Goal: Task Accomplishment & Management: Use online tool/utility

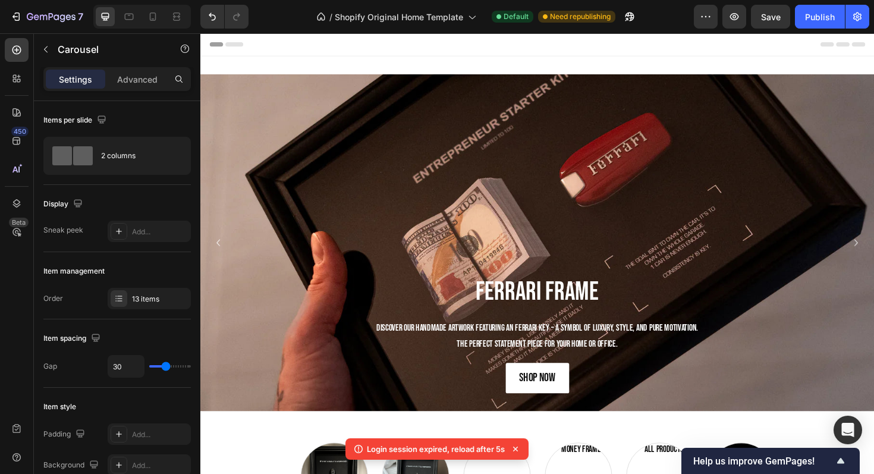
scroll to position [245, 0]
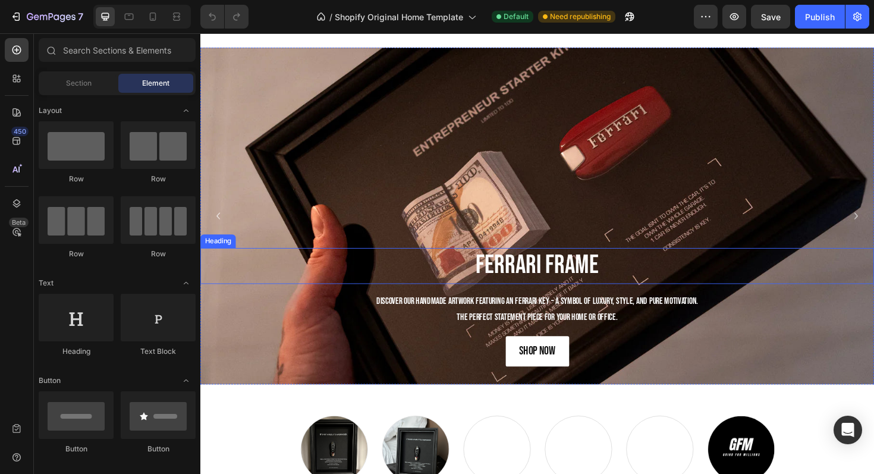
scroll to position [9, 0]
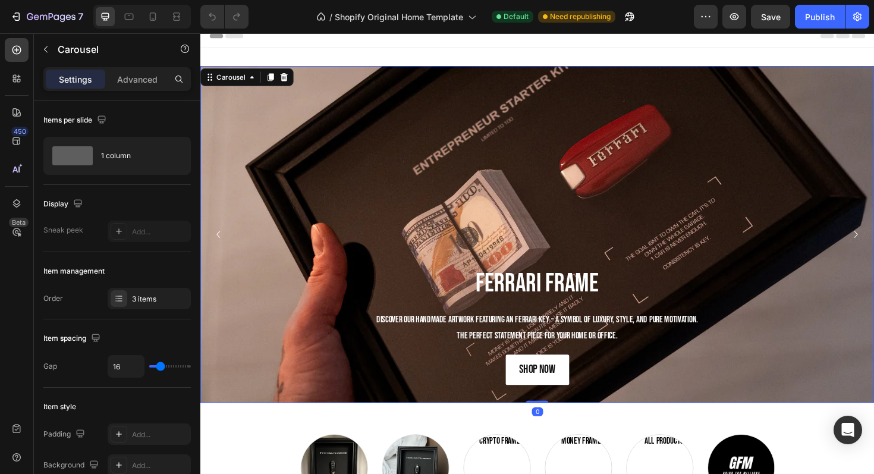
click at [225, 245] on icon "Carousel Back Arrow" at bounding box center [219, 246] width 14 height 14
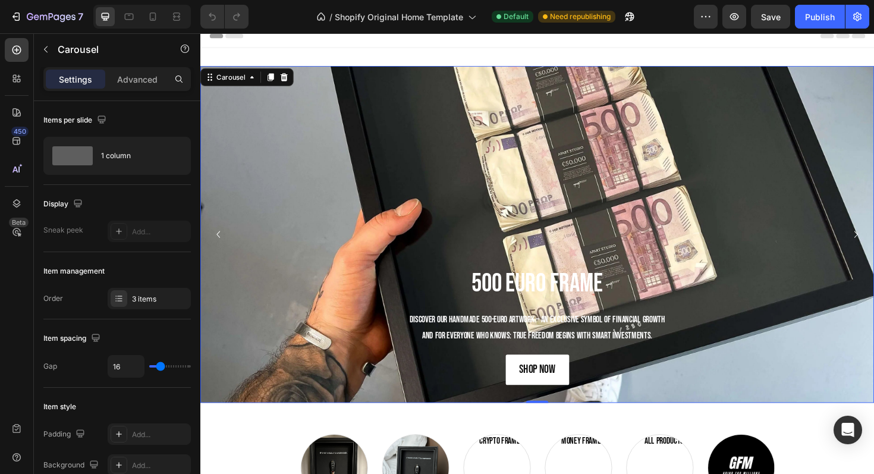
click at [215, 243] on icon "Carousel Back Arrow" at bounding box center [219, 246] width 14 height 14
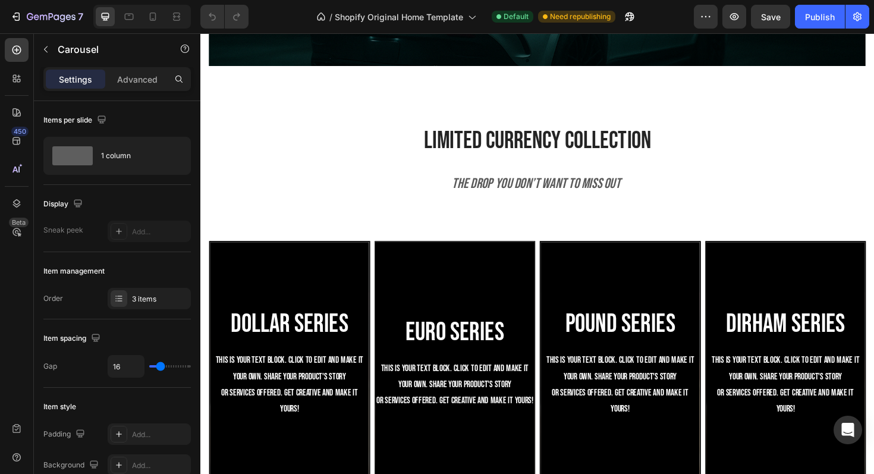
scroll to position [0, 0]
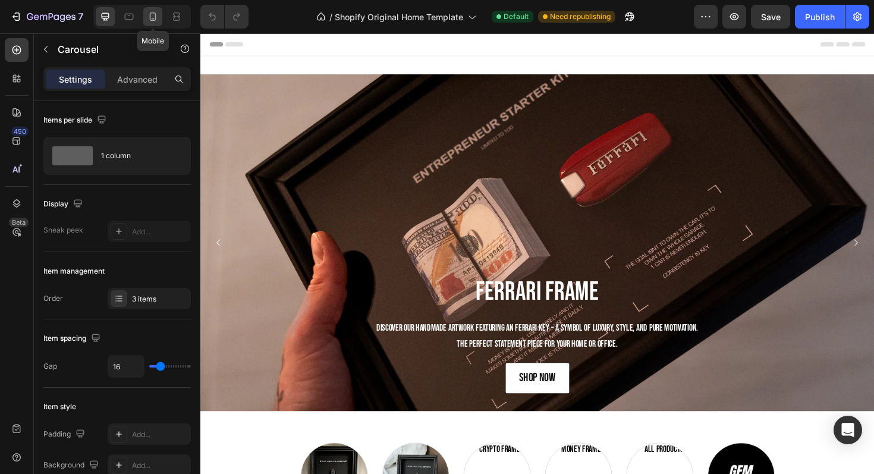
click at [150, 9] on div at bounding box center [152, 16] width 19 height 19
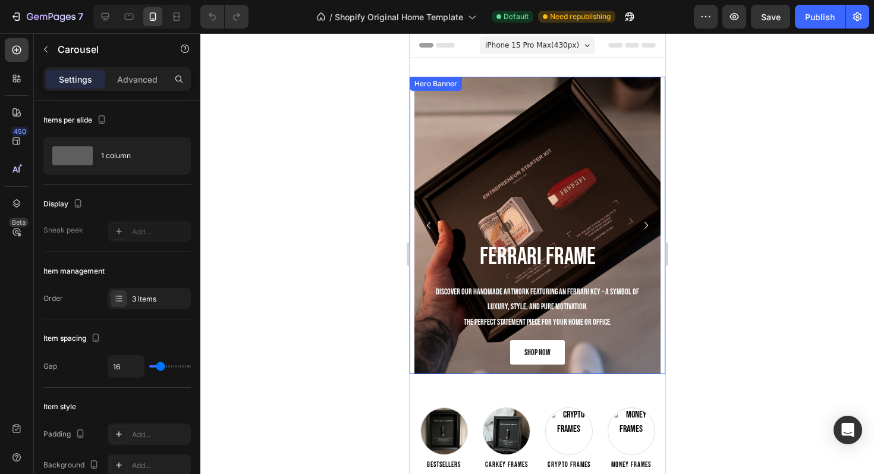
scroll to position [2, 0]
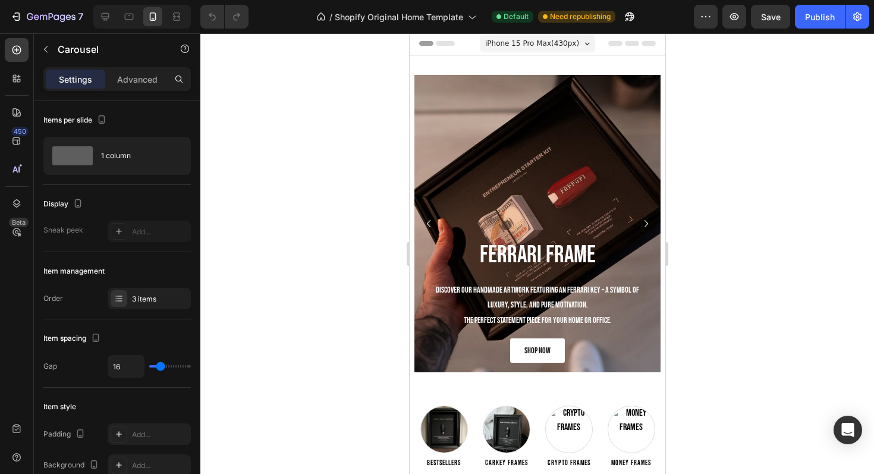
click at [638, 222] on button "Carousel Next Arrow" at bounding box center [645, 223] width 19 height 19
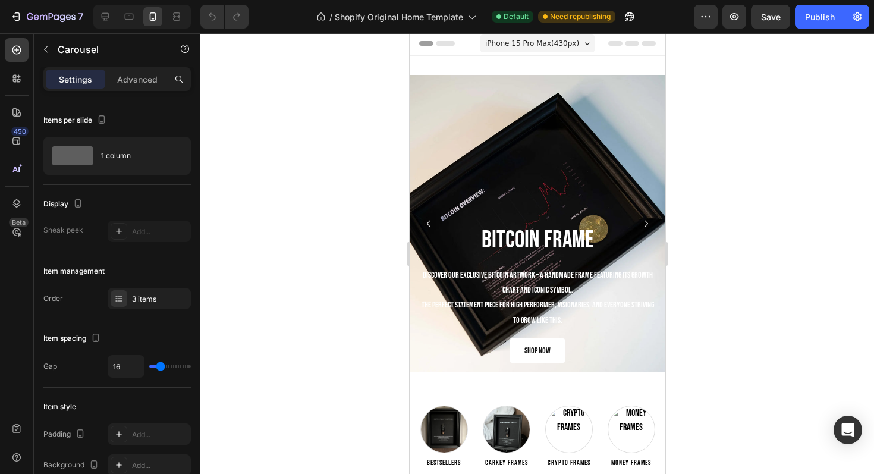
click at [639, 222] on icon "Carousel Next Arrow" at bounding box center [646, 224] width 14 height 14
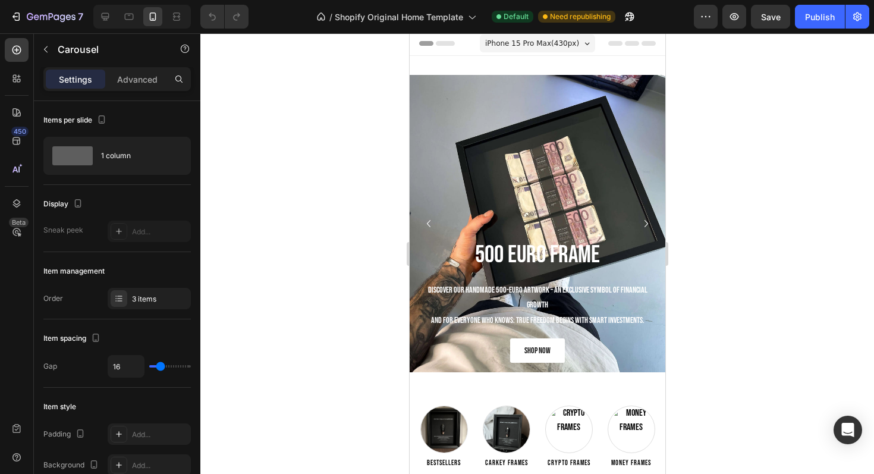
click at [639, 222] on icon "Carousel Next Arrow" at bounding box center [646, 224] width 14 height 14
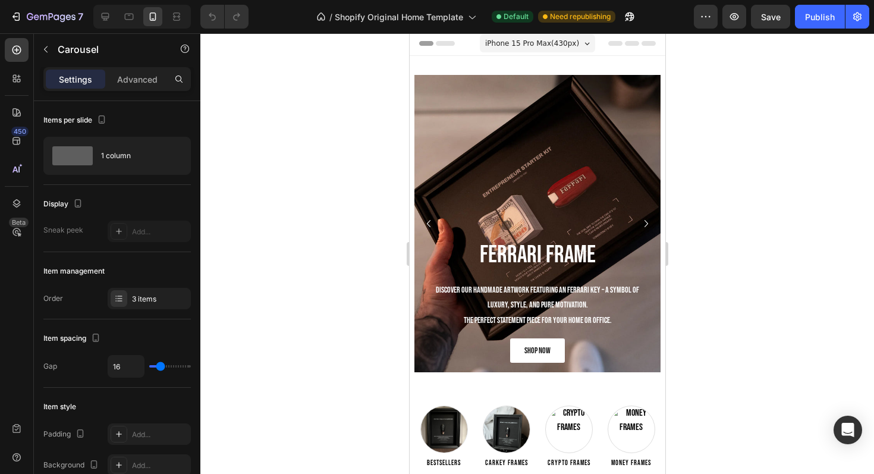
click at [639, 222] on icon "Carousel Next Arrow" at bounding box center [646, 224] width 14 height 14
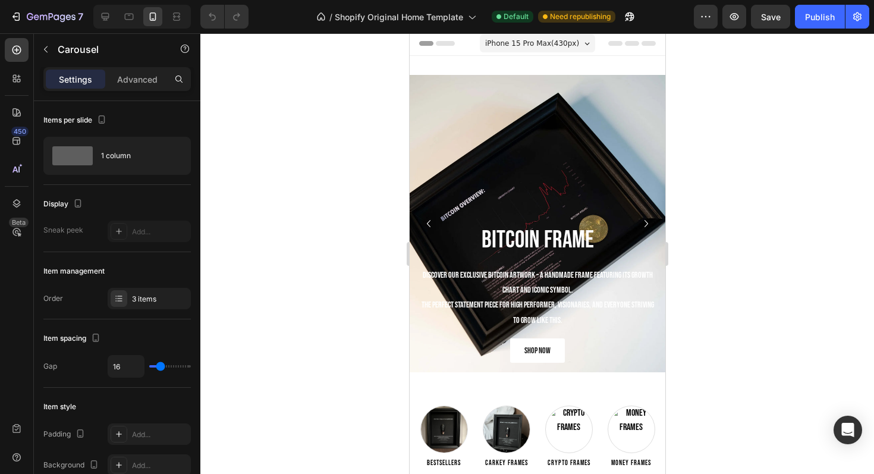
click at [639, 222] on icon "Carousel Next Arrow" at bounding box center [646, 224] width 14 height 14
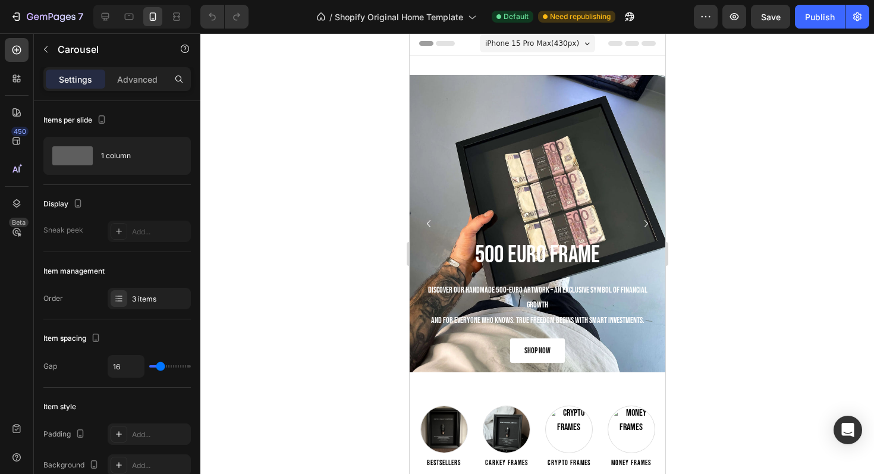
click at [639, 222] on icon "Carousel Next Arrow" at bounding box center [646, 224] width 14 height 14
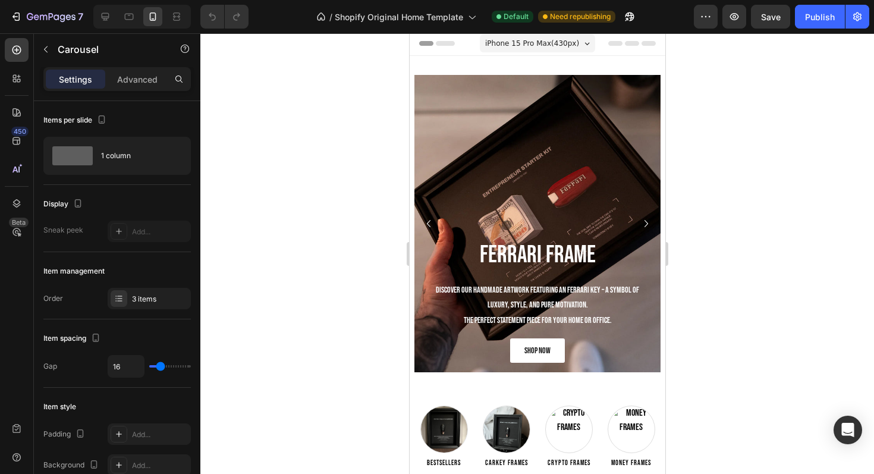
click at [638, 222] on button "Carousel Next Arrow" at bounding box center [645, 223] width 19 height 19
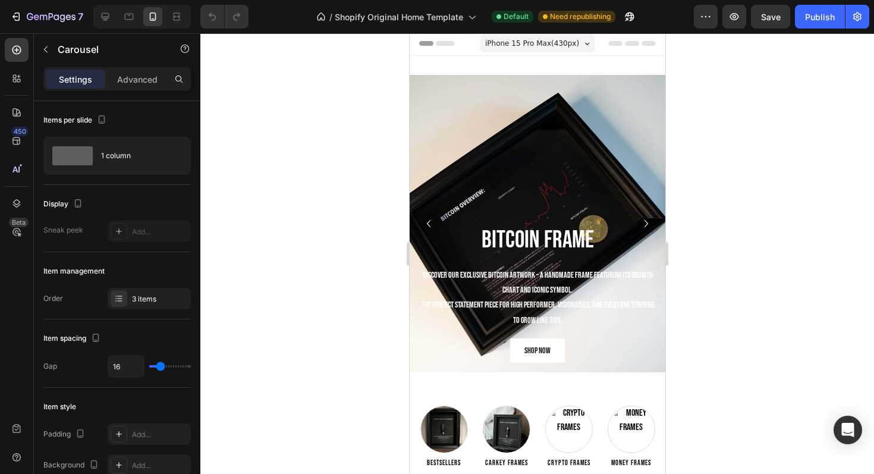
click at [638, 222] on button "Carousel Next Arrow" at bounding box center [645, 223] width 19 height 19
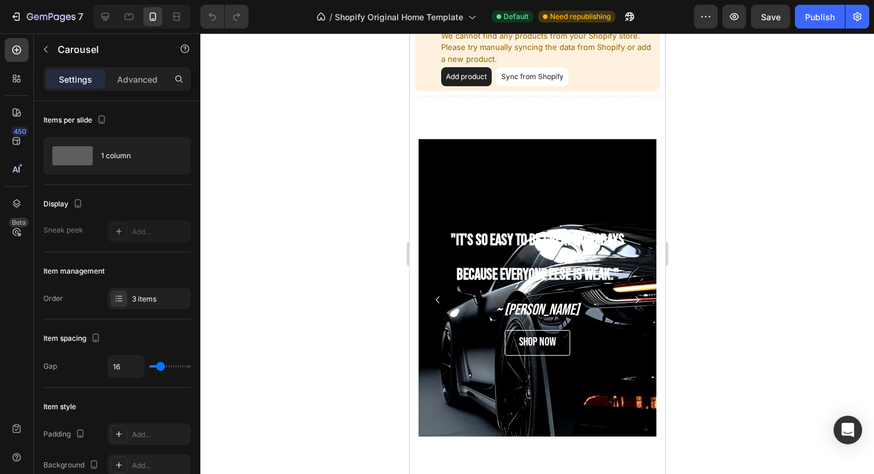
scroll to position [688, 0]
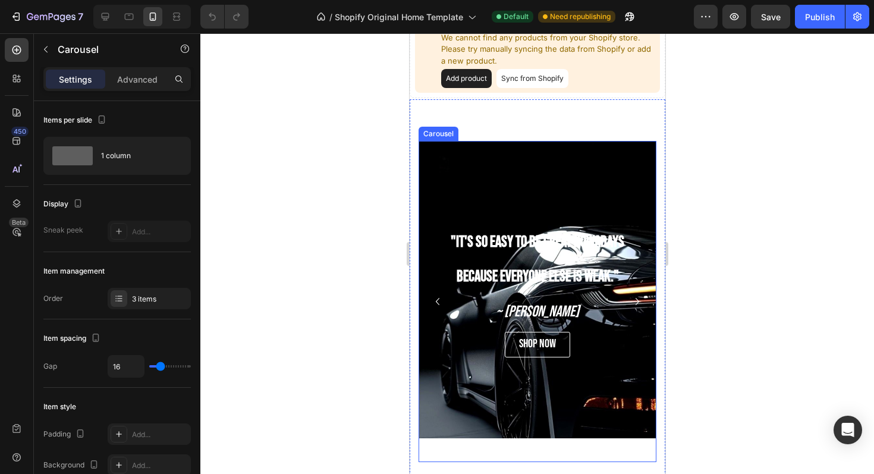
click at [643, 297] on icon "Carousel Next Arrow" at bounding box center [637, 301] width 14 height 14
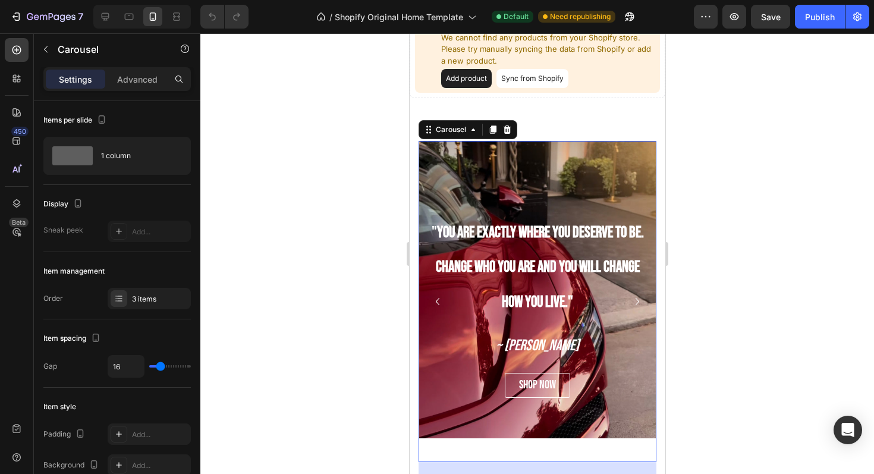
click at [640, 297] on icon "Carousel Next Arrow" at bounding box center [637, 301] width 14 height 14
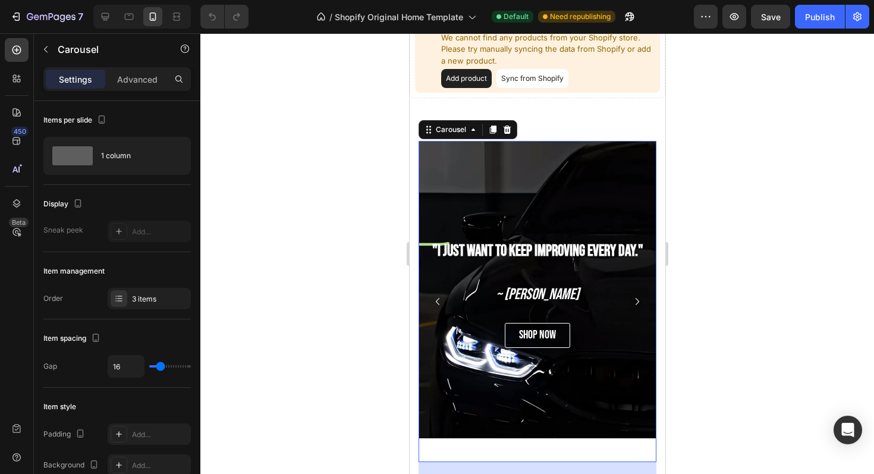
click at [640, 297] on icon "Carousel Next Arrow" at bounding box center [637, 301] width 14 height 14
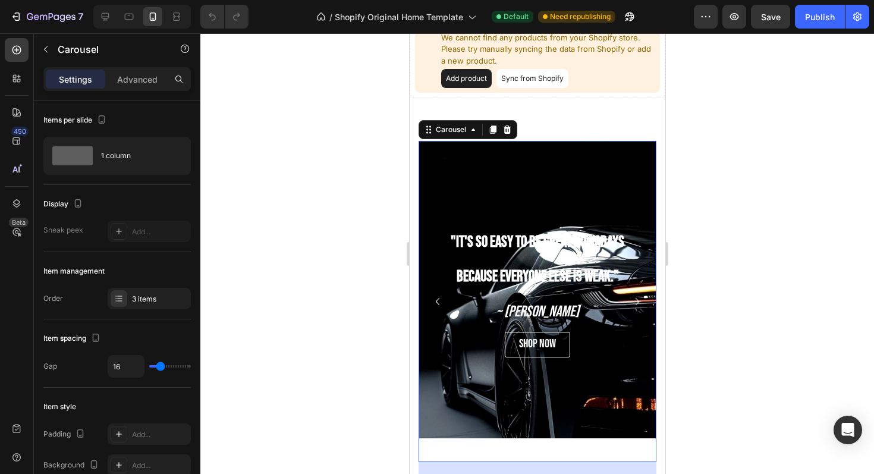
click at [640, 297] on icon "Carousel Next Arrow" at bounding box center [637, 301] width 14 height 14
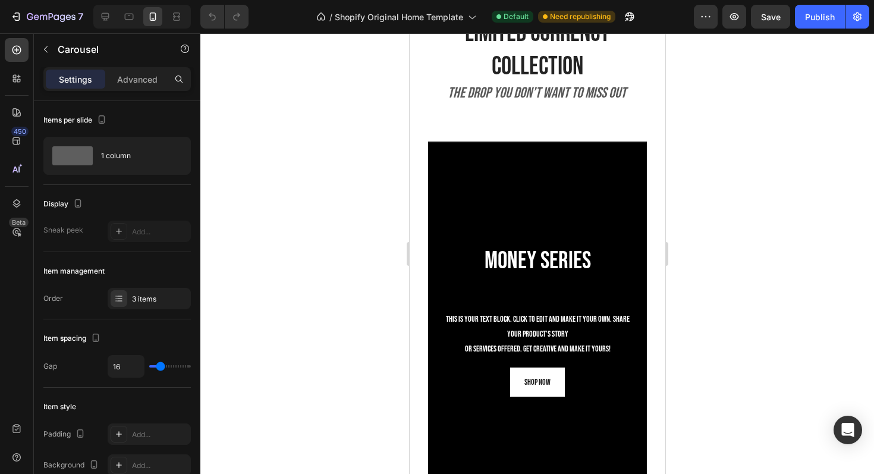
scroll to position [1224, 0]
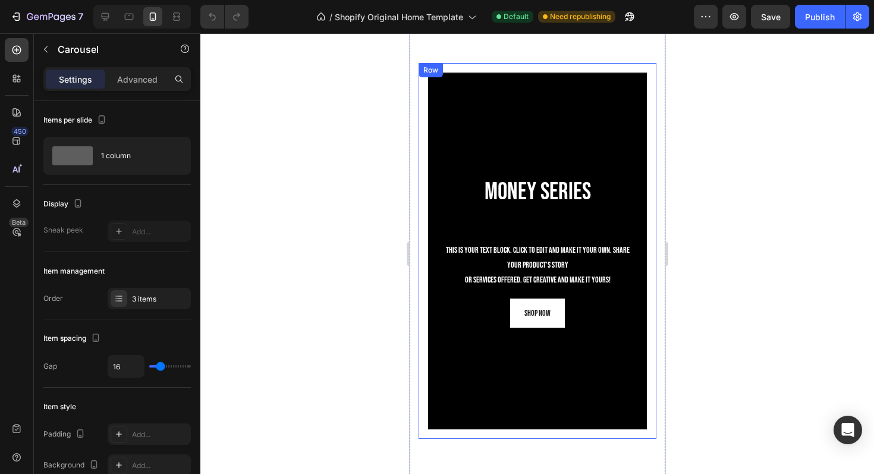
click at [742, 253] on div at bounding box center [537, 253] width 674 height 441
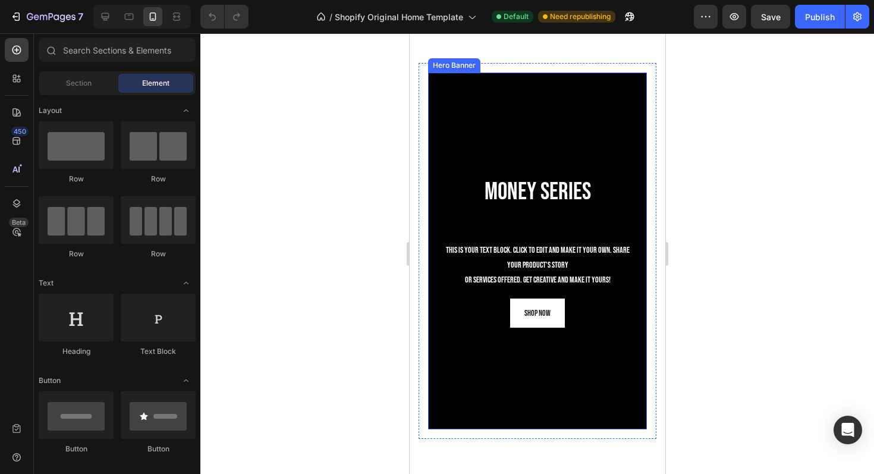
scroll to position [1325, 0]
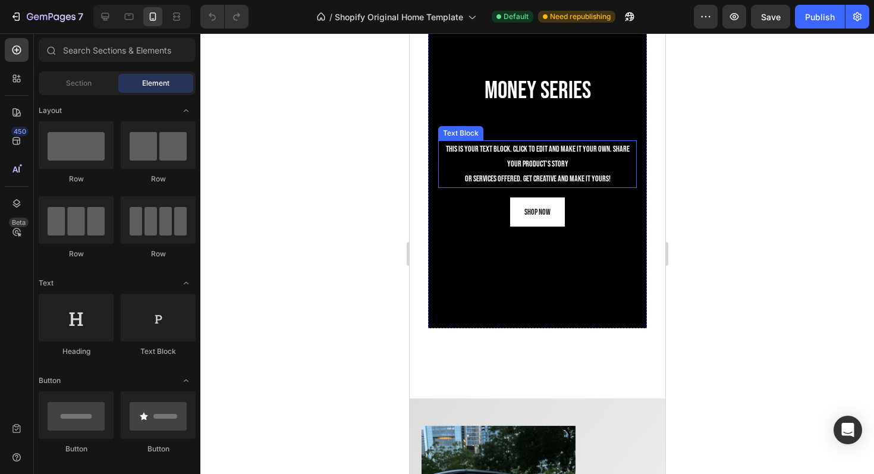
click at [529, 178] on div "This is your text block. Click to edit and make it your own. Share your product…" at bounding box center [537, 164] width 199 height 48
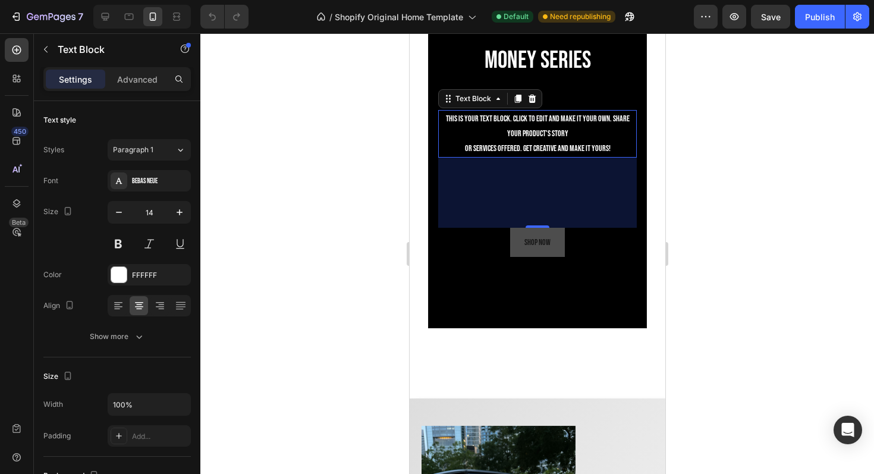
drag, startPoint x: 534, startPoint y: 195, endPoint x: 537, endPoint y: 255, distance: 60.7
click at [537, 255] on div "Money series Heading This is your text block. Click to edit and make it your ow…" at bounding box center [537, 150] width 199 height 214
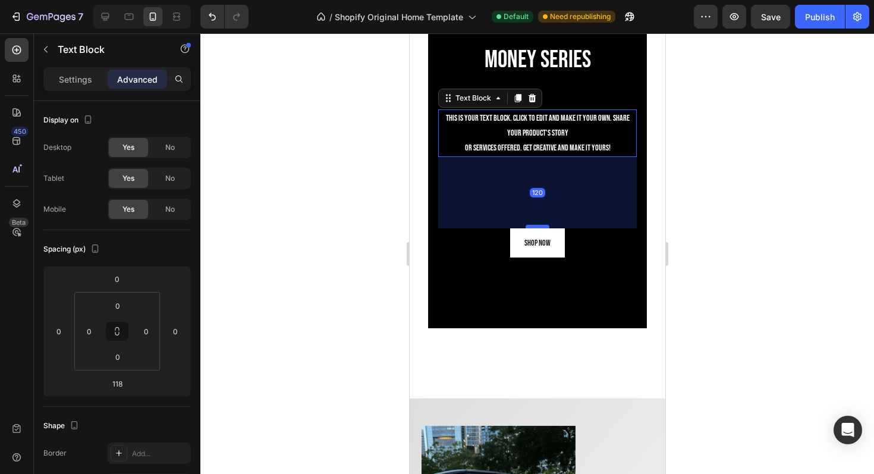
click at [537, 225] on div at bounding box center [537, 227] width 24 height 4
type input "120"
click at [721, 209] on div at bounding box center [537, 253] width 674 height 441
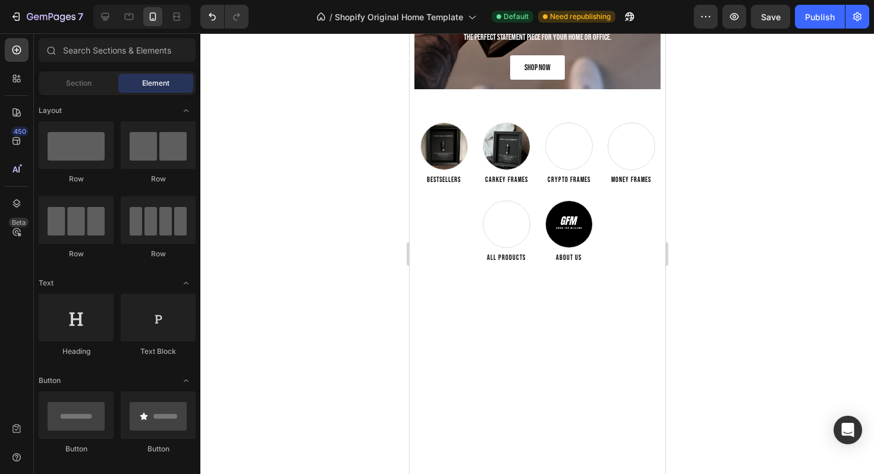
scroll to position [0, 0]
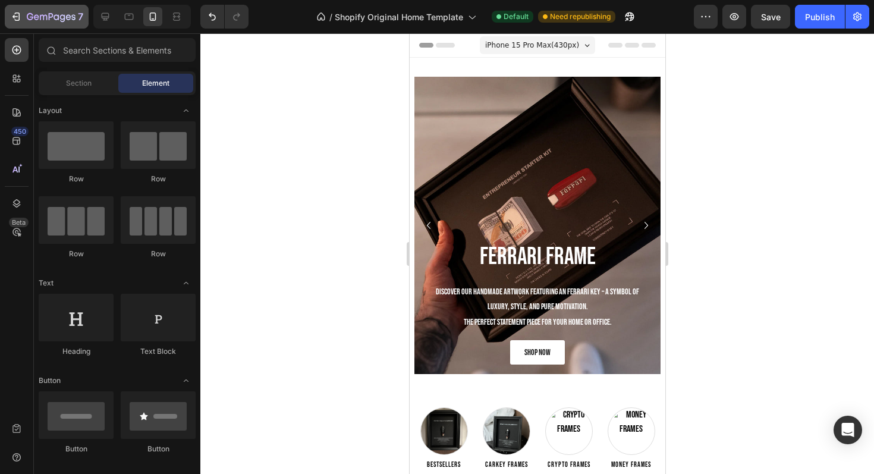
click at [42, 7] on button "7" at bounding box center [47, 17] width 84 height 24
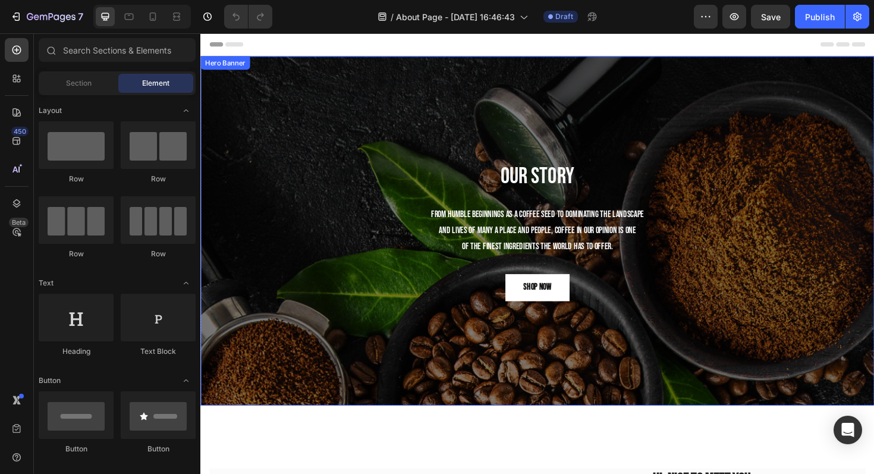
click at [382, 98] on div "Our Story Heading From humble beginnings as a coffee seed to dominating the lan…" at bounding box center [557, 243] width 714 height 370
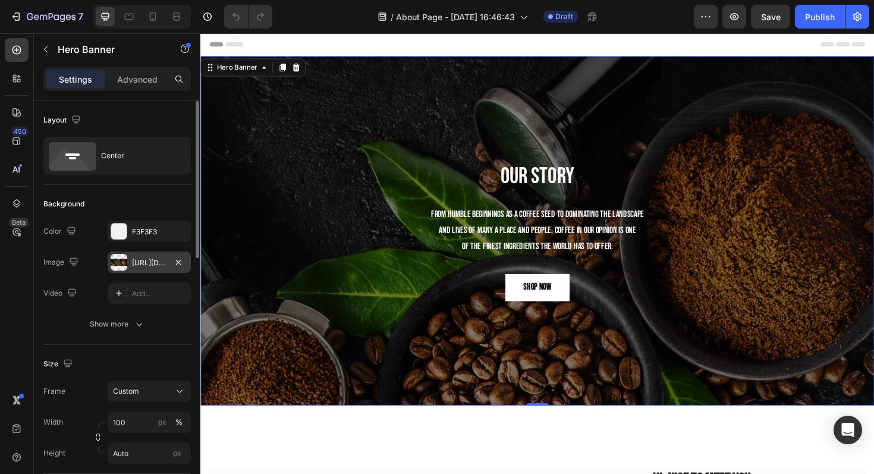
click at [134, 256] on div "https://ucarecdn.com/58b18a38-3950-4829-9df9-5d6cbdbd20ae/-/format/auto/" at bounding box center [149, 262] width 83 height 21
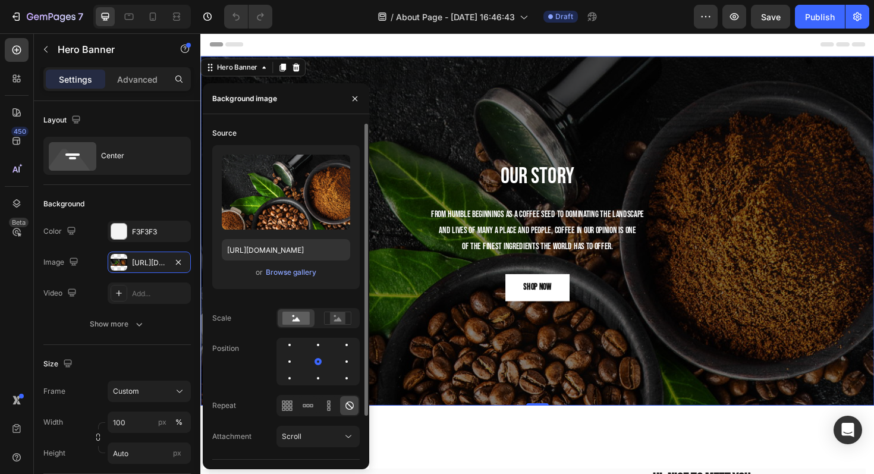
click at [265, 267] on div "or Browse gallery" at bounding box center [286, 272] width 128 height 14
click at [266, 271] on div "Browse gallery" at bounding box center [291, 272] width 51 height 11
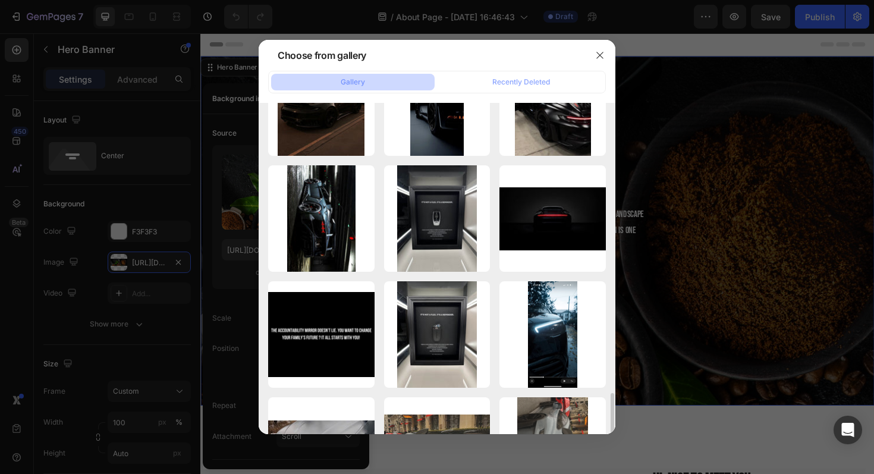
scroll to position [1492, 0]
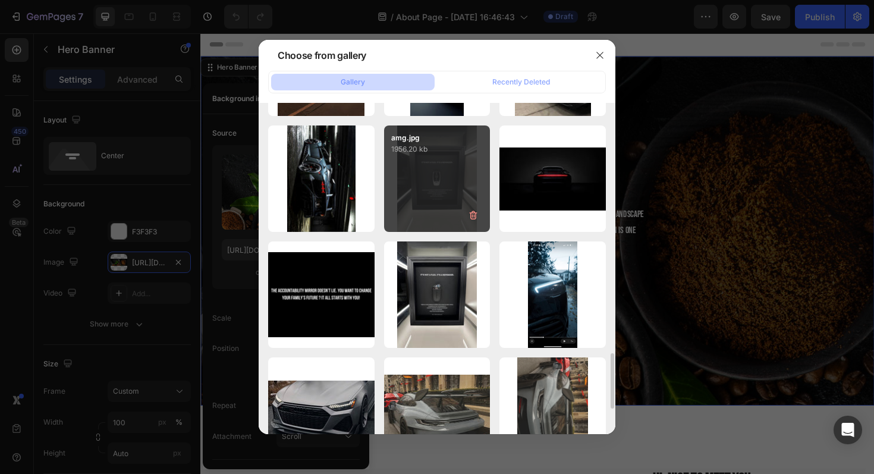
click at [445, 224] on div "amg.jpg 1956.20 kb" at bounding box center [437, 179] width 106 height 106
type input "https://cdn.shopify.com/s/files/1/0918/9454/6809/files/gempages_570937643437654…"
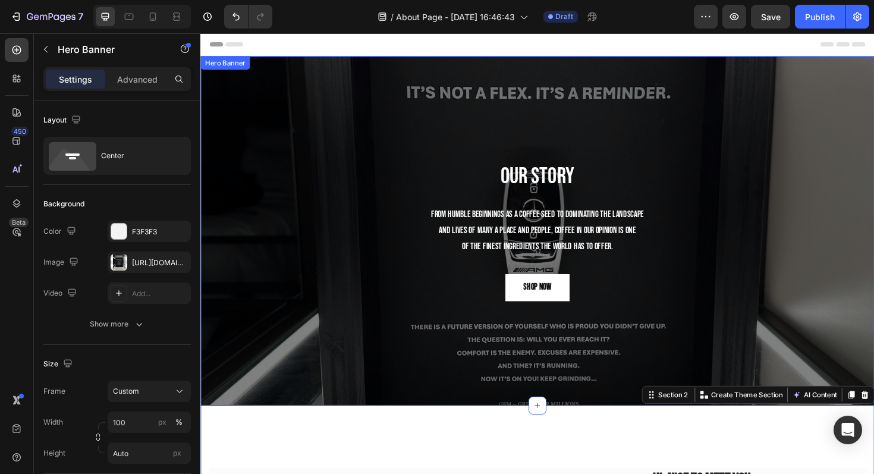
click at [237, 76] on div "Our Story Heading From humble beginnings as a coffee seed to dominating the lan…" at bounding box center [557, 243] width 714 height 370
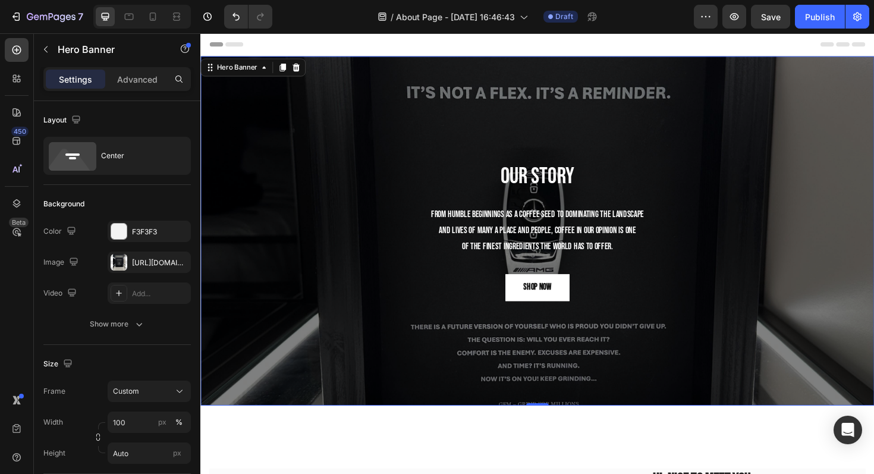
click at [315, 86] on div "Our Story Heading From humble beginnings as a coffee seed to dominating the lan…" at bounding box center [557, 243] width 714 height 370
click at [127, 255] on div "https://cdn.shopify.com/s/files/1/0918/9454/6809/files/gempages_570937643437654…" at bounding box center [149, 262] width 83 height 21
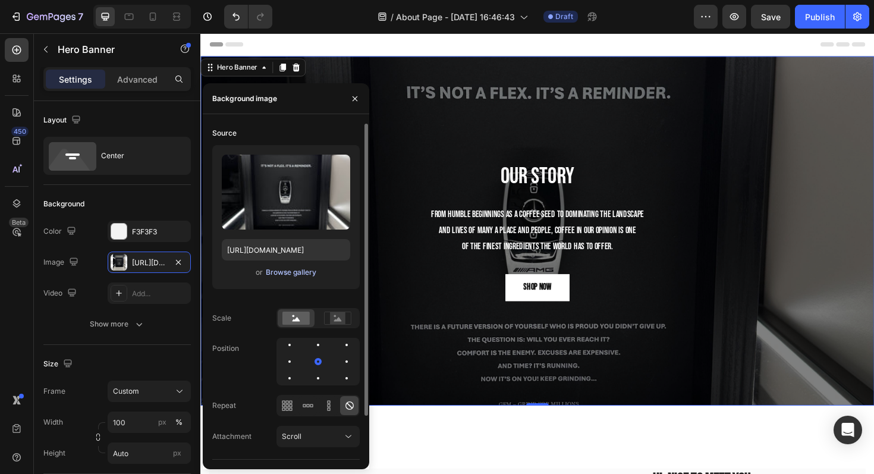
click at [290, 273] on div "Browse gallery" at bounding box center [291, 272] width 51 height 11
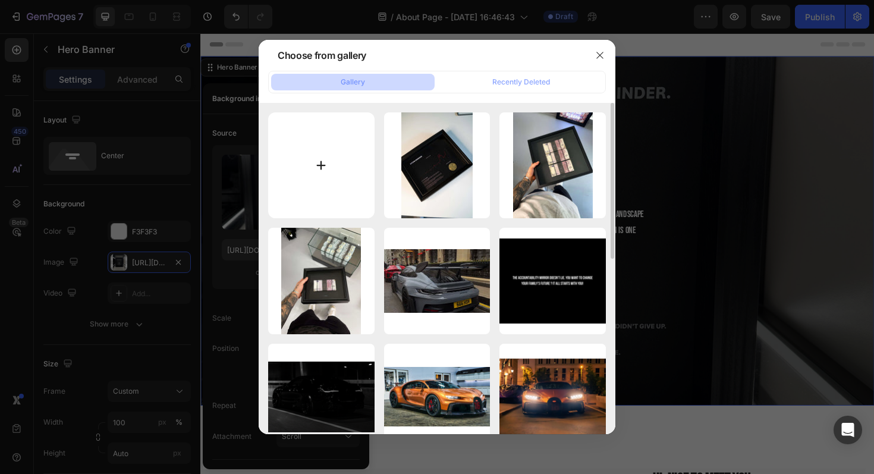
click at [353, 170] on input "file" at bounding box center [321, 165] width 106 height 106
type input "C:\fakepath\56b92b55-d30f-4d9f-9be7-c206a6cf8c15.jpeg"
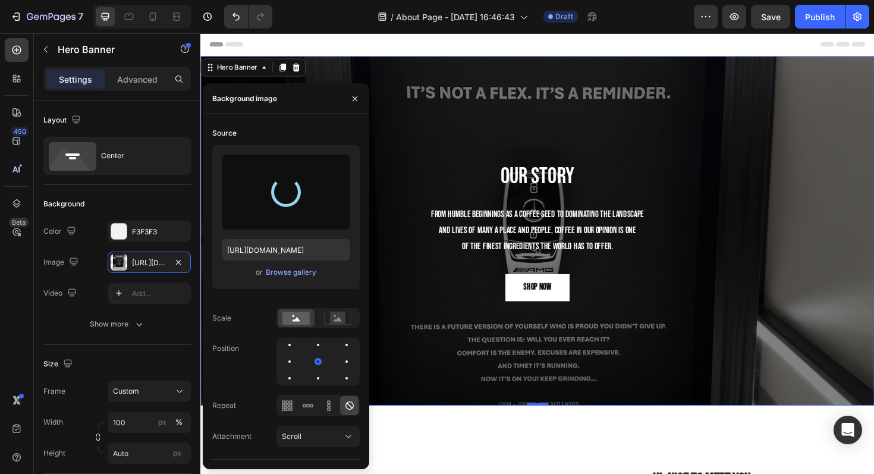
type input "https://cdn.shopify.com/s/files/1/0918/9454/6809/files/gempages_570937643437654…"
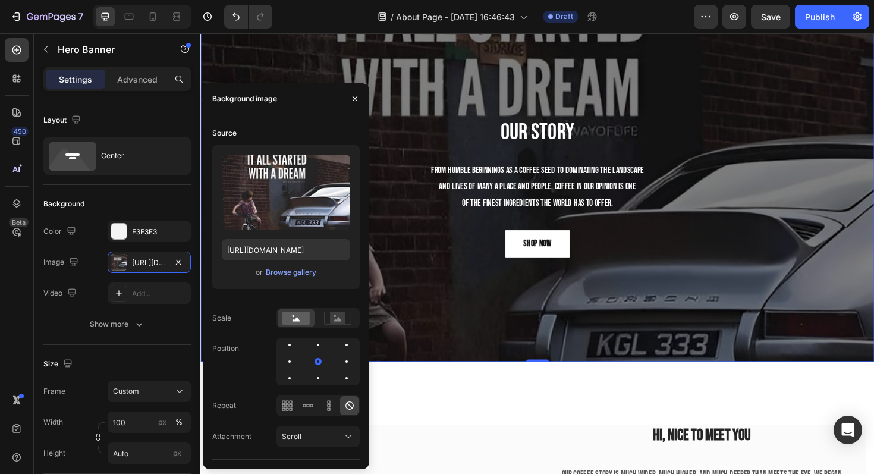
scroll to position [57, 0]
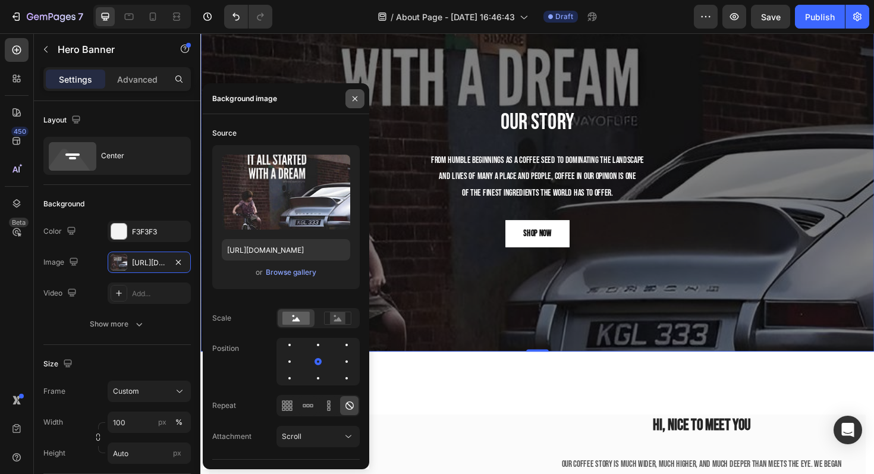
click at [349, 101] on button "button" at bounding box center [355, 98] width 19 height 19
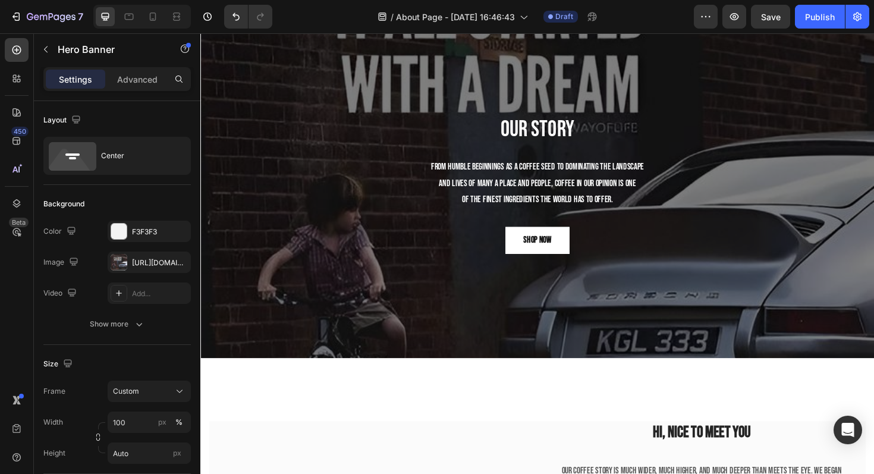
scroll to position [0, 0]
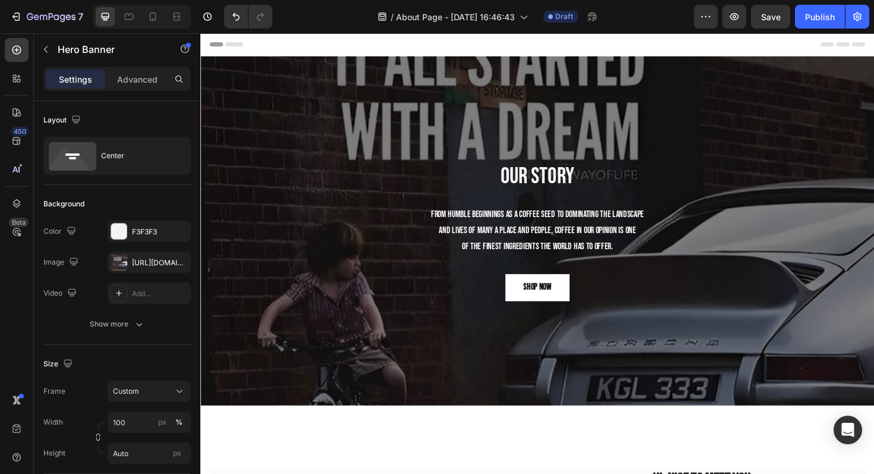
click at [353, 124] on div "Our Story Heading From humble beginnings as a coffee seed to dominating the lan…" at bounding box center [557, 243] width 714 height 370
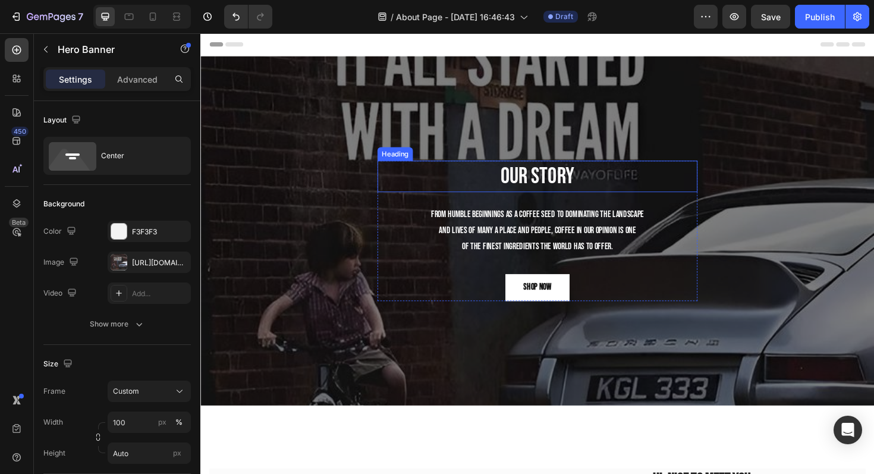
click at [411, 164] on div "Heading" at bounding box center [406, 161] width 37 height 14
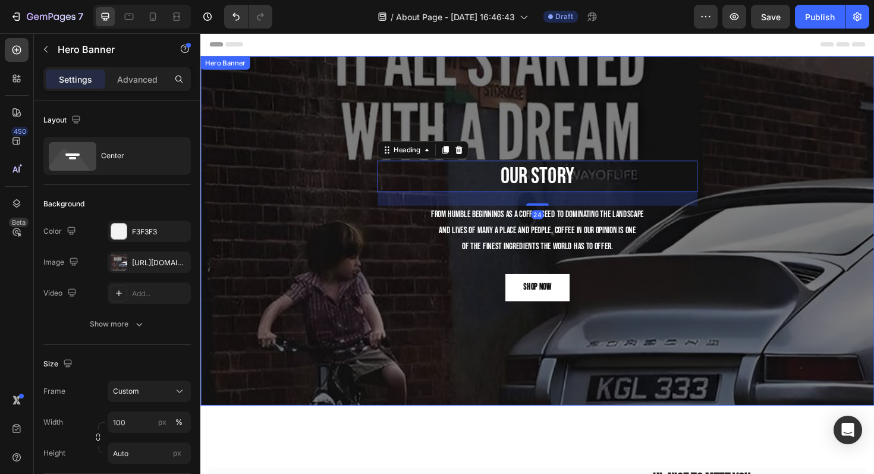
click at [328, 123] on div "Our Story Heading 24 From humble beginnings as a coffee seed to dominating the …" at bounding box center [557, 243] width 714 height 370
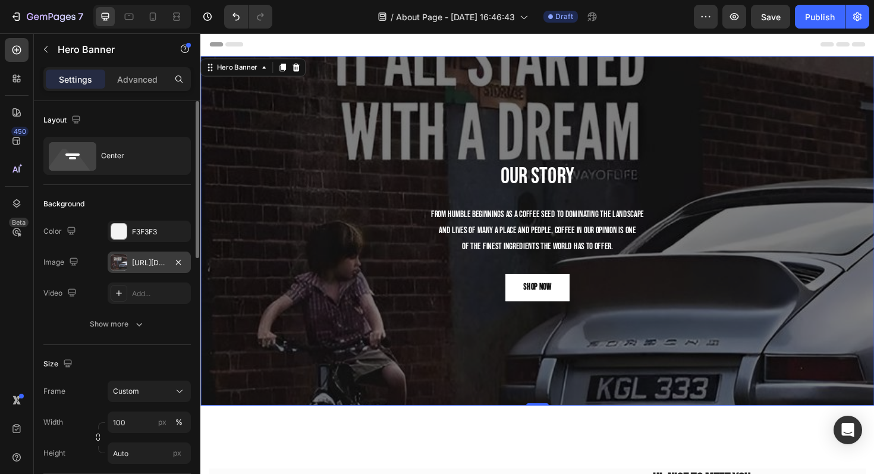
click at [165, 252] on div "https://cdn.shopify.com/s/files/1/0918/9454/6809/files/gempages_570937643437654…" at bounding box center [149, 262] width 83 height 21
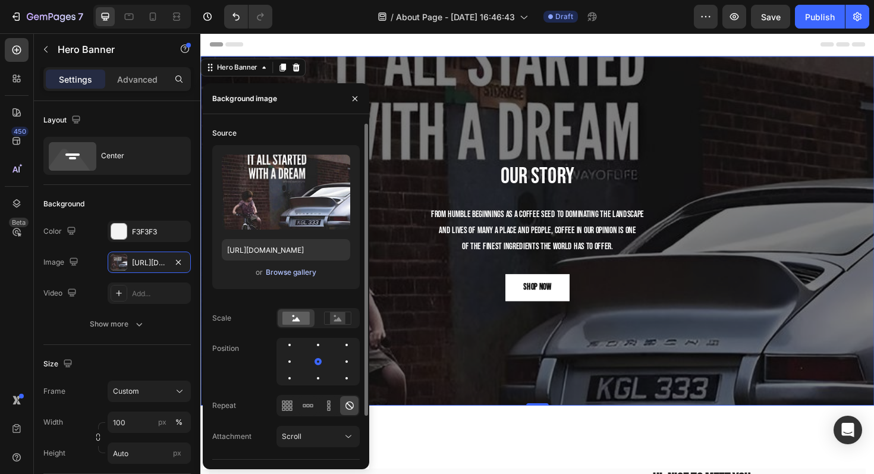
click at [281, 275] on div "Browse gallery" at bounding box center [291, 272] width 51 height 11
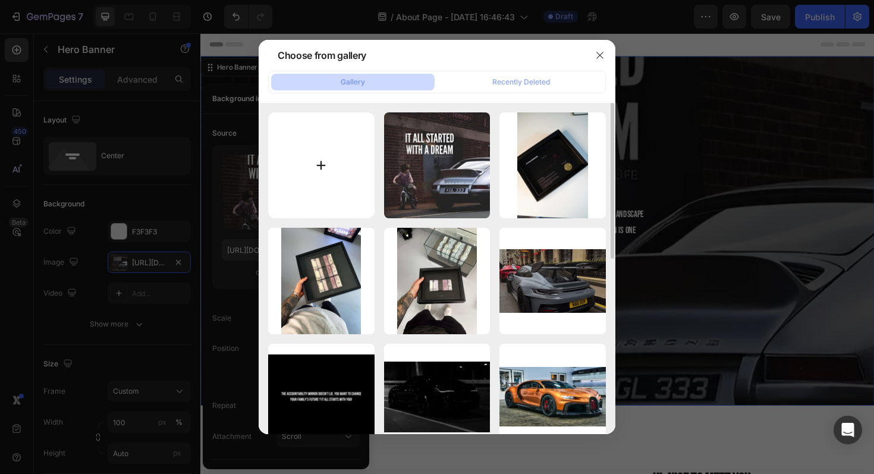
click at [303, 136] on input "file" at bounding box center [321, 165] width 106 height 106
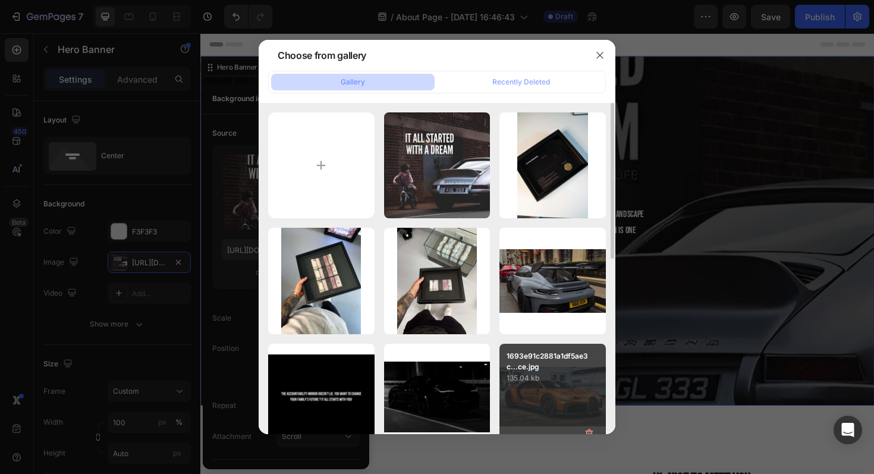
type input "C:\fakepath\IMG_0865.jpeg"
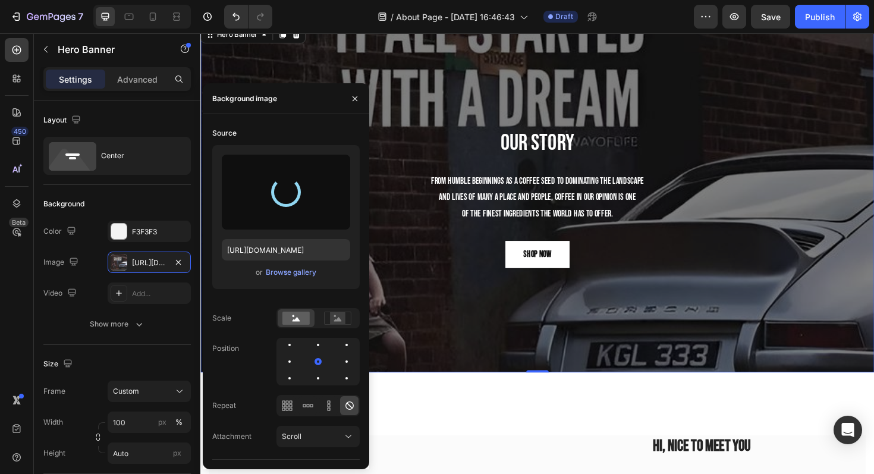
scroll to position [43, 0]
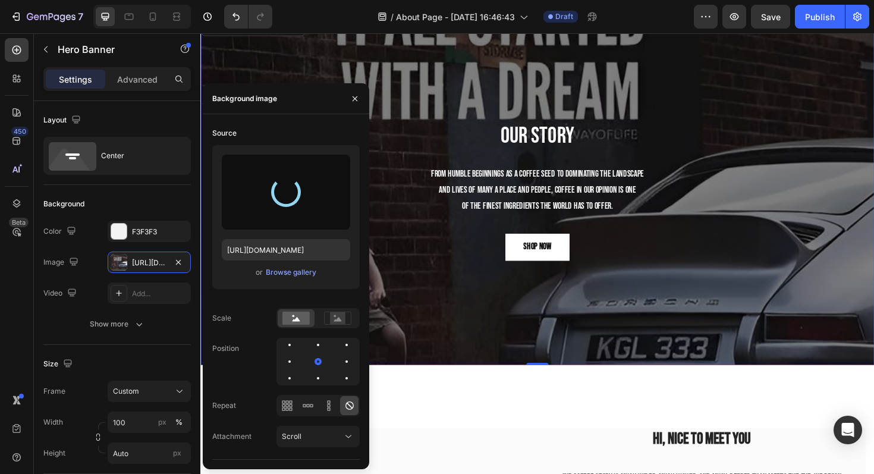
type input "https://cdn.shopify.com/s/files/1/0918/9454/6809/files/gempages_570937643437654…"
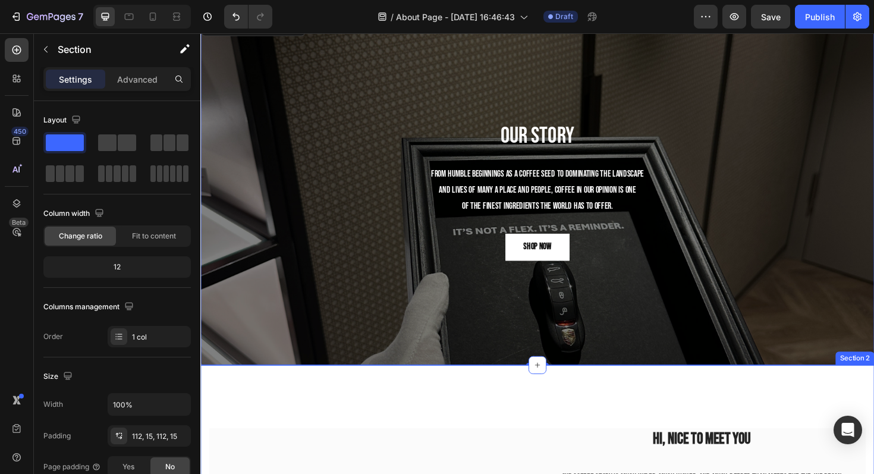
click at [523, 103] on div "Our Story Heading From humble beginnings as a coffee seed to dominating the lan…" at bounding box center [557, 200] width 714 height 370
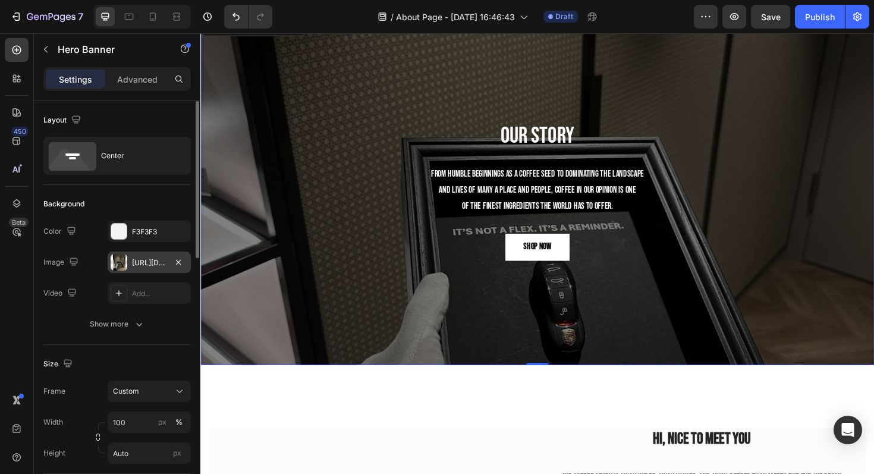
click at [148, 269] on div "https://cdn.shopify.com/s/files/1/0918/9454/6809/files/gempages_570937643437654…" at bounding box center [149, 262] width 83 height 21
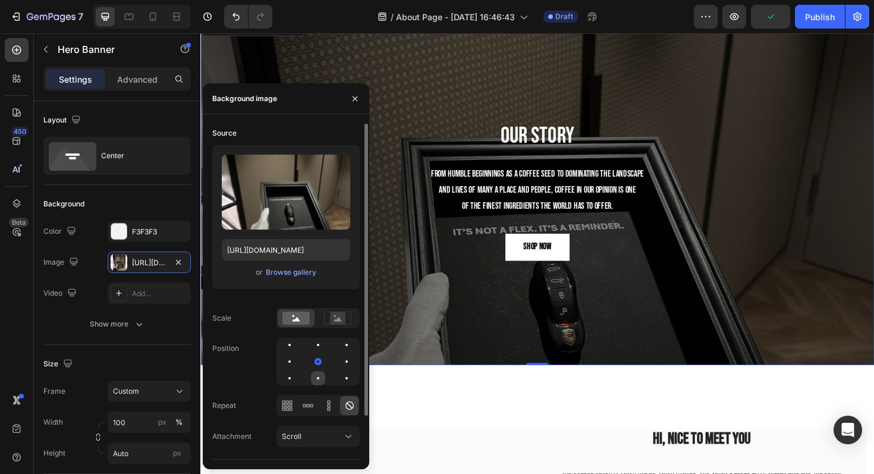
click at [319, 372] on div at bounding box center [318, 378] width 14 height 14
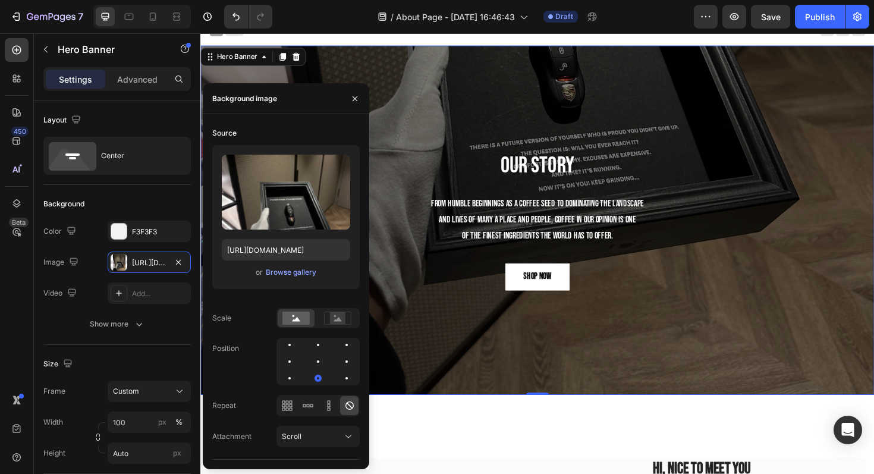
scroll to position [0, 0]
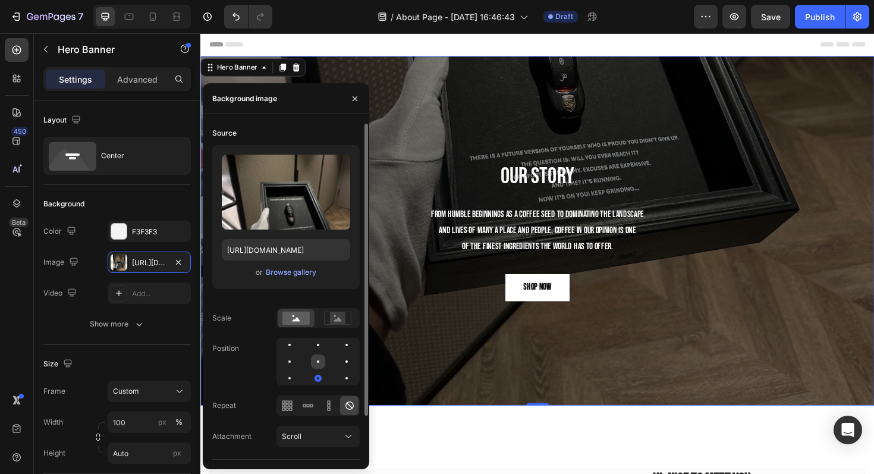
click at [322, 357] on div at bounding box center [318, 362] width 14 height 14
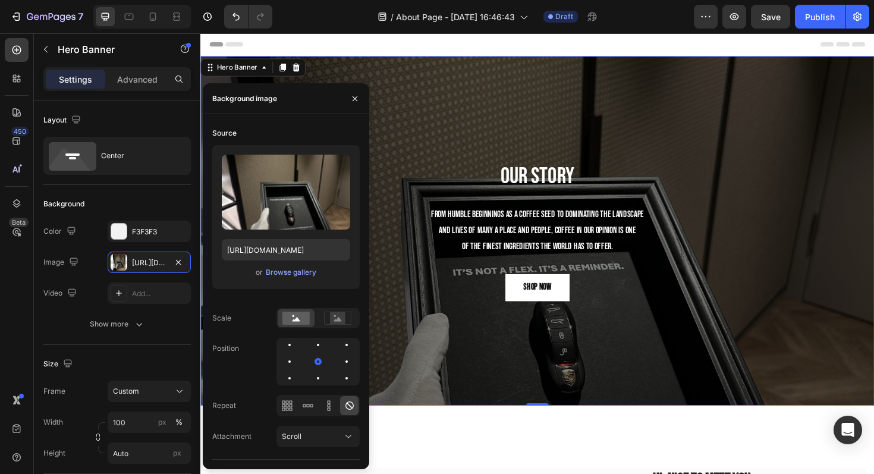
click at [727, 177] on div "Our Story Heading From humble beginnings as a coffee seed to dominating the lan…" at bounding box center [557, 243] width 714 height 370
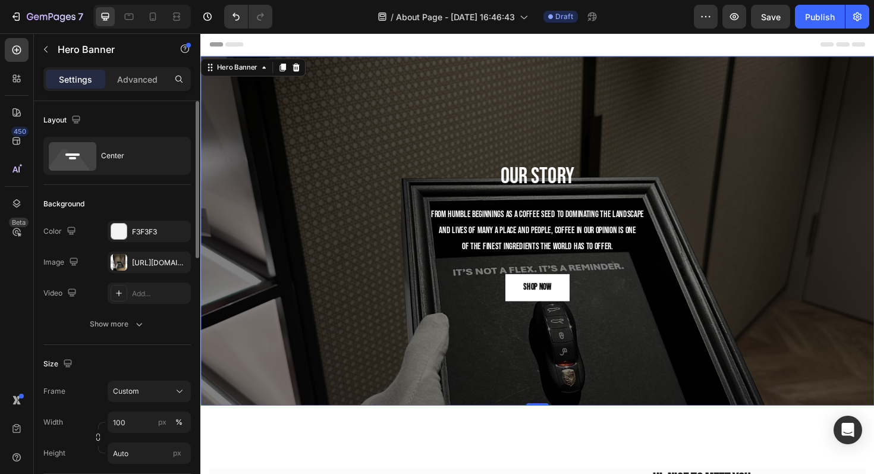
click at [144, 250] on div "The changes might be hidden by the image and the video. Color F3F3F3 Image http…" at bounding box center [117, 262] width 148 height 83
click at [139, 261] on div "https://cdn.shopify.com/s/files/1/0918/9454/6809/files/gempages_570937643437654…" at bounding box center [149, 263] width 34 height 11
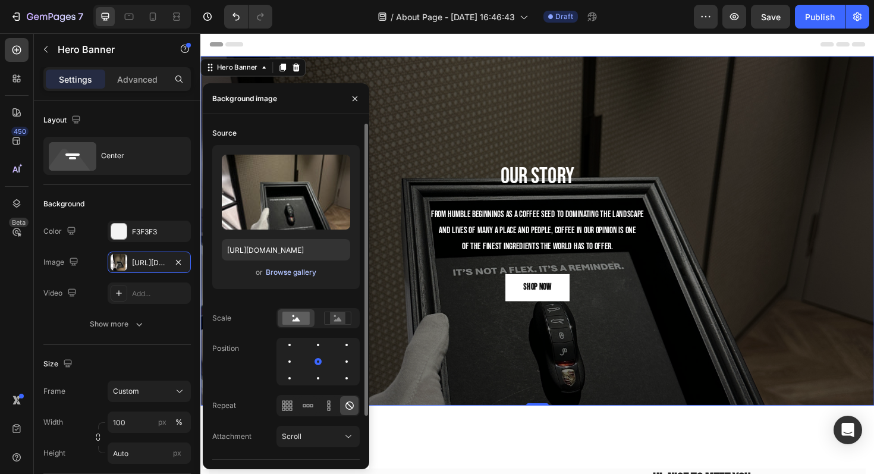
click at [285, 271] on div "Browse gallery" at bounding box center [291, 272] width 51 height 11
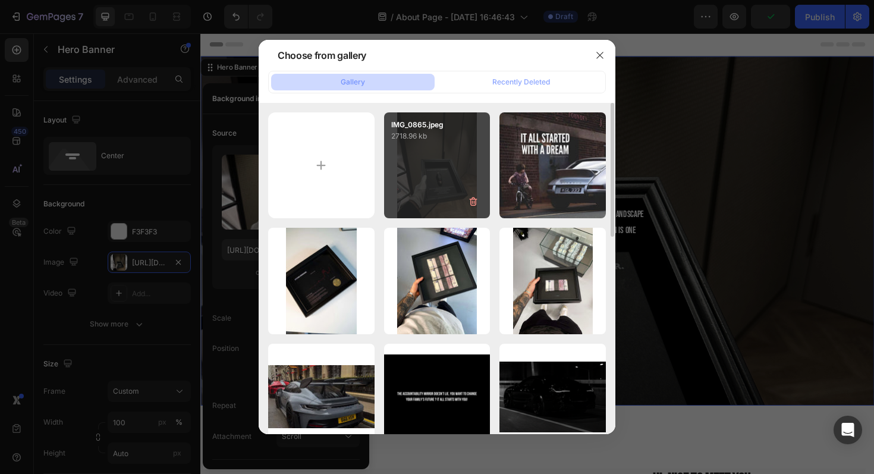
click at [412, 178] on div "IMG_0865.jpeg 2718.96 kb" at bounding box center [437, 165] width 106 height 106
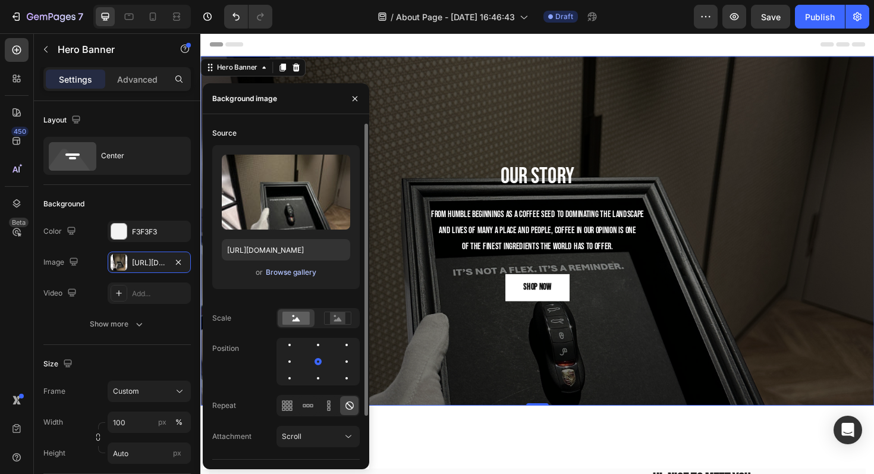
click at [275, 266] on button "Browse gallery" at bounding box center [291, 272] width 52 height 12
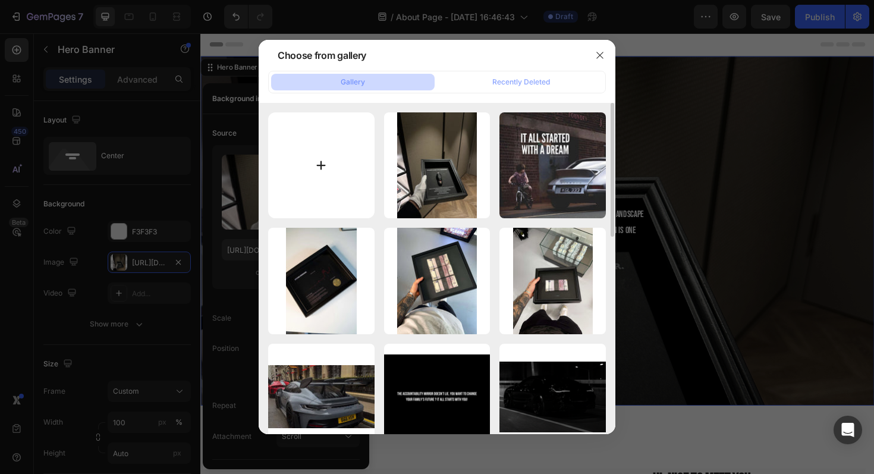
click at [338, 133] on input "file" at bounding box center [321, 165] width 106 height 106
type input "C:\fakepath\IMG_0940.jpeg"
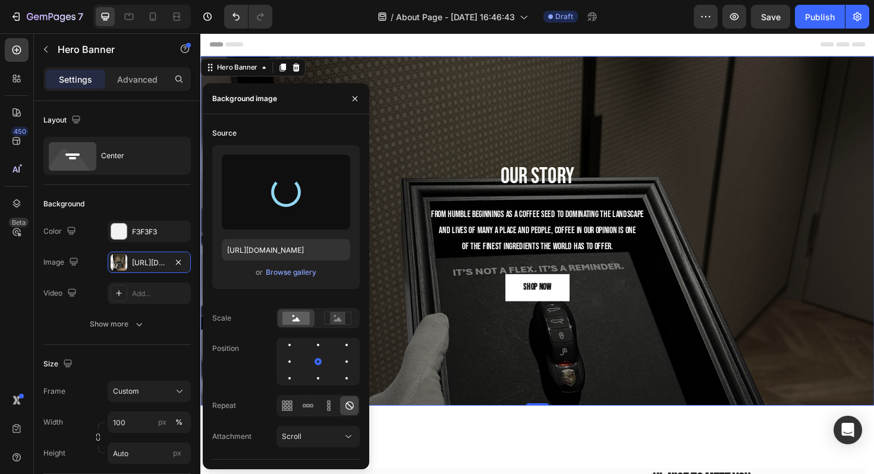
type input "https://cdn.shopify.com/s/files/1/0918/9454/6809/files/gempages_570937643437654…"
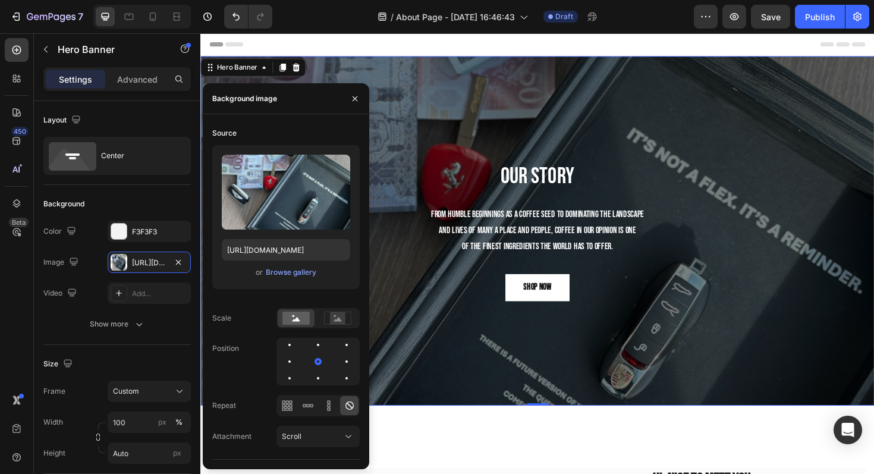
click at [723, 114] on div "Our Story Heading From humble beginnings as a coffee seed to dominating the lan…" at bounding box center [557, 243] width 714 height 370
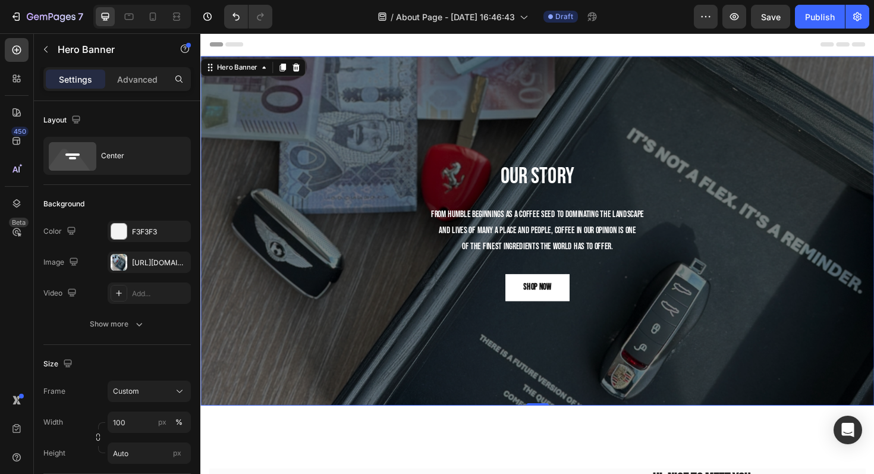
click at [664, 337] on div "Our Story Heading From humble beginnings as a coffee seed to dominating the lan…" at bounding box center [557, 243] width 714 height 370
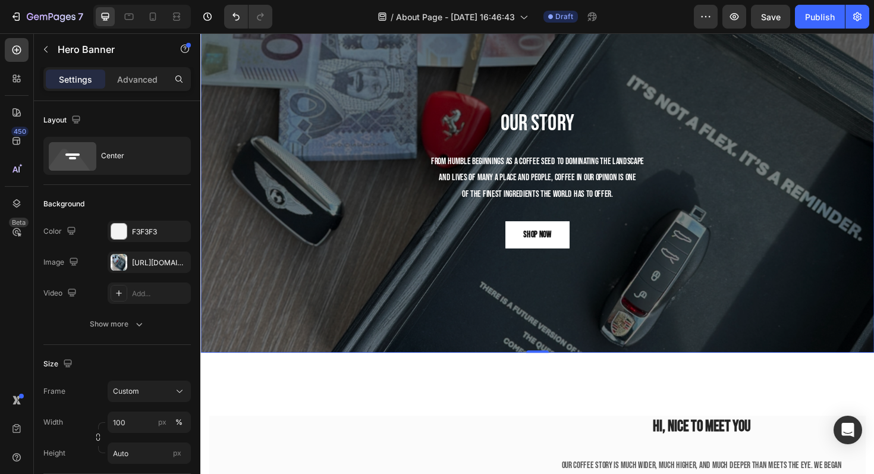
scroll to position [58, 0]
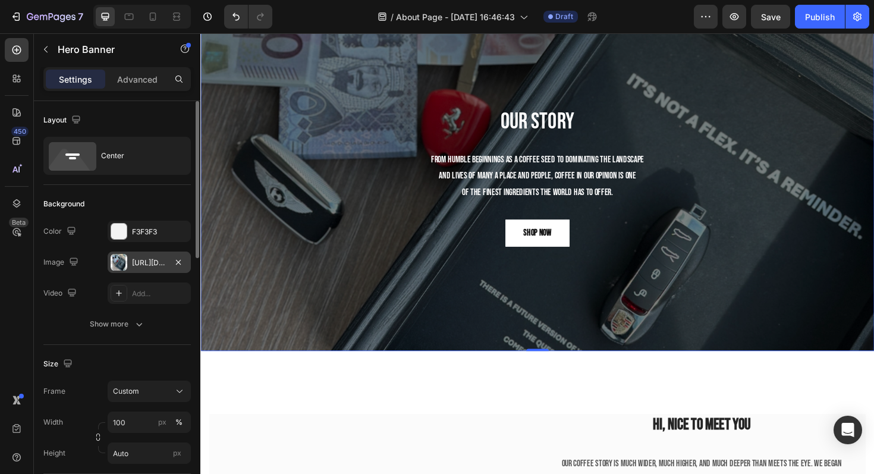
click at [143, 256] on div "https://cdn.shopify.com/s/files/1/0918/9454/6809/files/gempages_570937643437654…" at bounding box center [149, 262] width 83 height 21
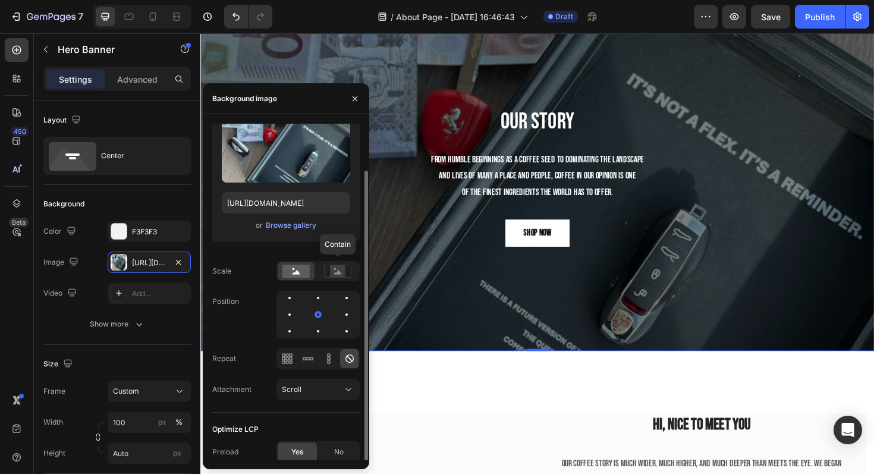
scroll to position [50, 0]
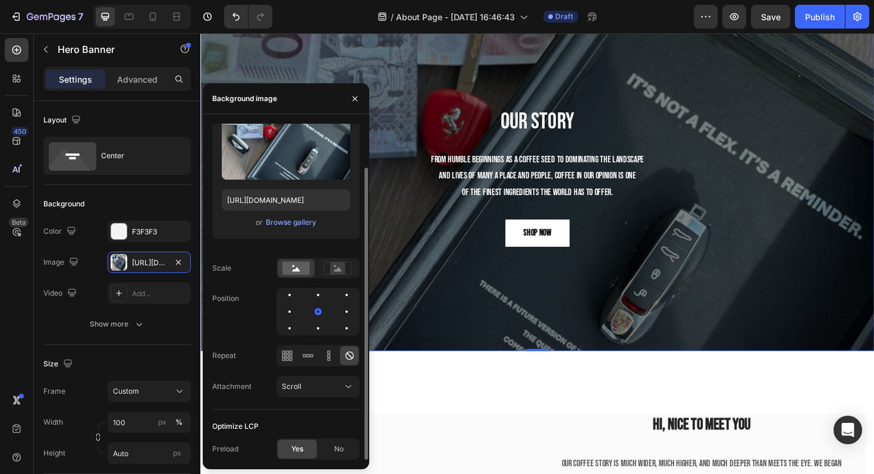
click at [552, 316] on div "Our Story Heading From humble beginnings as a coffee seed to dominating the lan…" at bounding box center [557, 185] width 714 height 370
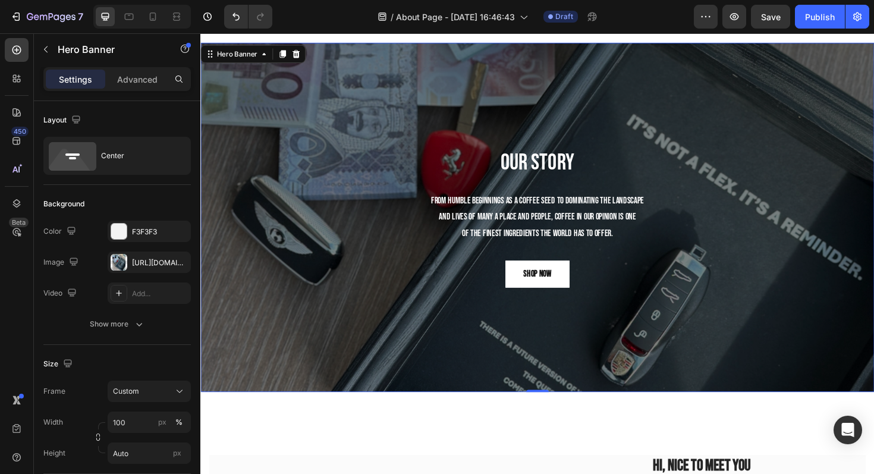
scroll to position [0, 0]
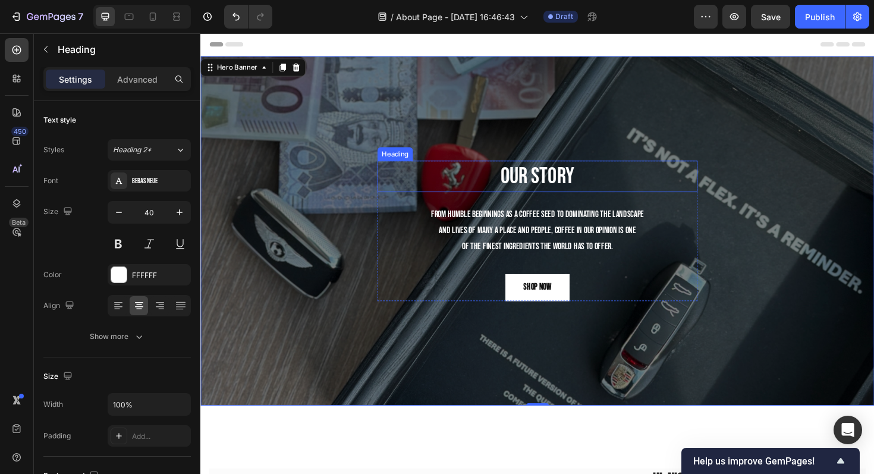
click at [565, 184] on p "Our Story" at bounding box center [557, 185] width 337 height 31
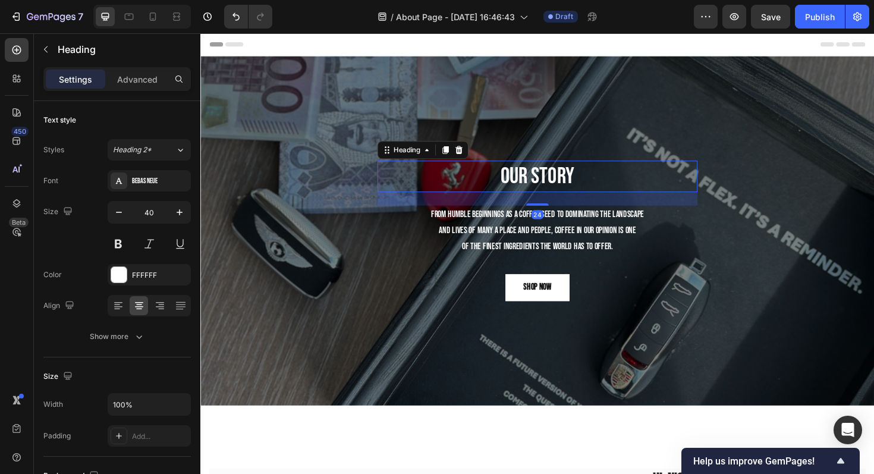
click at [565, 184] on p "Our Story" at bounding box center [557, 185] width 337 height 31
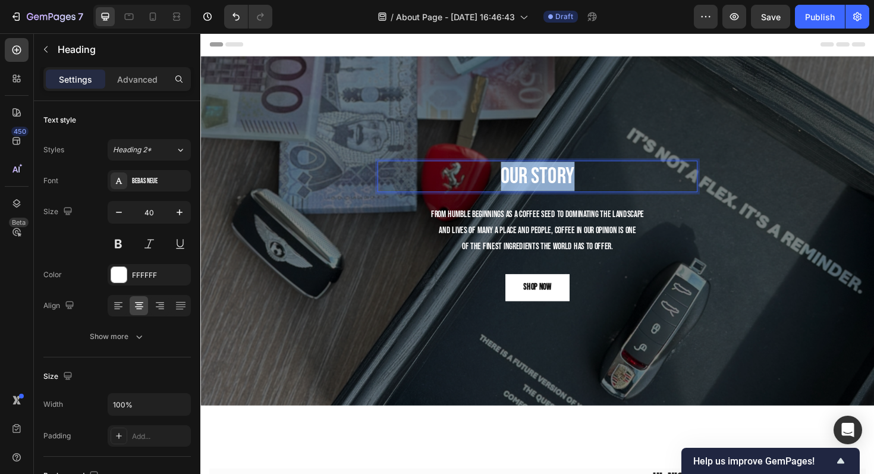
click at [565, 184] on p "Our Story" at bounding box center [557, 185] width 337 height 31
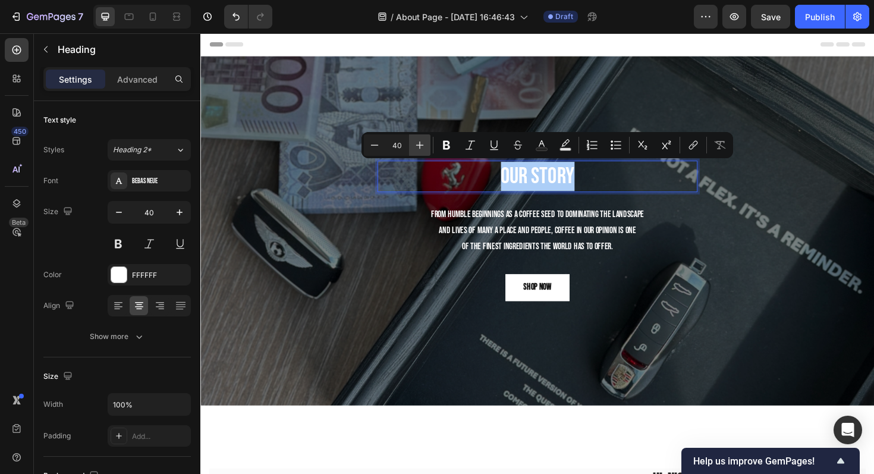
click at [419, 146] on icon "Editor contextual toolbar" at bounding box center [420, 145] width 12 height 12
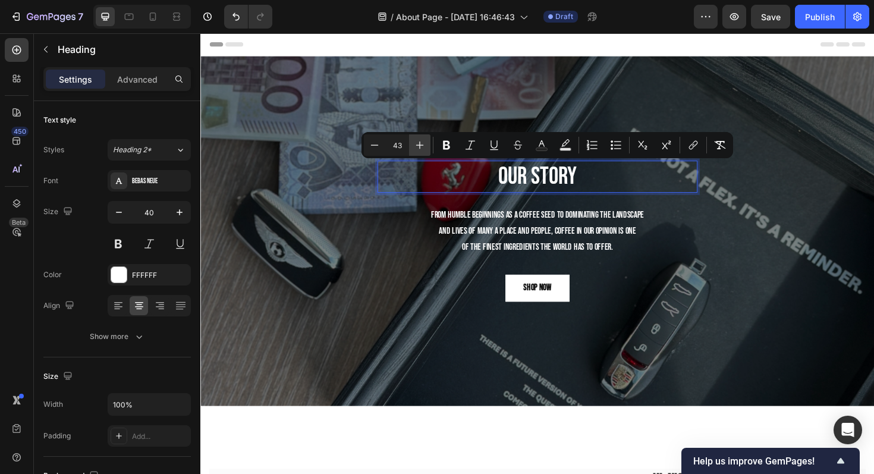
click at [419, 146] on icon "Editor contextual toolbar" at bounding box center [420, 145] width 12 height 12
type input "45"
click at [522, 71] on div "Our Story Heading 24 From humble beginnings as a coffee seed to dominating the …" at bounding box center [557, 243] width 714 height 371
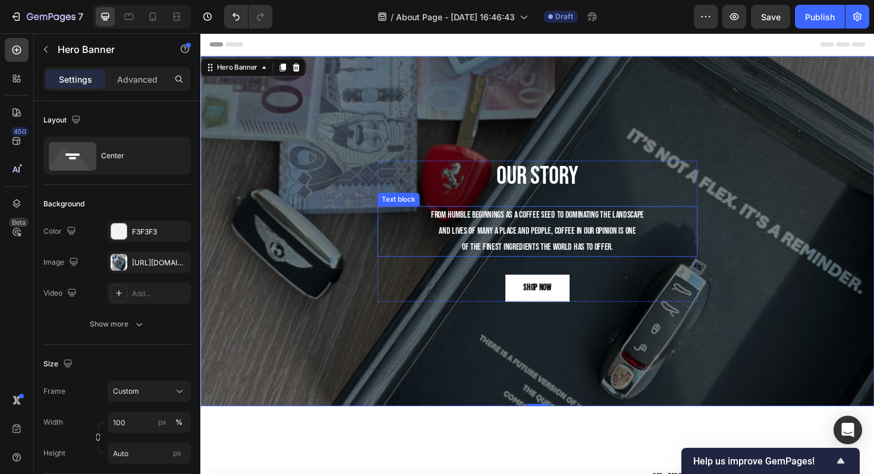
click at [550, 230] on p "From humble beginnings as a coffee seed to dominating the landscape and lives o…" at bounding box center [557, 243] width 337 height 51
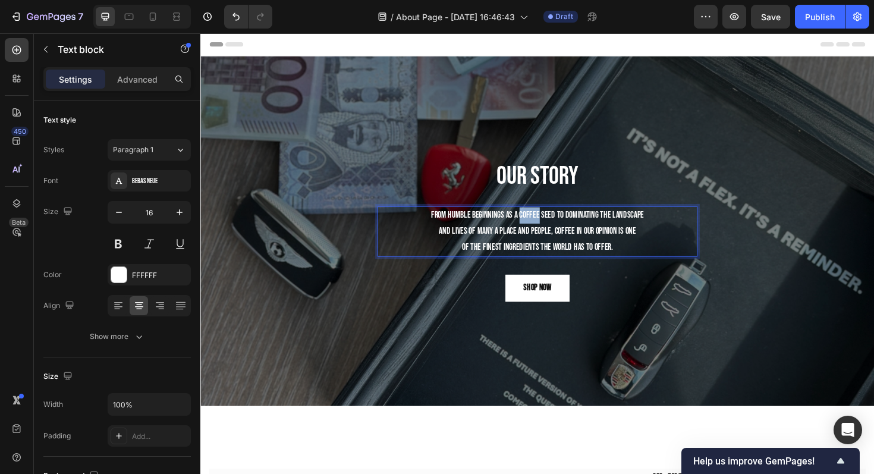
click at [550, 230] on p "From humble beginnings as a coffee seed to dominating the landscape and lives o…" at bounding box center [557, 243] width 337 height 51
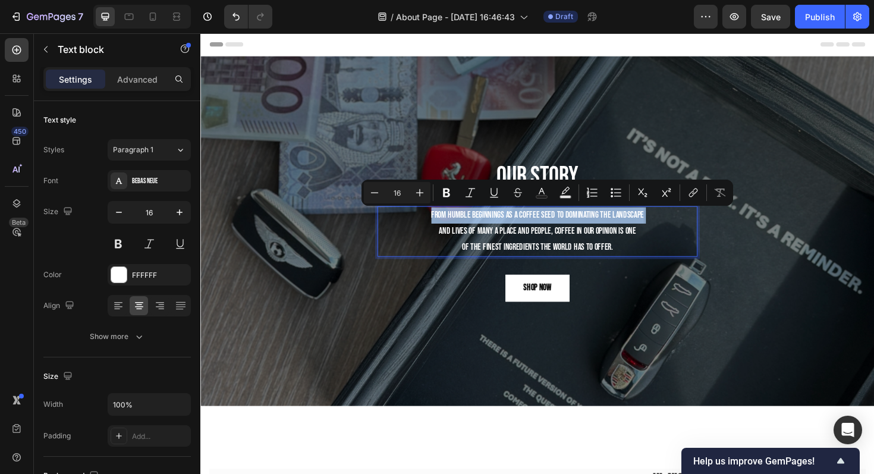
click at [530, 233] on p "From humble beginnings as a coffee seed to dominating the landscape and lives o…" at bounding box center [557, 243] width 337 height 51
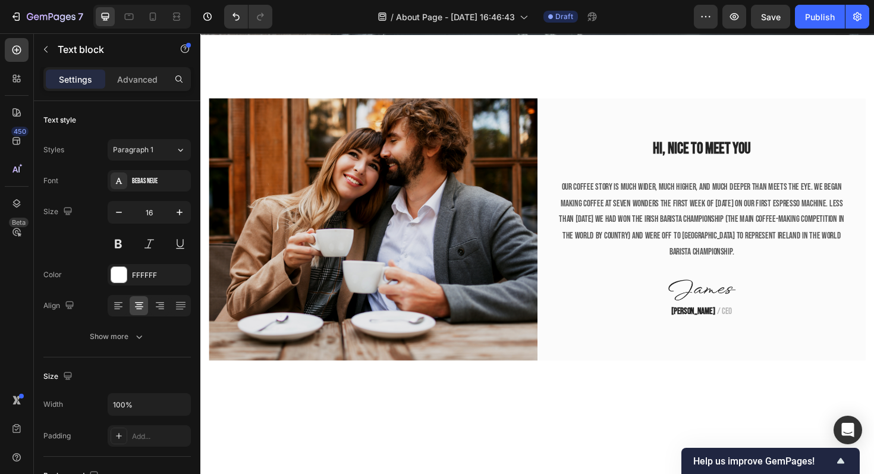
scroll to position [312, 0]
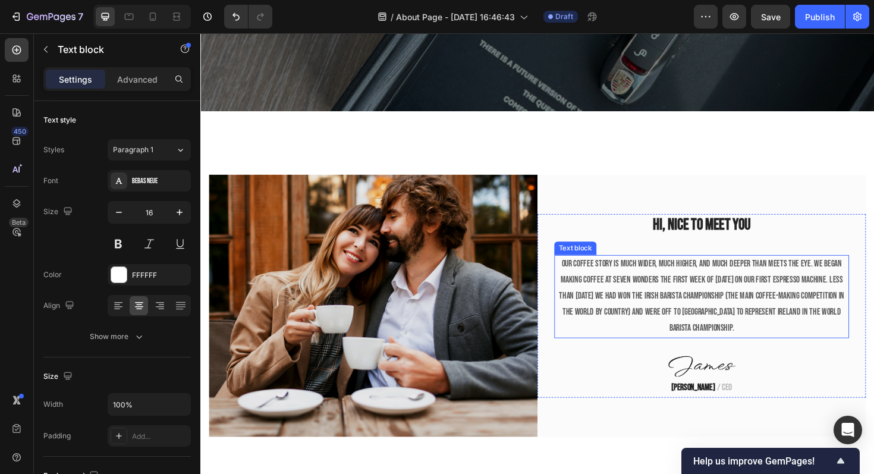
click at [594, 288] on p "Our coffee story is much wider, much higher, and much deeper than meets the eye…" at bounding box center [731, 312] width 310 height 86
click at [594, 285] on p "Our coffee story is much wider, much higher, and much deeper than meets the eye…" at bounding box center [731, 312] width 310 height 86
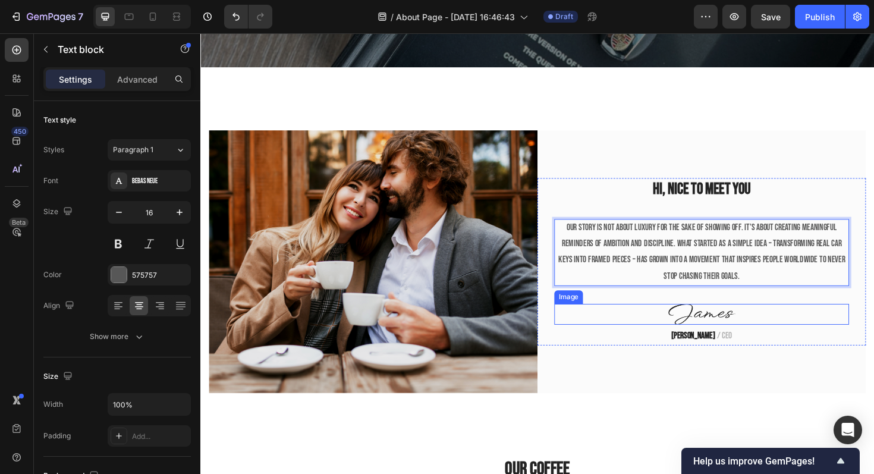
scroll to position [359, 0]
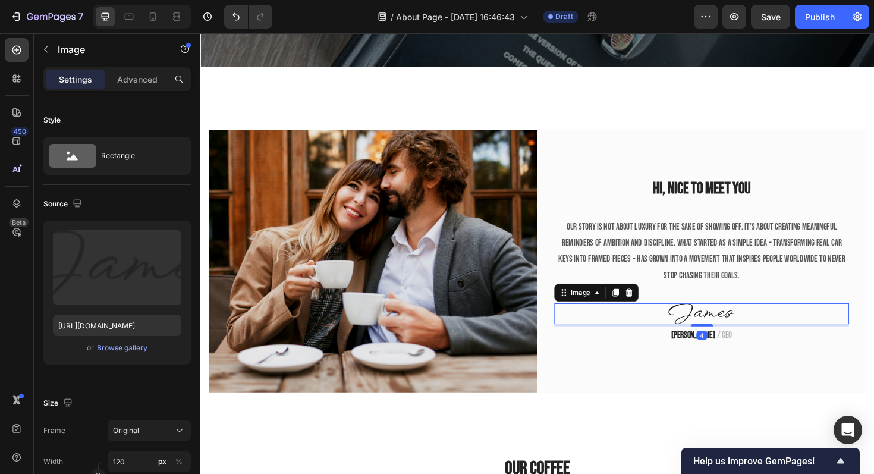
click at [717, 332] on img at bounding box center [731, 330] width 71 height 22
click at [714, 327] on img at bounding box center [731, 330] width 71 height 22
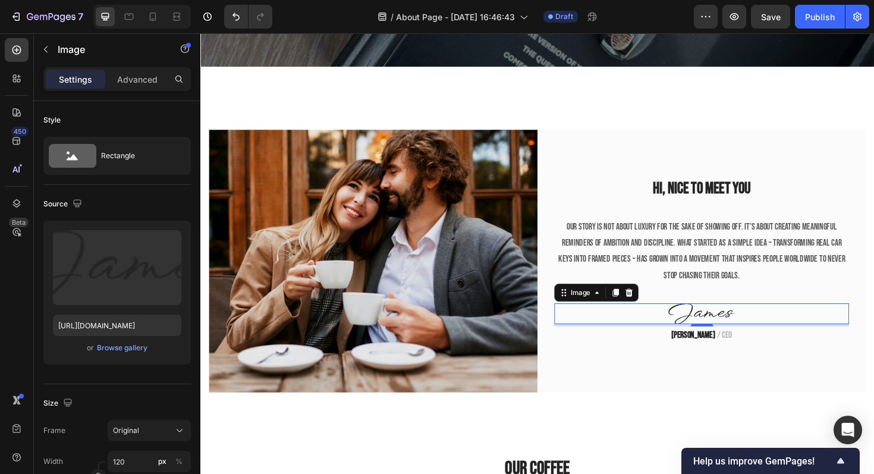
click at [715, 327] on img at bounding box center [731, 330] width 71 height 22
click at [656, 308] on icon at bounding box center [655, 308] width 8 height 8
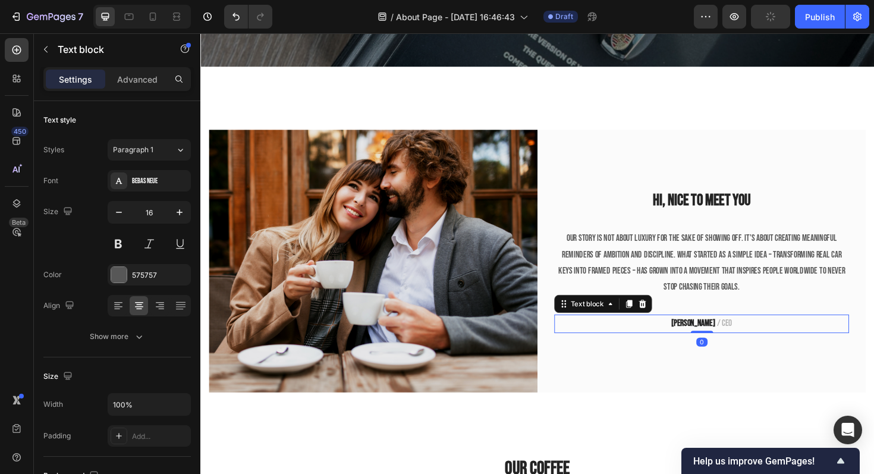
click at [722, 340] on strong "James Frank" at bounding box center [722, 340] width 46 height 11
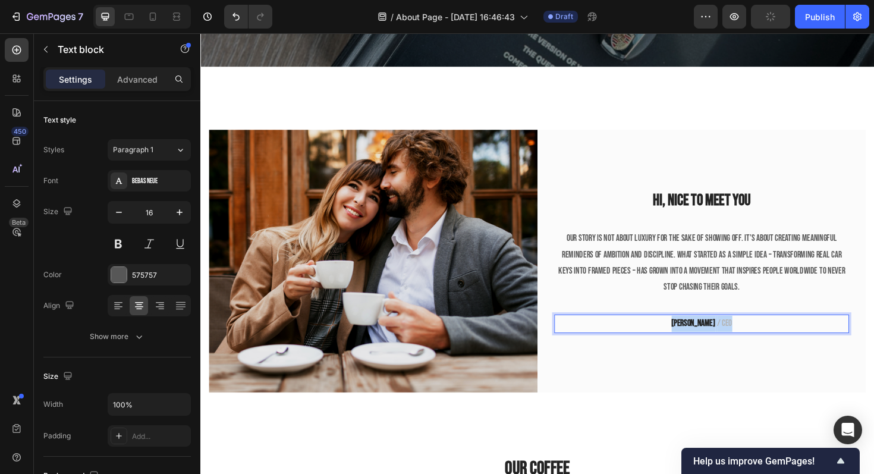
click at [722, 340] on strong "James Frank" at bounding box center [722, 340] width 46 height 11
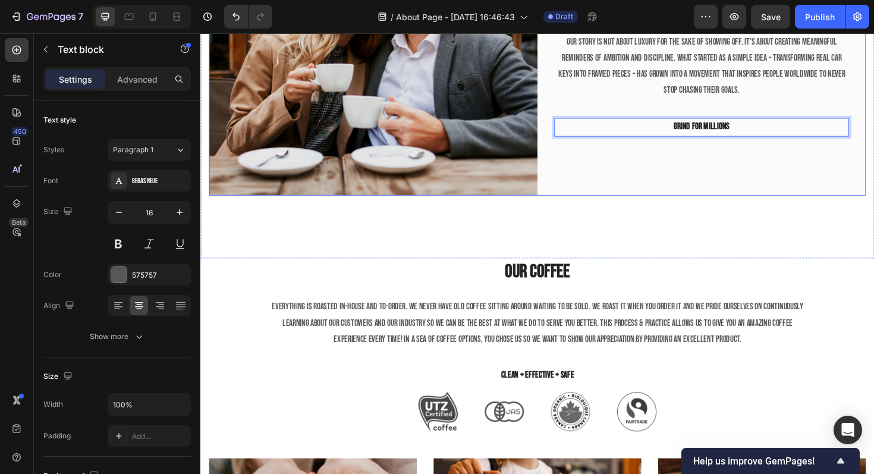
scroll to position [629, 0]
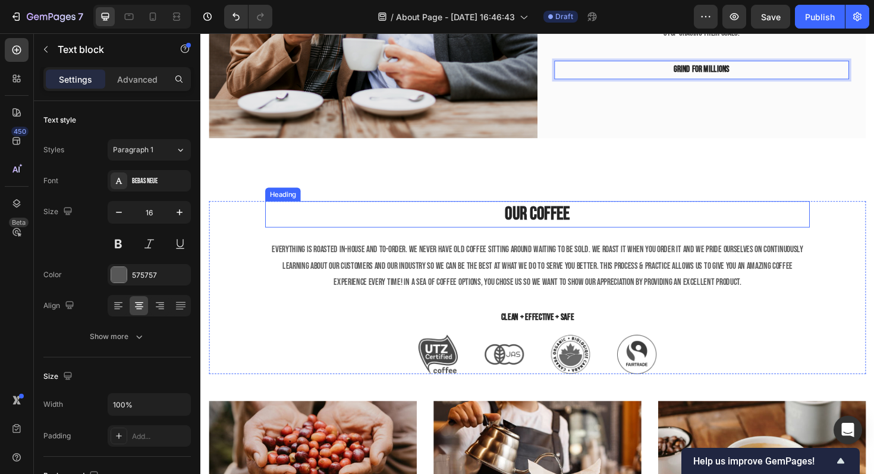
click at [569, 222] on p "Our Coffee" at bounding box center [557, 225] width 575 height 26
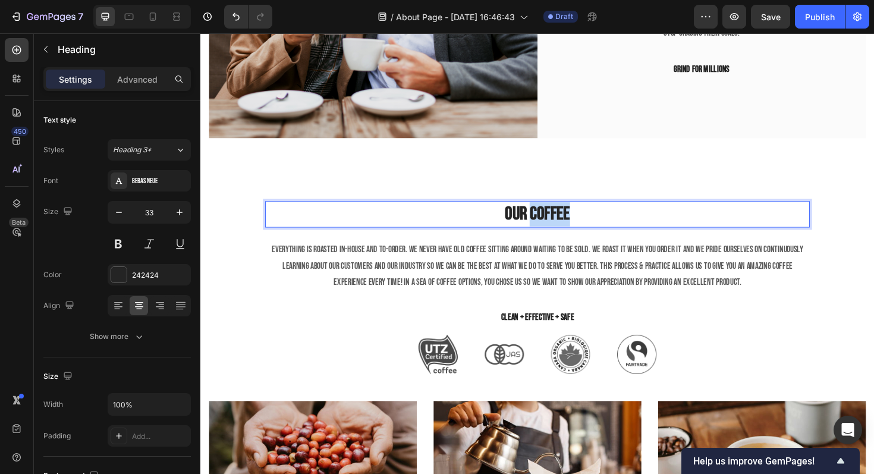
click at [569, 222] on p "Our Coffee" at bounding box center [557, 225] width 575 height 26
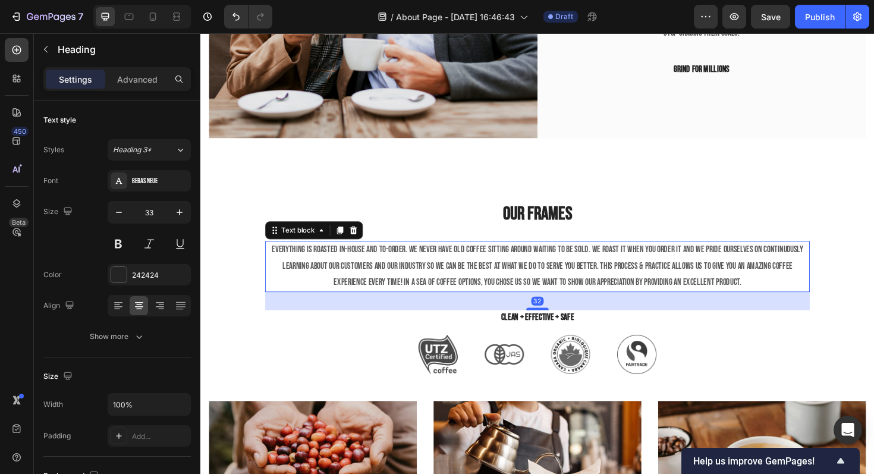
click at [319, 265] on p "Everything is roasted in-house and to-order. We never have old coffee sitting a…" at bounding box center [557, 280] width 575 height 51
click at [287, 257] on p "Everything is roasted in-house and to-order. We never have old coffee sitting a…" at bounding box center [557, 280] width 575 height 51
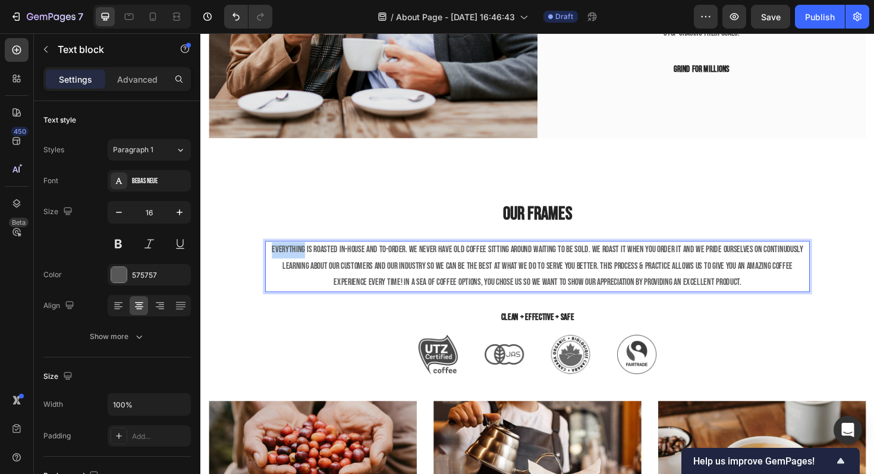
click at [287, 257] on p "Everything is roasted in-house and to-order. We never have old coffee sitting a…" at bounding box center [557, 280] width 575 height 51
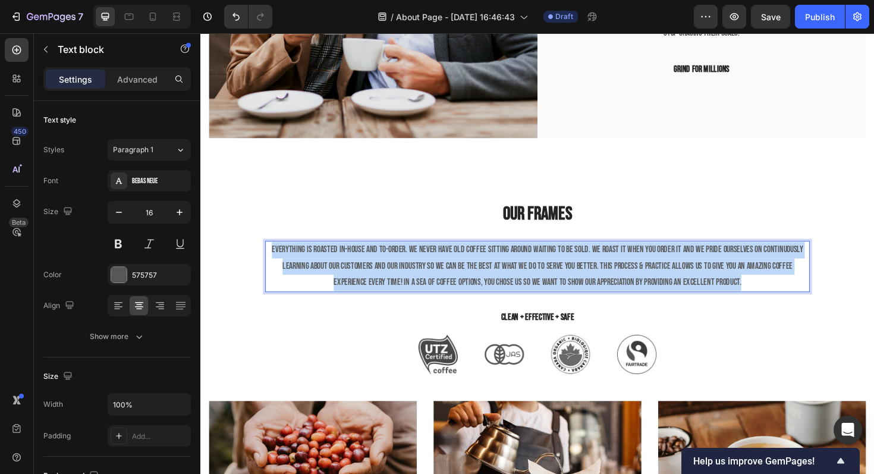
click at [287, 257] on p "Everything is roasted in-house and to-order. We never have old coffee sitting a…" at bounding box center [557, 280] width 575 height 51
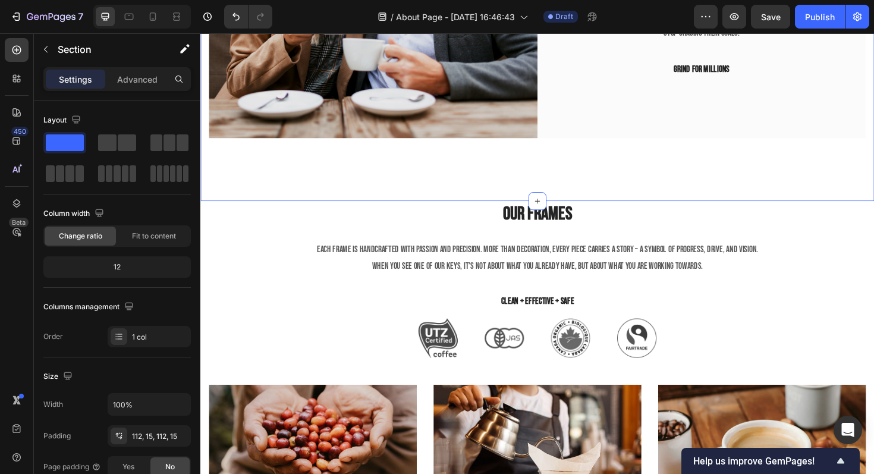
click at [705, 206] on div "Image Hi, nice to meet you Heading Our story is not about luxury for the sake o…" at bounding box center [557, 5] width 714 height 411
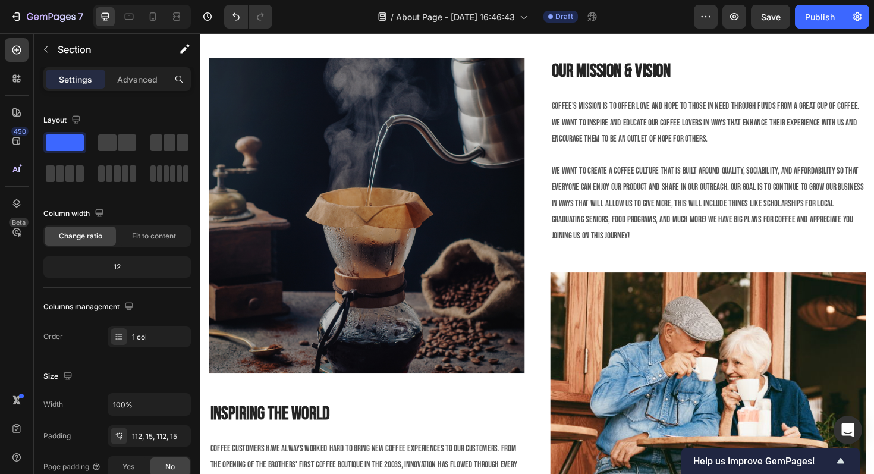
scroll to position [1534, 0]
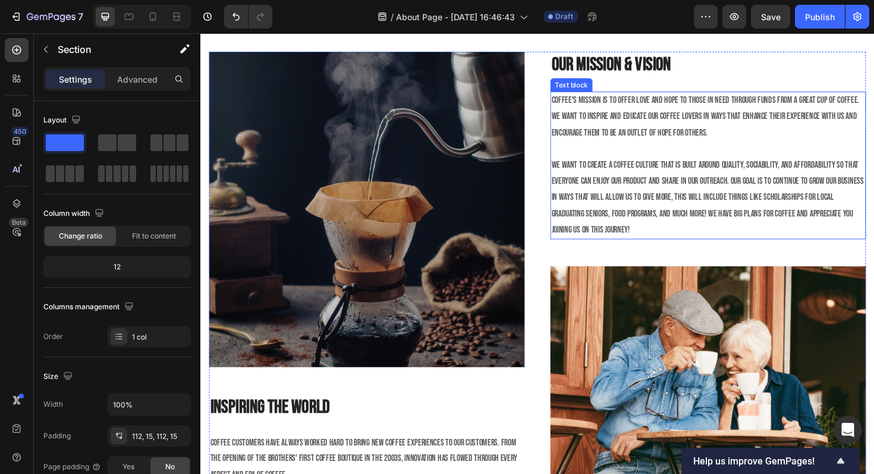
click at [667, 139] on p "Coffee's mission is to offer love and hope to those in need through funds from …" at bounding box center [738, 173] width 332 height 154
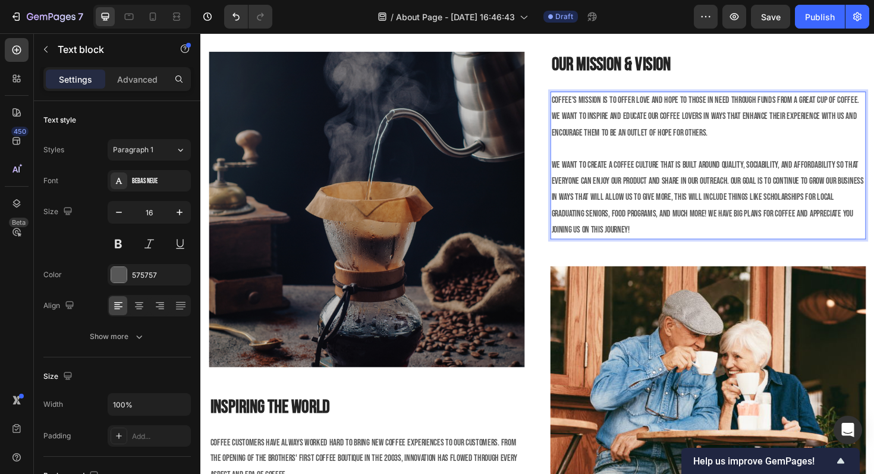
click at [575, 103] on p "Coffee's mission is to offer love and hope to those in need through funds from …" at bounding box center [738, 173] width 332 height 154
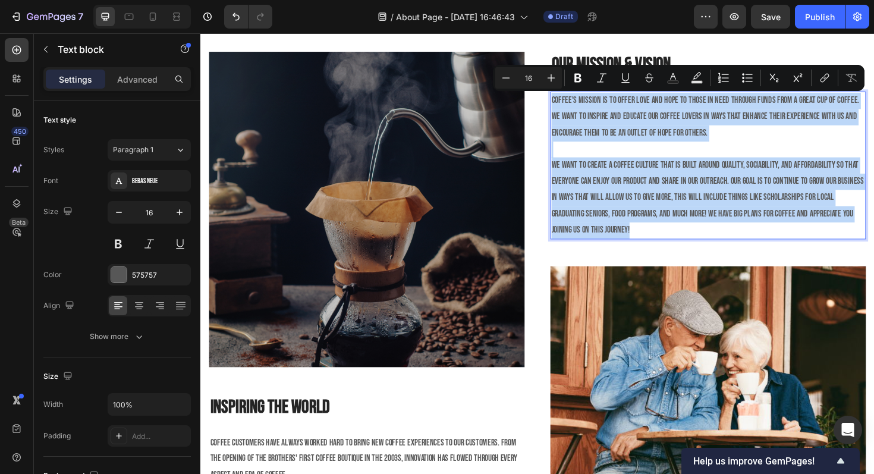
drag, startPoint x: 573, startPoint y: 102, endPoint x: 780, endPoint y: 251, distance: 255.4
click at [780, 251] on div "Coffee's mission is to offer love and hope to those in need through funds from …" at bounding box center [738, 173] width 334 height 156
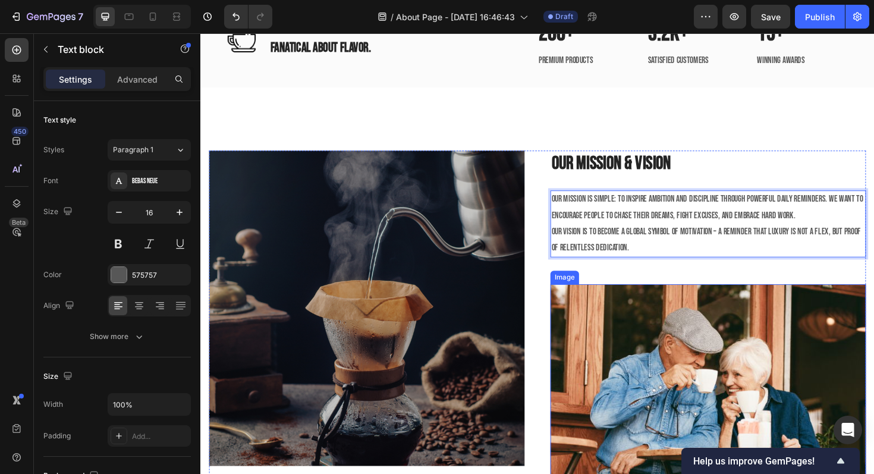
scroll to position [1426, 0]
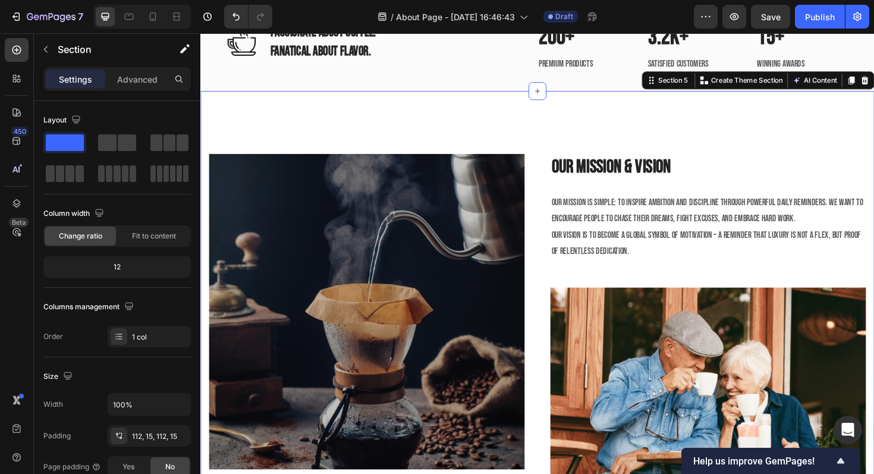
click at [708, 133] on div "Image Inspiring The World Heading Coffee customers have always worked hard to b…" at bounding box center [557, 433] width 714 height 677
click at [399, 241] on img at bounding box center [376, 328] width 334 height 334
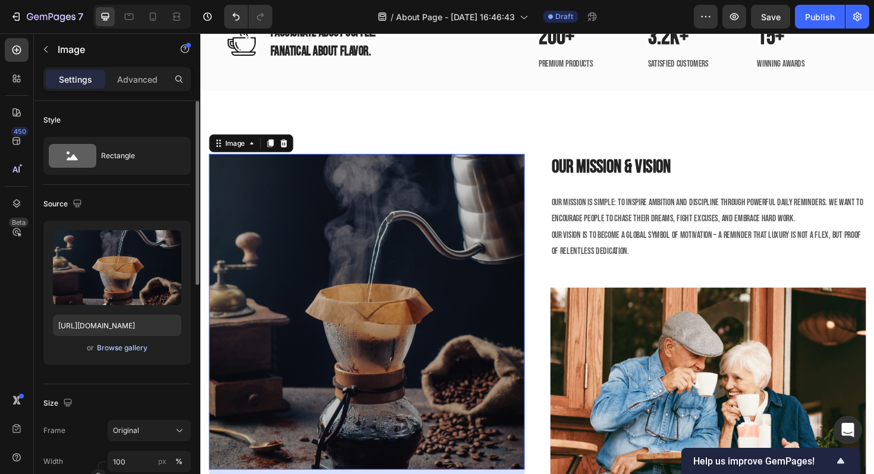
click at [99, 345] on div "Browse gallery" at bounding box center [122, 348] width 51 height 11
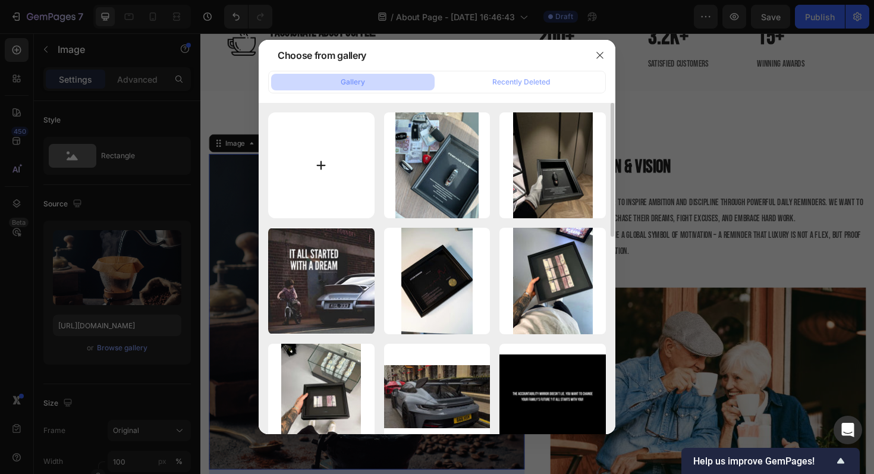
click at [328, 162] on input "file" at bounding box center [321, 165] width 106 height 106
type input "C:\fakepath\Design ohne Titel (1).png"
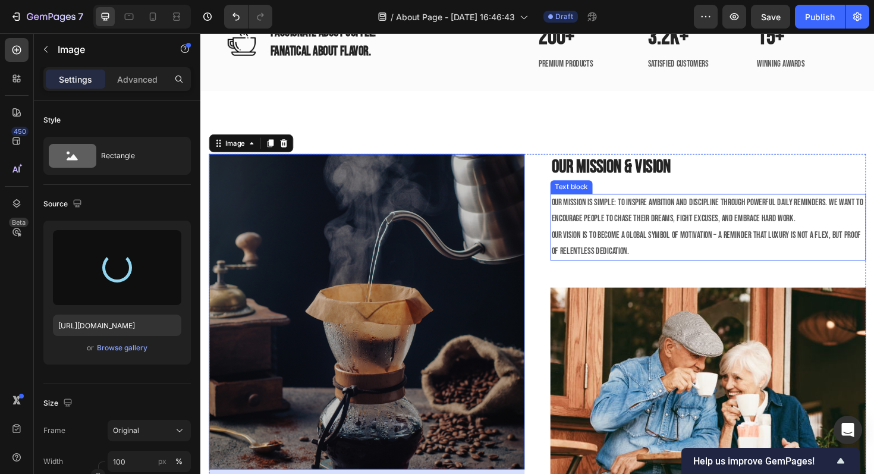
type input "https://cdn.shopify.com/s/files/1/0918/9454/6809/files/gempages_570937643437654…"
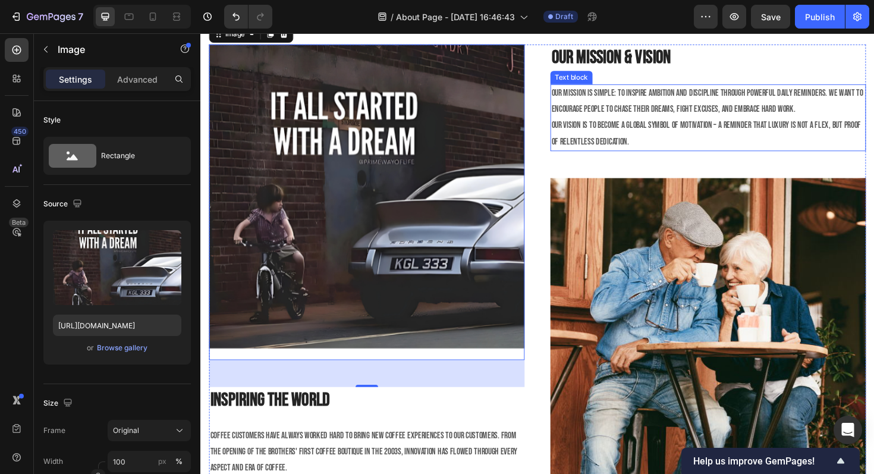
scroll to position [1603, 0]
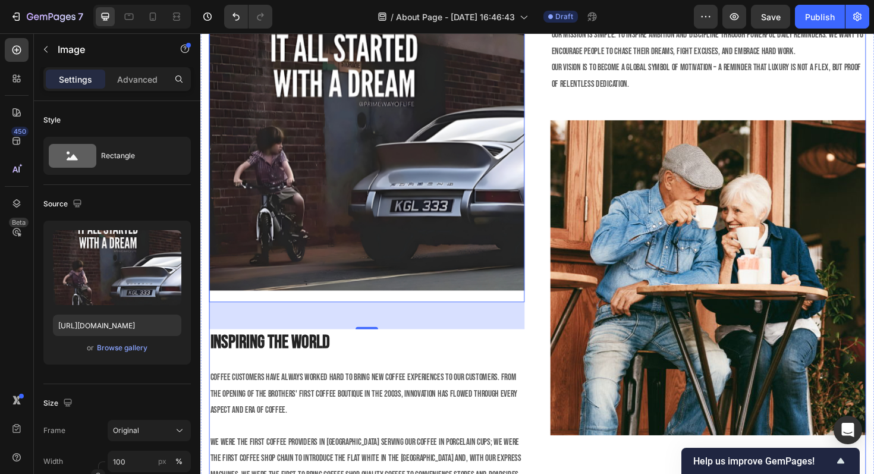
click at [430, 379] on div "Image 48 Inspiring The World Heading Coffee customers have always worked hard t…" at bounding box center [376, 256] width 334 height 544
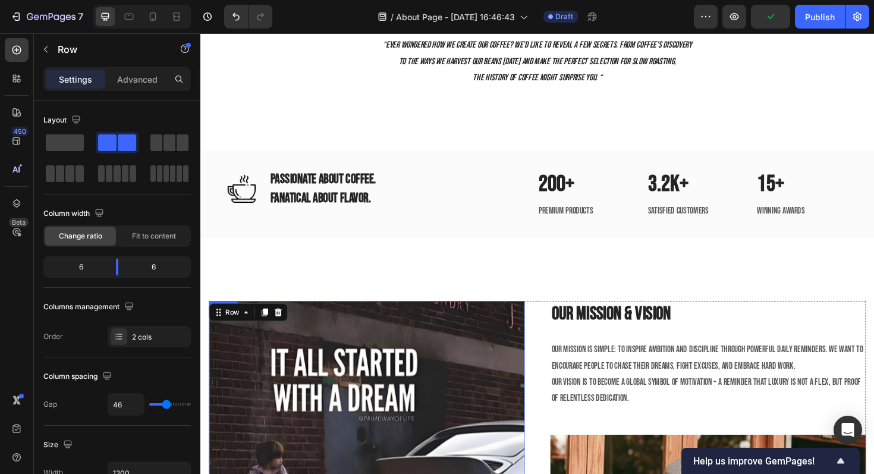
scroll to position [1265, 0]
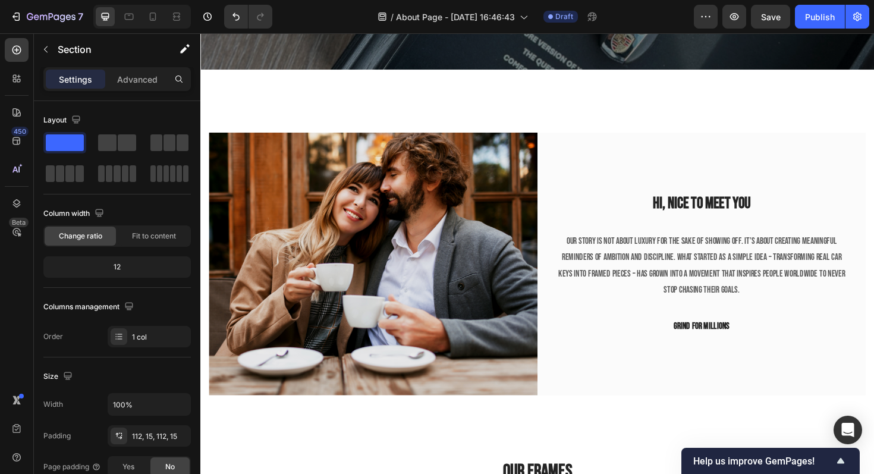
scroll to position [357, 0]
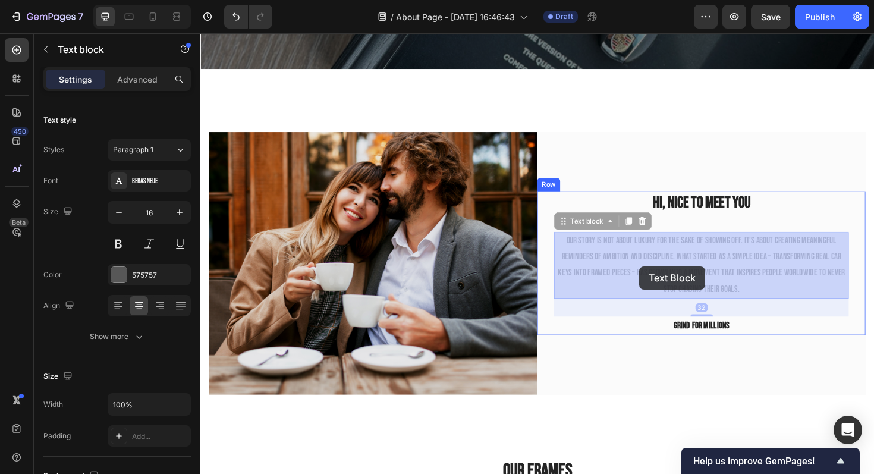
drag, startPoint x: 588, startPoint y: 249, endPoint x: 661, endPoint y: 277, distance: 78.3
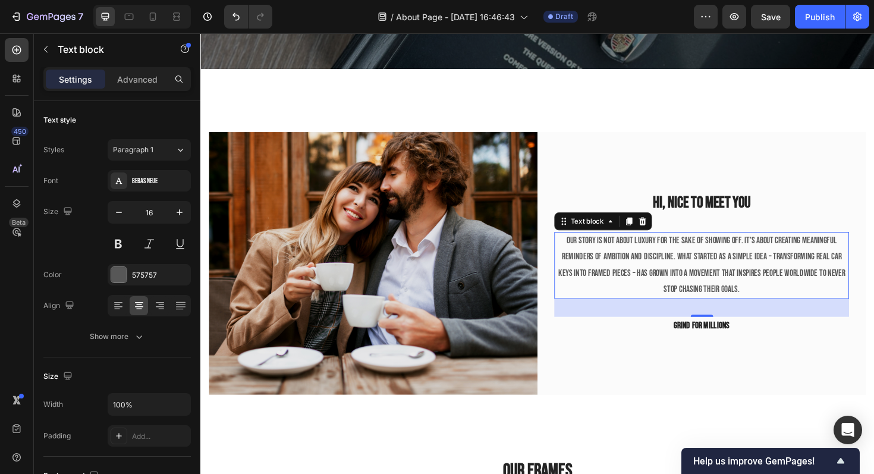
click at [654, 258] on p "Our story is not about luxury for the sake of showing off. It’s about creating …" at bounding box center [731, 279] width 310 height 68
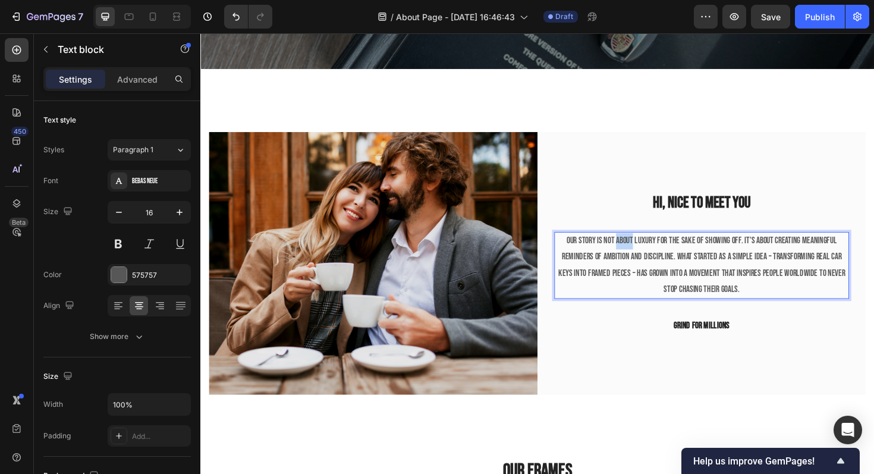
click at [654, 258] on p "Our story is not about luxury for the sake of showing off. It’s about creating …" at bounding box center [731, 279] width 310 height 68
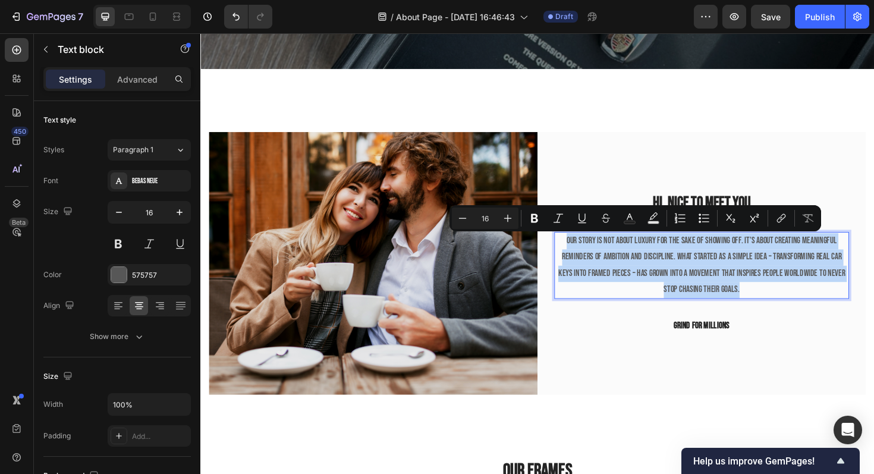
click at [654, 258] on p "Our story is not about luxury for the sake of showing off. It’s about creating …" at bounding box center [731, 279] width 310 height 68
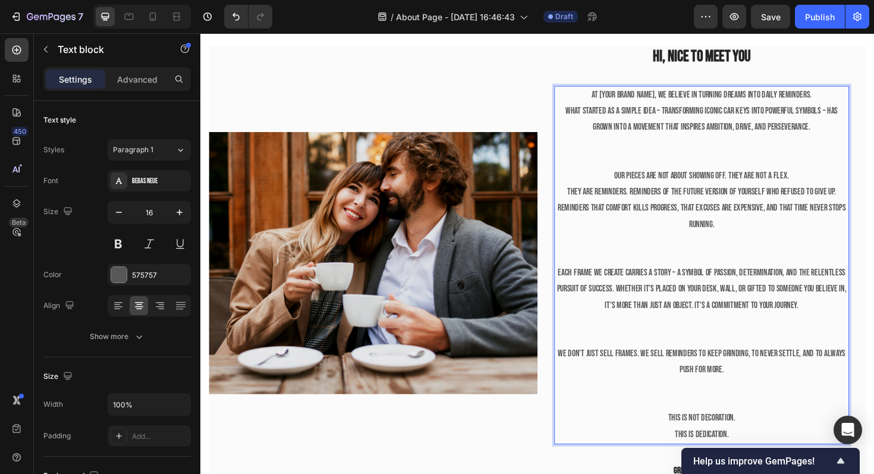
scroll to position [457, 0]
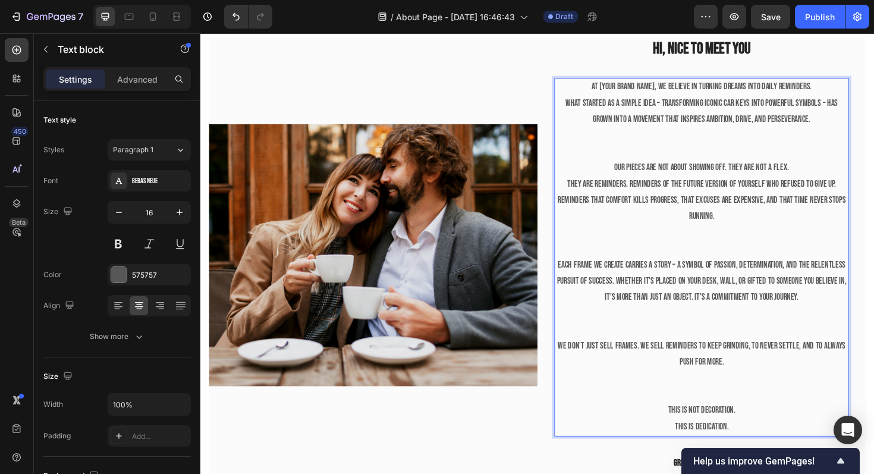
click at [647, 165] on p "Rich Text Editor. Editing area: main" at bounding box center [731, 151] width 310 height 34
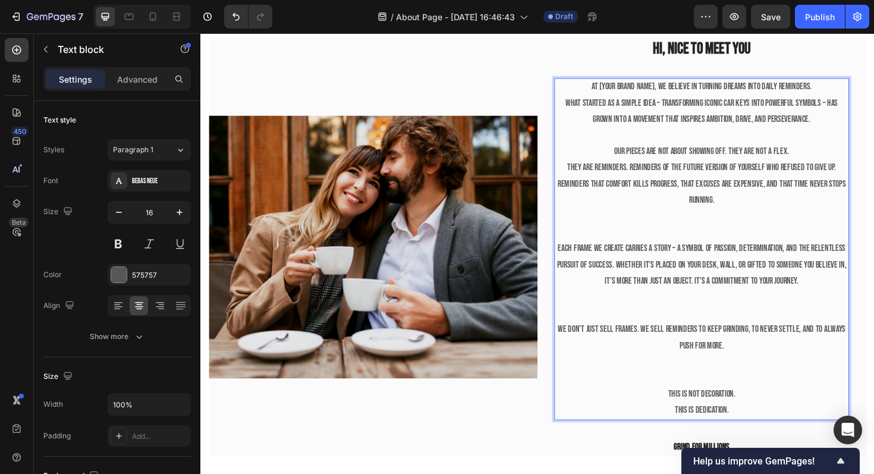
click at [757, 225] on p "Rich Text Editor. Editing area: main" at bounding box center [731, 236] width 310 height 34
click at [741, 243] on p "⁠⁠⁠⁠⁠⁠⁠" at bounding box center [731, 236] width 310 height 34
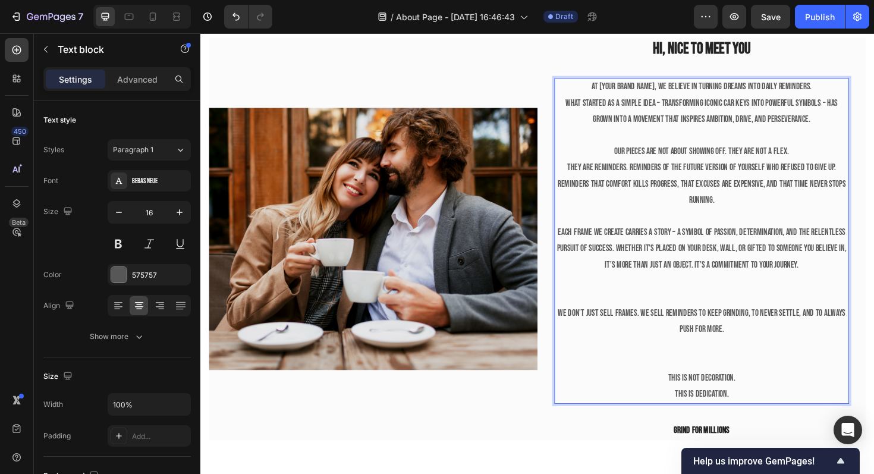
click at [708, 312] on p "Rich Text Editor. Editing area: main" at bounding box center [731, 305] width 310 height 34
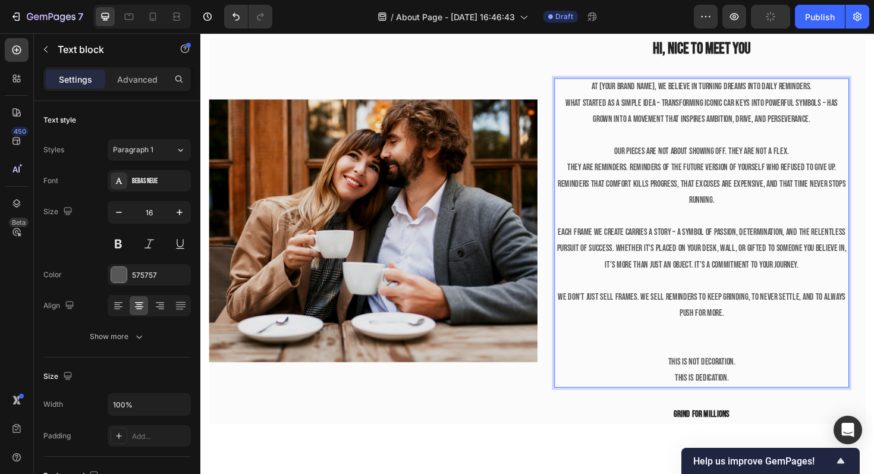
click at [702, 360] on p "Rich Text Editor. Editing area: main" at bounding box center [731, 356] width 310 height 34
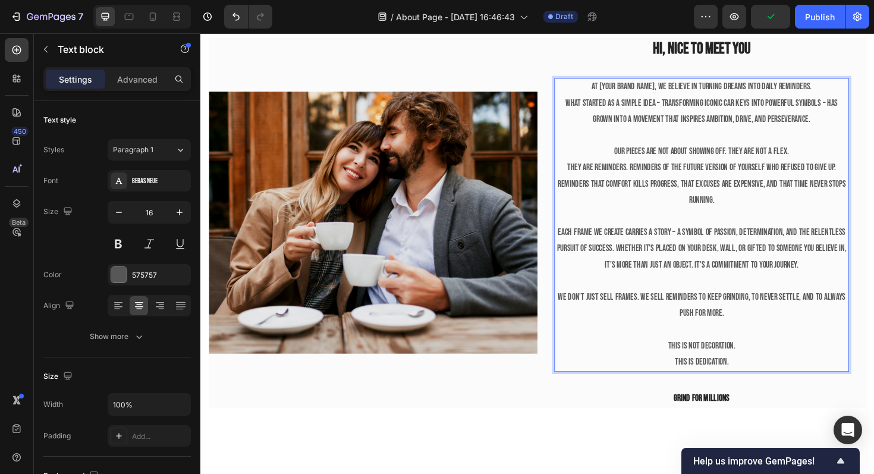
click at [736, 369] on p "This is not decoration." at bounding box center [731, 364] width 310 height 17
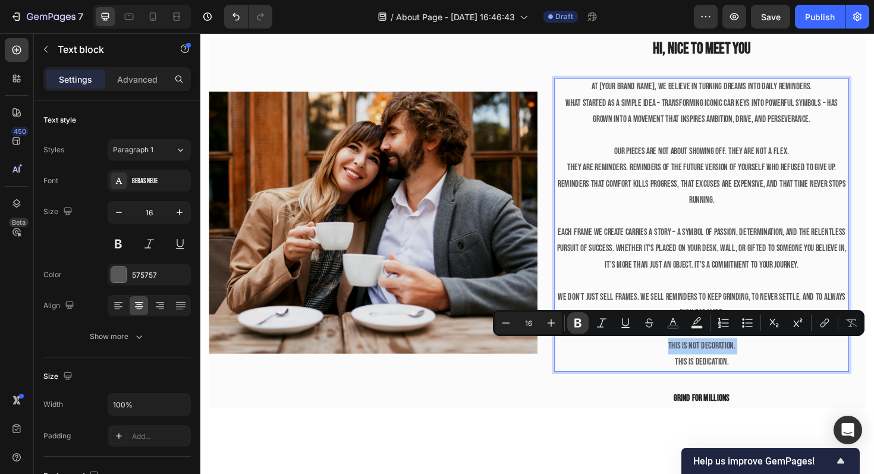
click at [581, 322] on icon "Editor contextual toolbar" at bounding box center [578, 323] width 12 height 12
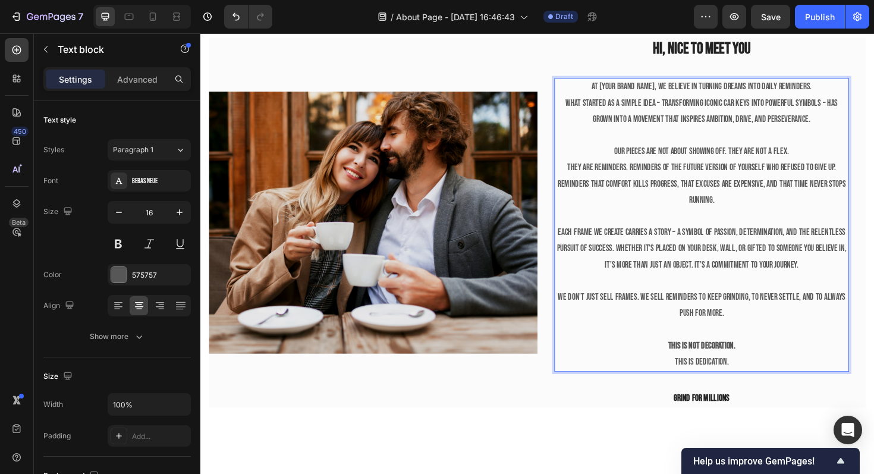
click at [725, 379] on p "This is dedication." at bounding box center [731, 382] width 310 height 17
click at [735, 384] on p "This is dedication." at bounding box center [731, 382] width 310 height 17
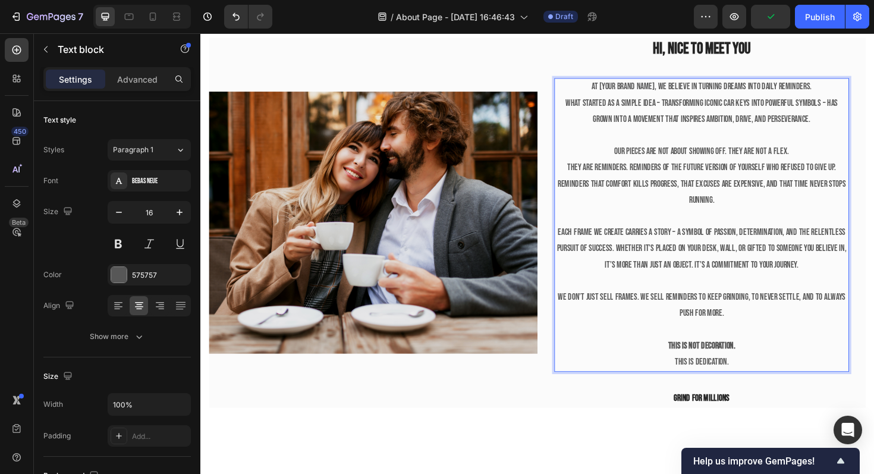
click at [735, 384] on p "This is dedication." at bounding box center [731, 382] width 310 height 17
click at [713, 379] on p "This is dedication." at bounding box center [731, 382] width 310 height 17
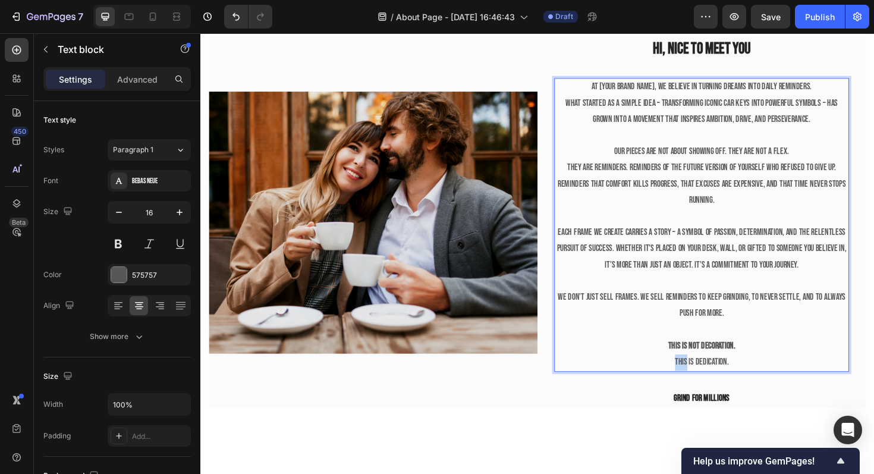
click at [713, 379] on p "This is dedication." at bounding box center [731, 382] width 310 height 17
click at [112, 249] on button at bounding box center [118, 243] width 21 height 21
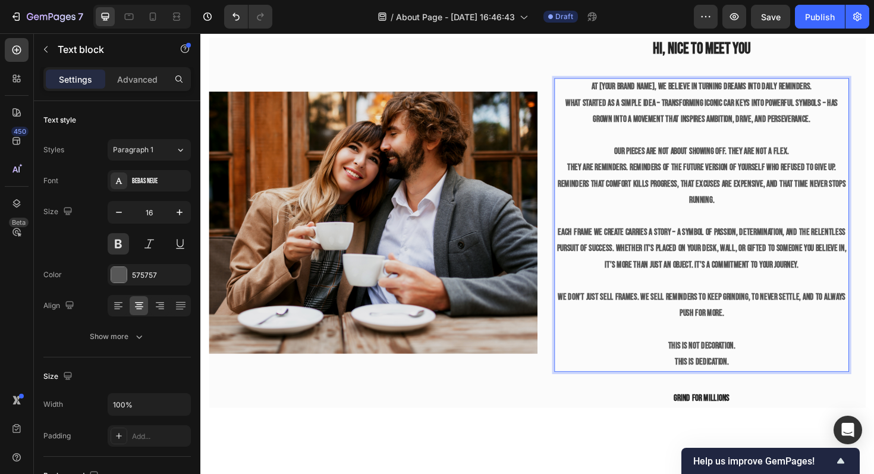
click at [720, 313] on p "We don’t just sell frames. We sell reminders to keep grinding, to never settle,…" at bounding box center [731, 322] width 310 height 34
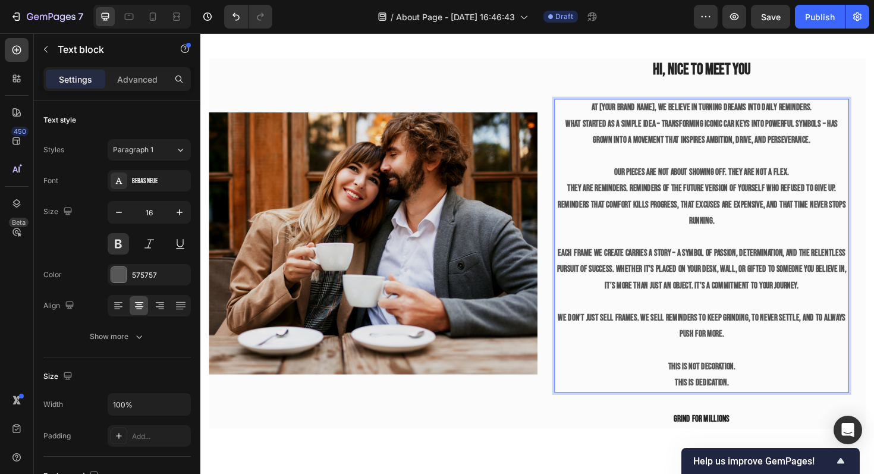
scroll to position [434, 0]
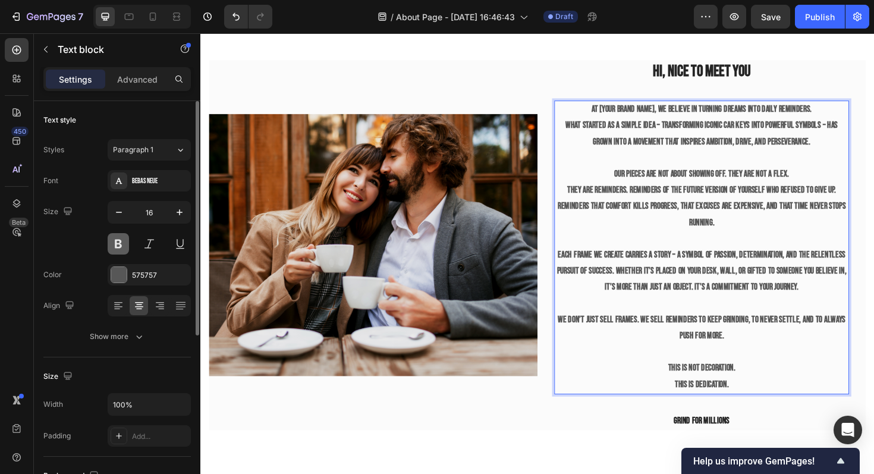
click at [113, 240] on button at bounding box center [118, 243] width 21 height 21
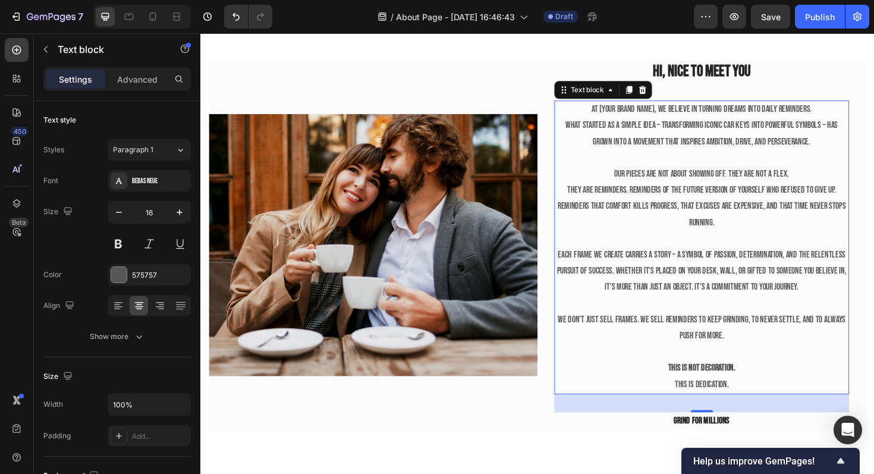
click at [722, 409] on p "This is dedication." at bounding box center [731, 405] width 310 height 17
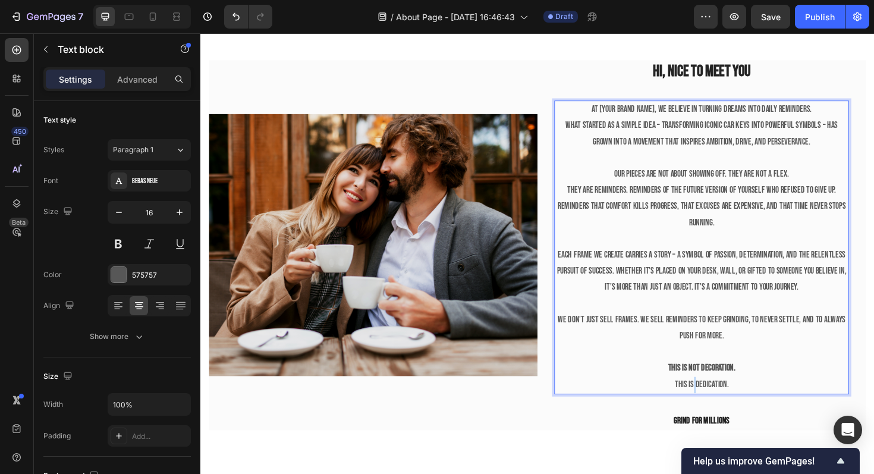
click at [722, 409] on p "This is dedication." at bounding box center [731, 405] width 310 height 17
click at [719, 406] on p "This is dedication." at bounding box center [731, 405] width 310 height 17
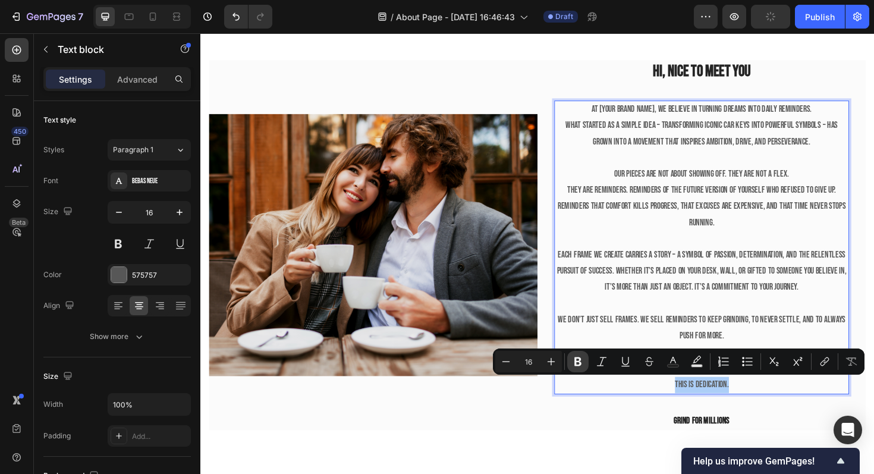
click at [581, 357] on icon "Editor contextual toolbar" at bounding box center [578, 362] width 12 height 12
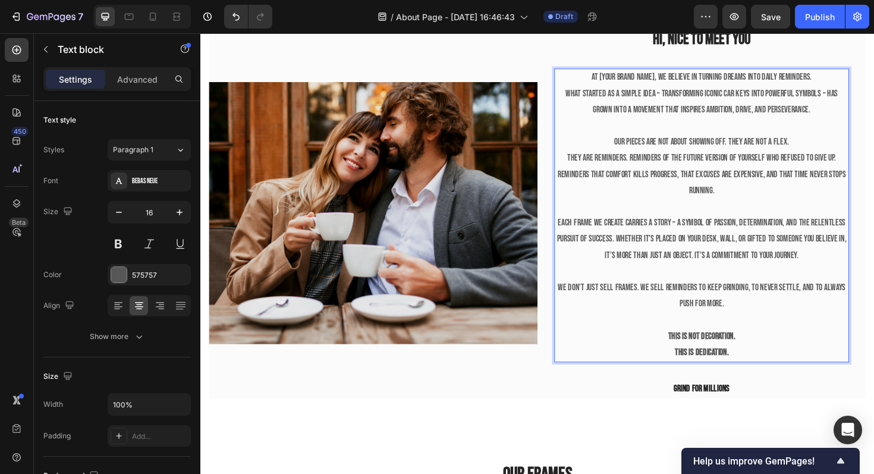
scroll to position [712, 0]
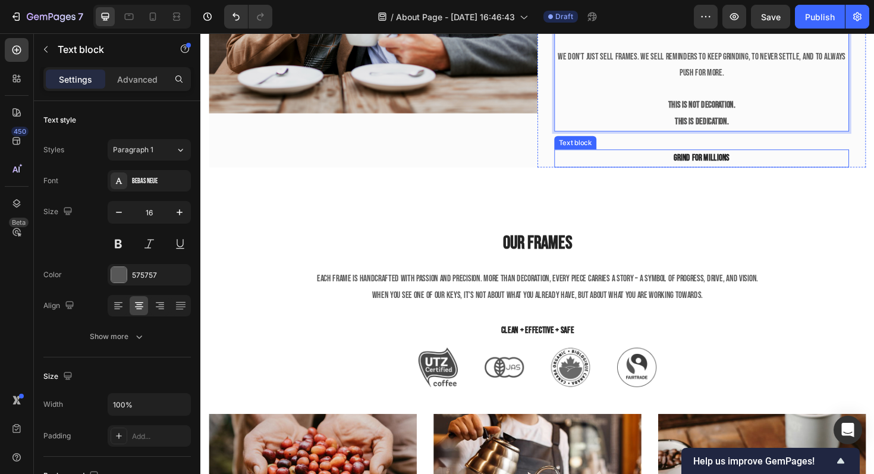
click at [714, 162] on strong "Grind for millions" at bounding box center [731, 165] width 59 height 11
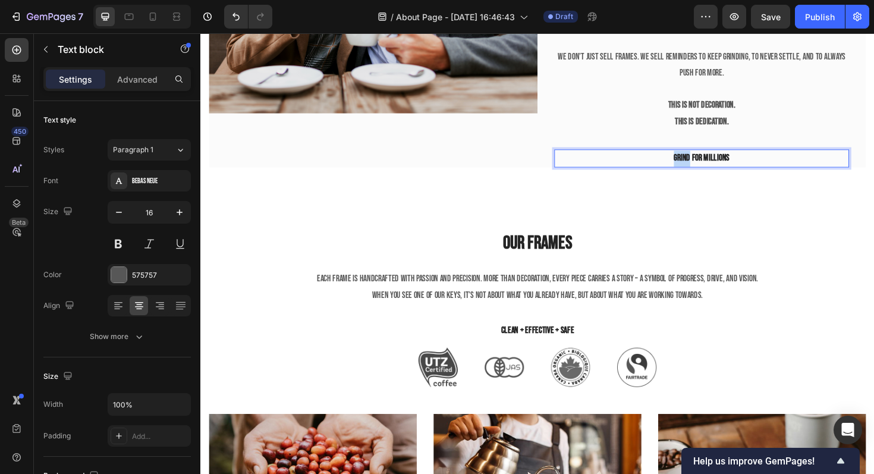
click at [714, 162] on strong "Grind for millions" at bounding box center [731, 165] width 59 height 11
click at [731, 159] on div "Rich Text Editor. Editing area: main" at bounding box center [731, 166] width 312 height 20
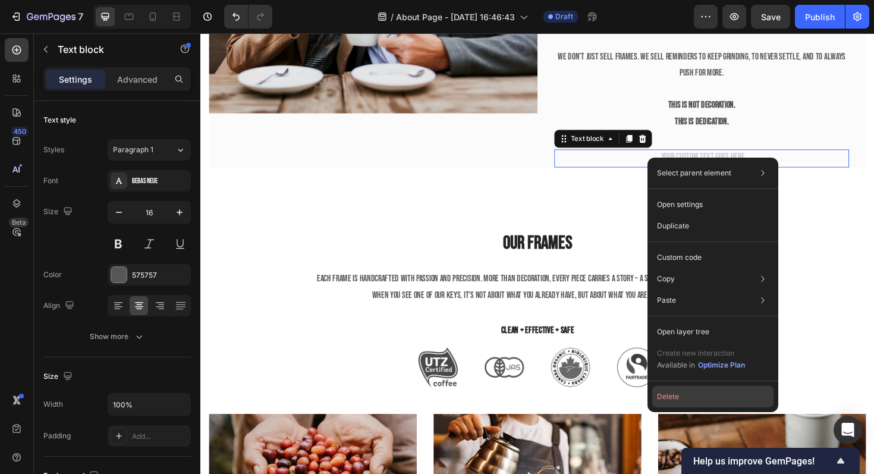
click at [694, 389] on button "Delete" at bounding box center [712, 396] width 121 height 21
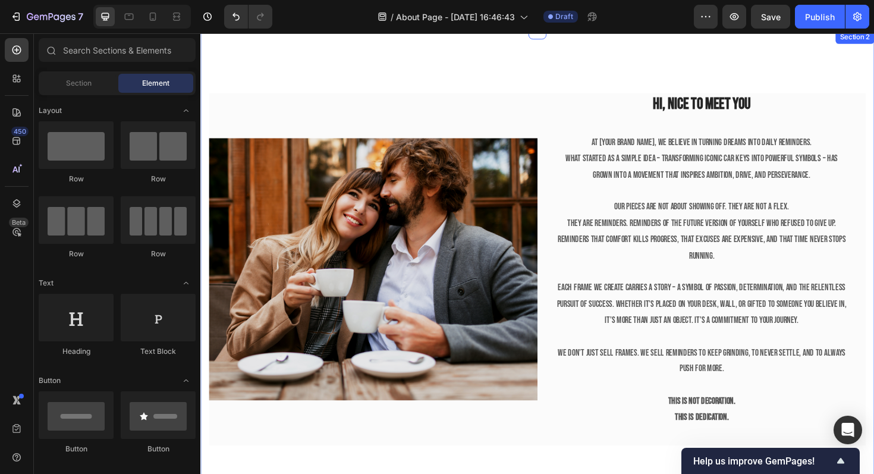
scroll to position [385, 0]
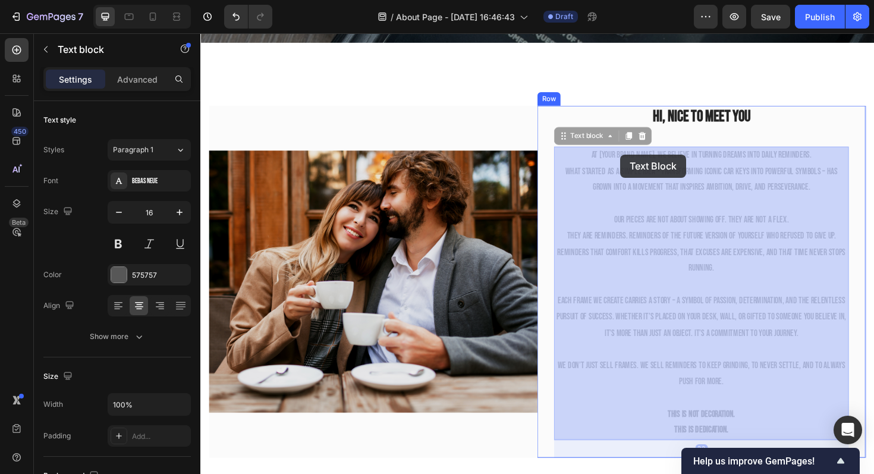
drag, startPoint x: 624, startPoint y: 162, endPoint x: 643, endPoint y: 161, distance: 19.0
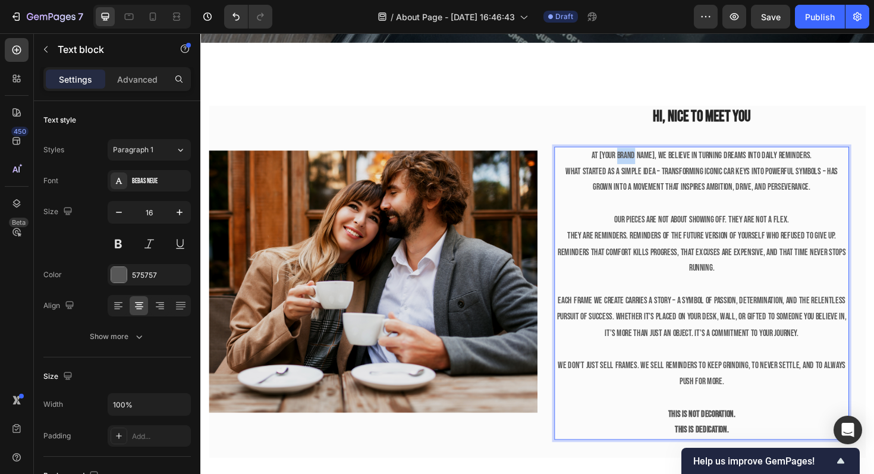
click at [643, 161] on p "At [Your Brand Name], we believe in turning dreams into daily reminders." at bounding box center [731, 163] width 310 height 17
click at [666, 159] on p "At [Your Brand Name], we believe in turning dreams into daily reminders." at bounding box center [731, 163] width 310 height 17
drag, startPoint x: 683, startPoint y: 159, endPoint x: 624, endPoint y: 158, distance: 59.5
click at [624, 158] on p "At [Your Brand Name], we believe in turning dreams into daily reminders." at bounding box center [731, 163] width 310 height 17
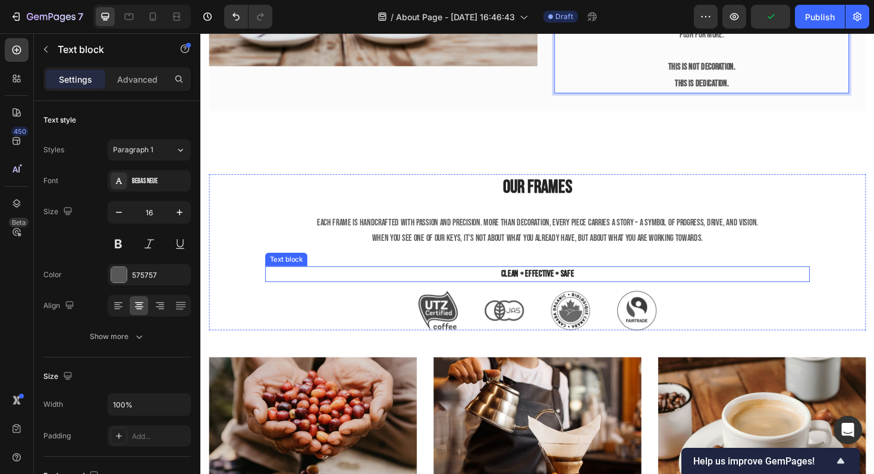
scroll to position [753, 0]
click at [528, 285] on p "Clean + Effective + Safe" at bounding box center [557, 288] width 575 height 14
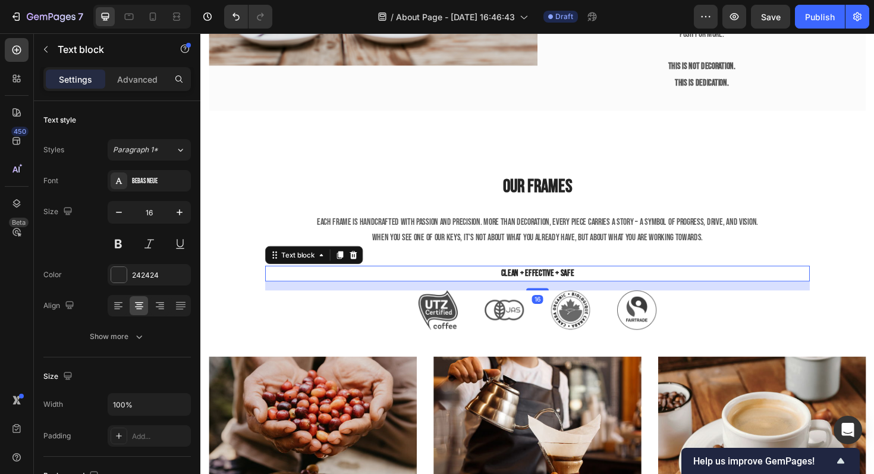
click at [528, 285] on p "Clean + Effective + Safe" at bounding box center [557, 288] width 575 height 14
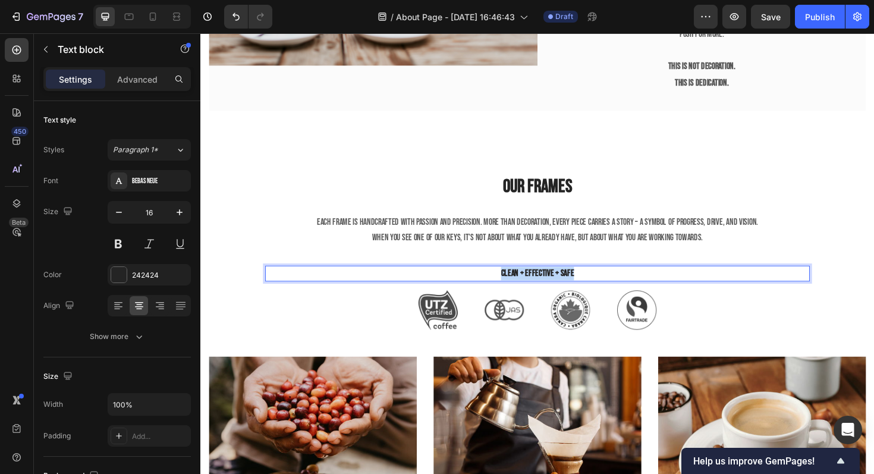
click at [528, 285] on p "Clean + Effective + Safe" at bounding box center [557, 288] width 575 height 14
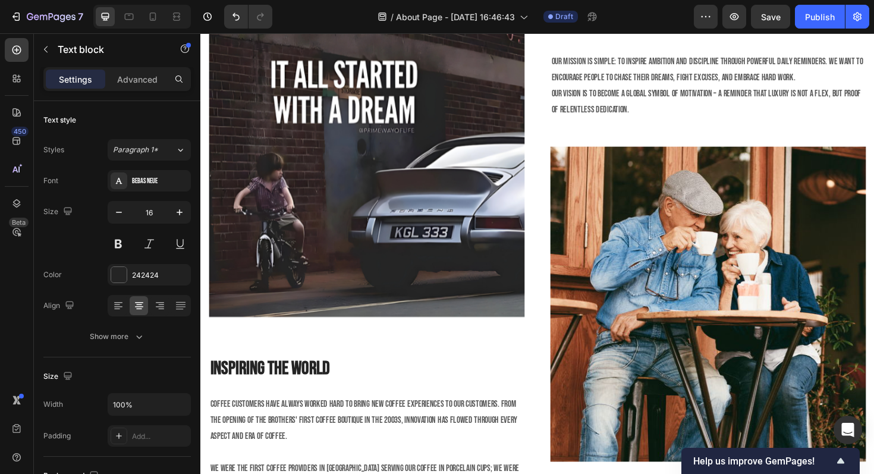
scroll to position [1865, 0]
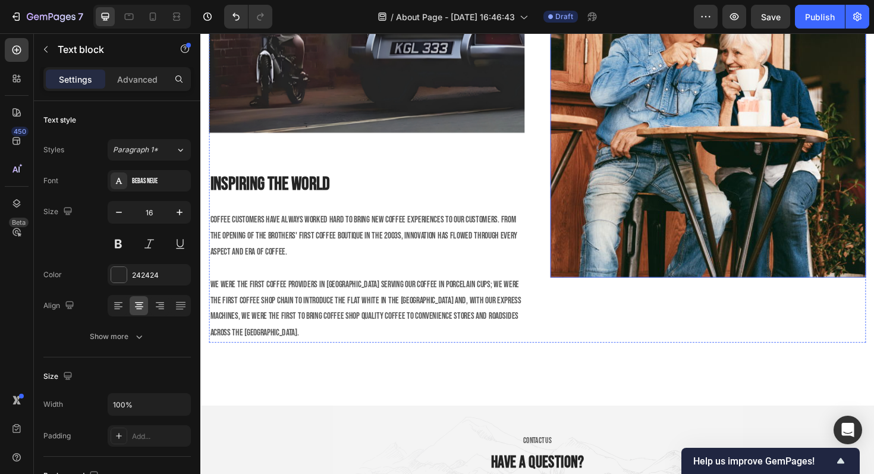
click at [681, 198] on img at bounding box center [738, 125] width 334 height 334
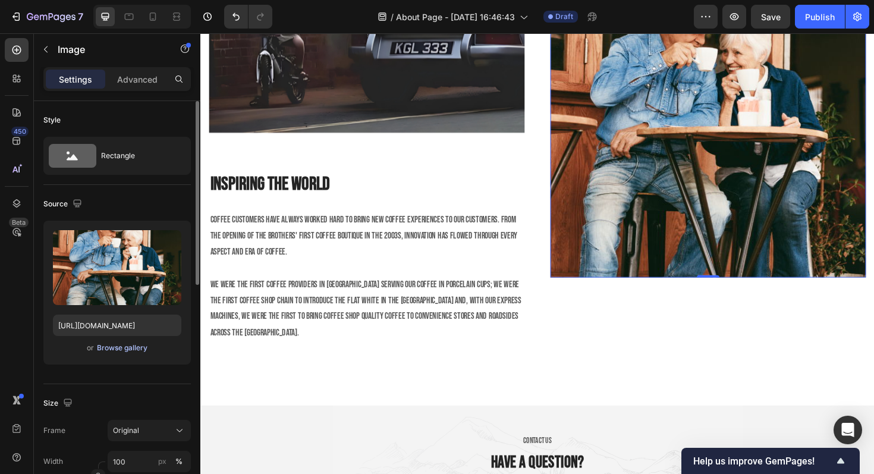
click at [131, 347] on div "Browse gallery" at bounding box center [122, 348] width 51 height 11
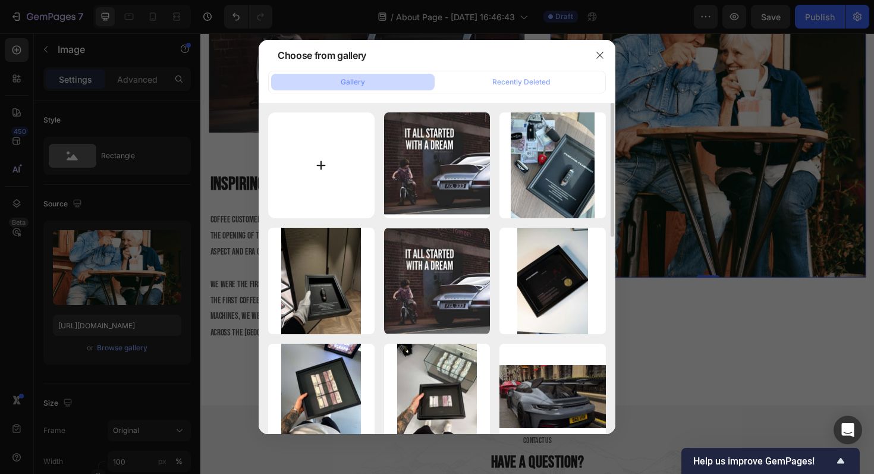
click at [333, 159] on input "file" at bounding box center [321, 165] width 106 height 106
type input "C:\fakepath\Kein Titel (30.1 x 24.1 cm) (25.1 x 19.8 cm) (1).jpeg"
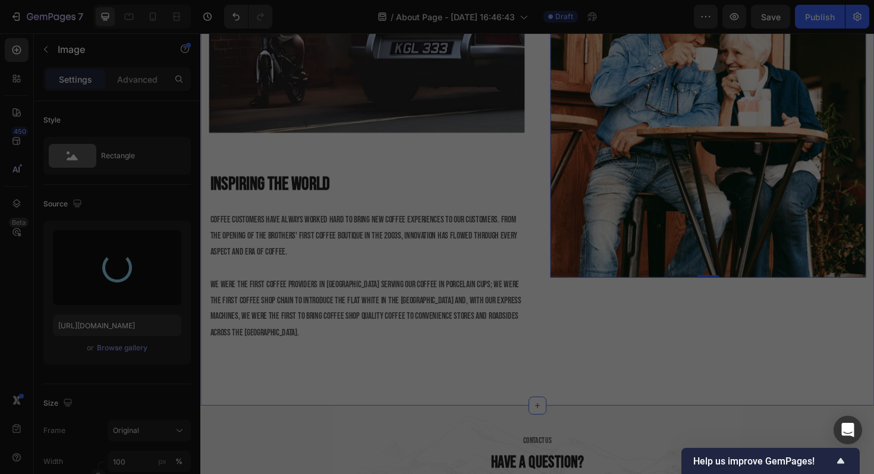
type input "https://cdn.shopify.com/s/files/1/0918/9454/6809/files/gempages_570937643437654…"
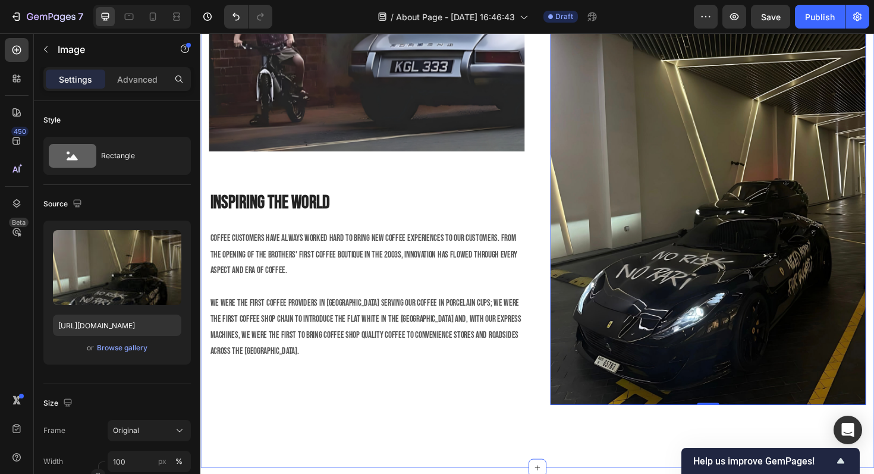
scroll to position [1858, 0]
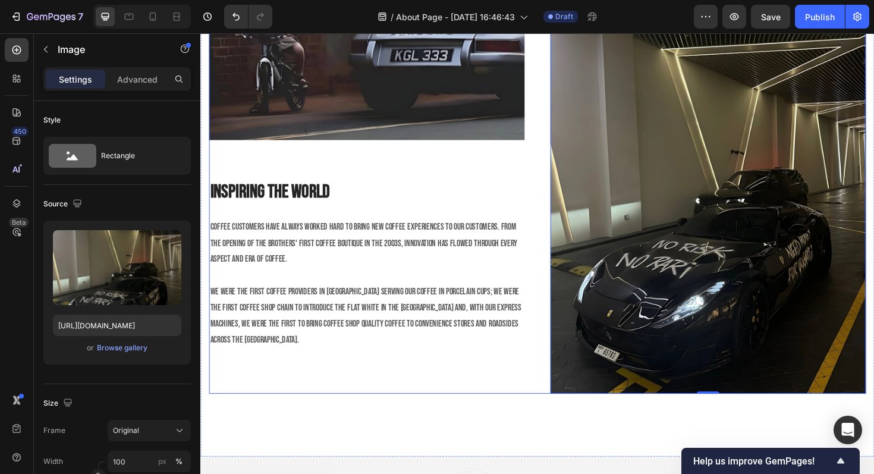
click at [466, 395] on div "Image Inspiring The World Heading Coffee customers have always worked hard to b…" at bounding box center [376, 120] width 334 height 591
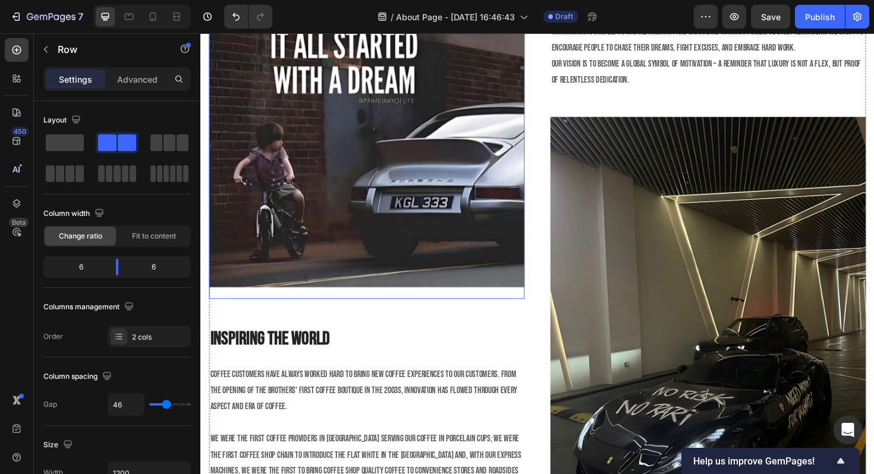
scroll to position [1924, 0]
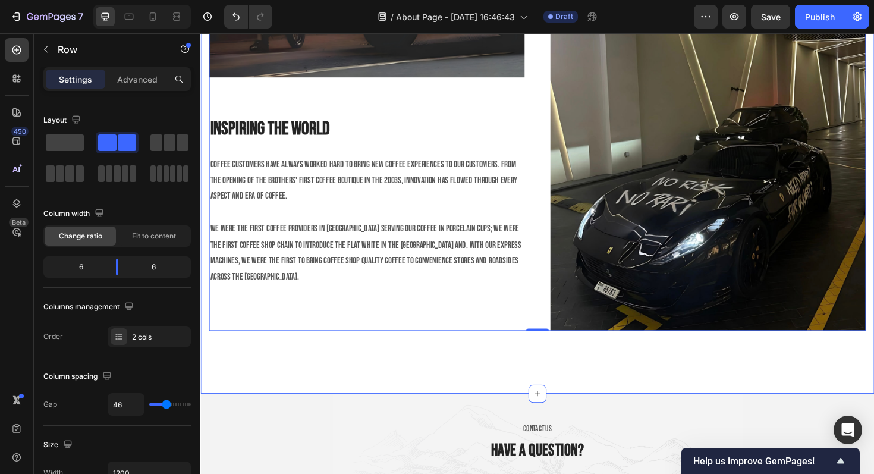
click at [277, 350] on div "Image Inspiring The World Heading Coffee customers have always worked hard to b…" at bounding box center [557, 53] width 714 height 724
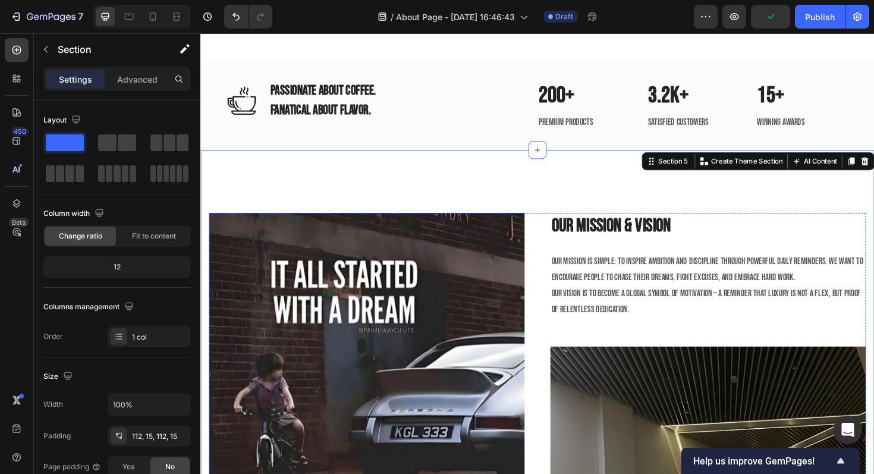
scroll to position [1390, 0]
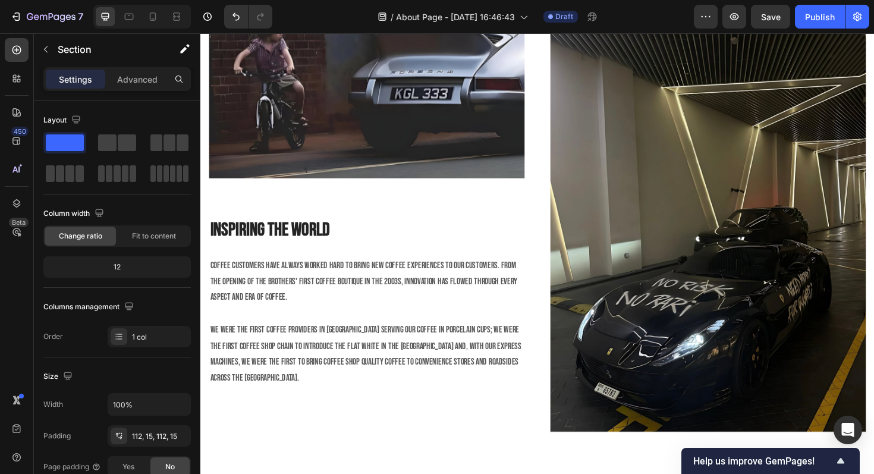
scroll to position [1813, 0]
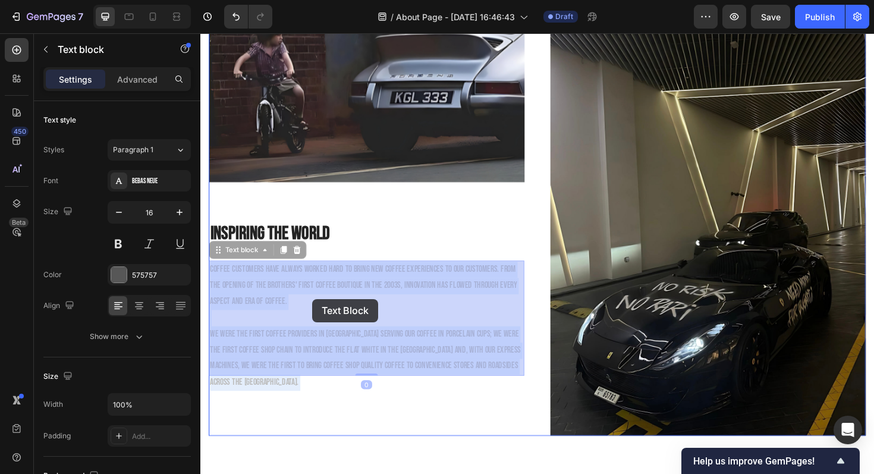
drag, startPoint x: 211, startPoint y: 278, endPoint x: 318, endPoint y: 315, distance: 113.6
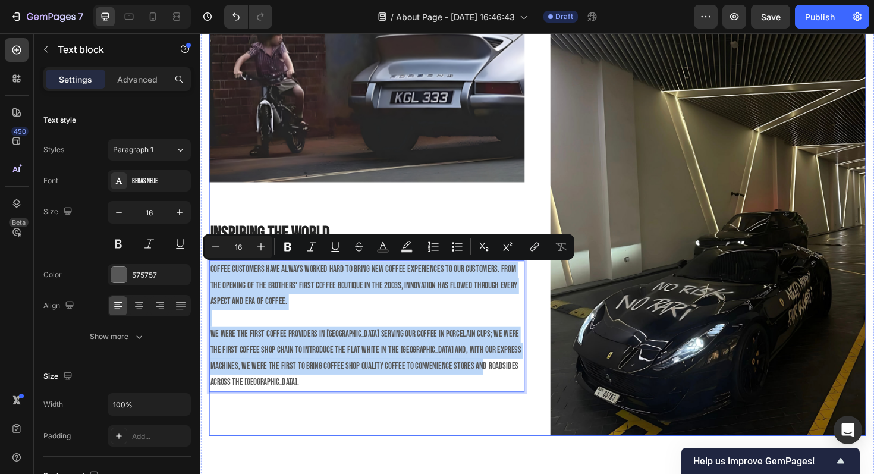
drag, startPoint x: 209, startPoint y: 279, endPoint x: 526, endPoint y: 437, distance: 354.1
click at [526, 437] on div "Image Inspiring The World Heading Coffee customers have always worked hard to b…" at bounding box center [376, 164] width 334 height 591
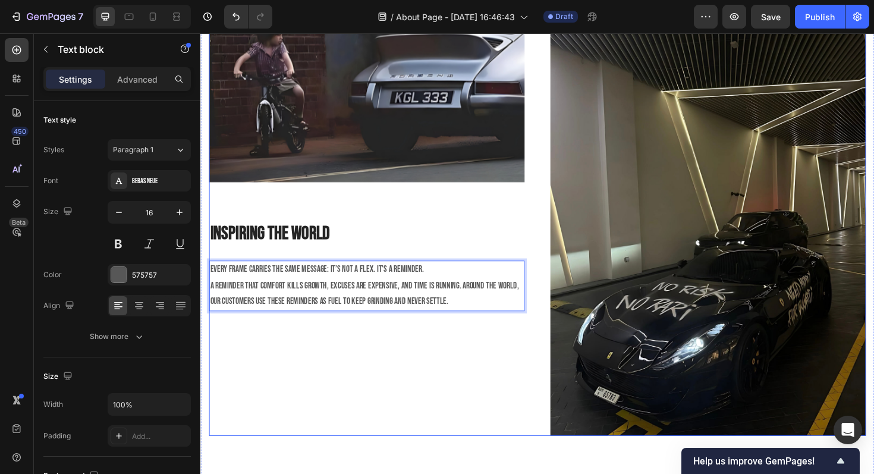
click at [416, 375] on div "Image Inspiring The World Heading Every frame carries the same message: It’s no…" at bounding box center [376, 164] width 334 height 591
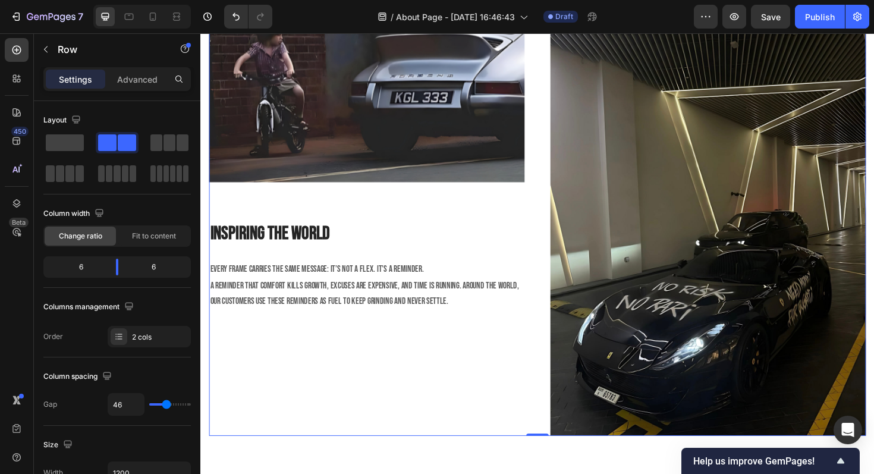
click at [274, 227] on div "Image Inspiring The World Heading Every frame carries the same message: It’s no…" at bounding box center [376, 164] width 334 height 591
click at [316, 205] on div "Image Inspiring The World Heading Every frame carries the same message: It’s no…" at bounding box center [376, 164] width 334 height 591
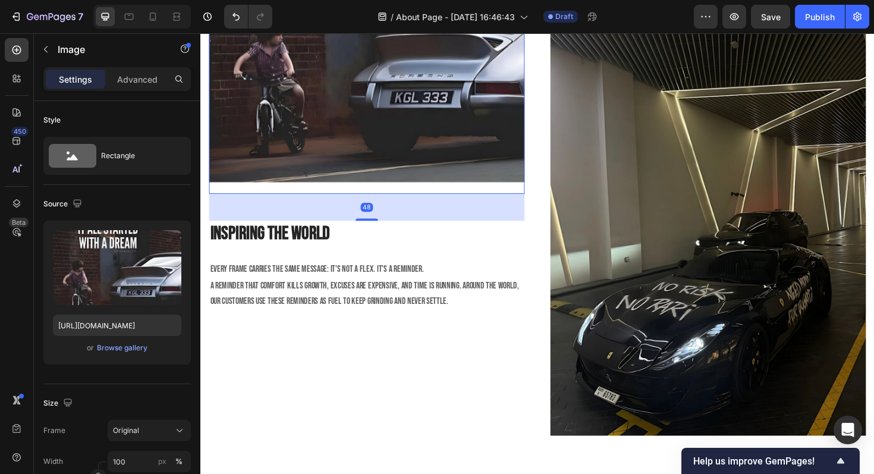
click at [355, 196] on img at bounding box center [376, 36] width 334 height 334
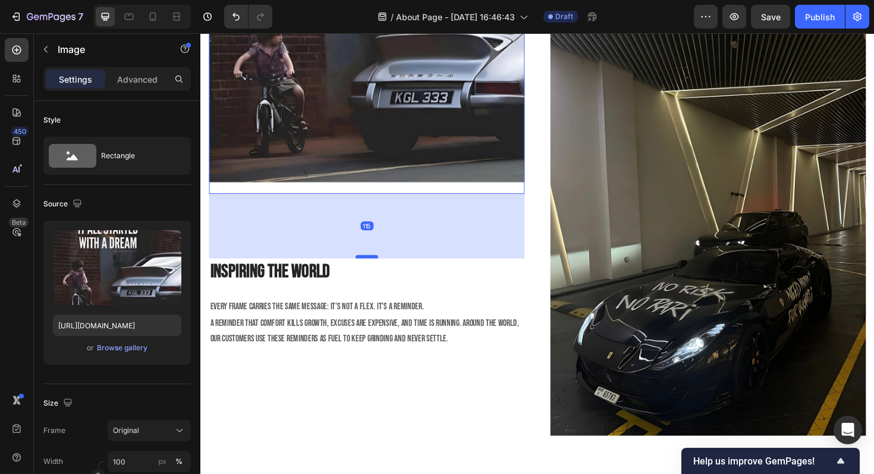
drag, startPoint x: 378, startPoint y: 231, endPoint x: 384, endPoint y: 271, distance: 40.3
click at [384, 271] on div at bounding box center [377, 270] width 24 height 4
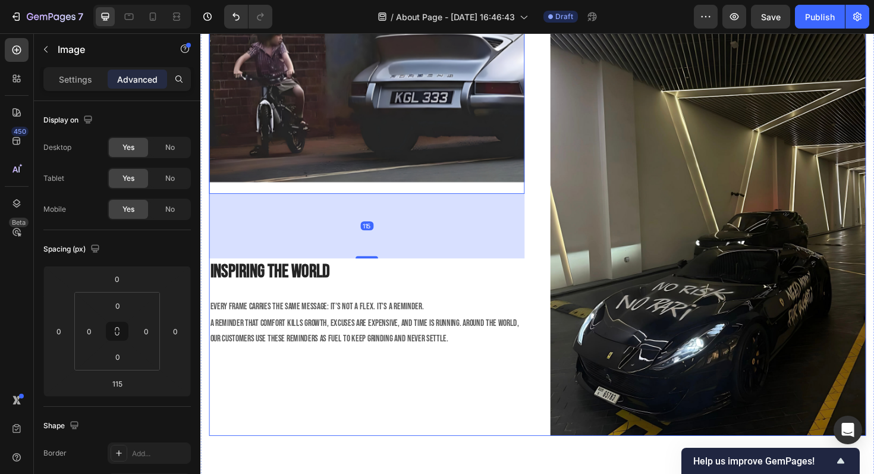
click at [449, 428] on div "Image 115 Inspiring The World Heading Every frame carries the same message: It’…" at bounding box center [376, 164] width 334 height 591
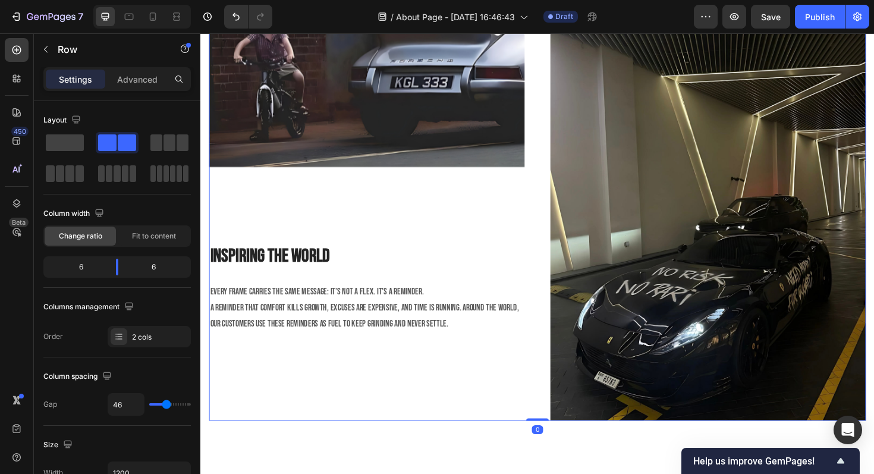
scroll to position [1845, 0]
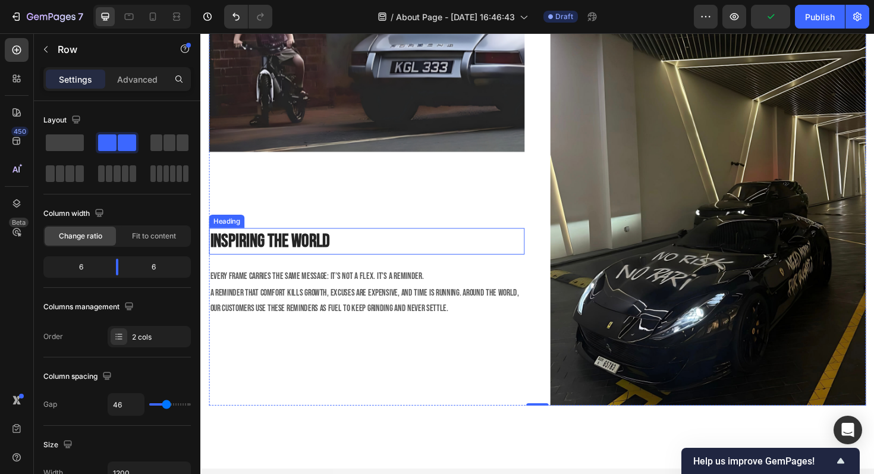
click at [265, 252] on p "Inspiring The World" at bounding box center [377, 254] width 332 height 26
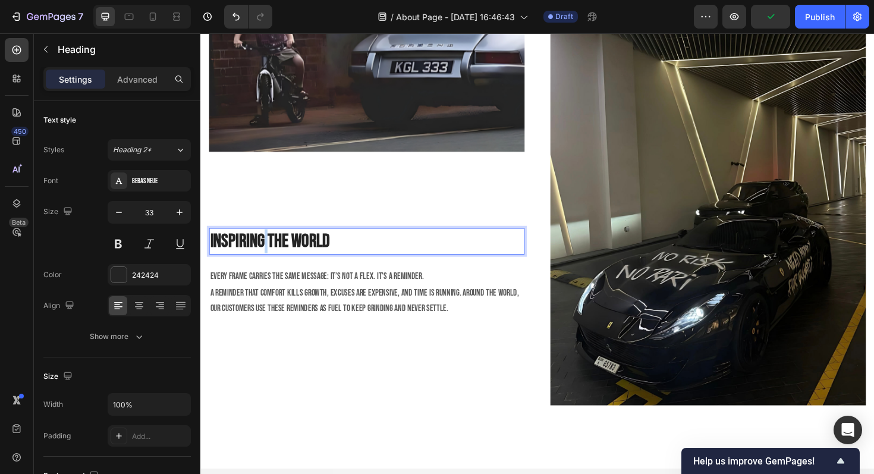
click at [265, 252] on p "Inspiring The World" at bounding box center [377, 254] width 332 height 26
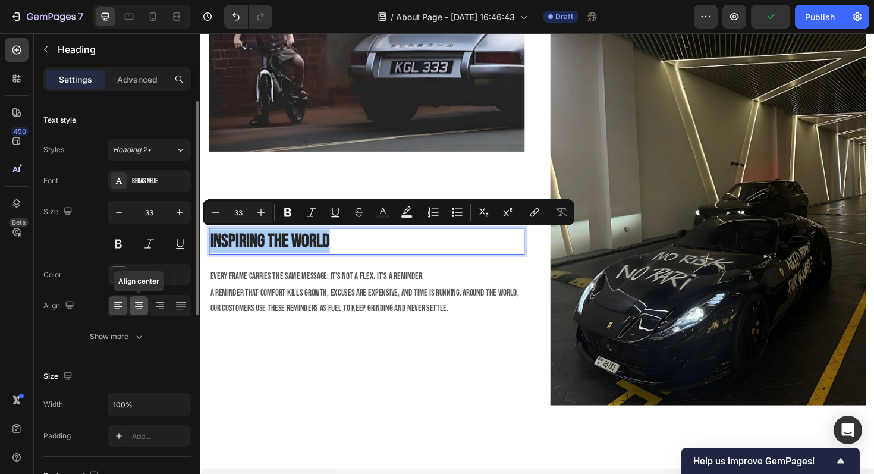
click at [136, 306] on icon at bounding box center [139, 306] width 8 height 1
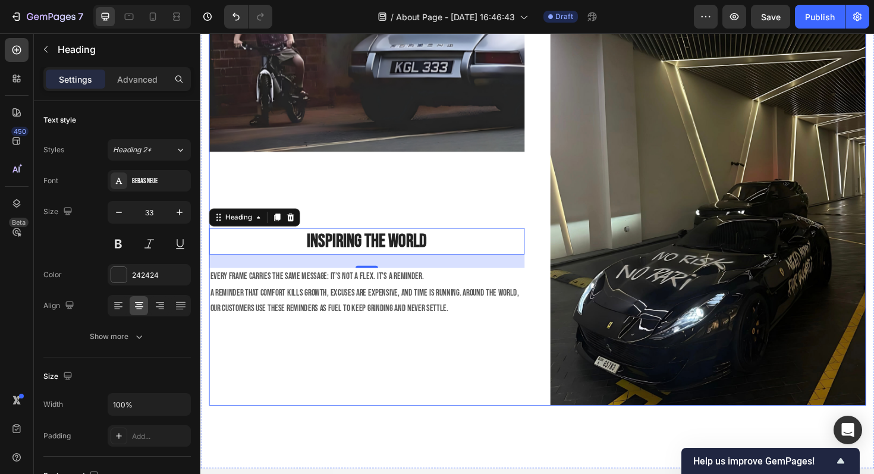
click at [300, 365] on div "Image Inspiring The World Heading 24 Every frame carries the same message: It’s…" at bounding box center [376, 132] width 334 height 591
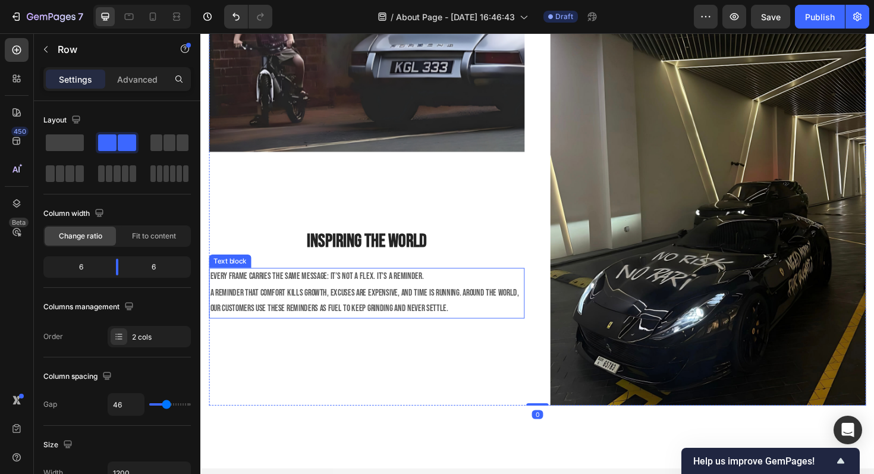
click at [332, 296] on p "Every frame carries the same message: It’s not a flex. It’s a reminder." at bounding box center [377, 291] width 332 height 17
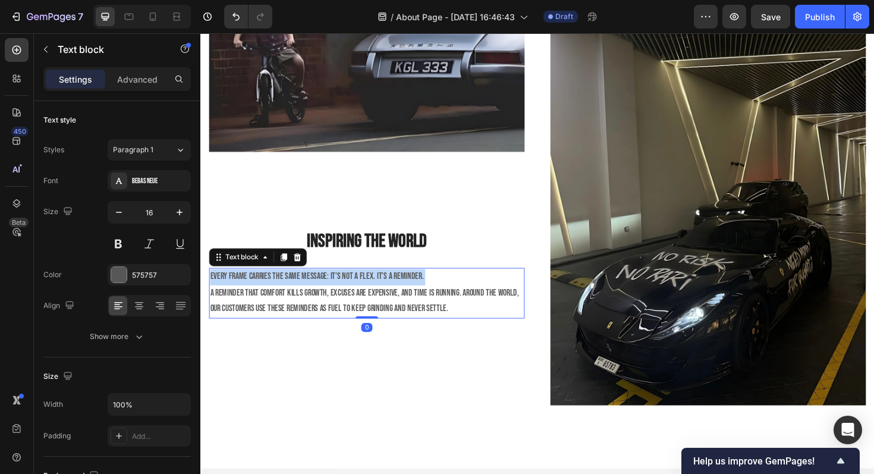
click at [332, 296] on p "Every frame carries the same message: It’s not a flex. It’s a reminder." at bounding box center [377, 291] width 332 height 17
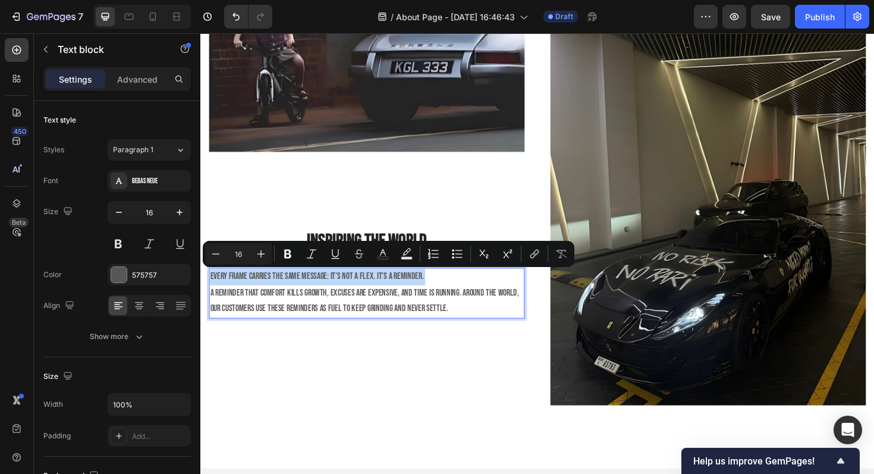
click at [319, 300] on p "A reminder that comfort kills growth, excuses are expensive, and time is runnin…" at bounding box center [377, 317] width 332 height 34
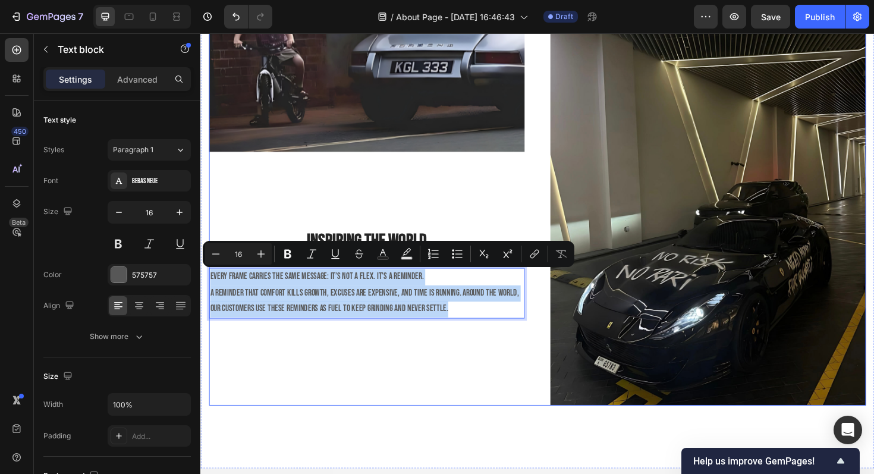
drag, startPoint x: 212, startPoint y: 284, endPoint x: 481, endPoint y: 340, distance: 274.5
click at [481, 340] on div "Image Inspiring The World Heading Every frame carries the same message: It’s no…" at bounding box center [376, 132] width 334 height 591
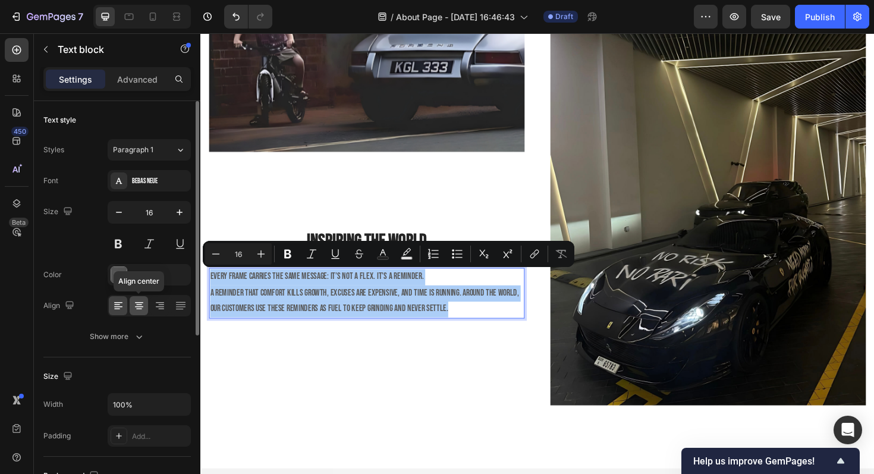
click at [143, 305] on icon at bounding box center [139, 306] width 12 height 12
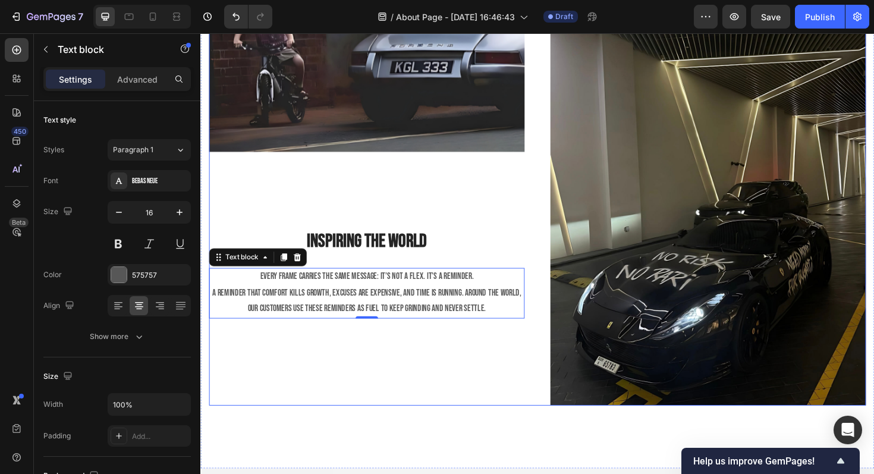
click at [304, 388] on div "Image Inspiring The World Heading Every frame carries the same message: It’s no…" at bounding box center [376, 132] width 334 height 591
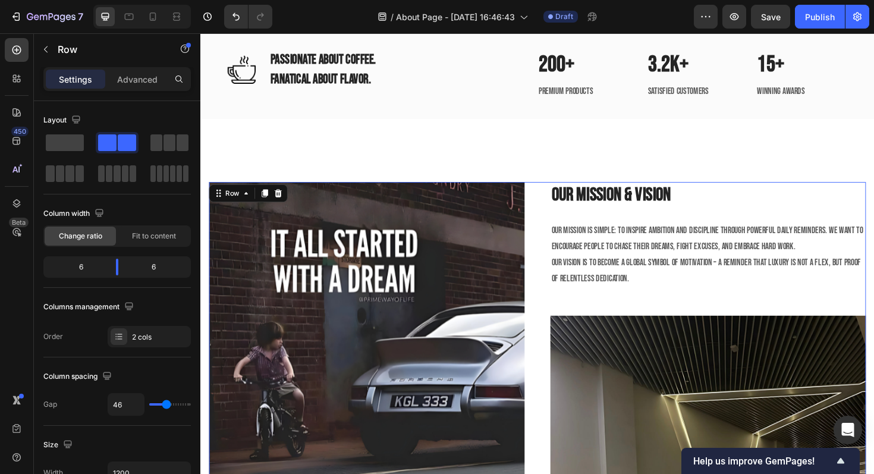
scroll to position [1490, 0]
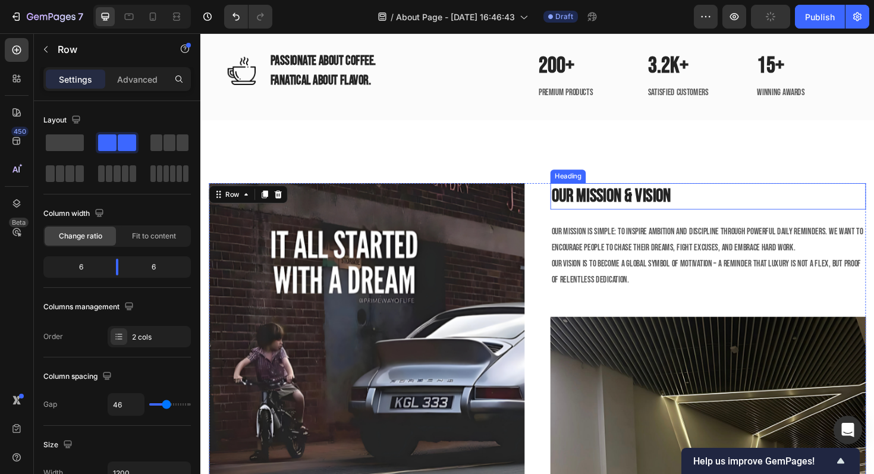
click at [683, 210] on p "Our Mission & Vision" at bounding box center [738, 206] width 332 height 26
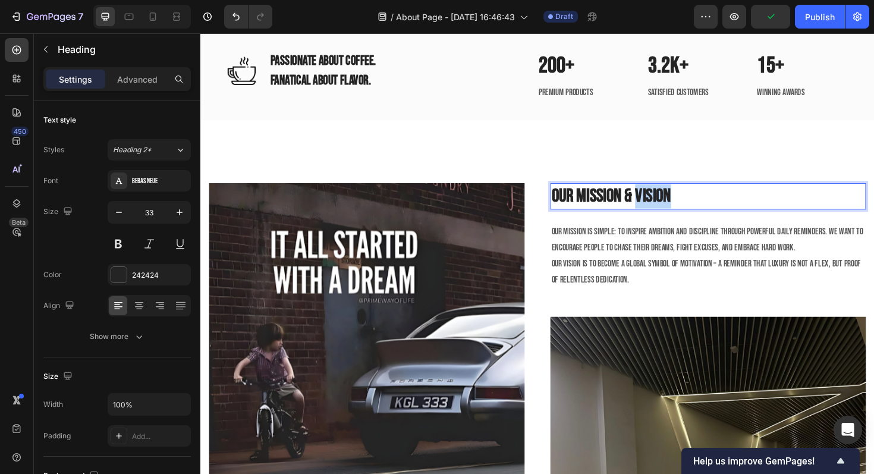
click at [683, 210] on p "Our Mission & Vision" at bounding box center [738, 206] width 332 height 26
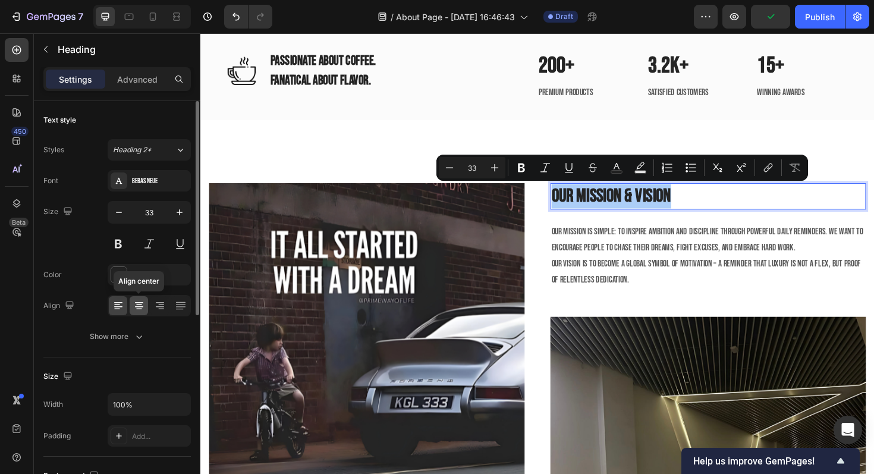
click at [138, 303] on icon at bounding box center [139, 306] width 12 height 12
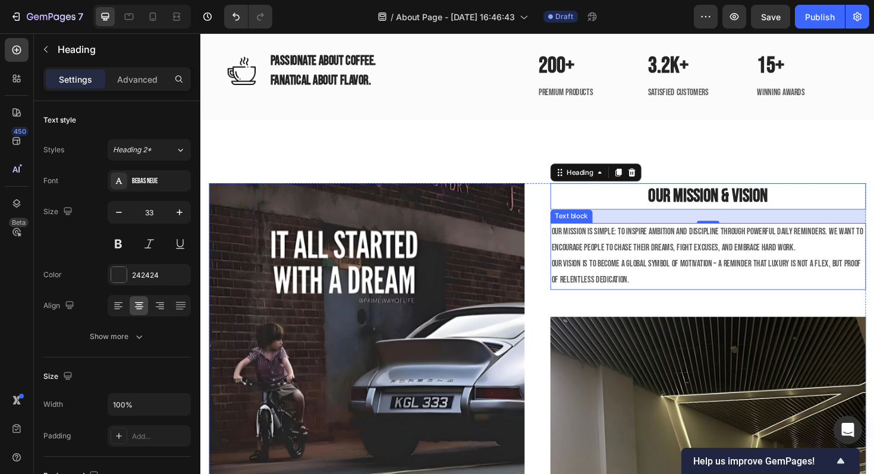
click at [724, 277] on p "Our vision is to become a global symbol of motivation – a reminder that luxury …" at bounding box center [738, 286] width 332 height 34
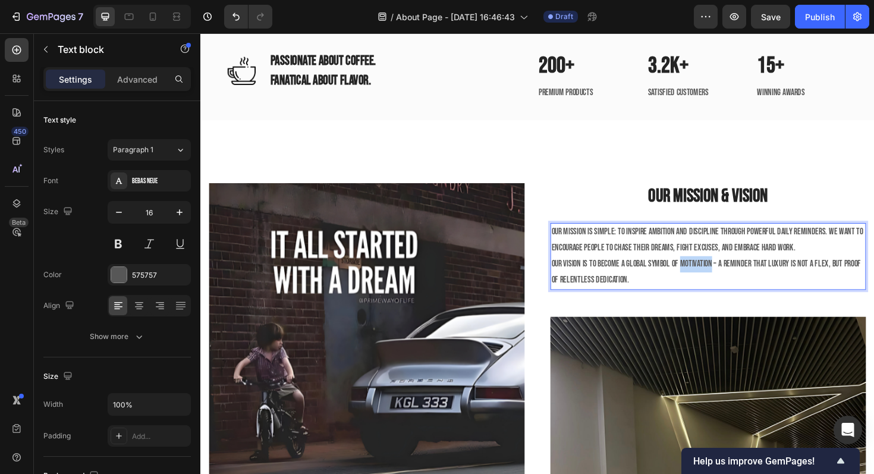
click at [724, 277] on p "Our vision is to become a global symbol of motivation – a reminder that luxury …" at bounding box center [738, 286] width 332 height 34
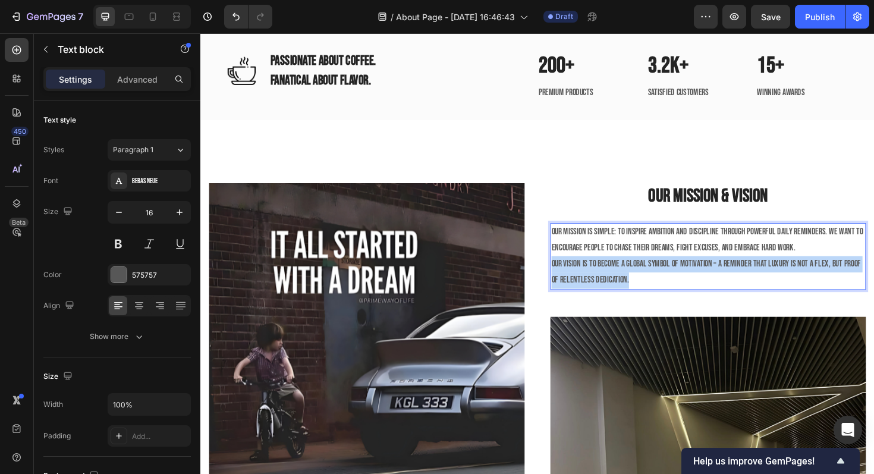
click at [724, 277] on p "Our vision is to become a global symbol of motivation – a reminder that luxury …" at bounding box center [738, 286] width 332 height 34
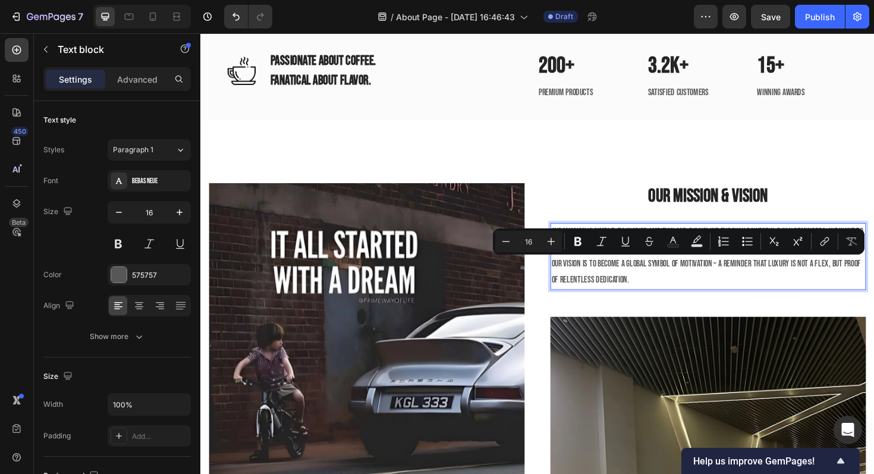
click at [691, 269] on p "Our mission is simple: to inspire ambition and discipline through powerful dail…" at bounding box center [738, 253] width 332 height 34
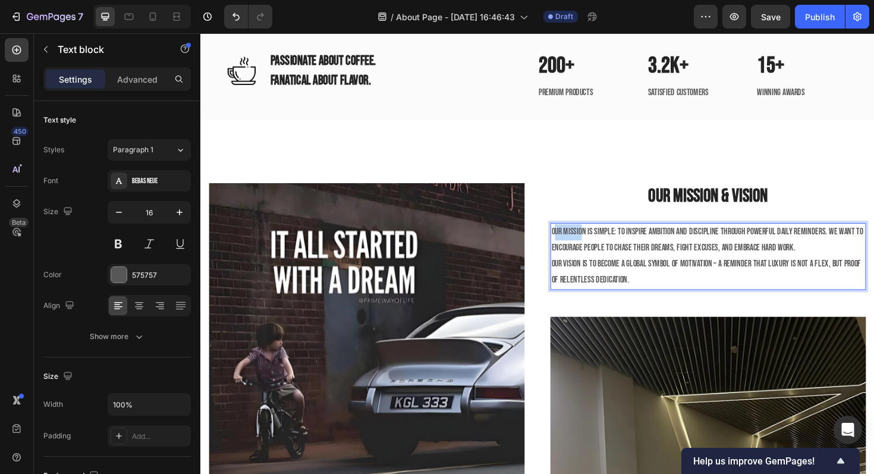
drag, startPoint x: 574, startPoint y: 238, endPoint x: 599, endPoint y: 244, distance: 25.8
click at [600, 244] on p "Our mission is simple: to inspire ambition and discipline through powerful dail…" at bounding box center [738, 253] width 332 height 34
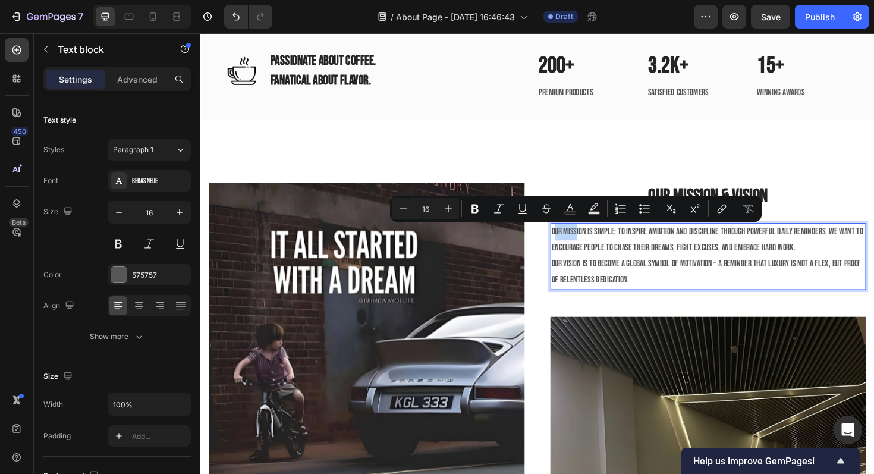
click at [581, 242] on p "Our mission is simple: to inspire ambition and discipline through powerful dail…" at bounding box center [738, 253] width 332 height 34
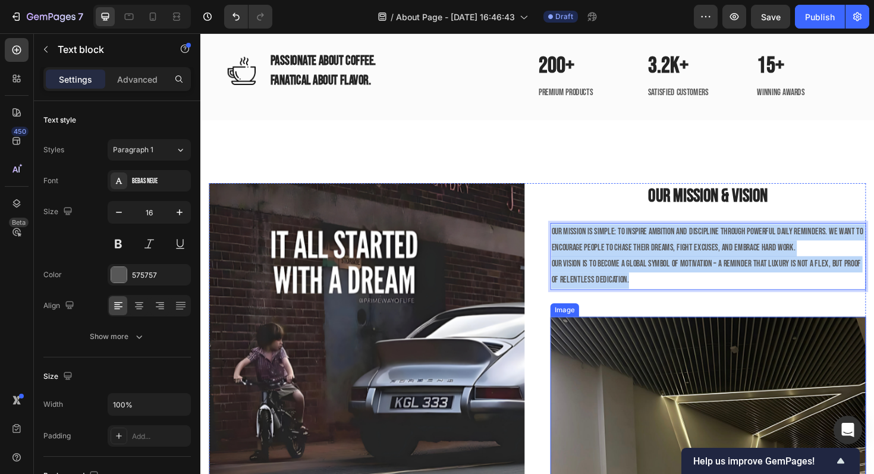
drag, startPoint x: 572, startPoint y: 240, endPoint x: 821, endPoint y: 347, distance: 271.8
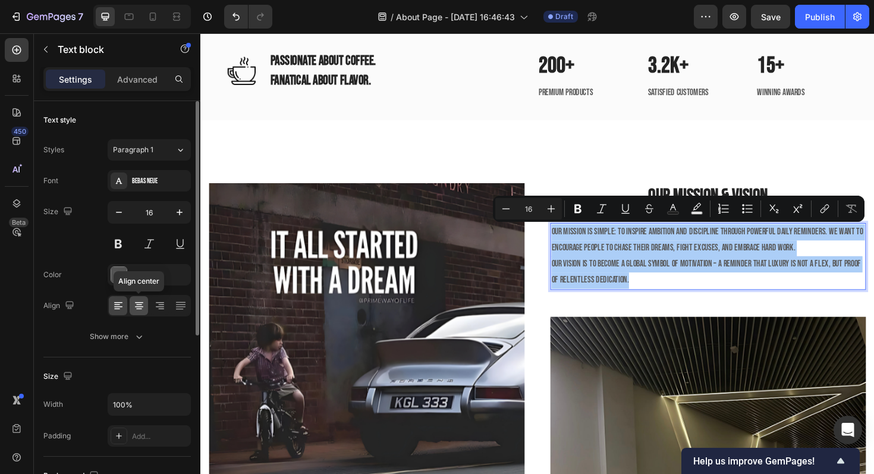
click at [143, 306] on icon at bounding box center [139, 306] width 12 height 12
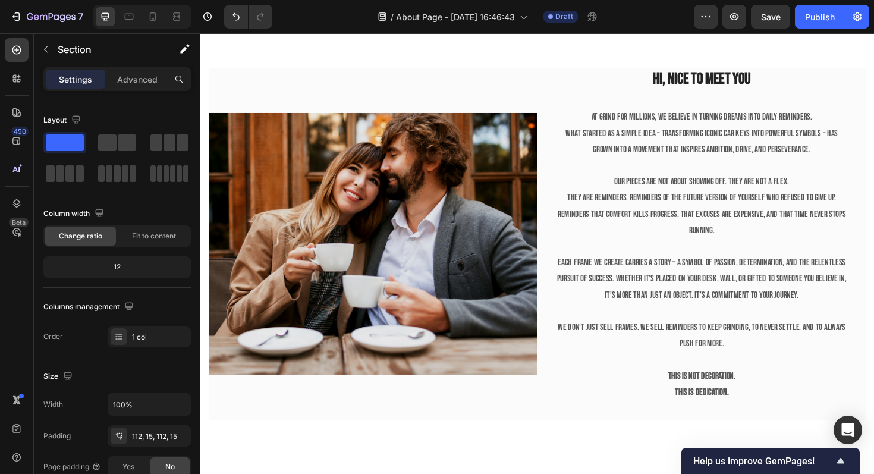
scroll to position [432, 0]
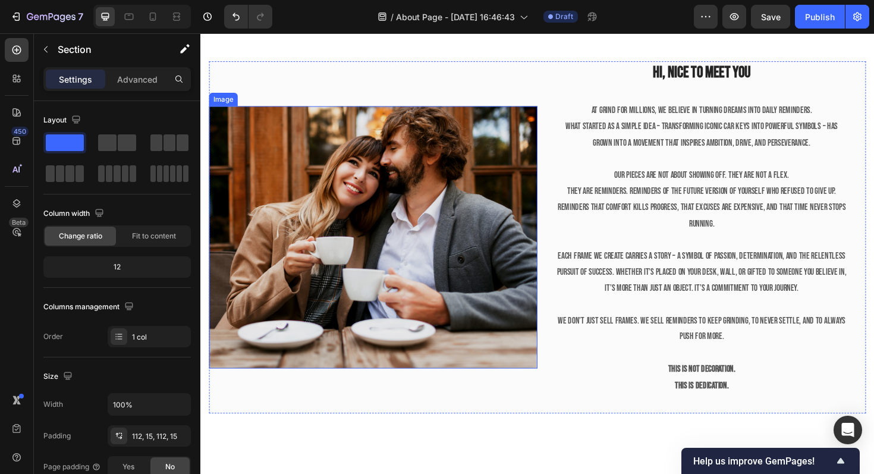
click at [478, 262] on img at bounding box center [383, 250] width 348 height 278
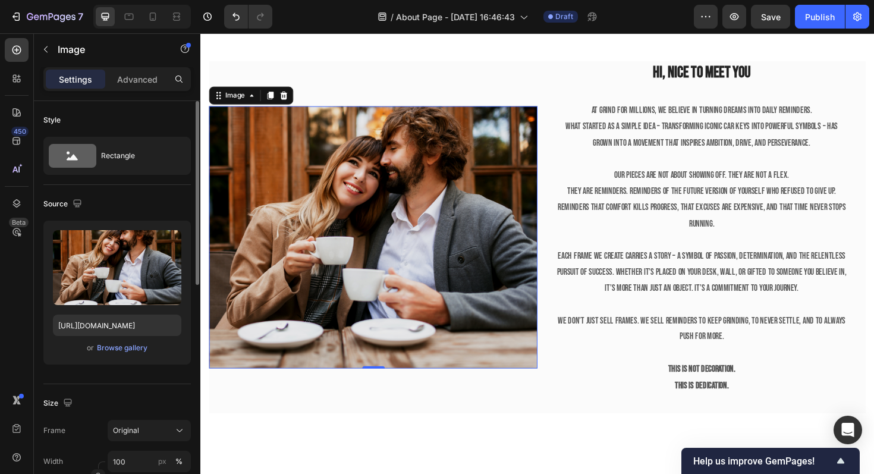
click at [118, 355] on div "or Browse gallery" at bounding box center [117, 348] width 128 height 14
click at [127, 344] on div "Browse gallery" at bounding box center [122, 348] width 51 height 11
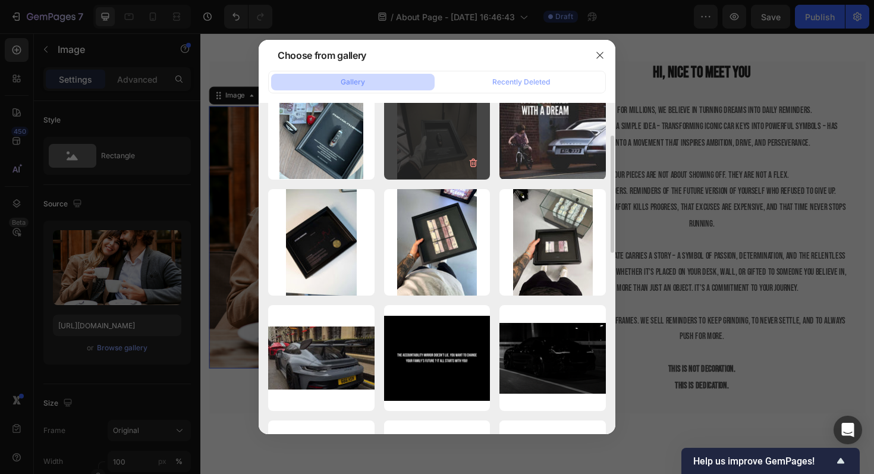
scroll to position [0, 0]
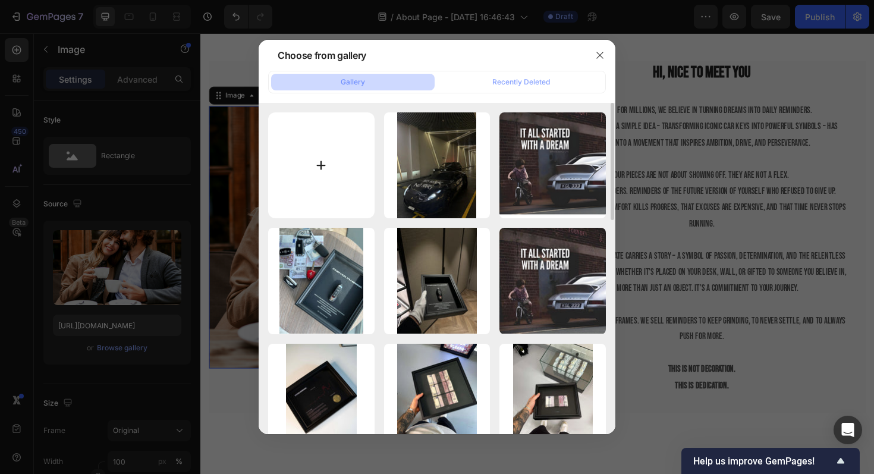
click at [327, 149] on input "file" at bounding box center [321, 165] width 106 height 106
type input "C:\fakepath\IMG_0772.jpeg"
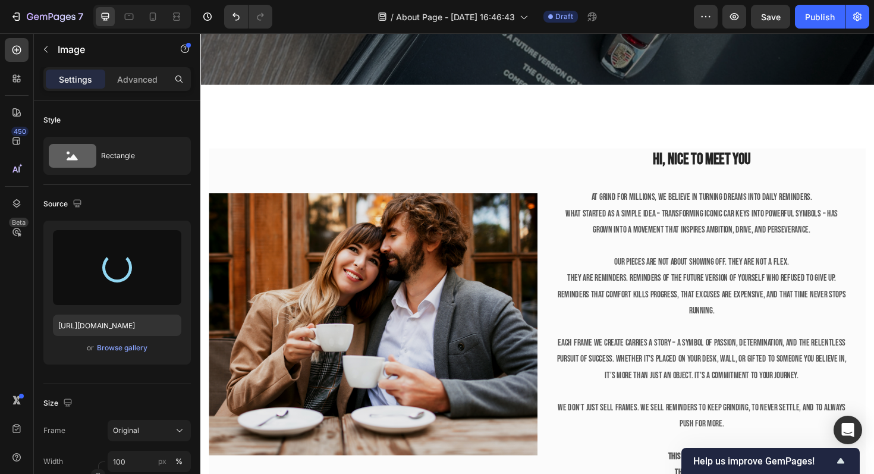
scroll to position [377, 0]
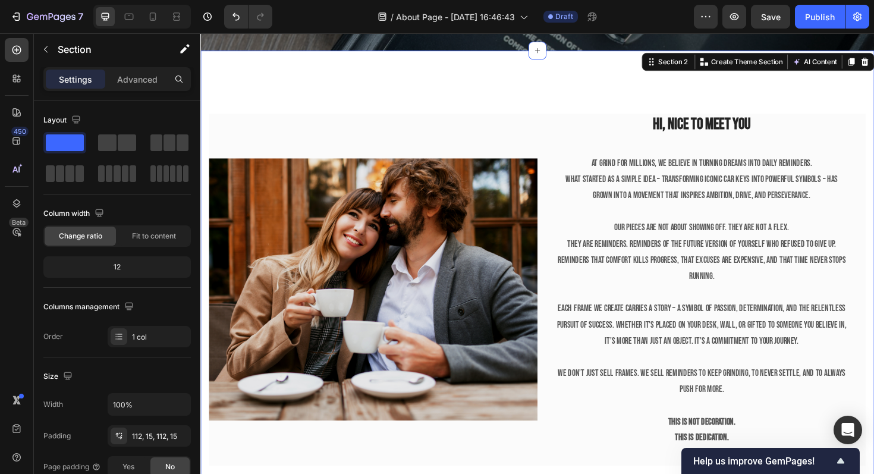
click at [437, 64] on div "Image Hi, nice to meet you Heading At Grind for millions, we believe in turning…" at bounding box center [557, 305] width 714 height 506
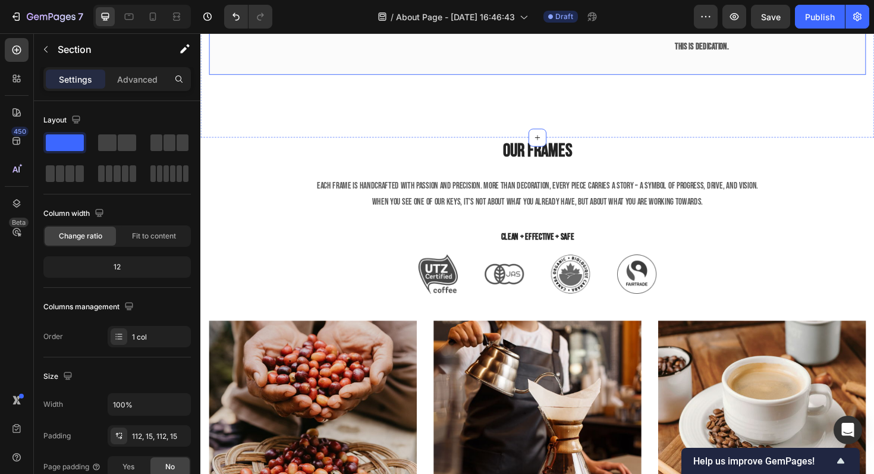
scroll to position [783, 0]
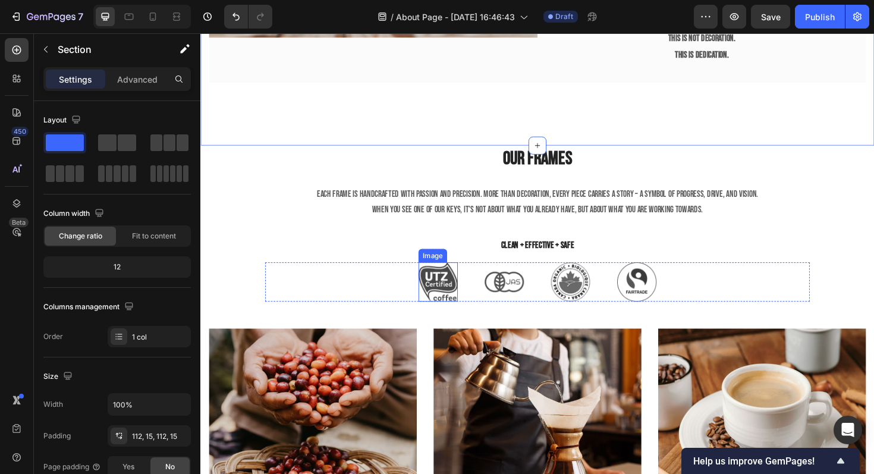
click at [459, 293] on img at bounding box center [452, 297] width 42 height 42
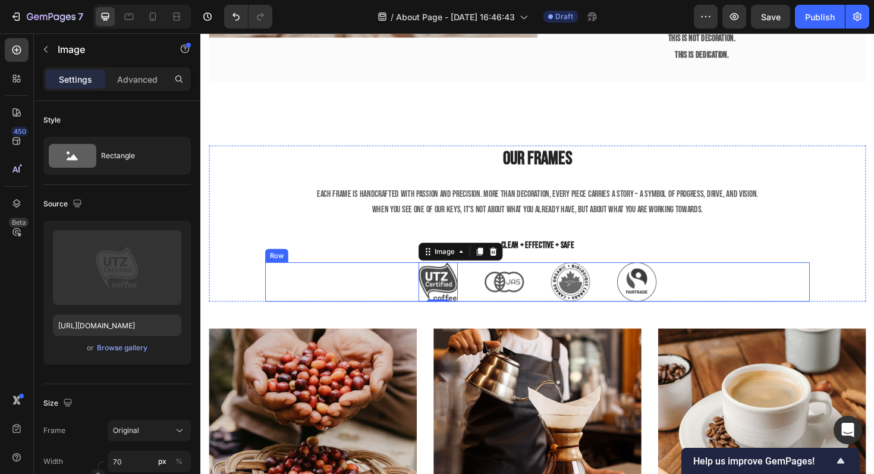
click at [383, 305] on div "Image 0 Image Image Image Row" at bounding box center [557, 297] width 577 height 42
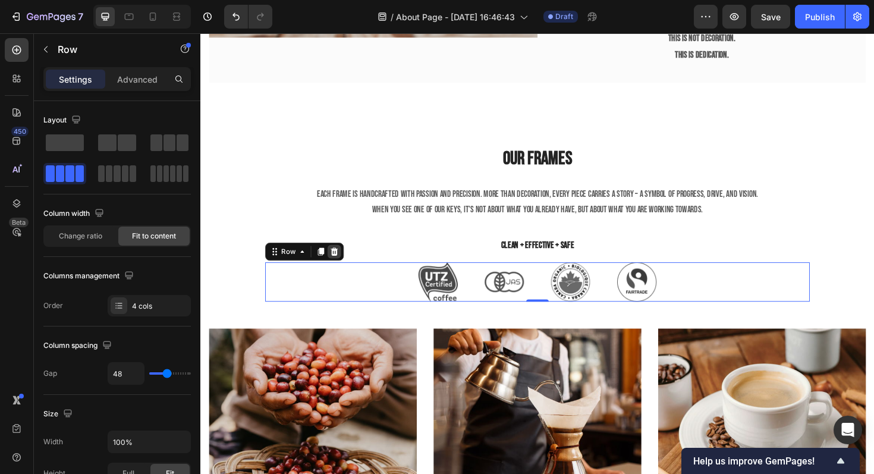
click at [343, 261] on icon at bounding box center [342, 265] width 10 height 10
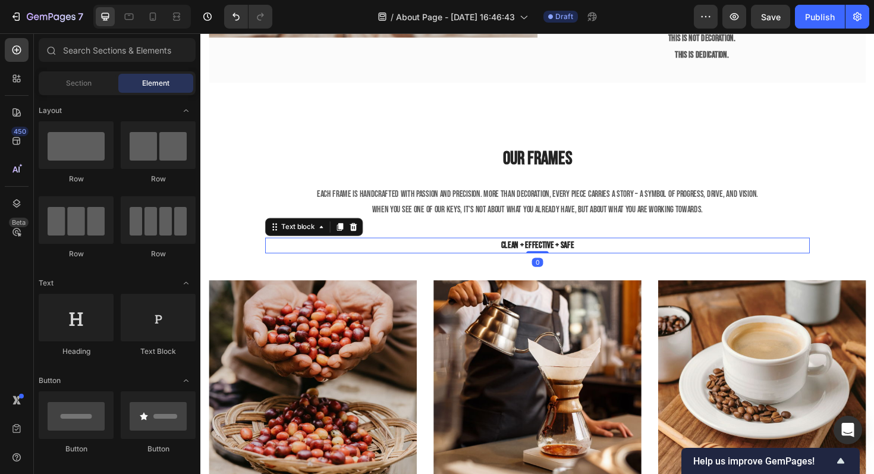
click at [554, 258] on p "Clean + Effective + Safe" at bounding box center [557, 258] width 575 height 14
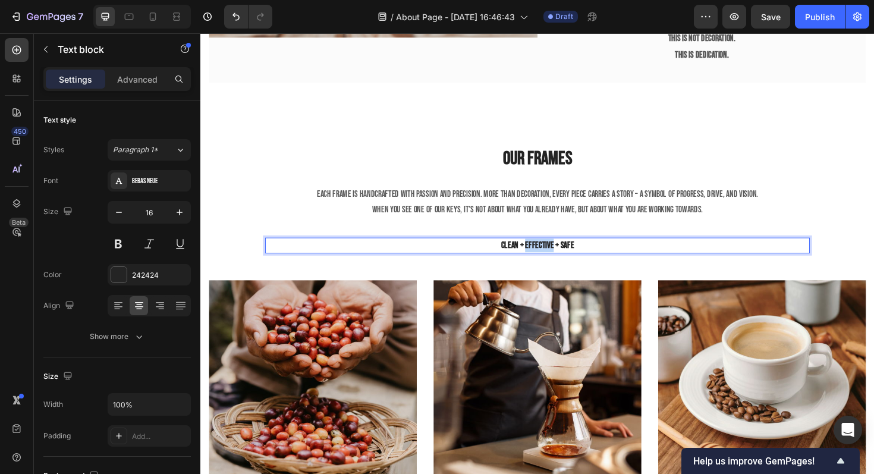
click at [554, 258] on p "Clean + Effective + Safe" at bounding box center [557, 258] width 575 height 14
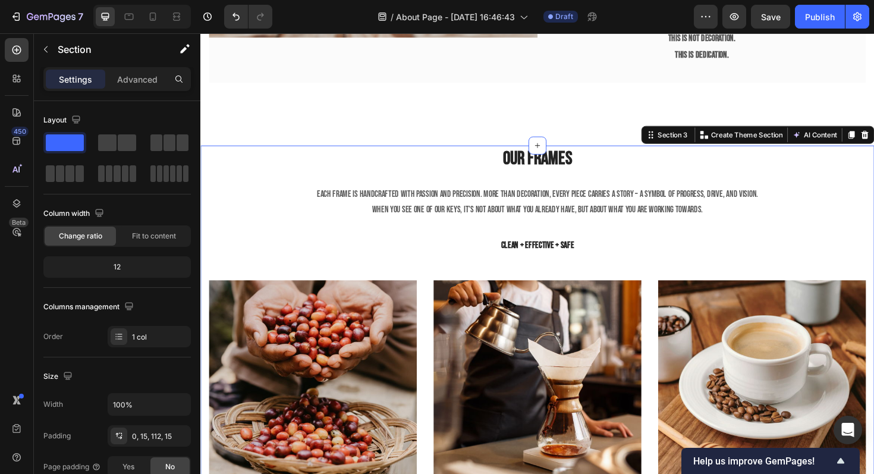
click at [353, 271] on div "Our FRames Heading Each frame is handcrafted with passion and precision. More t…" at bounding box center [557, 386] width 696 height 469
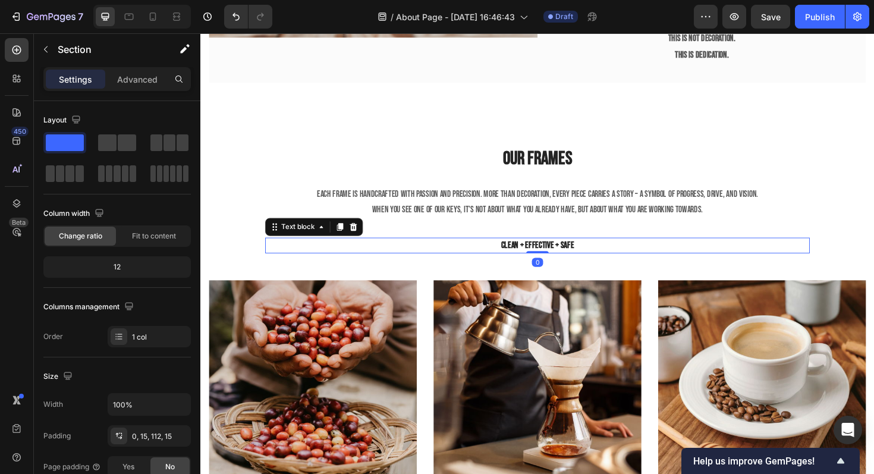
click at [528, 255] on p "Clean + Effective + Safe" at bounding box center [557, 258] width 575 height 14
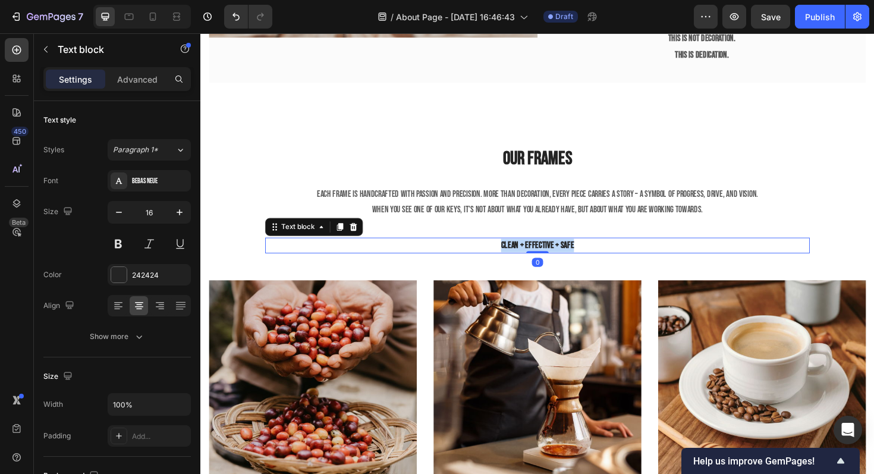
click at [528, 255] on p "Clean + Effective + Safe" at bounding box center [557, 258] width 575 height 14
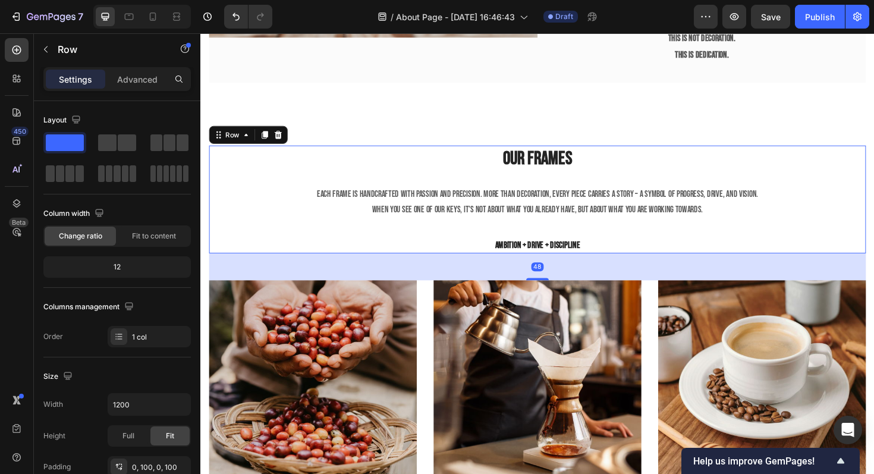
click at [797, 183] on div "Our FRames Heading Each frame is handcrafted with passion and precision. More t…" at bounding box center [557, 209] width 577 height 115
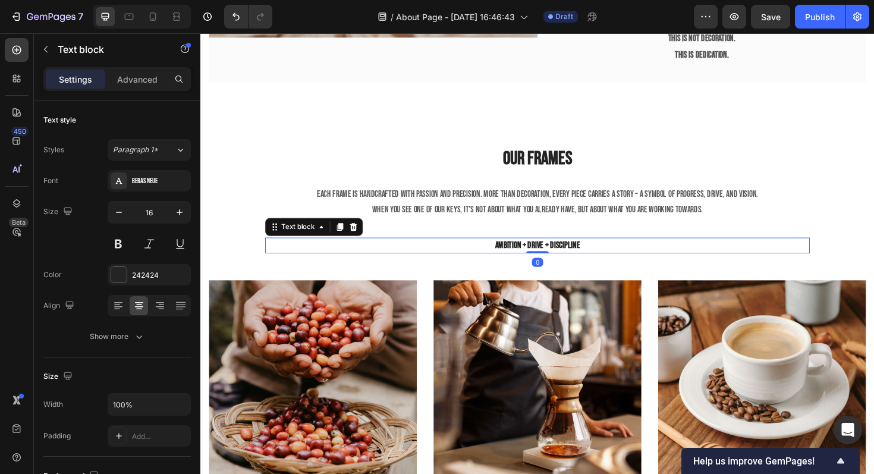
click at [576, 259] on p "AMBITION + DRIVE + DISCIPLINE" at bounding box center [557, 258] width 575 height 14
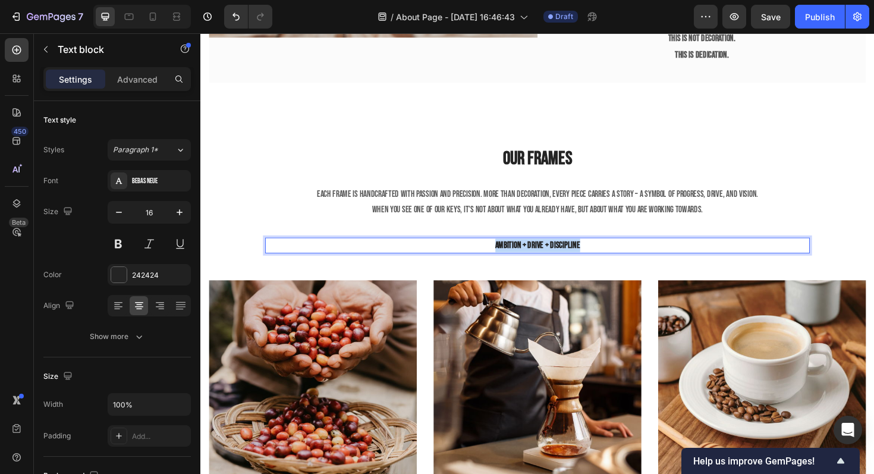
click at [576, 259] on p "AMBITION + DRIVE + DISCIPLINE" at bounding box center [557, 258] width 575 height 14
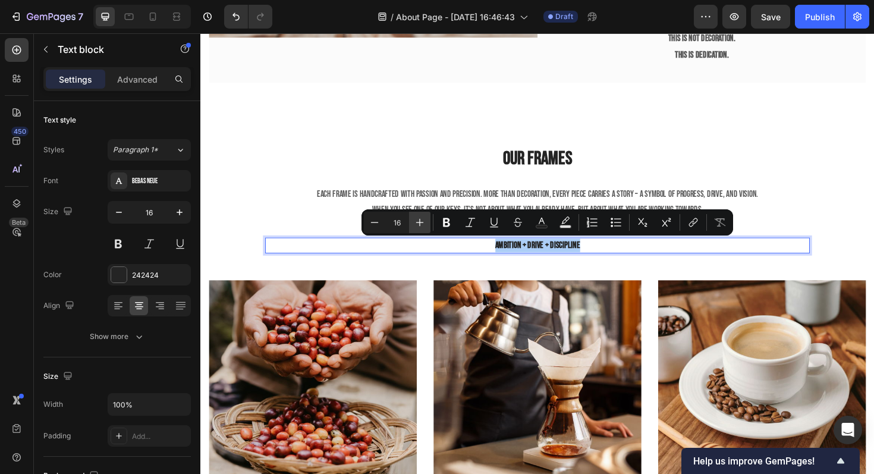
click at [421, 222] on icon "Editor contextual toolbar" at bounding box center [420, 223] width 8 height 8
type input "18"
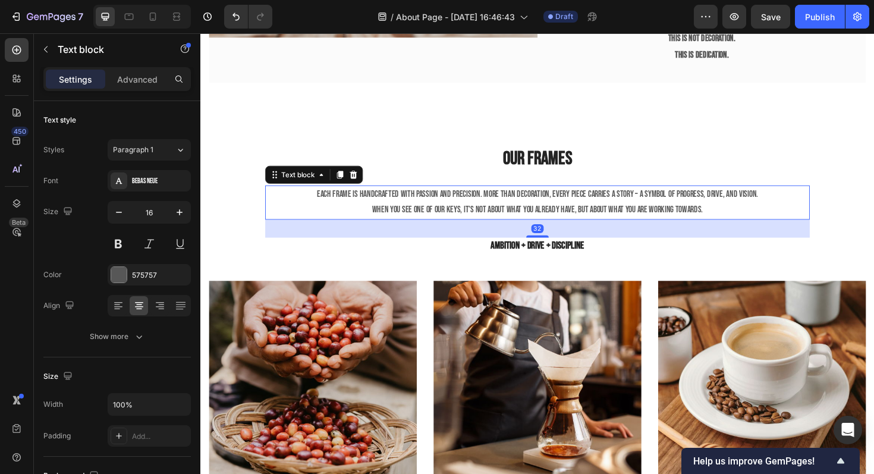
click at [425, 199] on p "Each frame is handcrafted with passion and precision. More than decoration, eve…" at bounding box center [557, 204] width 575 height 17
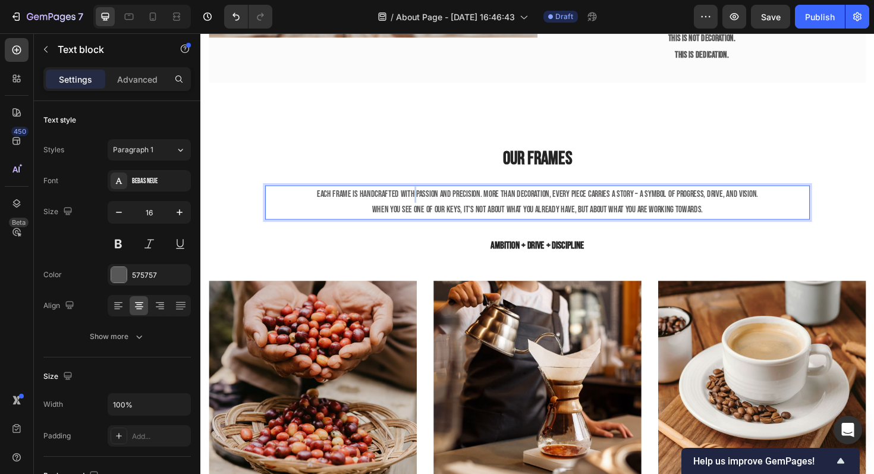
click at [425, 199] on p "Each frame is handcrafted with passion and precision. More than decoration, eve…" at bounding box center [557, 204] width 575 height 17
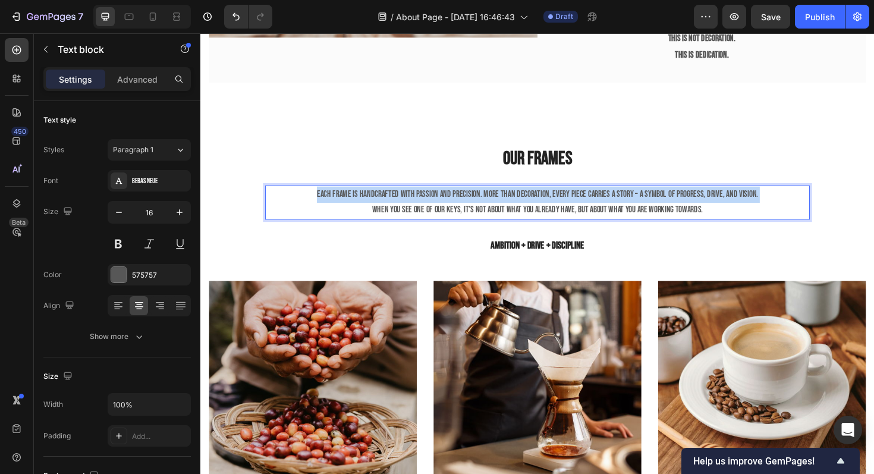
click at [425, 199] on p "Each frame is handcrafted with passion and precision. More than decoration, eve…" at bounding box center [557, 204] width 575 height 17
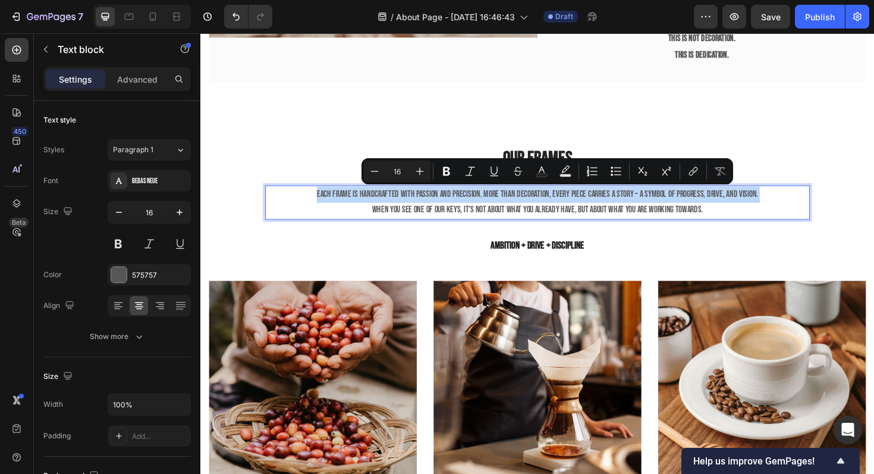
click at [369, 200] on p "Each frame is handcrafted with passion and precision. More than decoration, eve…" at bounding box center [557, 204] width 575 height 17
click at [327, 196] on p "Each frame is handcrafted with passion and precision. More than decoration, eve…" at bounding box center [557, 204] width 575 height 17
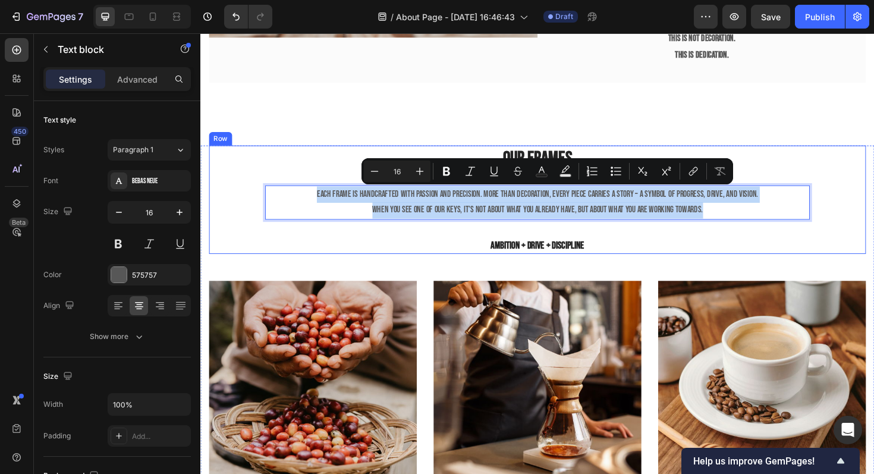
drag, startPoint x: 322, startPoint y: 199, endPoint x: 644, endPoint y: 233, distance: 323.5
click at [644, 234] on div "Our FRames Heading Each frame is handcrafted with passion and precision. More t…" at bounding box center [557, 209] width 577 height 115
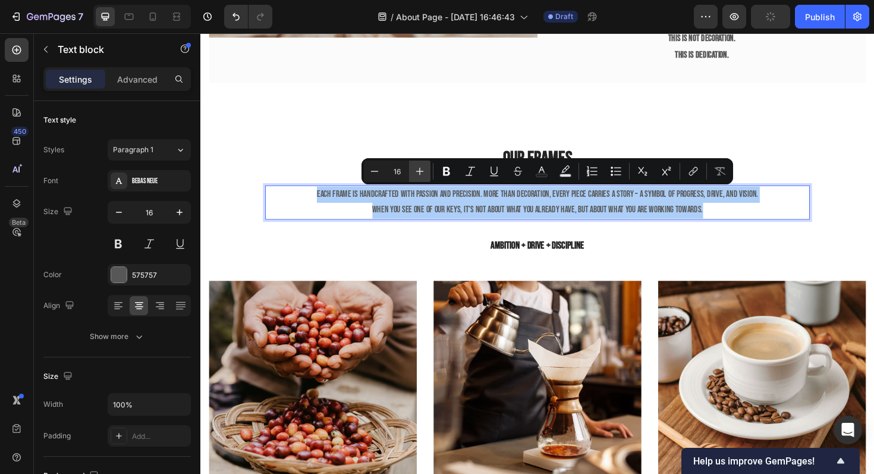
click at [423, 171] on icon "Editor contextual toolbar" at bounding box center [420, 171] width 12 height 12
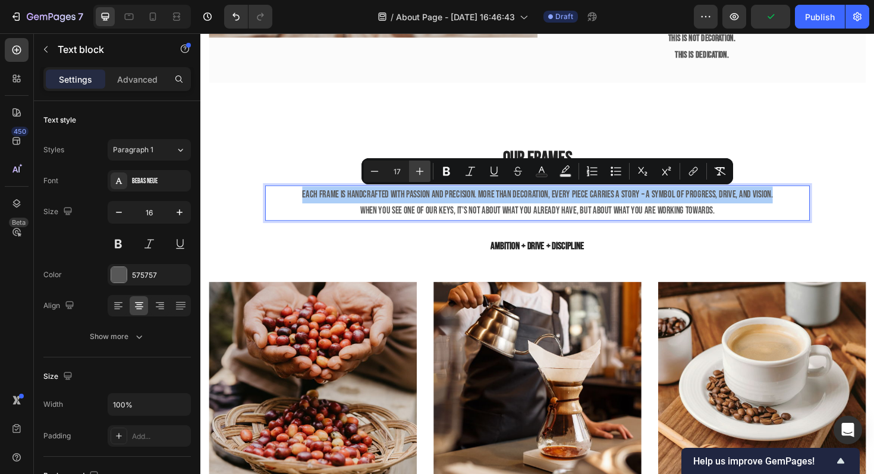
click at [423, 171] on icon "Editor contextual toolbar" at bounding box center [420, 171] width 12 height 12
type input "18"
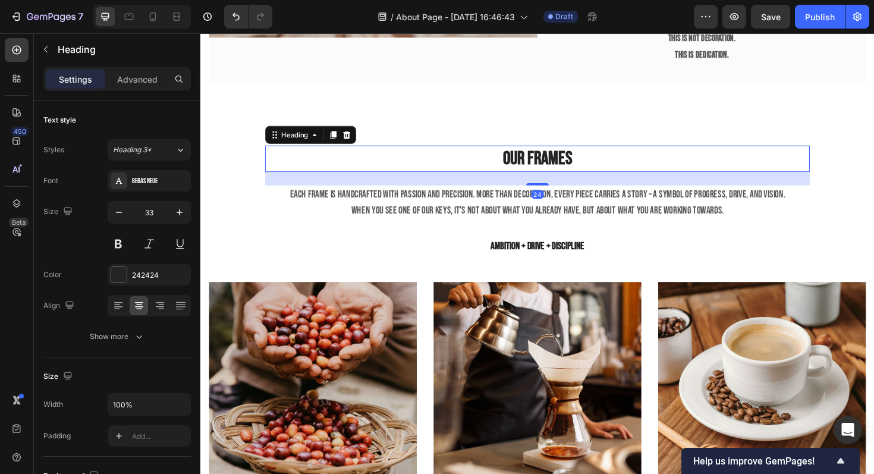
click at [560, 171] on h2 "Our FRames" at bounding box center [557, 166] width 577 height 28
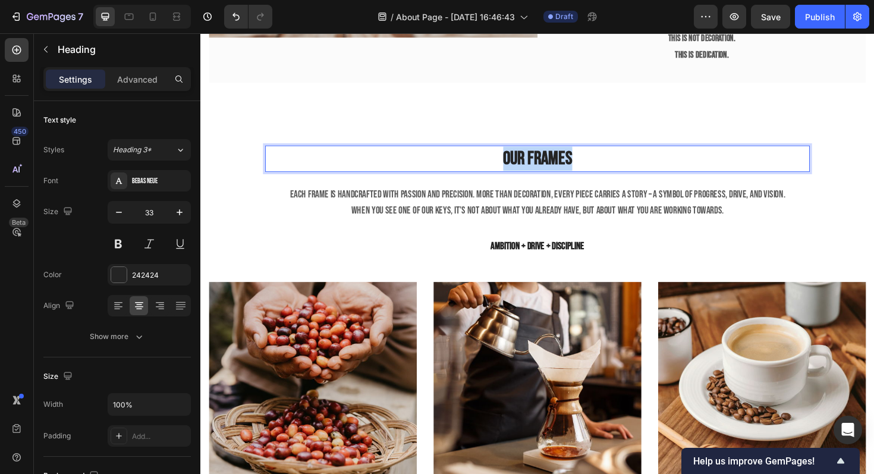
click at [560, 171] on p "Our FRames" at bounding box center [557, 166] width 575 height 26
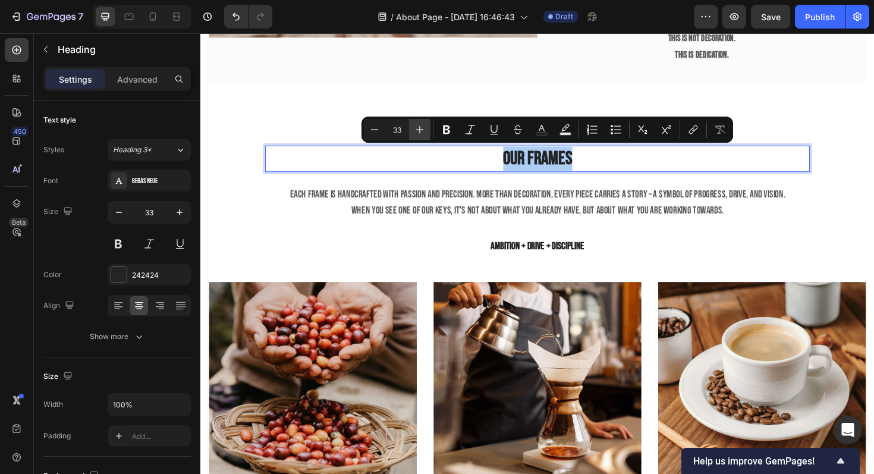
click at [423, 123] on button "Plus" at bounding box center [419, 129] width 21 height 21
type input "35"
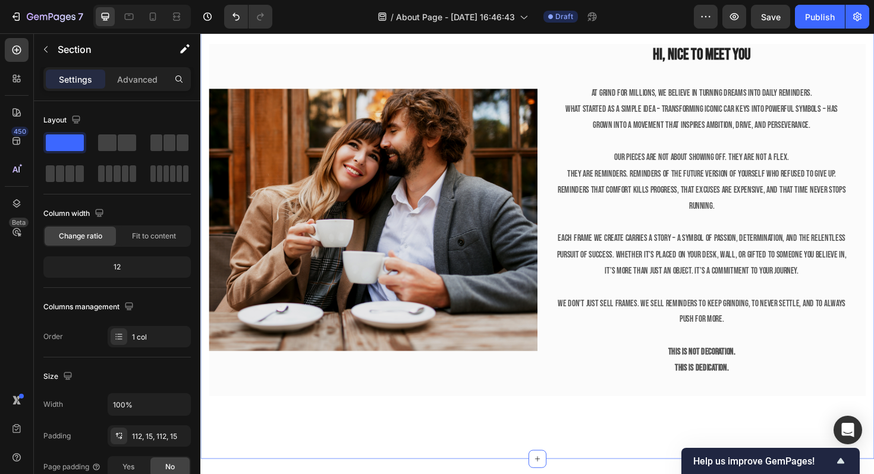
scroll to position [403, 0]
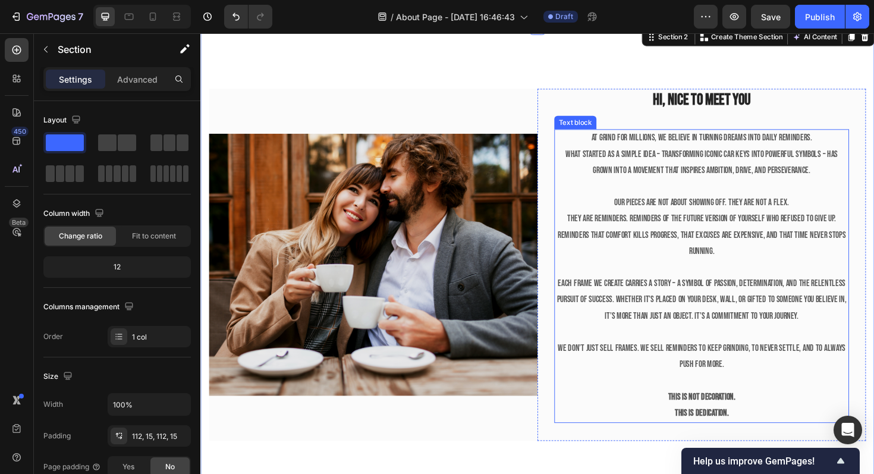
click at [673, 176] on p "What started as a simple idea – transforming iconic car keys into powerful symb…" at bounding box center [731, 170] width 310 height 34
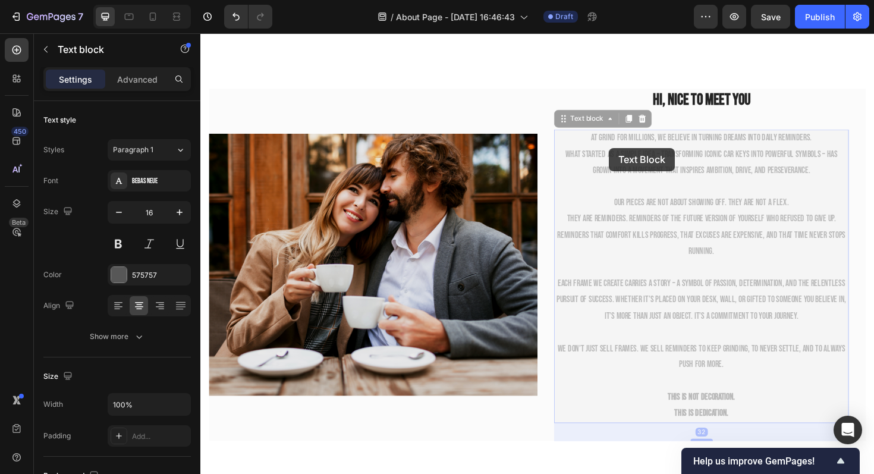
scroll to position [238, 0]
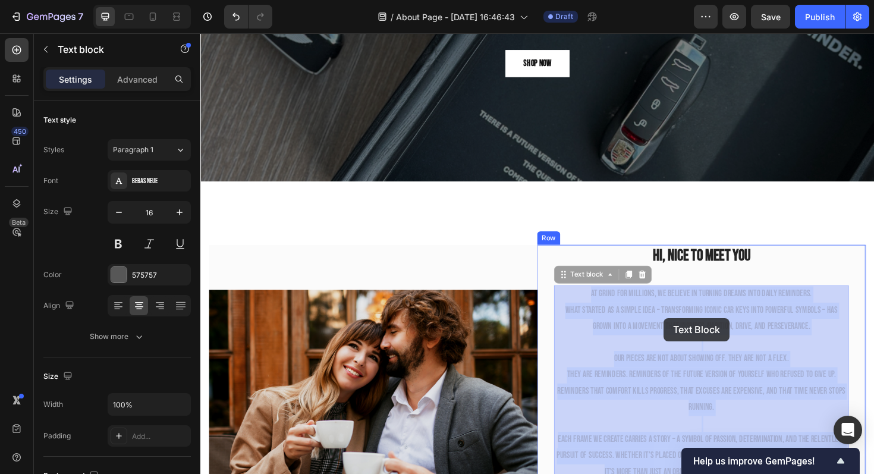
drag, startPoint x: 612, startPoint y: 143, endPoint x: 691, endPoint y: 335, distance: 207.2
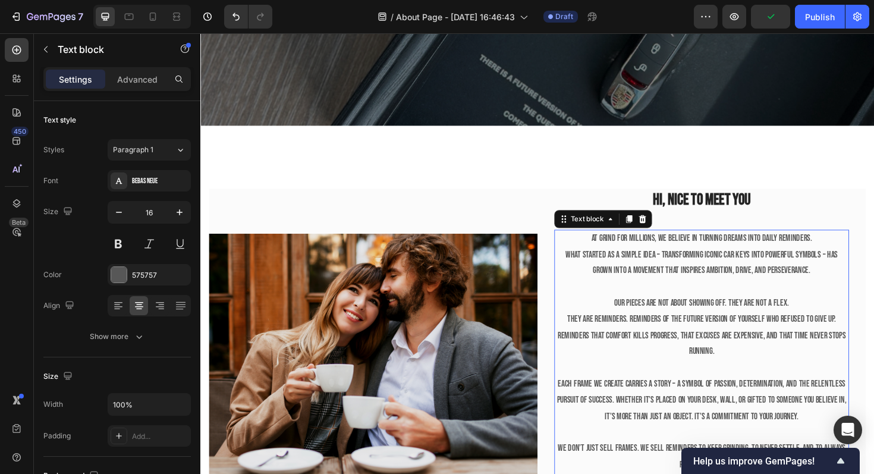
scroll to position [299, 0]
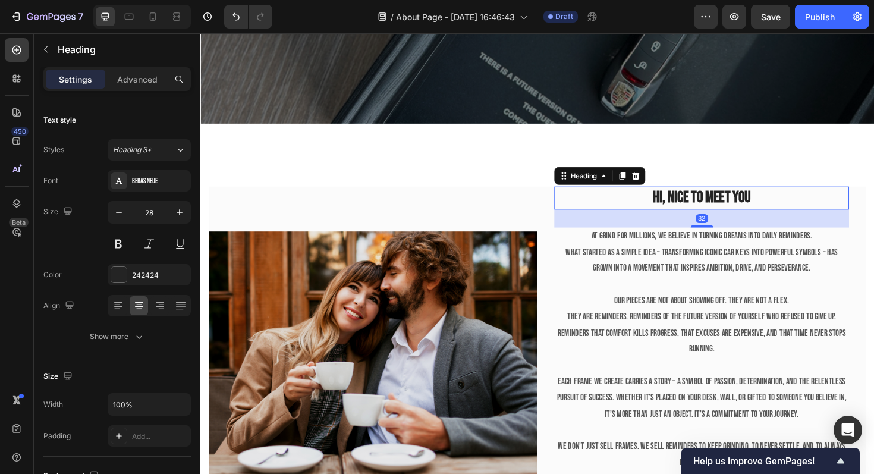
click at [732, 202] on p "Hi, nice to meet you" at bounding box center [731, 207] width 310 height 21
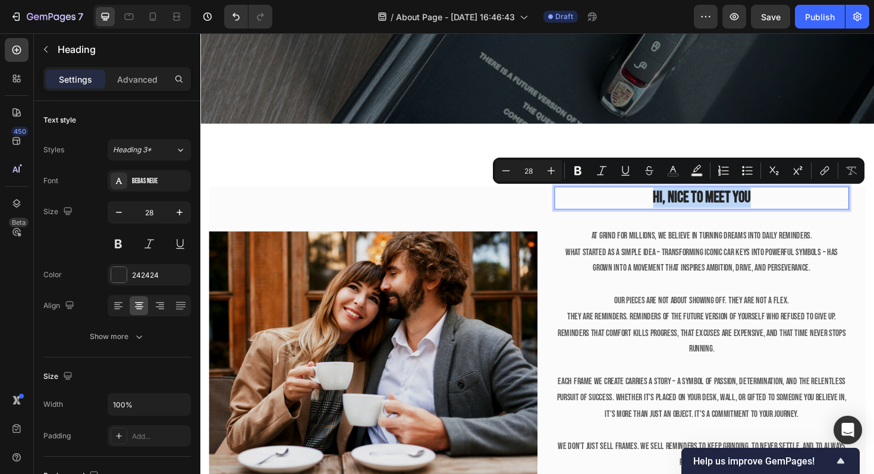
click at [732, 202] on p "Hi, nice to meet you" at bounding box center [731, 207] width 310 height 21
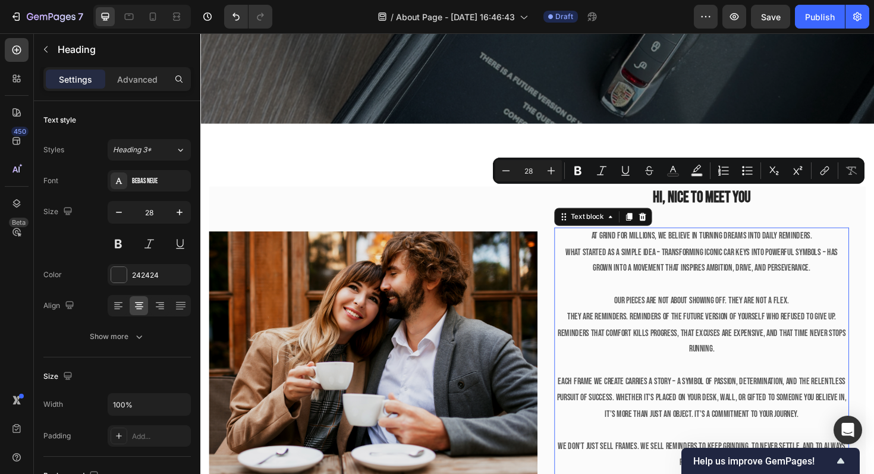
click at [612, 241] on p "At Grind for millions, we believe in turning dreams into daily reminders." at bounding box center [731, 248] width 310 height 17
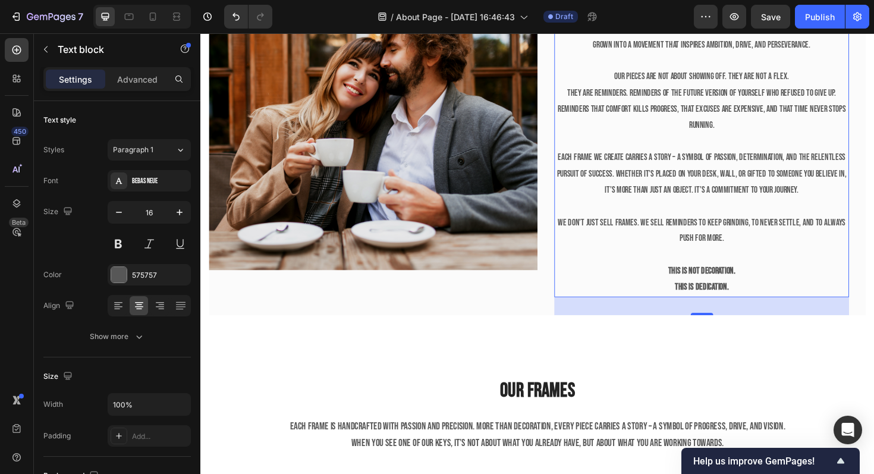
scroll to position [538, 0]
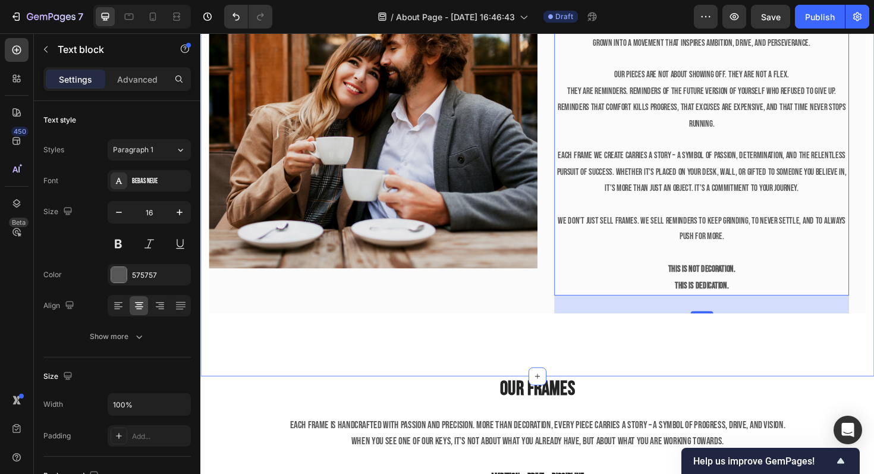
click at [548, 366] on div "Image Hi, nice to meet you Heading At Grind for millions, we believe in turning…" at bounding box center [557, 144] width 714 height 506
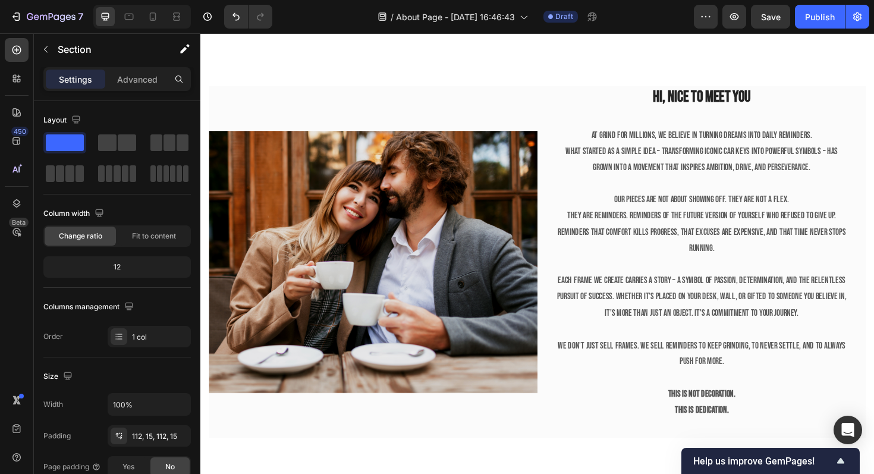
scroll to position [359, 0]
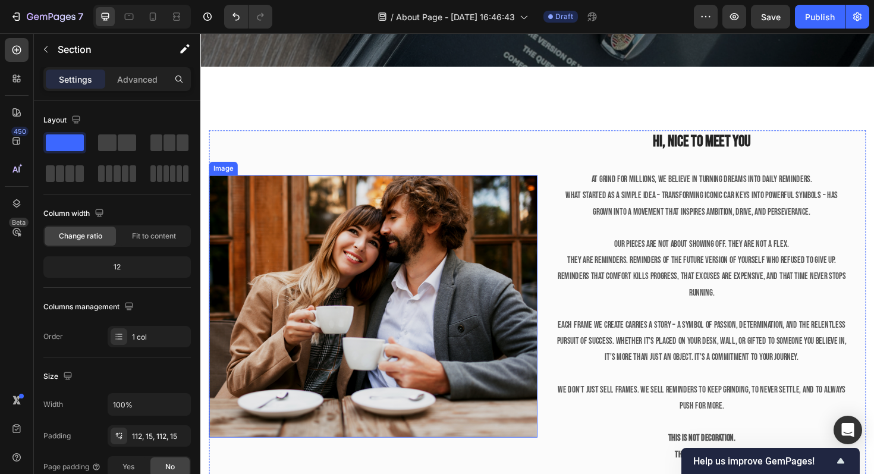
click at [492, 313] on img at bounding box center [383, 323] width 348 height 278
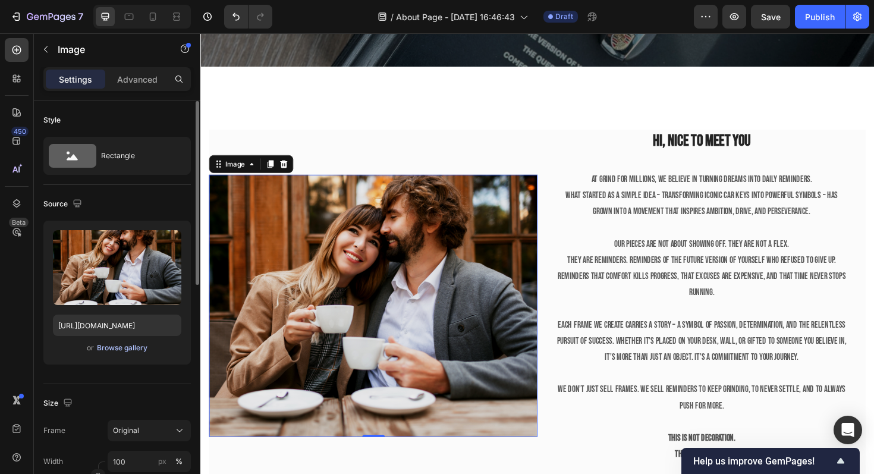
click at [144, 346] on div "Browse gallery" at bounding box center [122, 348] width 51 height 11
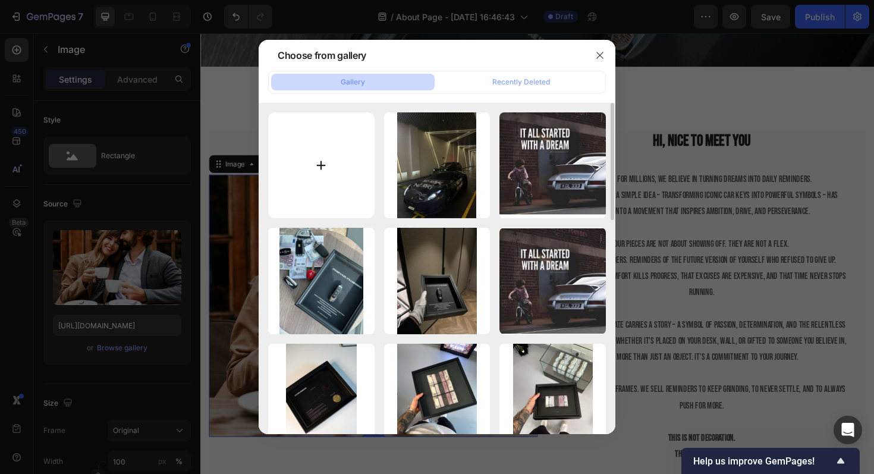
click at [308, 191] on input "file" at bounding box center [321, 165] width 106 height 106
type input "C:\fakepath\IMG_0772.jpeg"
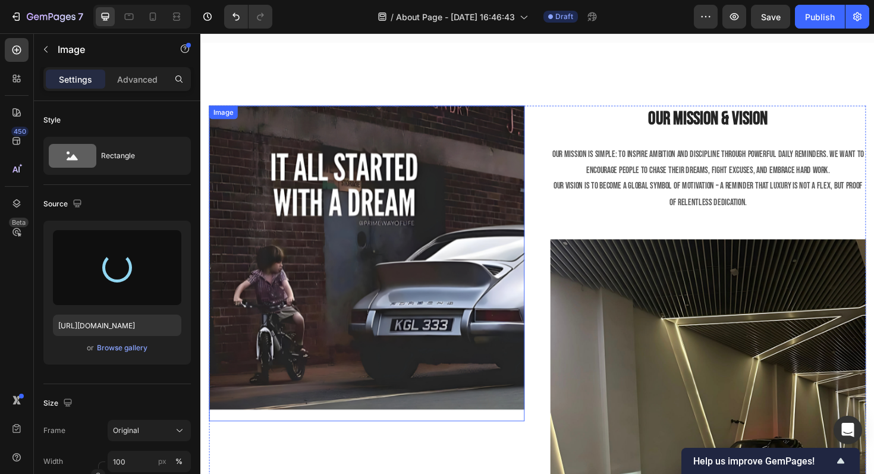
scroll to position [1520, 0]
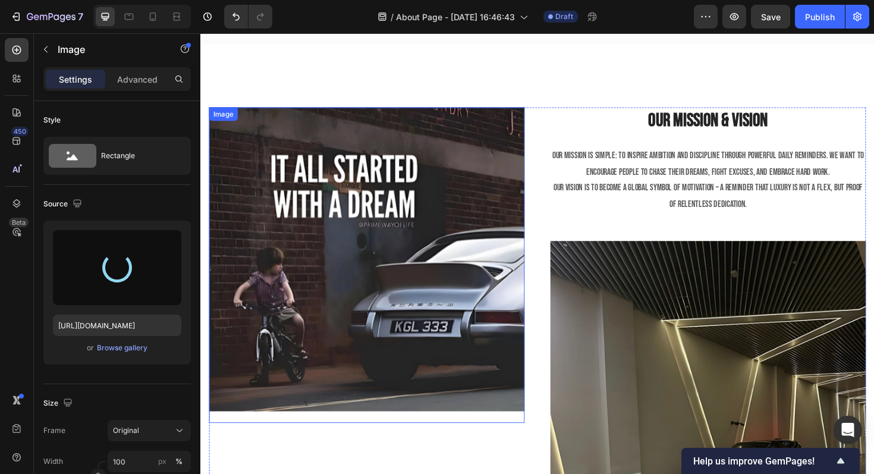
type input "https://cdn.shopify.com/s/files/1/0918/9454/6809/files/gempages_570937643437654…"
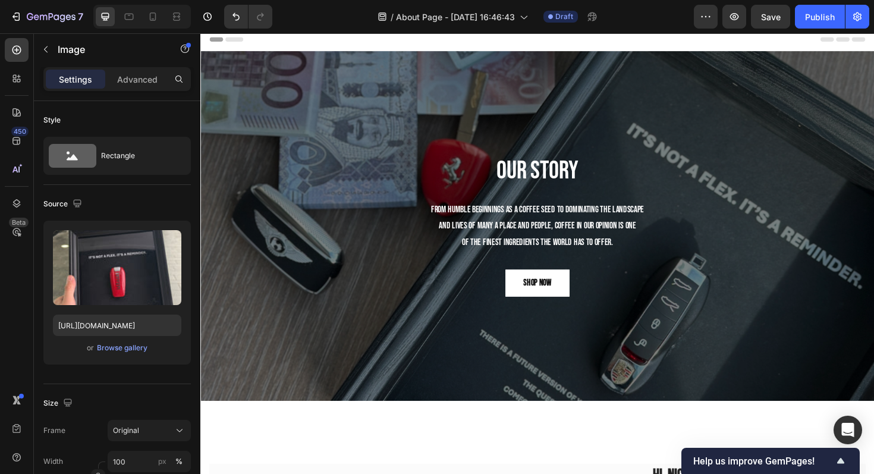
scroll to position [0, 0]
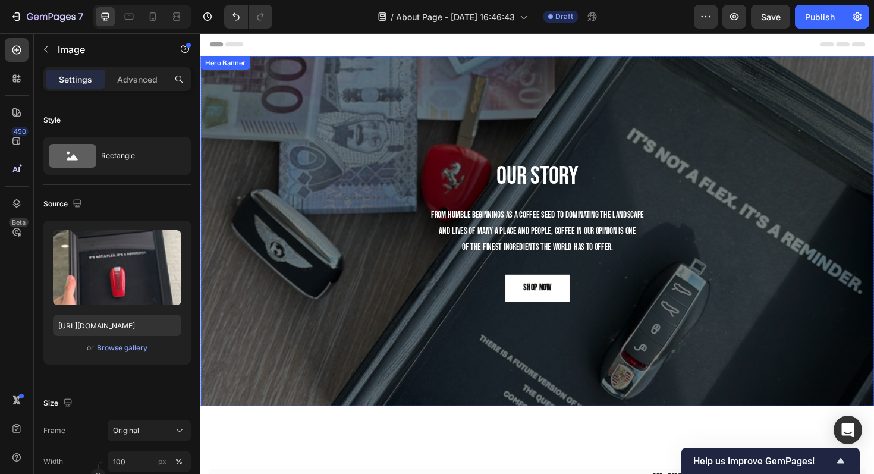
click at [421, 80] on div "Our Story Heading From humble beginnings as a coffee seed to dominating the lan…" at bounding box center [557, 243] width 714 height 371
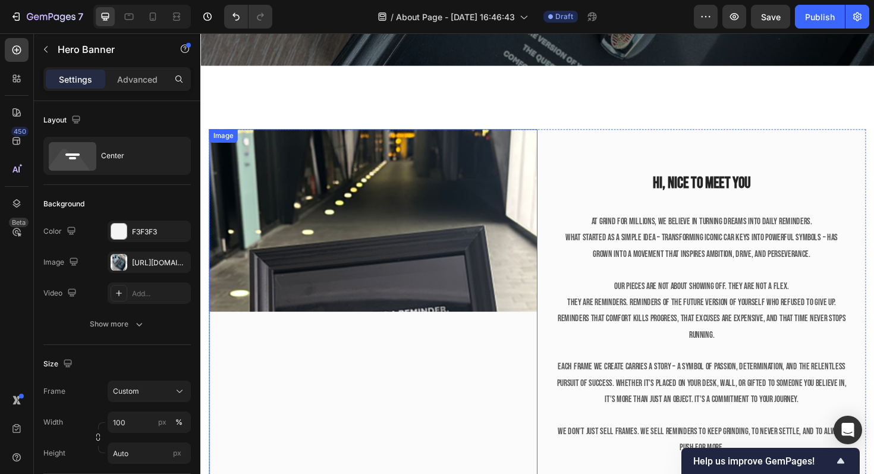
scroll to position [400, 0]
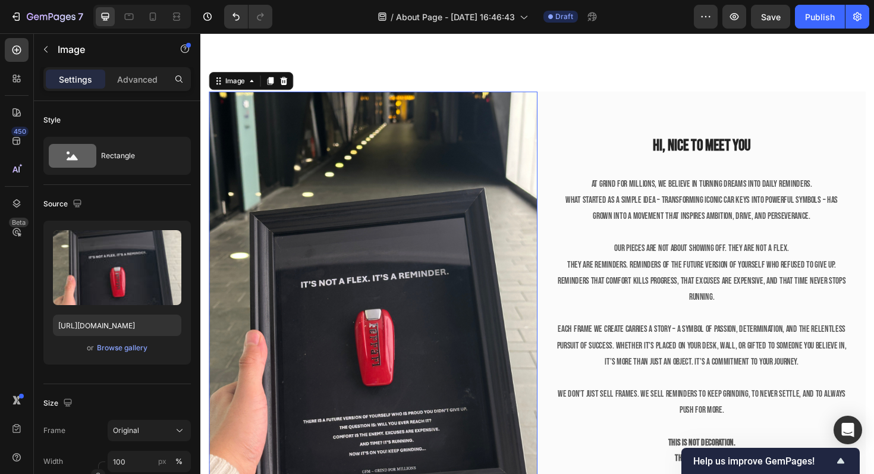
click at [491, 315] on img at bounding box center [383, 327] width 348 height 464
click at [129, 346] on div "Browse gallery" at bounding box center [122, 348] width 51 height 11
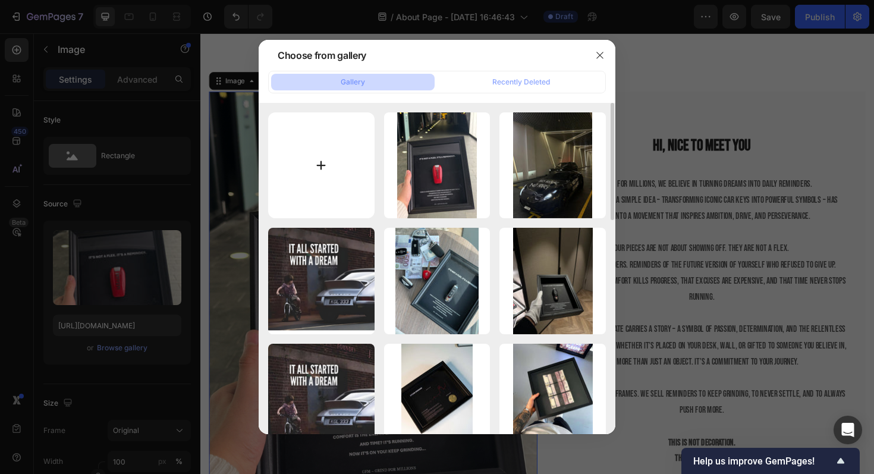
click at [319, 152] on input "file" at bounding box center [321, 165] width 106 height 106
type input "C:\fakepath\IMG_1051.jpeg"
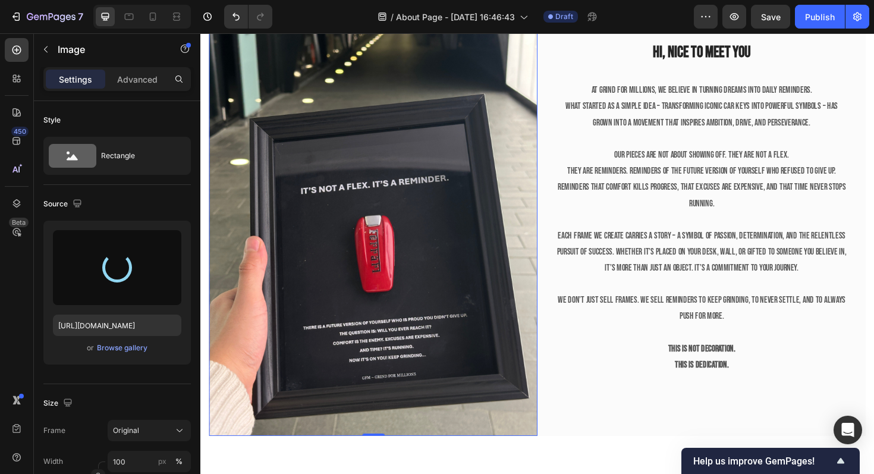
scroll to position [504, 0]
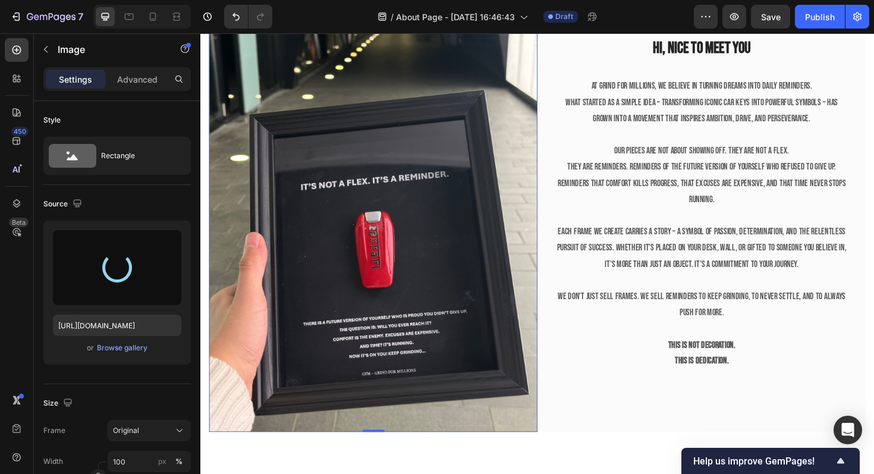
type input "https://cdn.shopify.com/s/files/1/0918/9454/6809/files/gempages_570937643437654…"
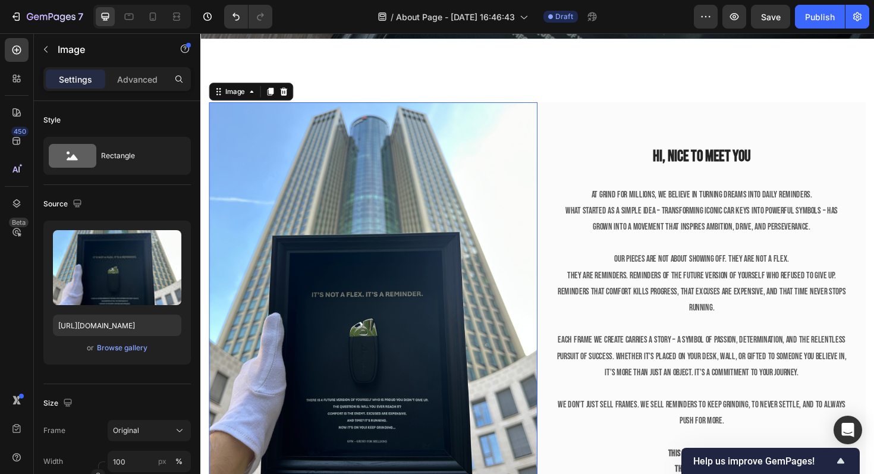
scroll to position [393, 0]
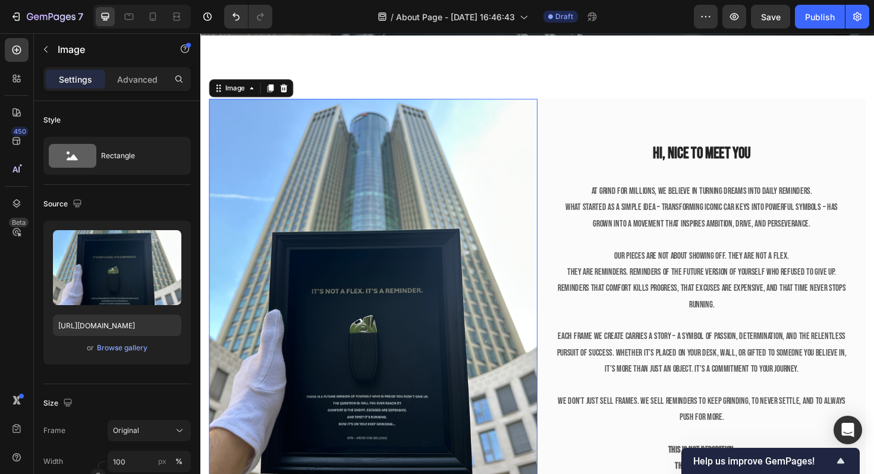
click at [315, 182] on img at bounding box center [383, 335] width 348 height 464
click at [139, 344] on div "Browse gallery" at bounding box center [122, 348] width 51 height 11
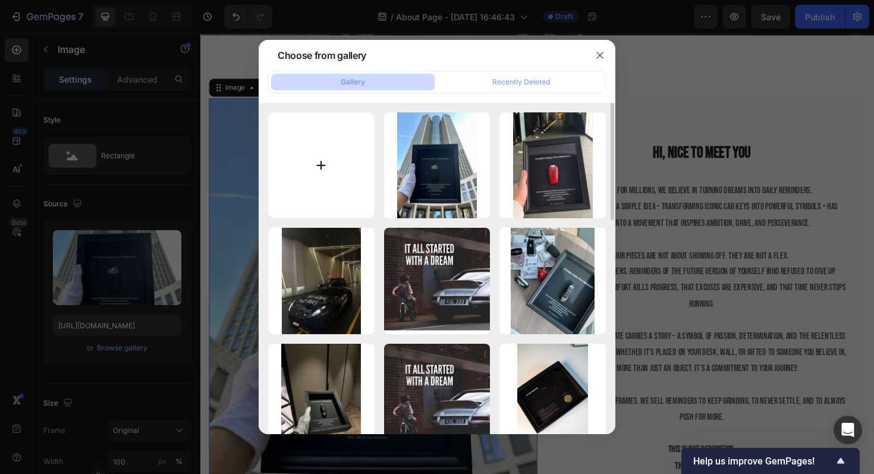
click at [343, 190] on input "file" at bounding box center [321, 165] width 106 height 106
type input "C:\fakepath\IMG_0865.jpeg"
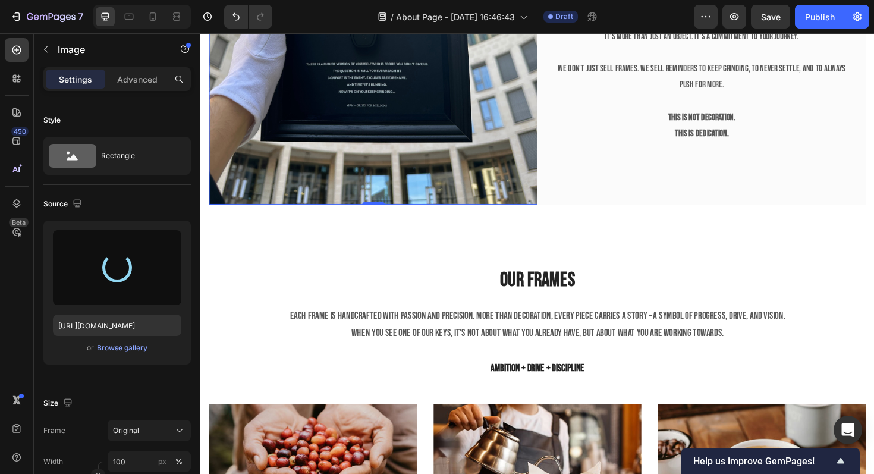
type input "https://cdn.shopify.com/s/files/1/0918/9454/6809/files/gempages_570937643437654…"
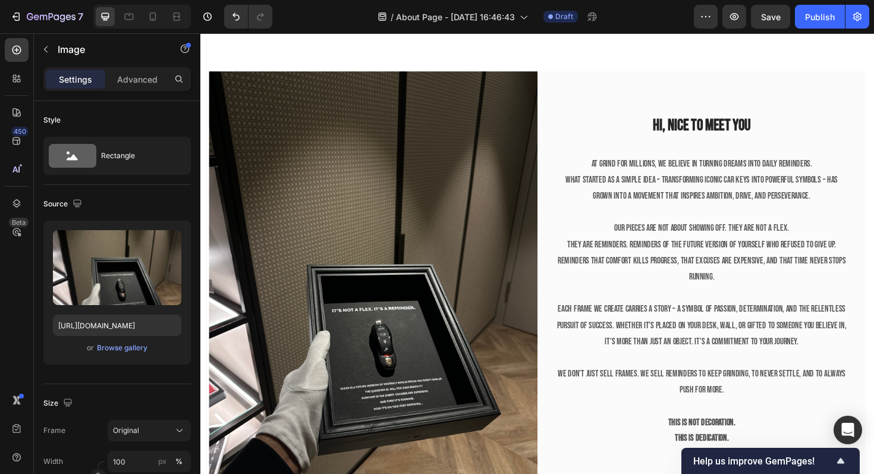
scroll to position [423, 0]
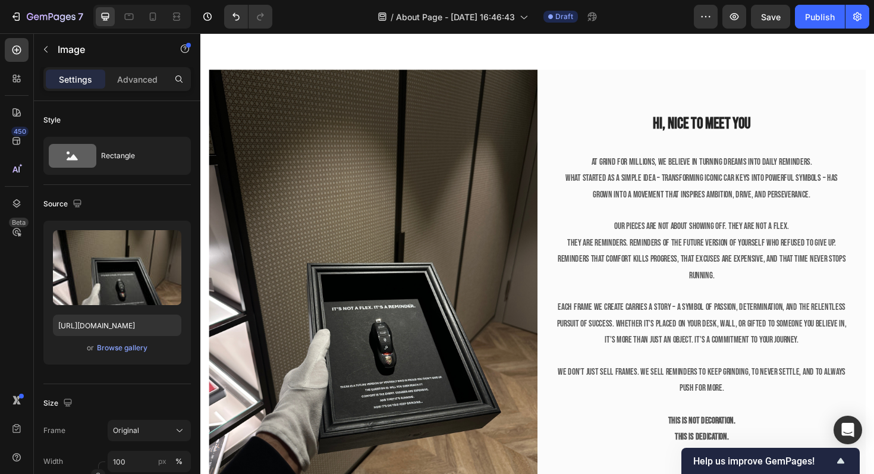
click at [393, 231] on img at bounding box center [383, 304] width 348 height 464
click at [134, 348] on div "Browse gallery" at bounding box center [122, 348] width 51 height 11
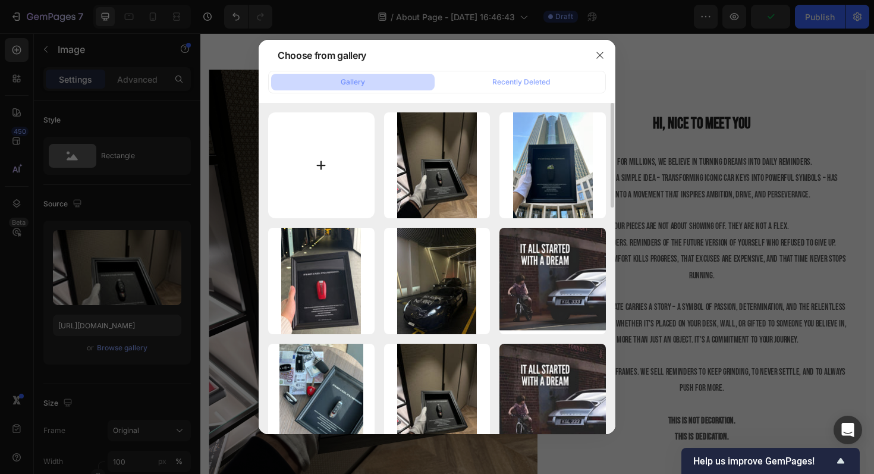
click at [308, 189] on input "file" at bounding box center [321, 165] width 106 height 106
type input "C:\fakepath\IMG_0953.jpeg"
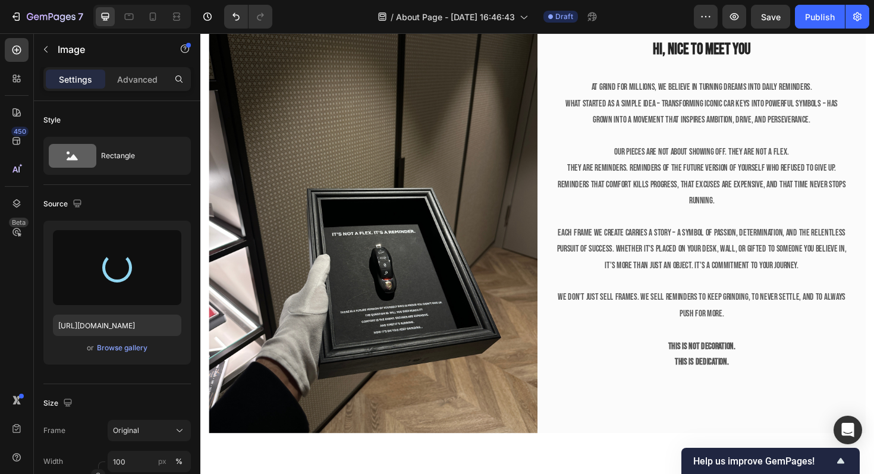
scroll to position [473, 0]
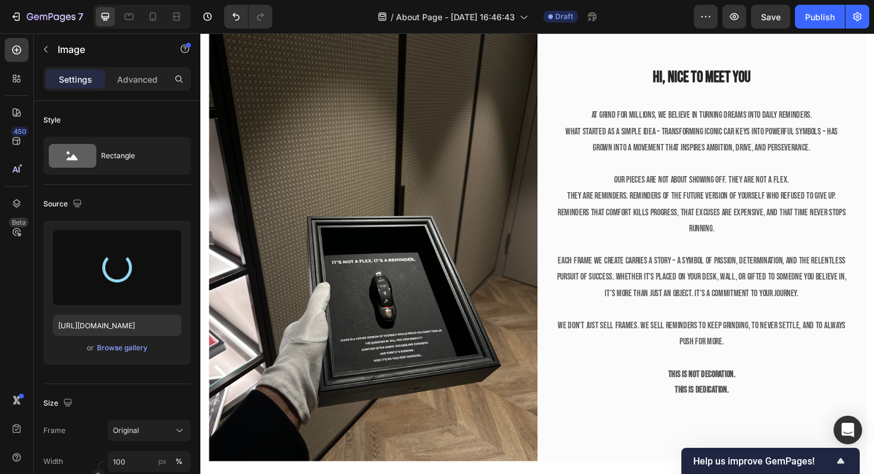
type input "https://cdn.shopify.com/s/files/1/0918/9454/6809/files/gempages_570937643437654…"
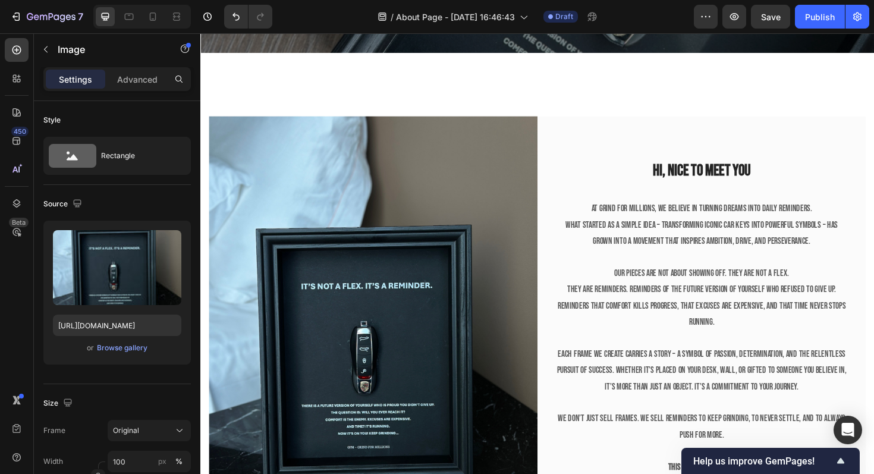
scroll to position [475, 0]
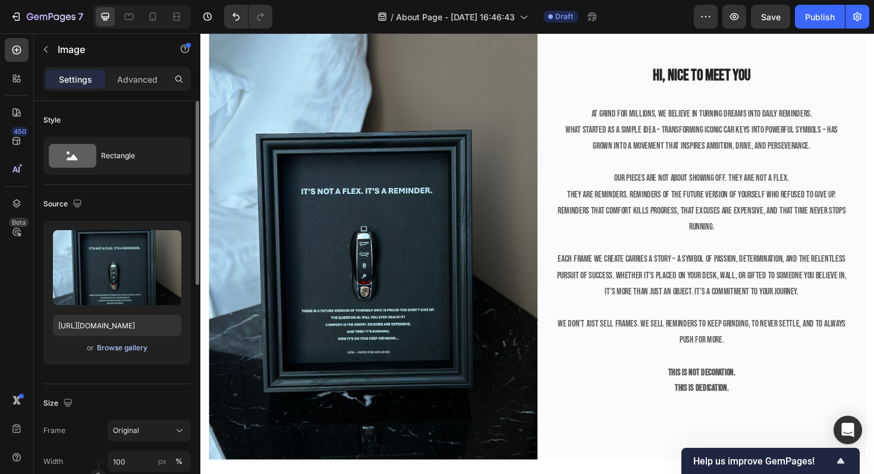
click at [134, 352] on div "Browse gallery" at bounding box center [122, 348] width 51 height 11
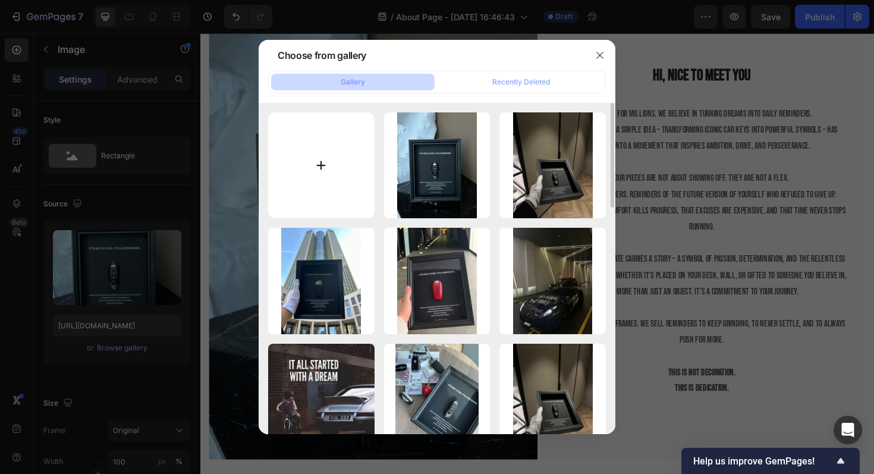
click at [343, 171] on input "file" at bounding box center [321, 165] width 106 height 106
type input "C:\fakepath\IMG_1025.jpeg"
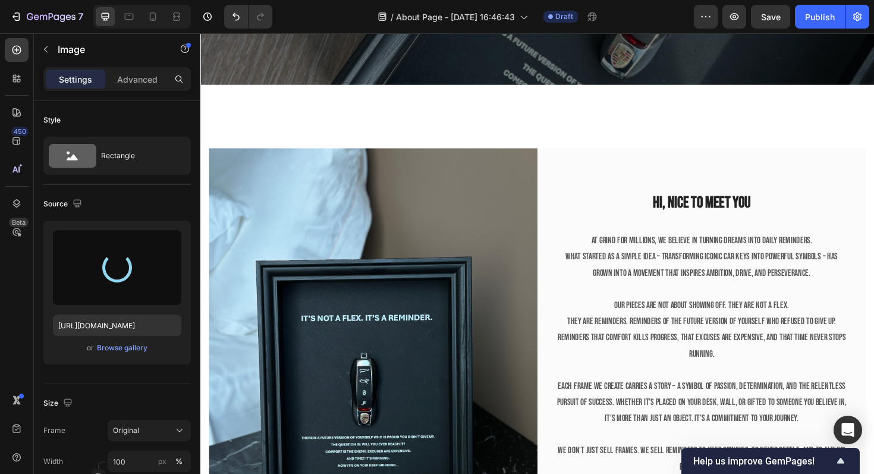
scroll to position [340, 0]
type input "https://cdn.shopify.com/s/files/1/0918/9454/6809/files/gempages_570937643437654…"
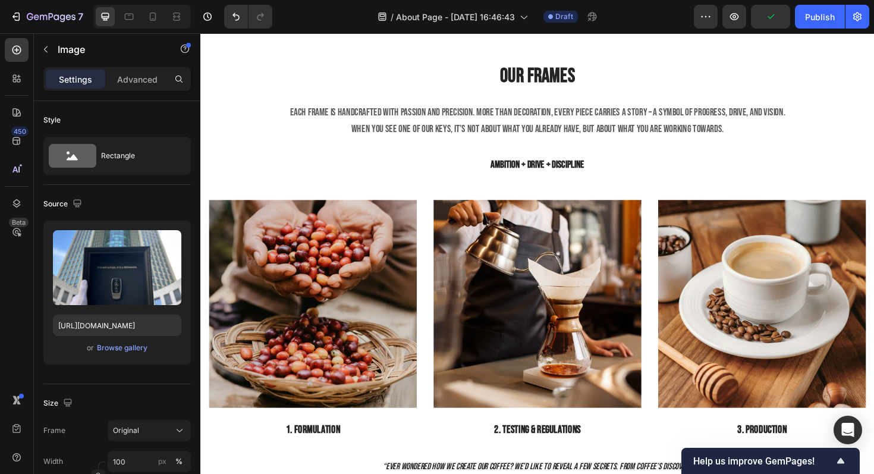
scroll to position [1002, 0]
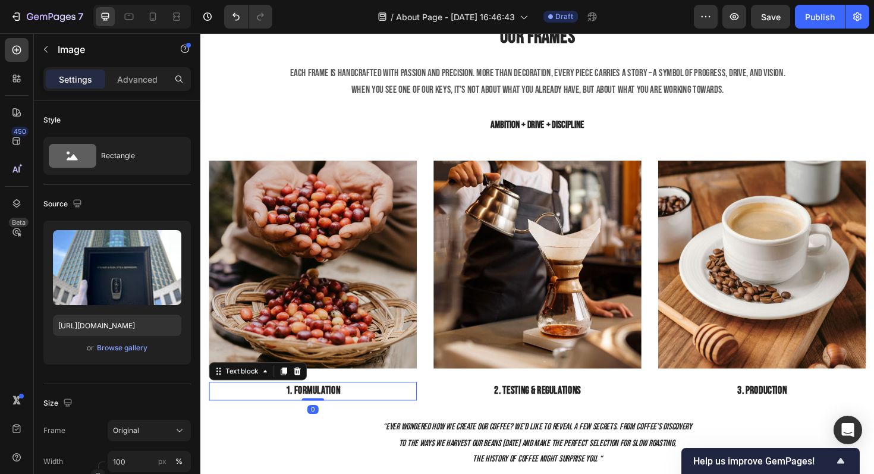
click at [324, 408] on p "1. Formulation" at bounding box center [320, 412] width 218 height 17
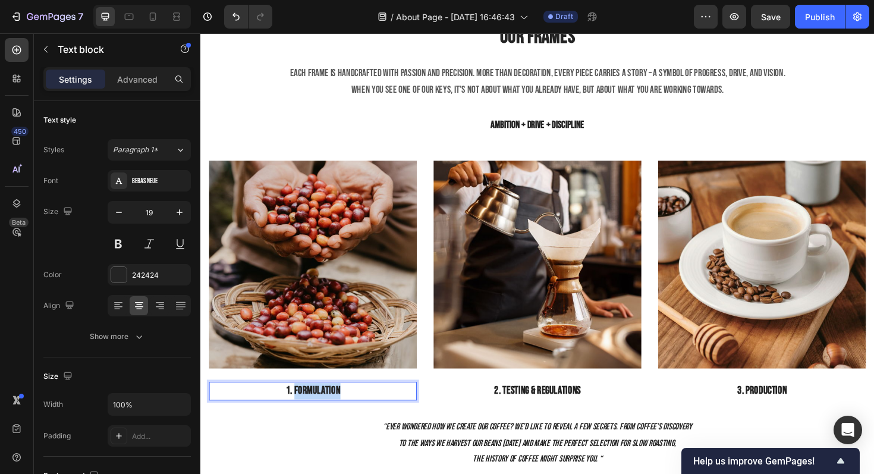
click at [324, 408] on p "1. Formulation" at bounding box center [320, 412] width 218 height 17
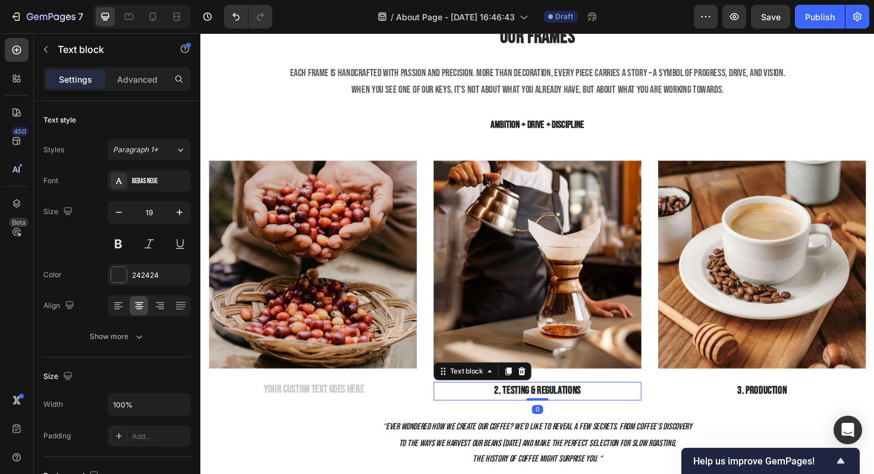
click at [547, 412] on p "2. Testing & Regulations" at bounding box center [557, 412] width 218 height 17
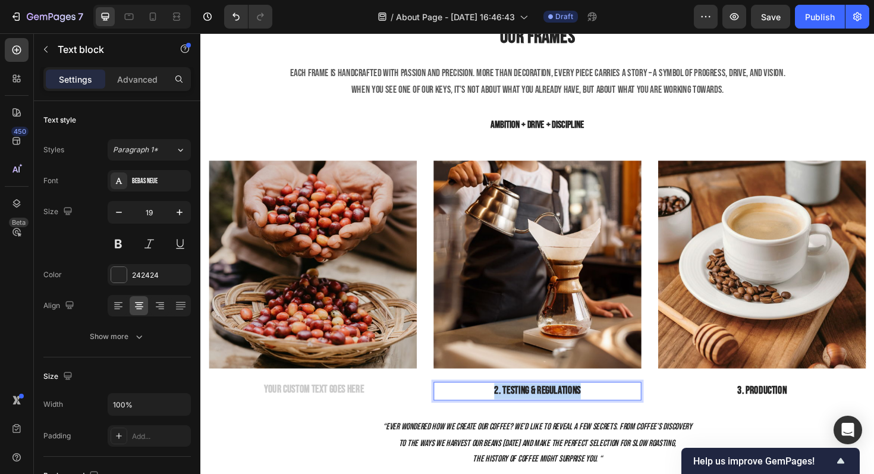
click at [547, 412] on p "2. Testing & Regulations" at bounding box center [557, 412] width 218 height 17
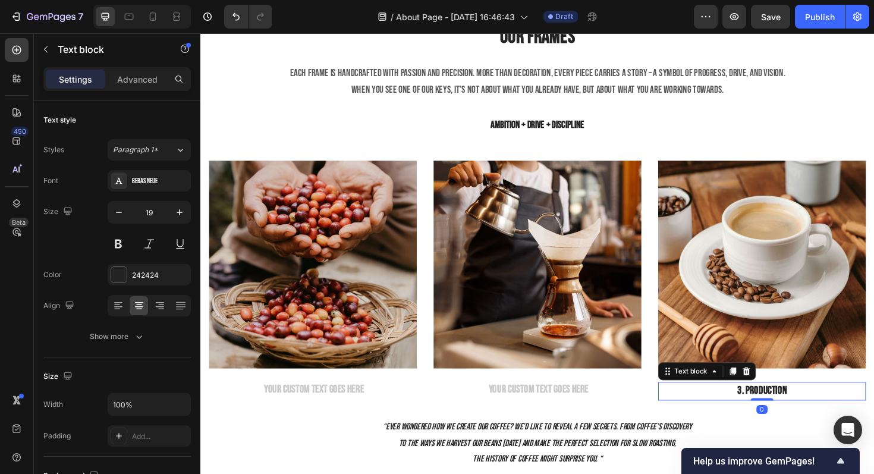
click at [774, 416] on p "3. Production" at bounding box center [795, 412] width 218 height 17
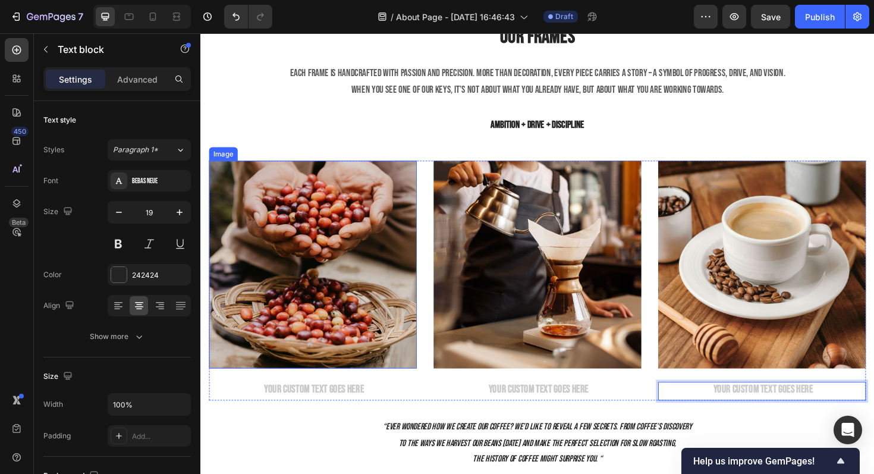
click at [349, 252] on img at bounding box center [319, 278] width 220 height 220
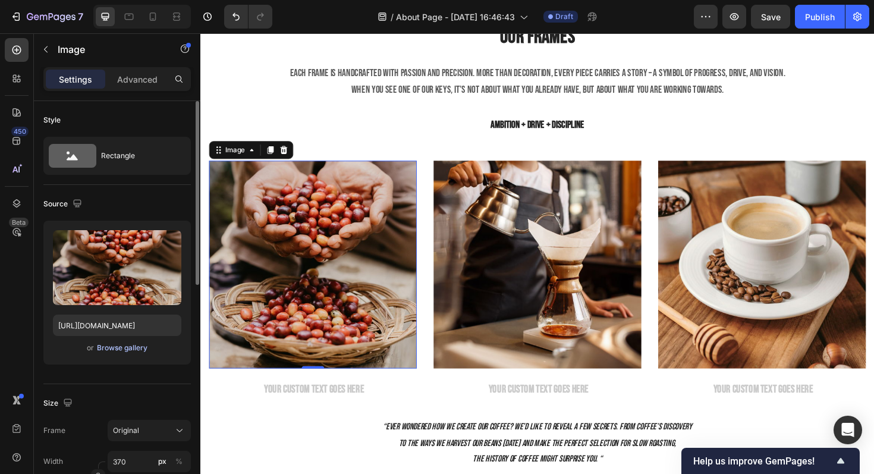
click at [112, 352] on div "Browse gallery" at bounding box center [122, 348] width 51 height 11
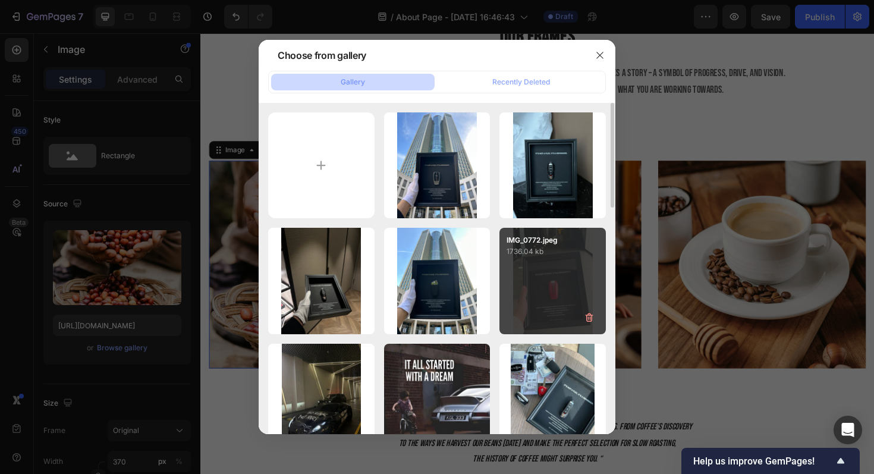
click at [557, 316] on div "IMG_0772.jpeg 1736.04 kb" at bounding box center [553, 281] width 106 height 106
type input "https://cdn.shopify.com/s/files/1/0918/9454/6809/files/gempages_570937643437654…"
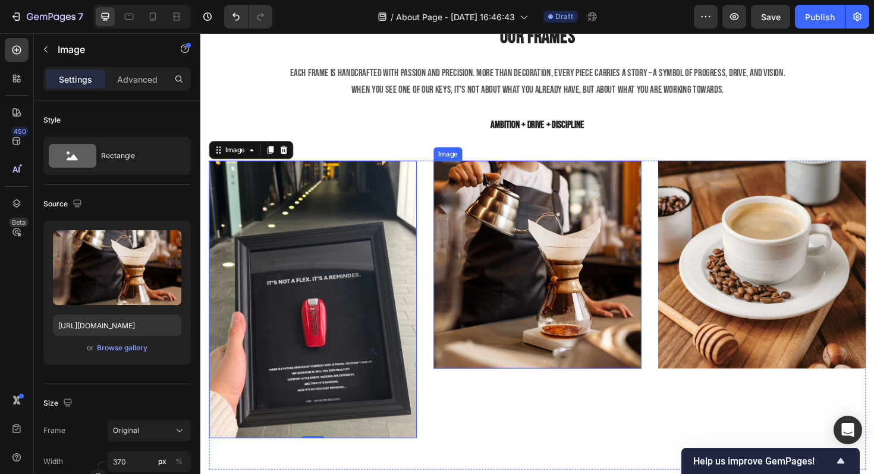
click at [545, 291] on img at bounding box center [557, 278] width 220 height 220
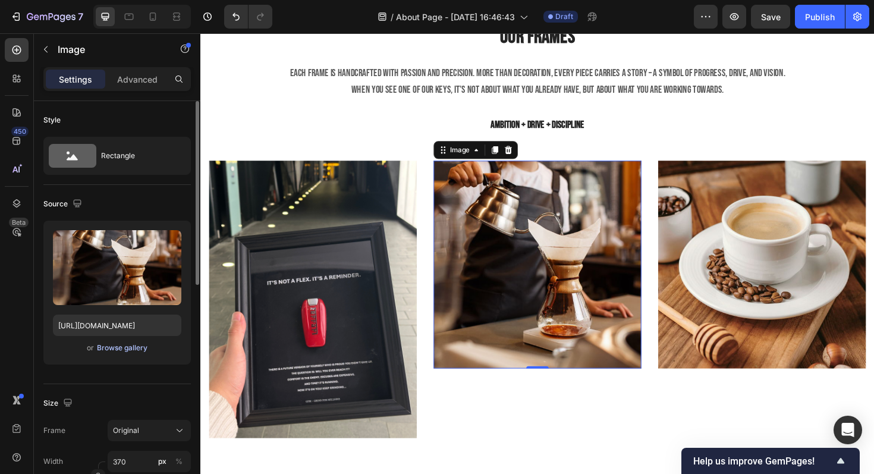
click at [134, 350] on div "Browse gallery" at bounding box center [122, 348] width 51 height 11
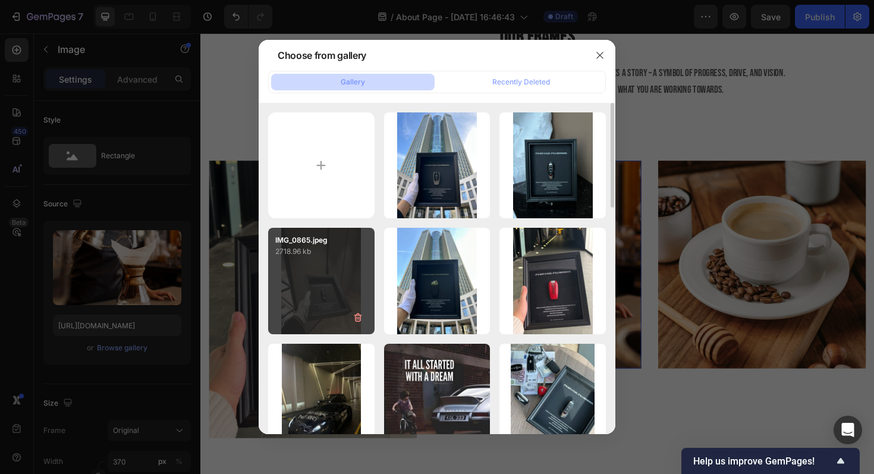
click at [349, 282] on div "IMG_0865.jpeg 2718.96 kb" at bounding box center [321, 281] width 106 height 106
type input "https://cdn.shopify.com/s/files/1/0918/9454/6809/files/gempages_570937643437654…"
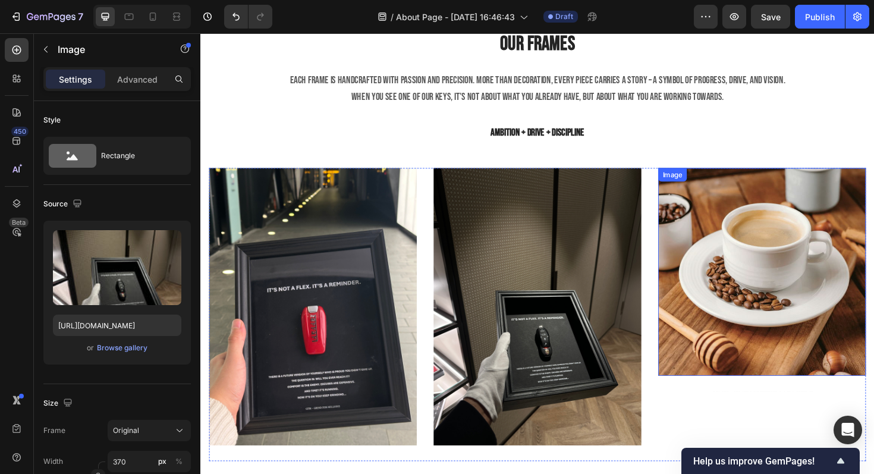
scroll to position [970, 0]
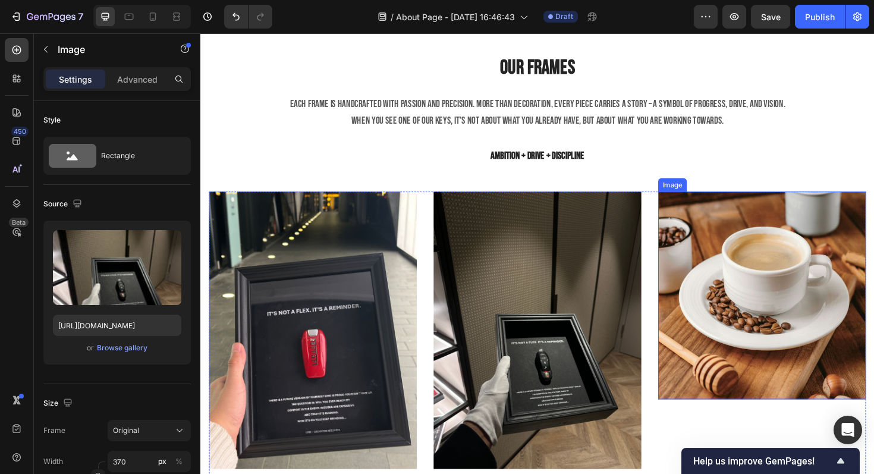
click at [757, 258] on img at bounding box center [795, 311] width 220 height 220
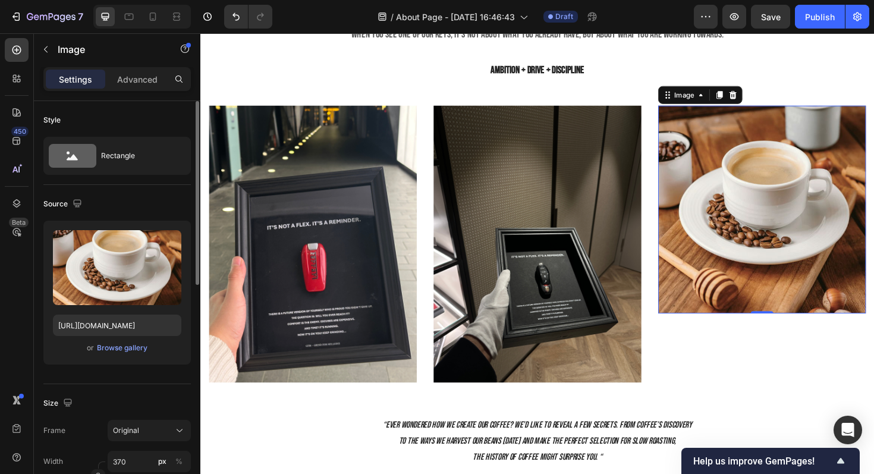
click at [125, 355] on div "or Browse gallery" at bounding box center [117, 348] width 128 height 14
click at [108, 352] on div "Browse gallery" at bounding box center [122, 348] width 51 height 11
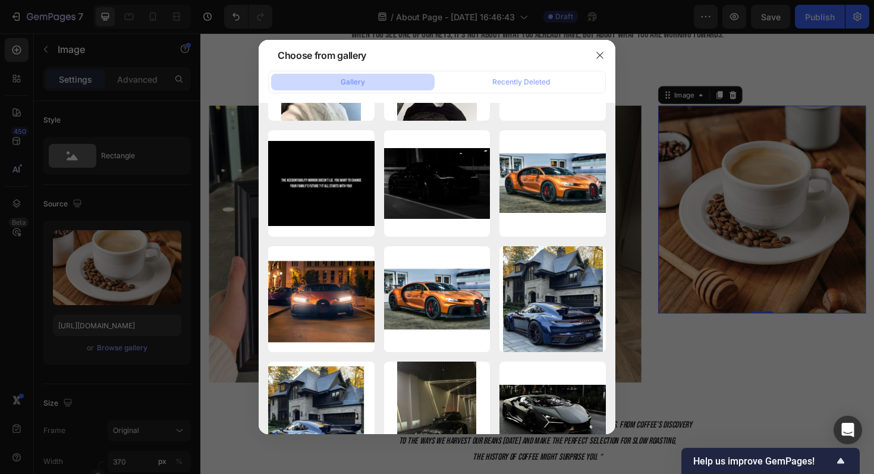
scroll to position [0, 0]
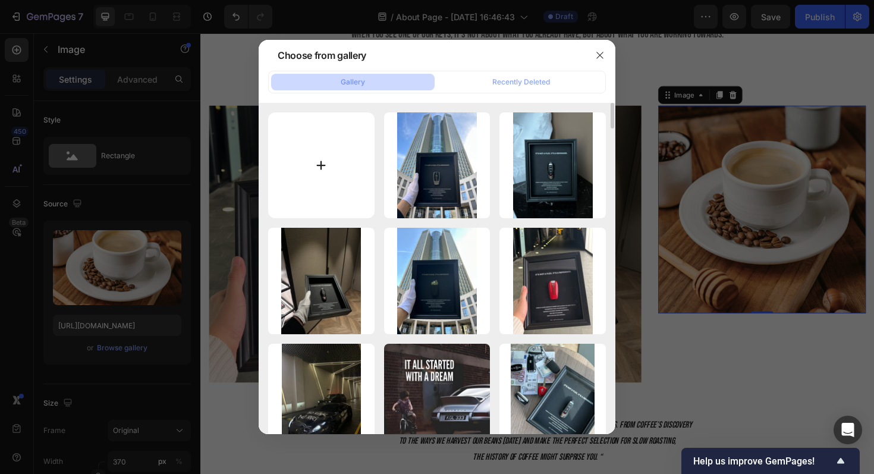
click at [327, 142] on input "file" at bounding box center [321, 165] width 106 height 106
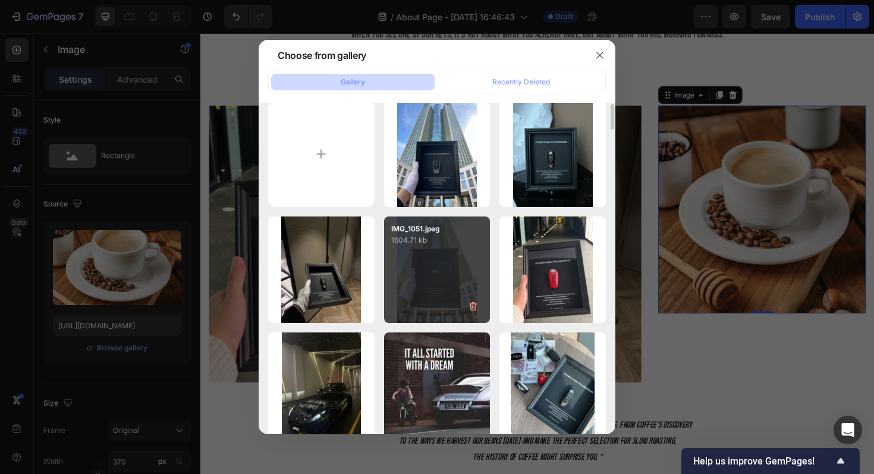
scroll to position [12, 0]
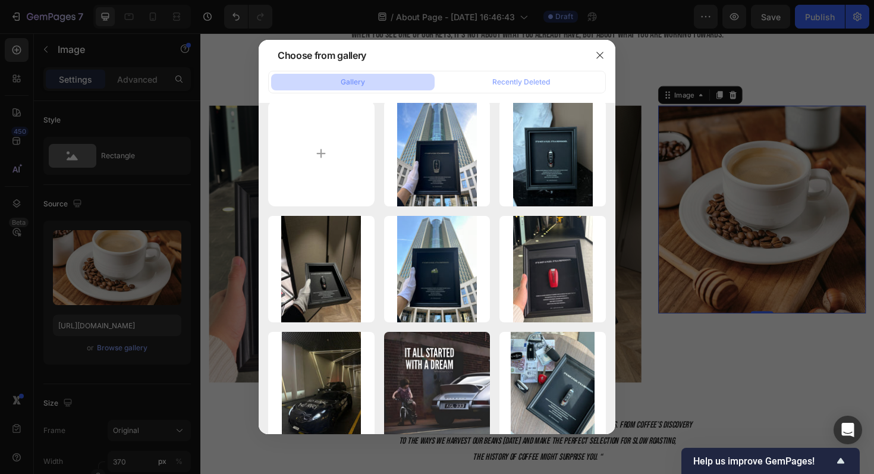
click at [665, 175] on div at bounding box center [437, 237] width 874 height 474
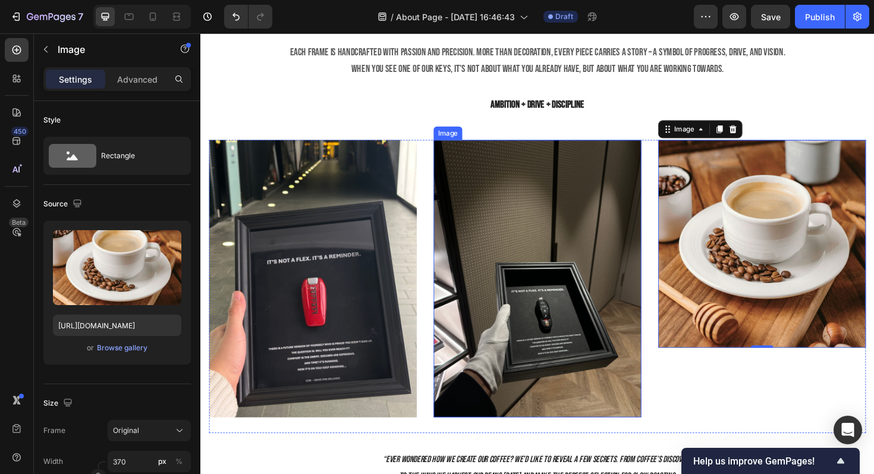
scroll to position [1026, 0]
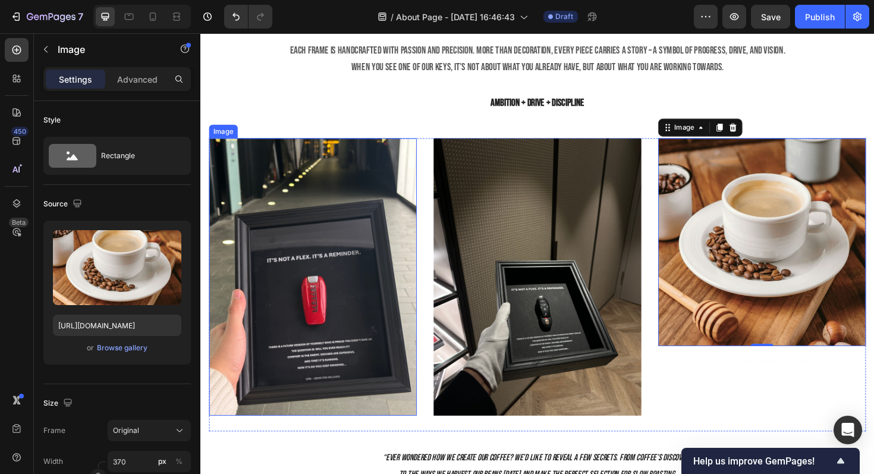
click at [345, 262] on img at bounding box center [319, 291] width 220 height 293
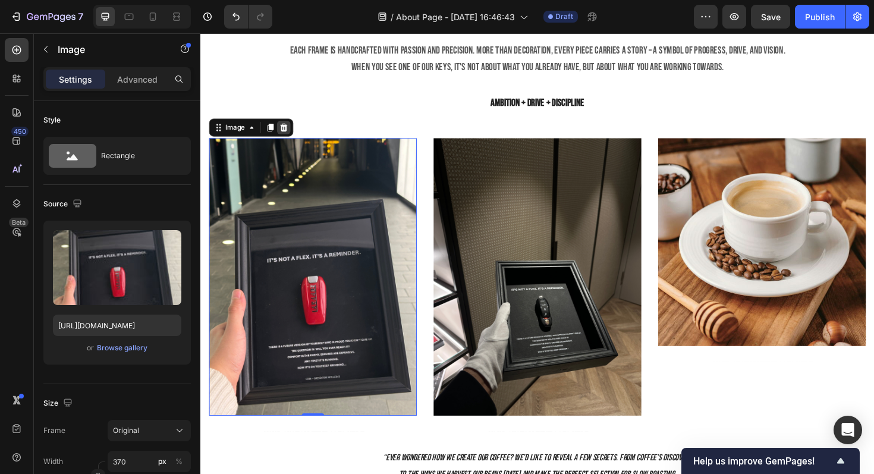
click at [294, 137] on div at bounding box center [288, 133] width 14 height 14
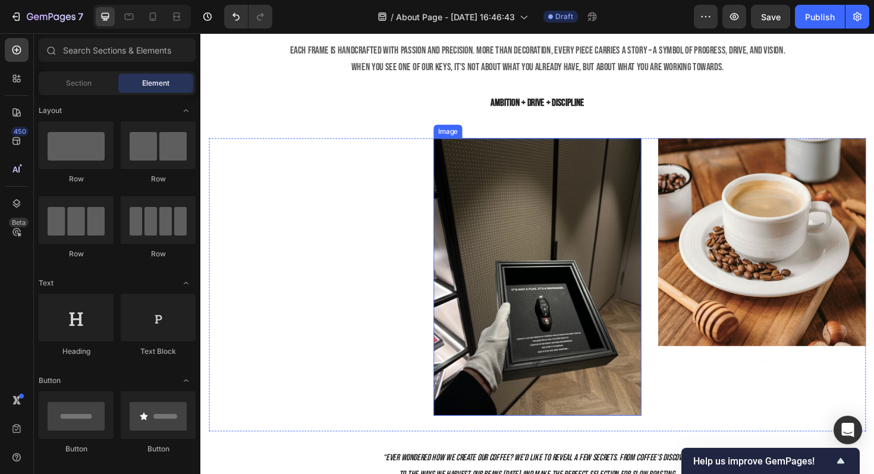
click at [460, 233] on img at bounding box center [557, 291] width 220 height 293
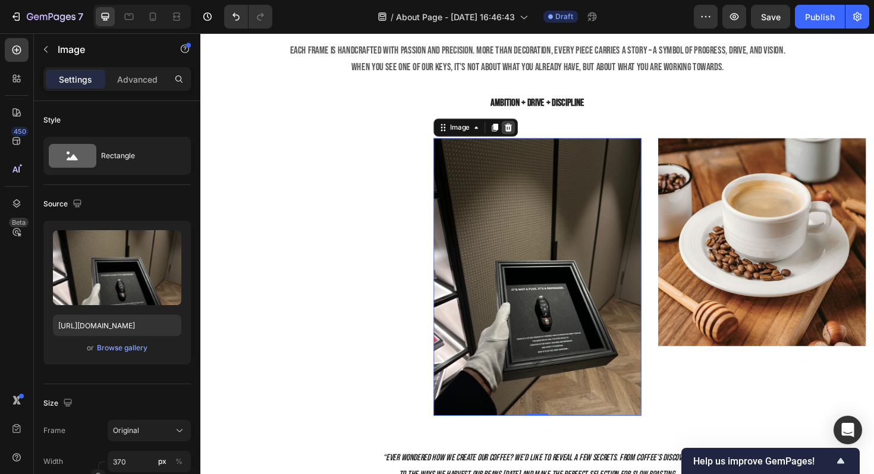
click at [524, 138] on div at bounding box center [526, 133] width 14 height 14
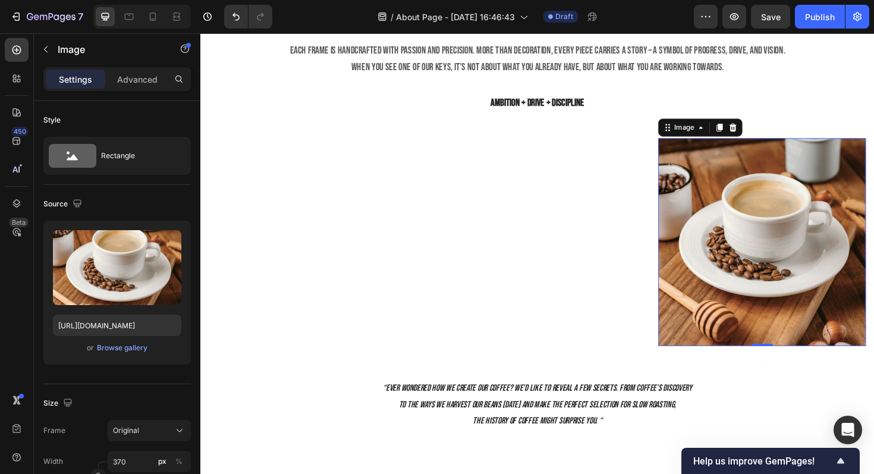
click at [685, 203] on img at bounding box center [795, 255] width 220 height 220
click at [765, 131] on icon at bounding box center [765, 133] width 8 height 8
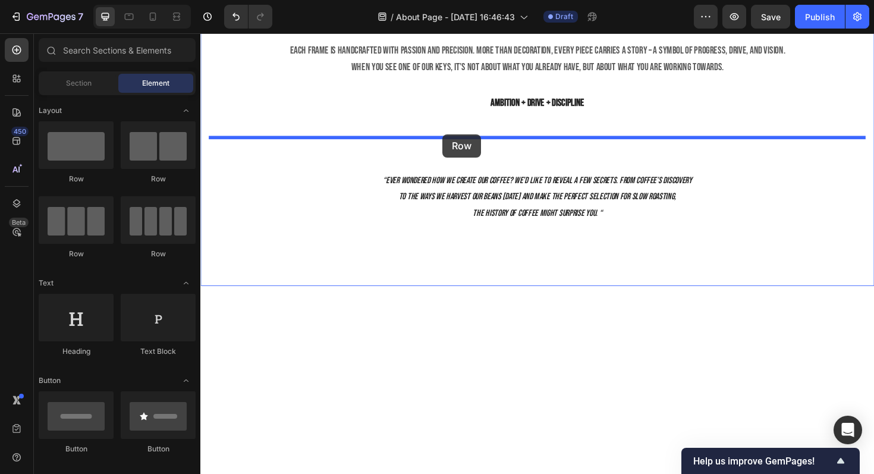
drag, startPoint x: 279, startPoint y: 177, endPoint x: 457, endPoint y: 140, distance: 181.6
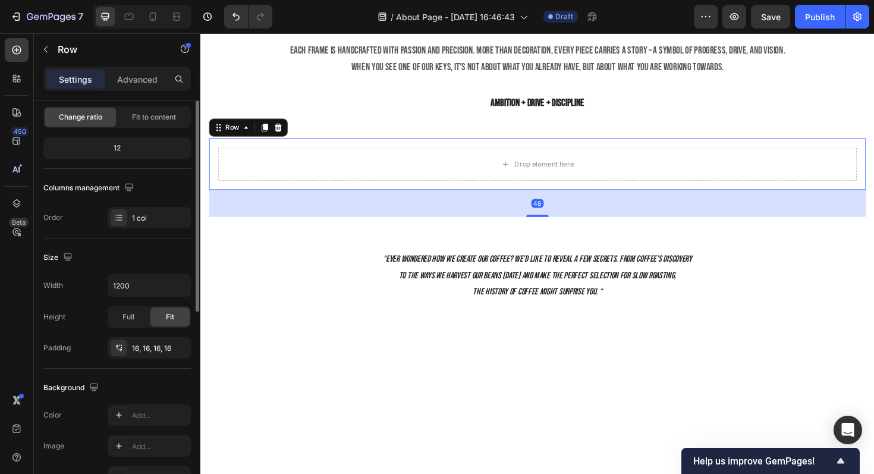
scroll to position [153, 0]
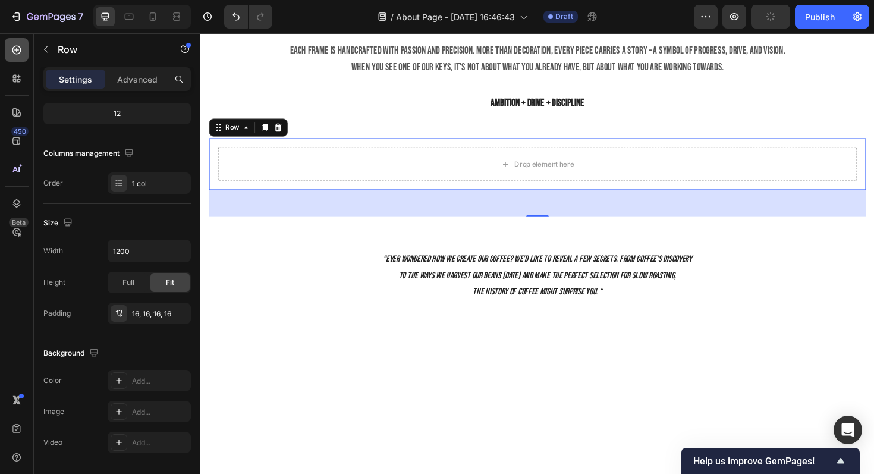
click at [16, 58] on div at bounding box center [17, 50] width 24 height 24
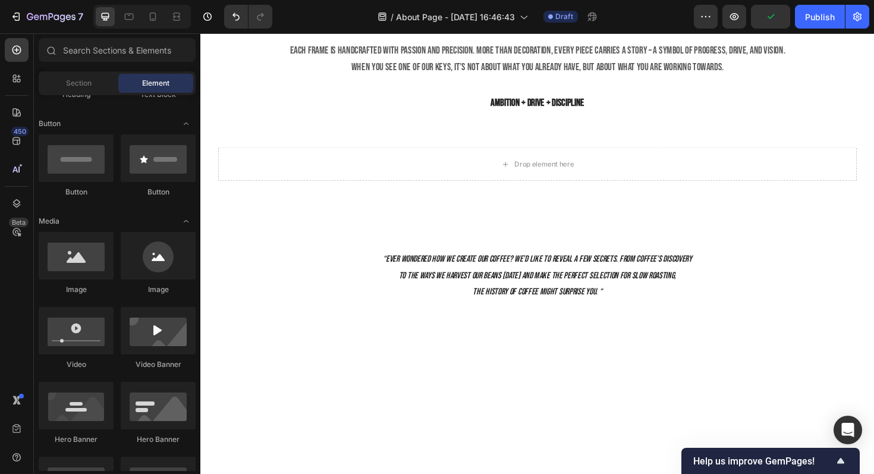
scroll to position [284, 0]
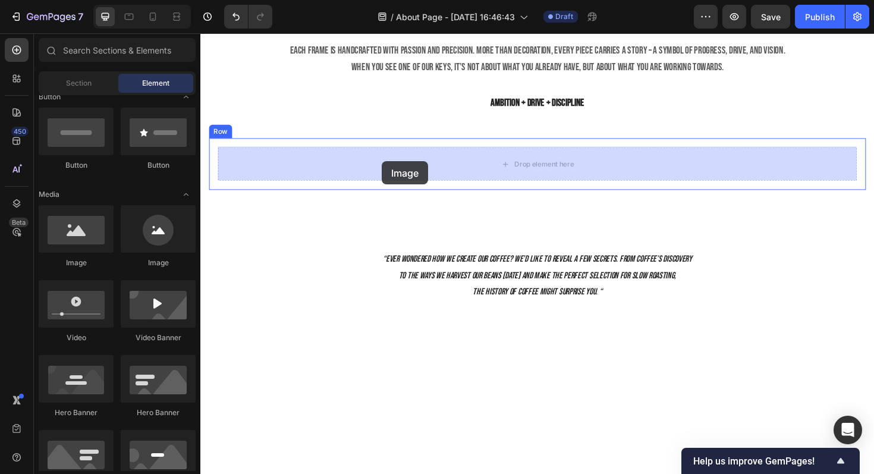
drag, startPoint x: 300, startPoint y: 272, endPoint x: 393, endPoint y: 169, distance: 138.6
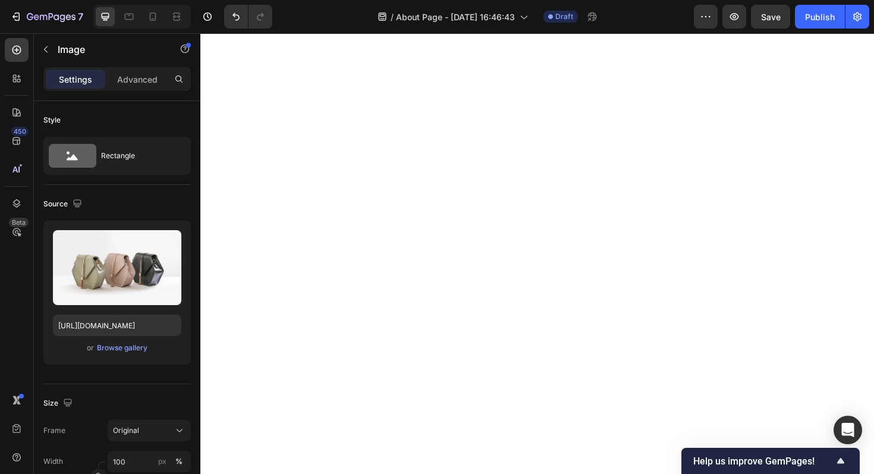
scroll to position [1314, 0]
click at [114, 347] on div "Browse gallery" at bounding box center [122, 348] width 51 height 11
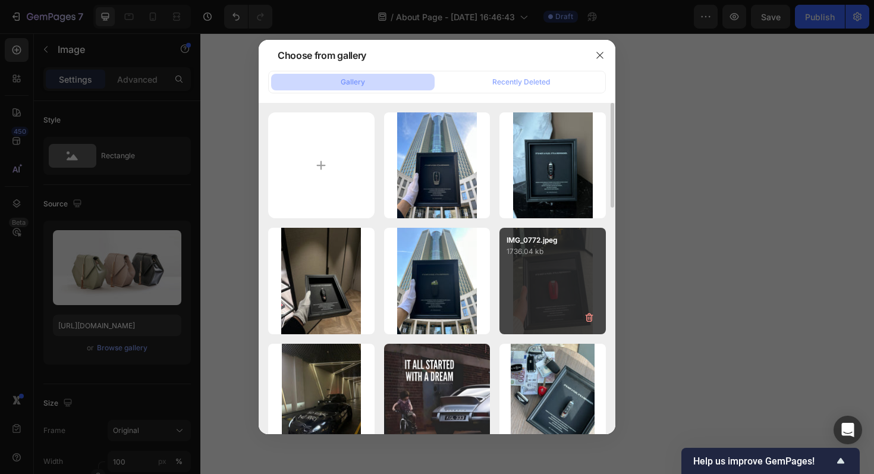
click at [578, 289] on div "IMG_0772.jpeg 1736.04 kb" at bounding box center [553, 281] width 106 height 106
type input "https://cdn.shopify.com/s/files/1/0918/9454/6809/files/gempages_570937643437654…"
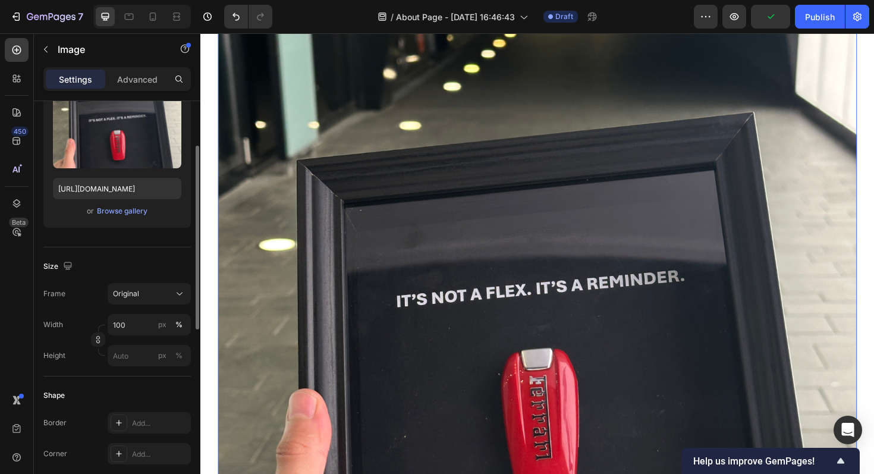
scroll to position [150, 0]
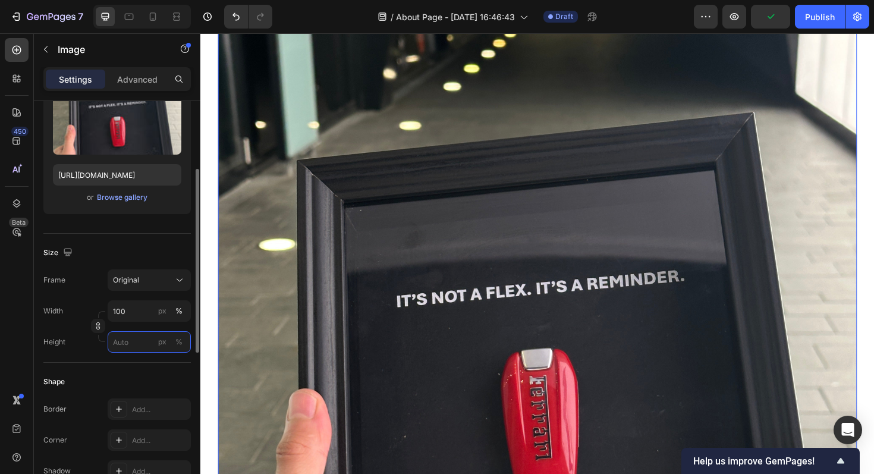
click at [131, 346] on input "px %" at bounding box center [149, 341] width 83 height 21
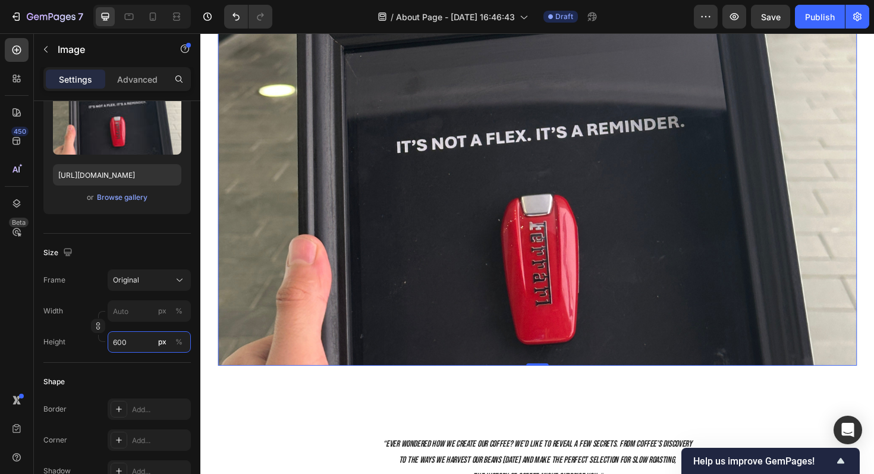
scroll to position [1202, 0]
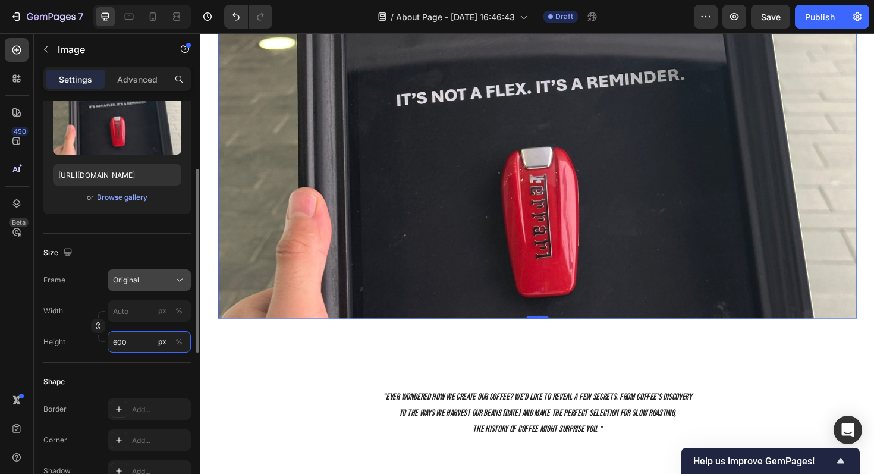
type input "600"
click at [146, 284] on div "Original" at bounding box center [142, 280] width 58 height 11
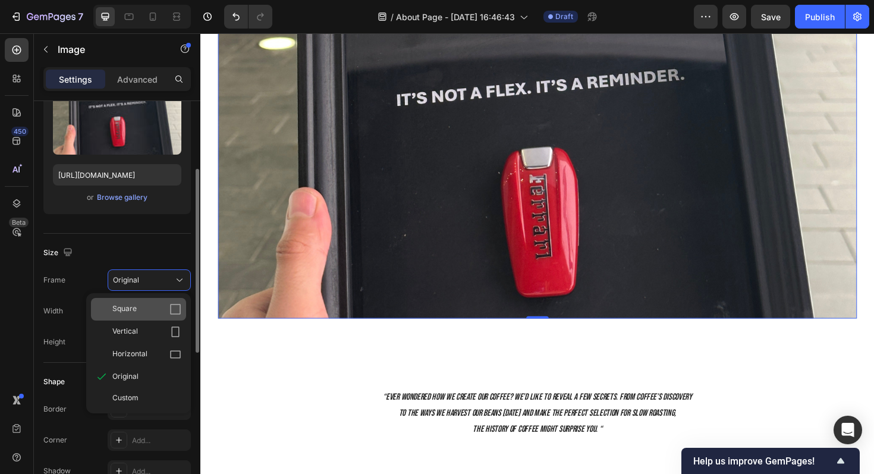
click at [157, 305] on div "Square" at bounding box center [146, 309] width 69 height 12
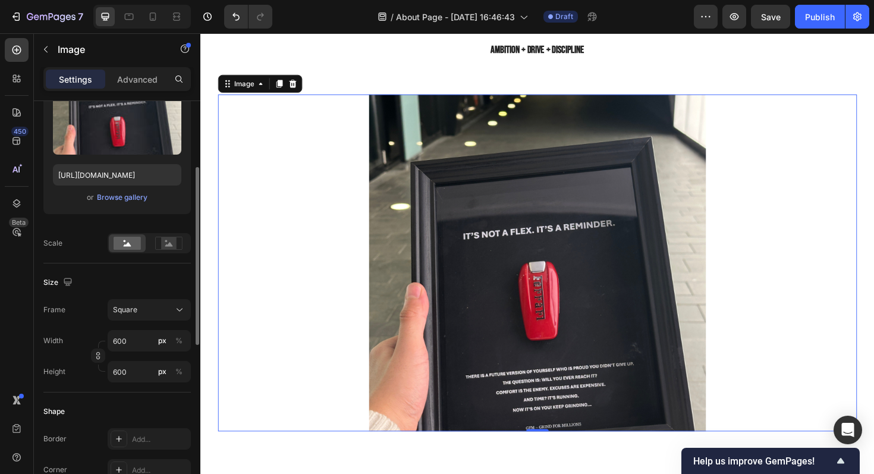
scroll to position [1081, 0]
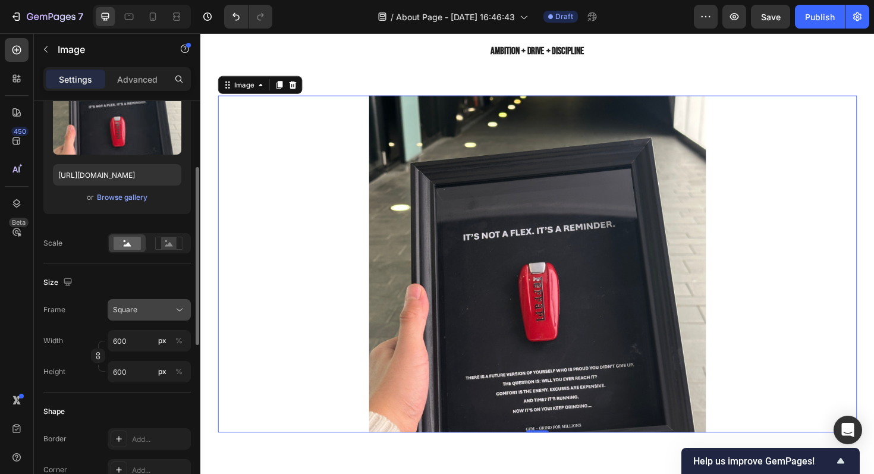
click at [145, 317] on button "Square" at bounding box center [149, 309] width 83 height 21
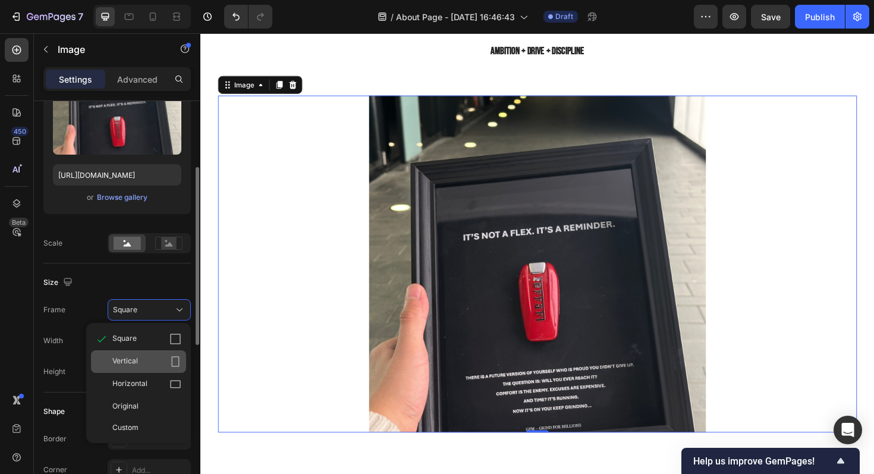
click at [167, 358] on div "Vertical" at bounding box center [146, 362] width 69 height 12
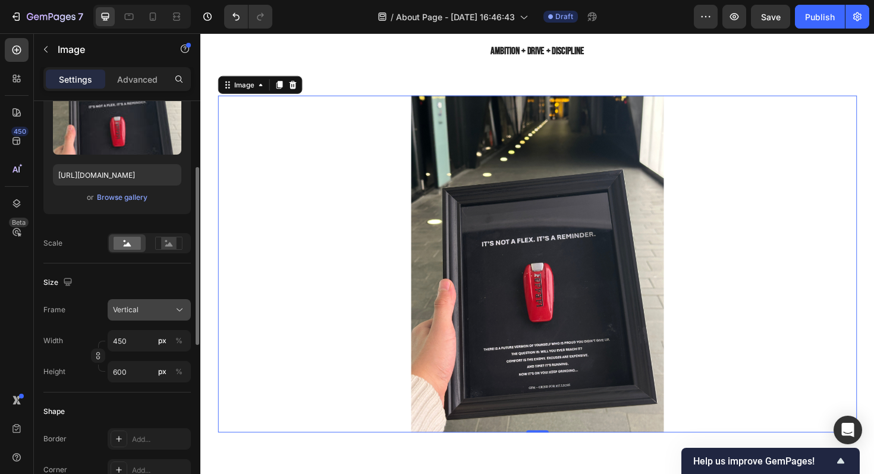
click at [164, 305] on div "Vertical" at bounding box center [142, 310] width 58 height 11
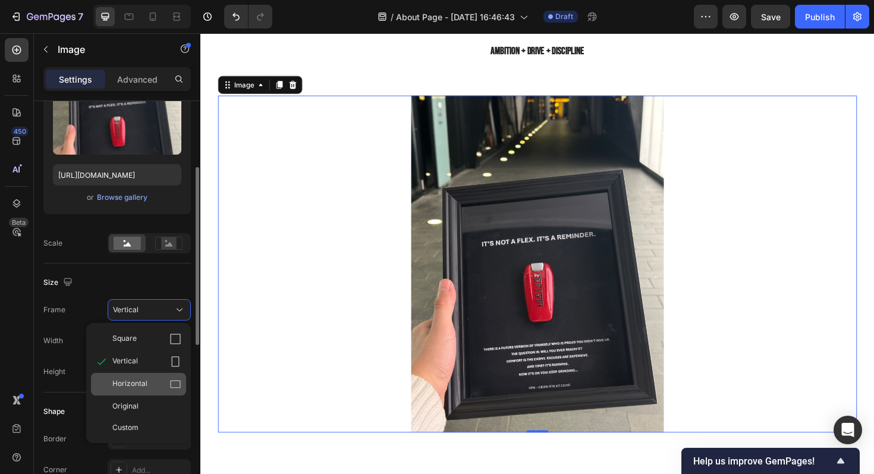
click at [170, 381] on icon at bounding box center [176, 384] width 12 height 12
type input "800"
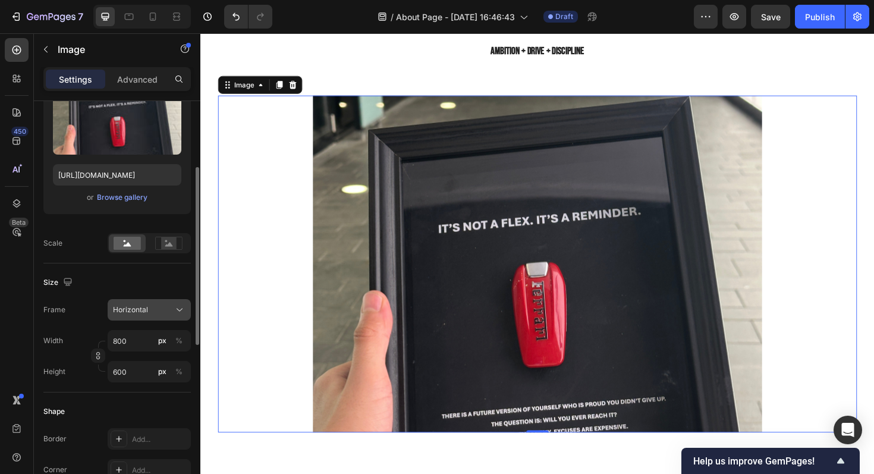
click at [145, 313] on span "Horizontal" at bounding box center [130, 310] width 35 height 11
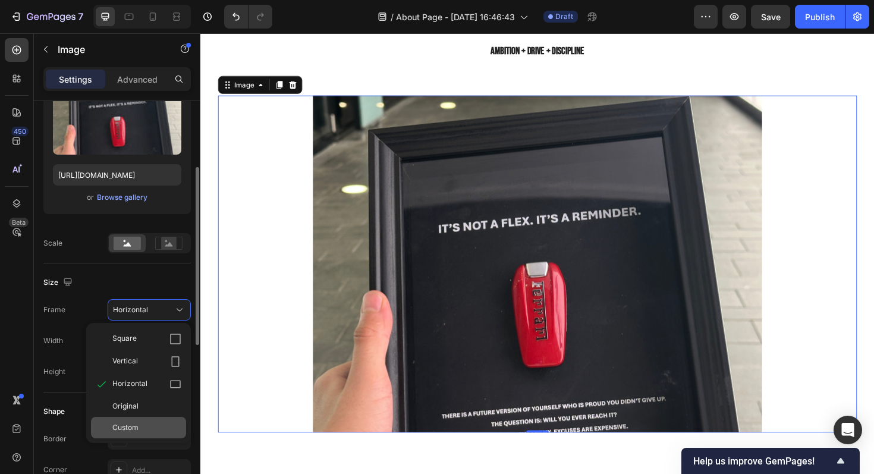
click at [163, 431] on div "Custom" at bounding box center [146, 427] width 69 height 11
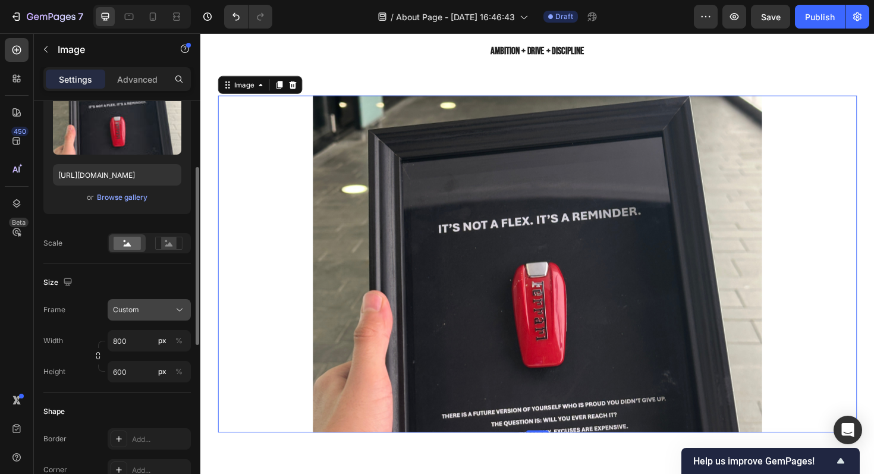
click at [146, 308] on div "Custom" at bounding box center [142, 310] width 58 height 11
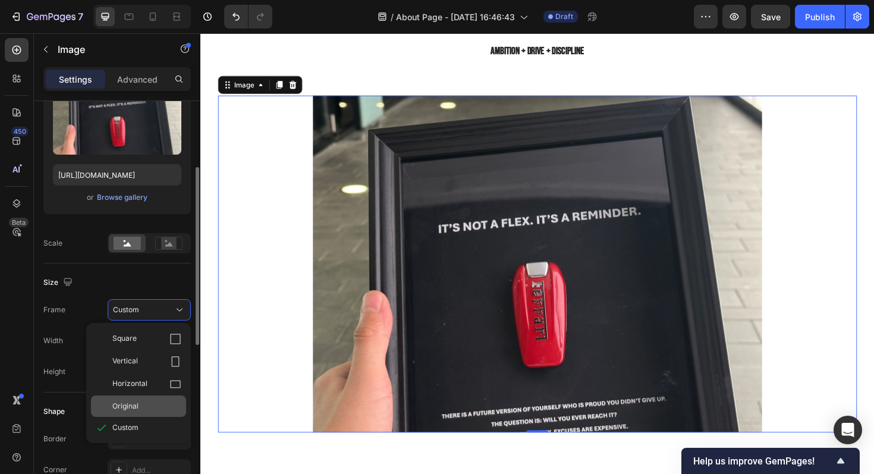
click at [155, 404] on div "Original" at bounding box center [146, 406] width 69 height 11
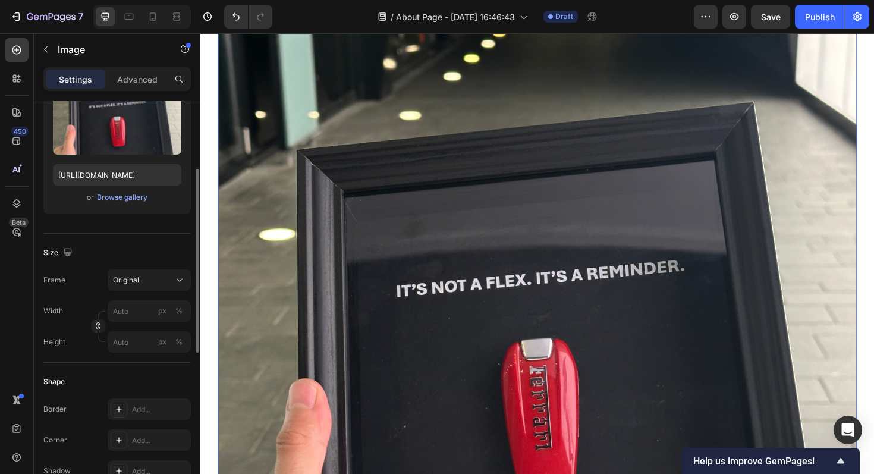
scroll to position [1311, 0]
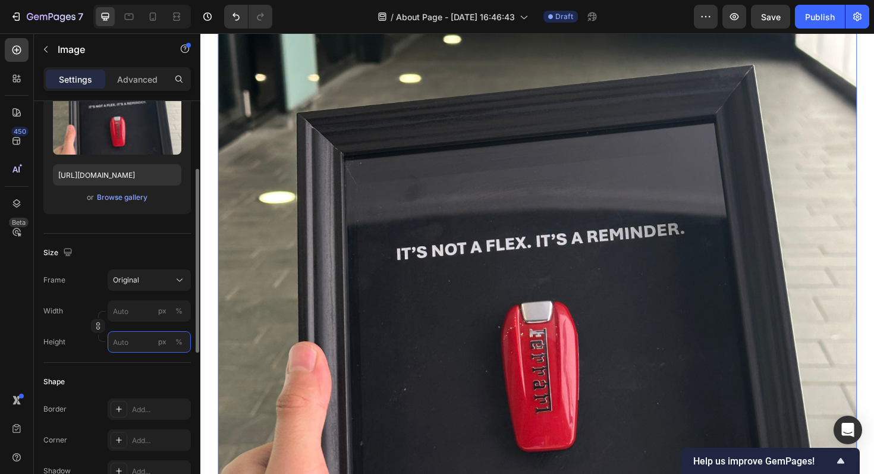
click at [140, 350] on input "px %" at bounding box center [149, 341] width 83 height 21
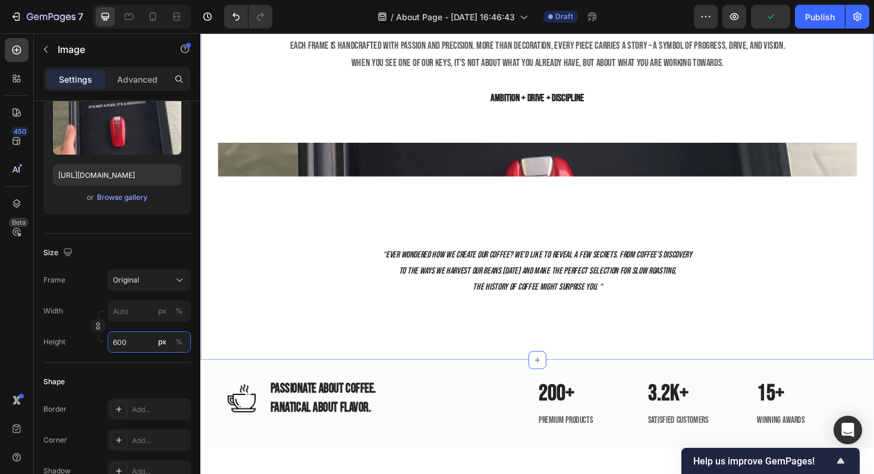
scroll to position [918, 0]
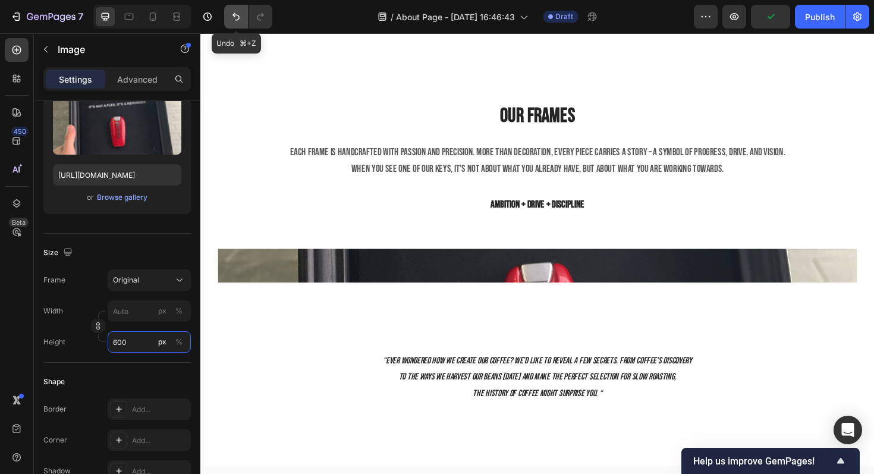
type input "600"
click at [235, 14] on icon "Undo/Redo" at bounding box center [236, 17] width 12 height 12
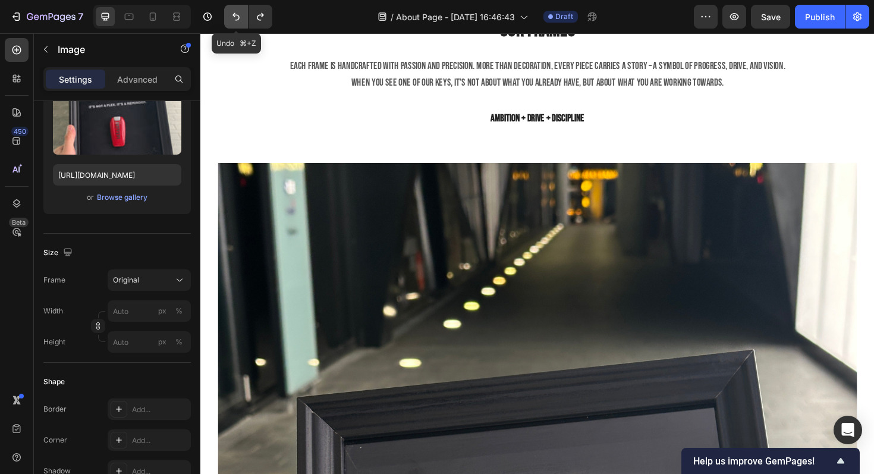
click at [235, 14] on icon "Undo/Redo" at bounding box center [236, 17] width 12 height 12
type input "800"
type input "600"
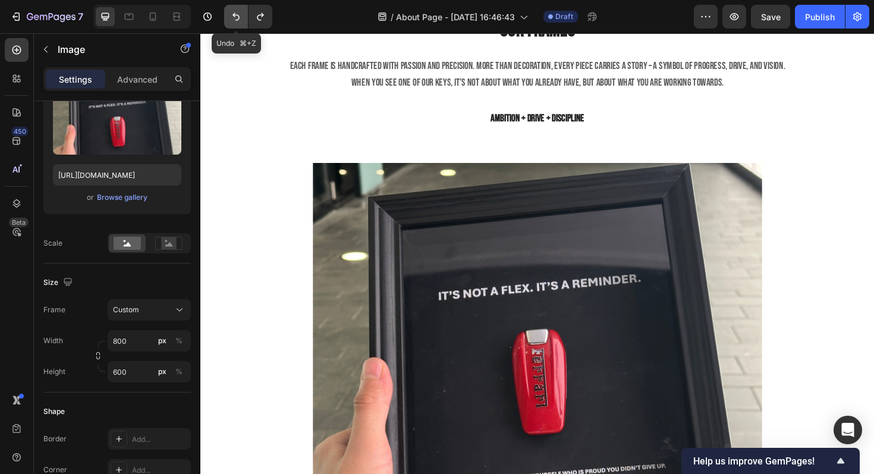
click at [235, 14] on icon "Undo/Redo" at bounding box center [236, 17] width 12 height 12
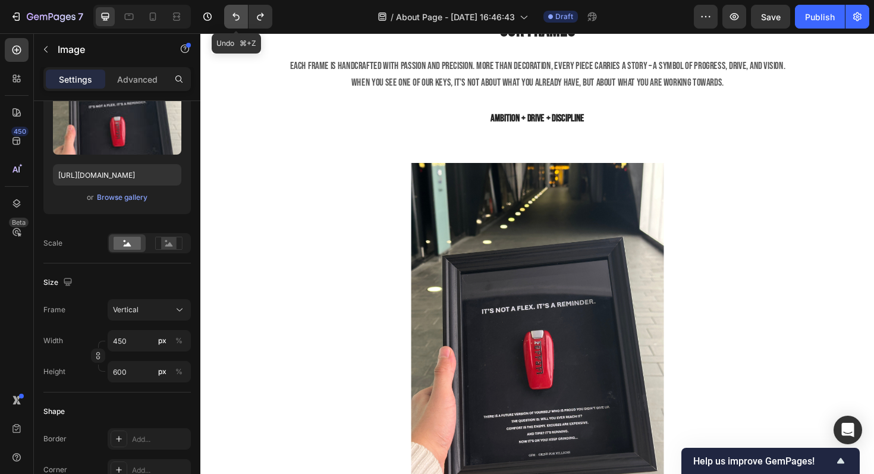
click at [235, 14] on icon "Undo/Redo" at bounding box center [236, 17] width 12 height 12
type input "600"
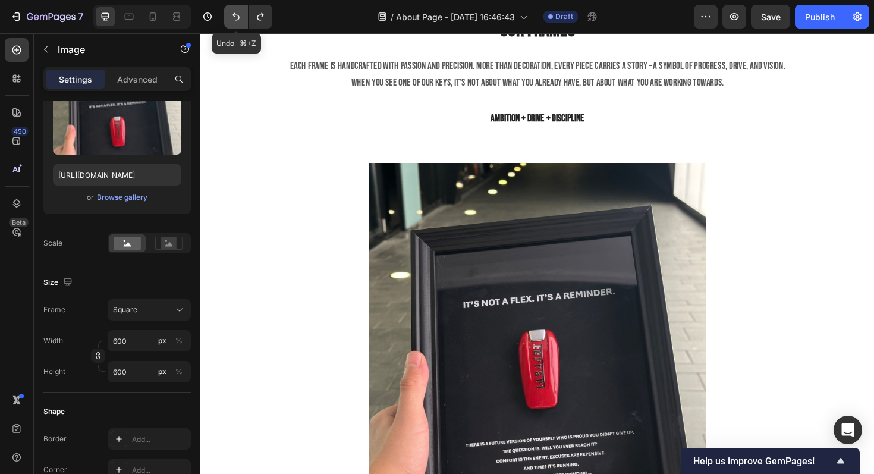
click at [235, 14] on icon "Undo/Redo" at bounding box center [236, 17] width 12 height 12
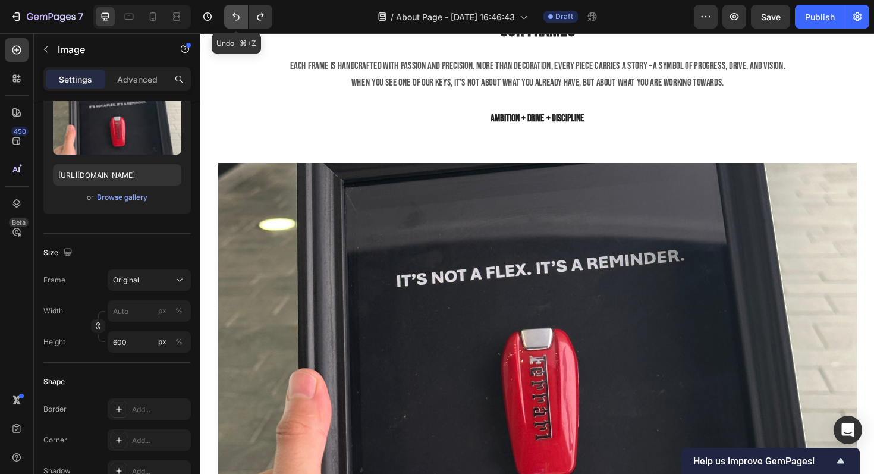
click at [235, 14] on icon "Undo/Redo" at bounding box center [236, 17] width 12 height 12
type input "100"
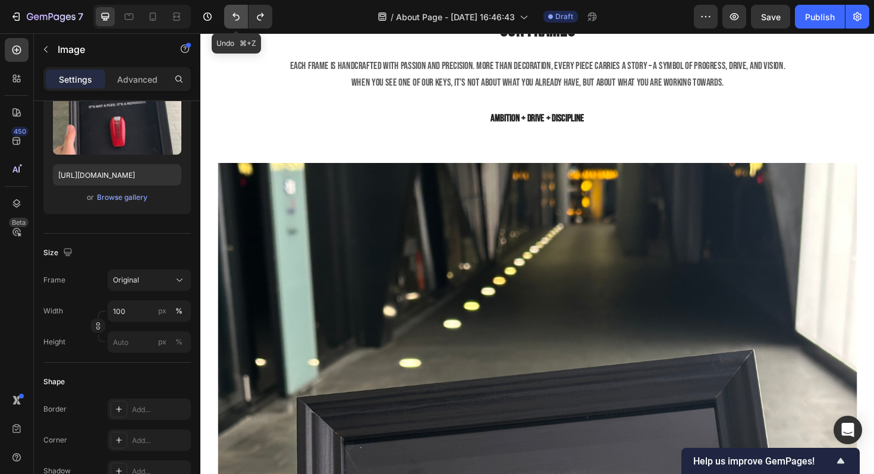
click at [235, 14] on icon "Undo/Redo" at bounding box center [236, 17] width 12 height 12
type input "https://cdn.shopify.com/s/files/1/2005/9307/files/image_demo.jpg"
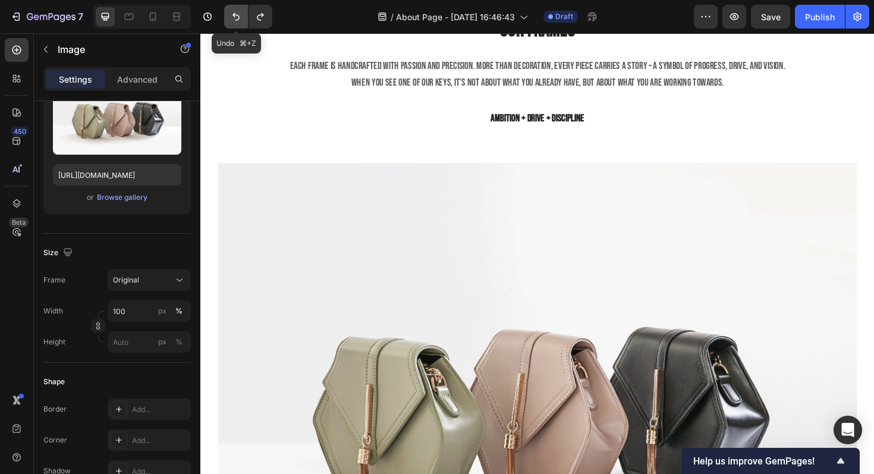
click at [235, 14] on icon "Undo/Redo" at bounding box center [236, 17] width 12 height 12
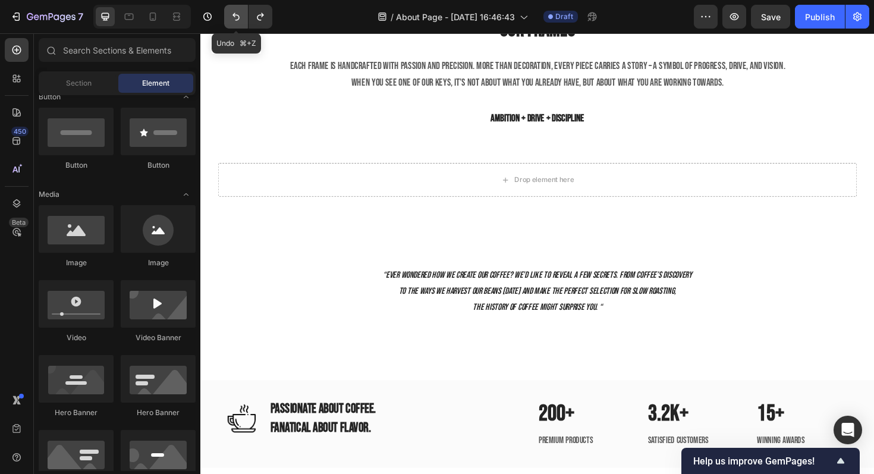
click at [235, 14] on icon "Undo/Redo" at bounding box center [236, 17] width 12 height 12
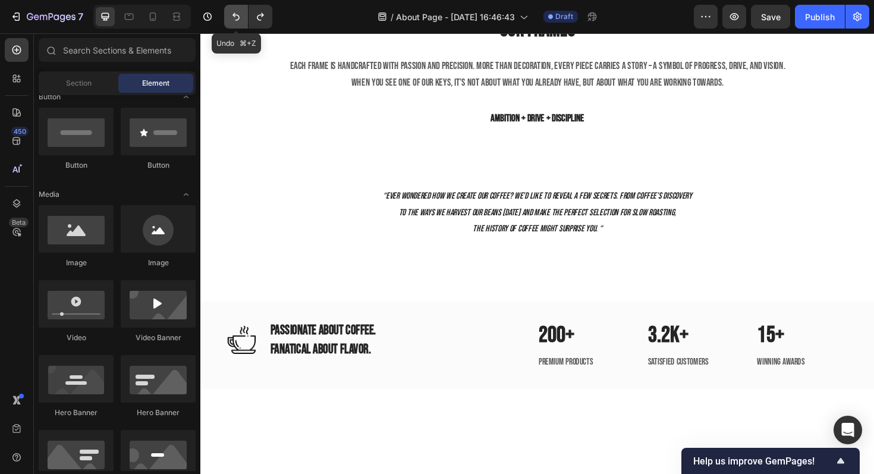
click at [235, 14] on icon "Undo/Redo" at bounding box center [236, 17] width 12 height 12
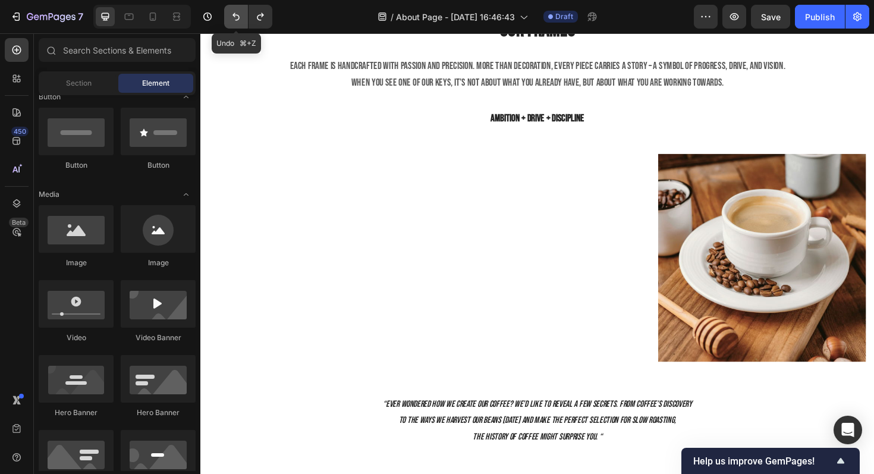
click at [235, 14] on icon "Undo/Redo" at bounding box center [236, 17] width 12 height 12
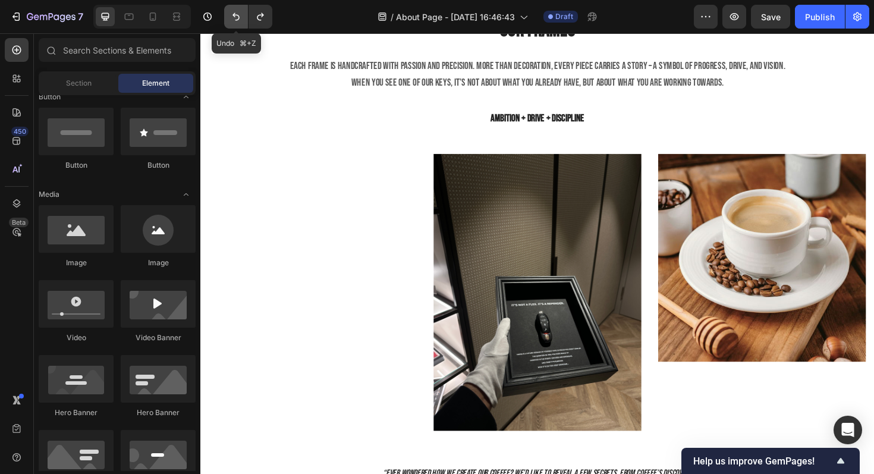
click at [235, 14] on icon "Undo/Redo" at bounding box center [236, 17] width 12 height 12
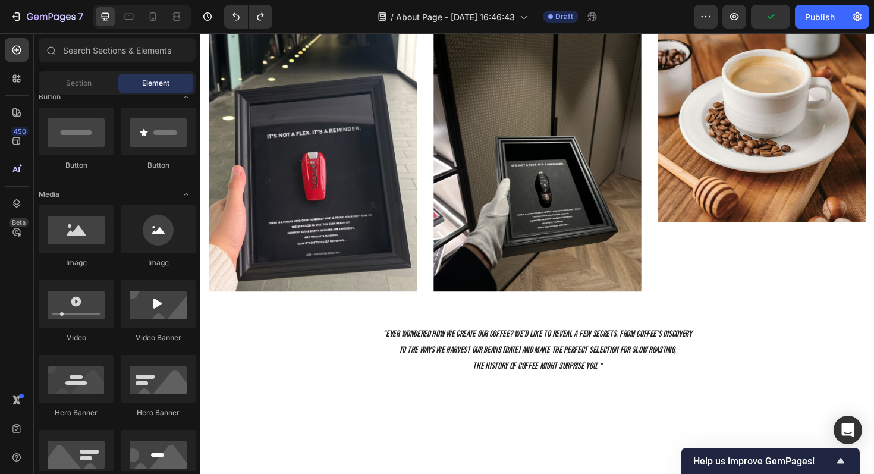
scroll to position [959, 0]
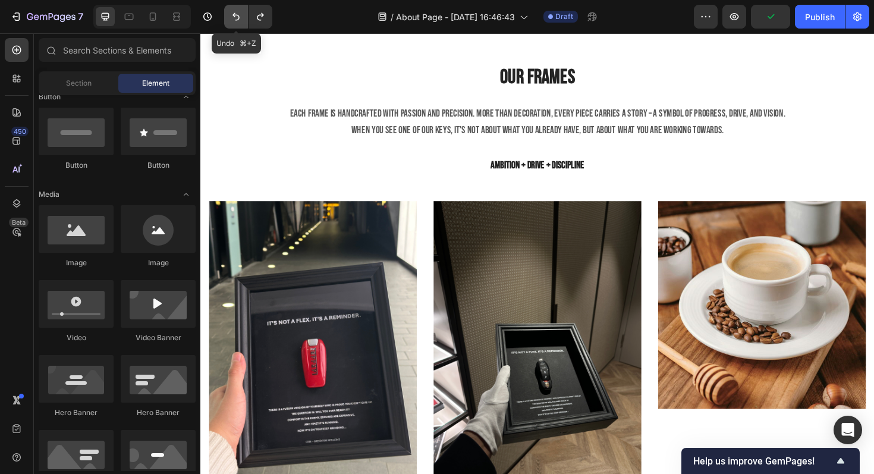
click at [234, 14] on icon "Undo/Redo" at bounding box center [236, 17] width 7 height 8
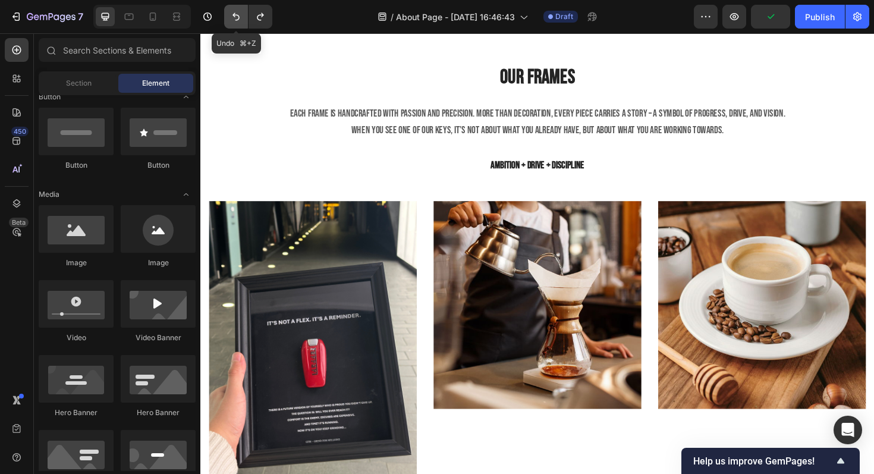
click at [234, 14] on icon "Undo/Redo" at bounding box center [236, 17] width 7 height 8
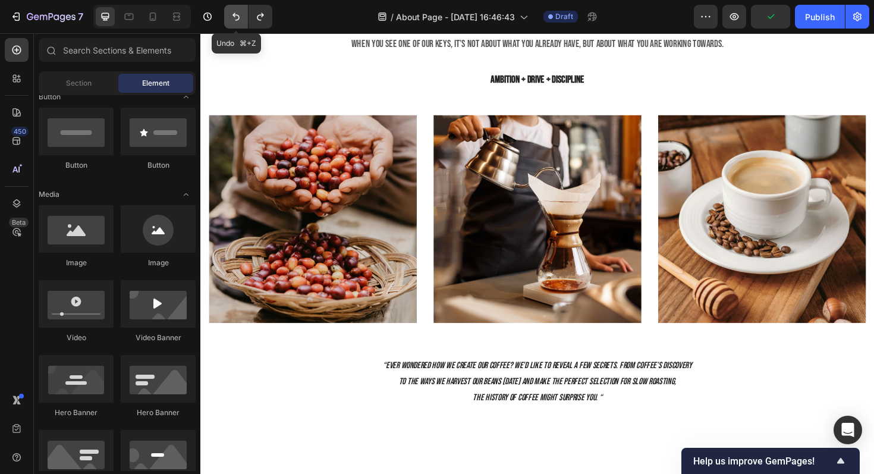
click at [234, 14] on icon "Undo/Redo" at bounding box center [236, 17] width 7 height 8
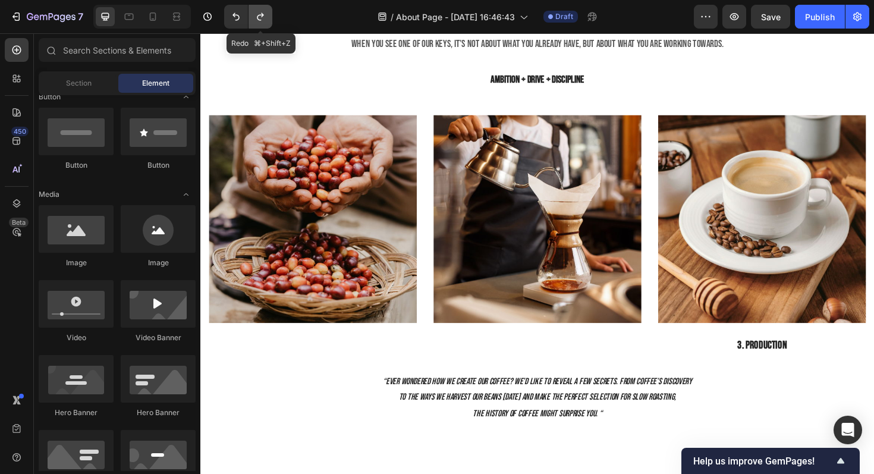
click at [260, 15] on icon "Undo/Redo" at bounding box center [260, 17] width 7 height 8
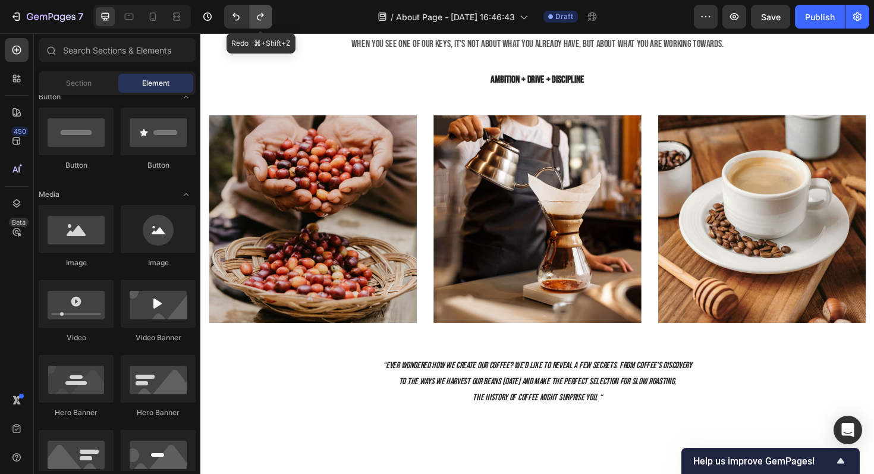
click at [260, 15] on icon "Undo/Redo" at bounding box center [260, 17] width 7 height 8
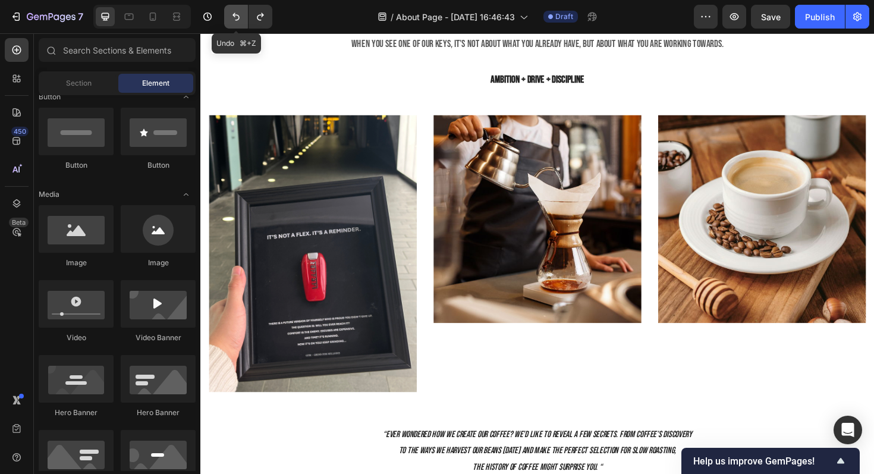
click at [247, 14] on button "Undo/Redo" at bounding box center [236, 17] width 24 height 24
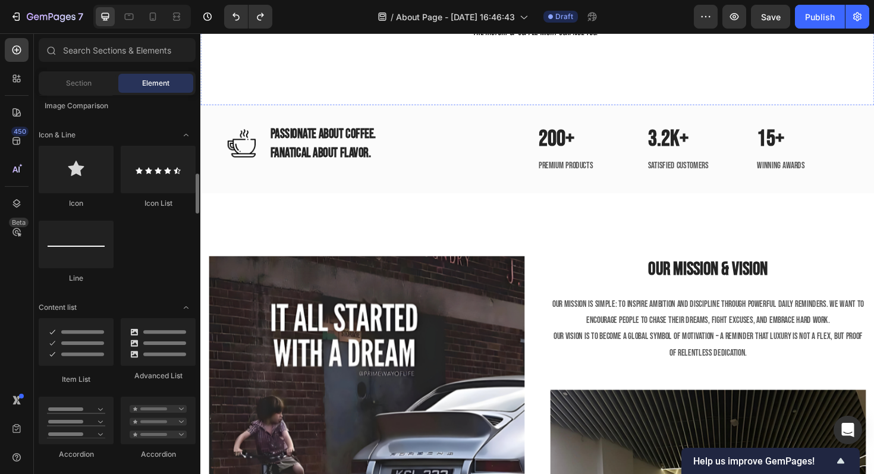
scroll to position [1441, 0]
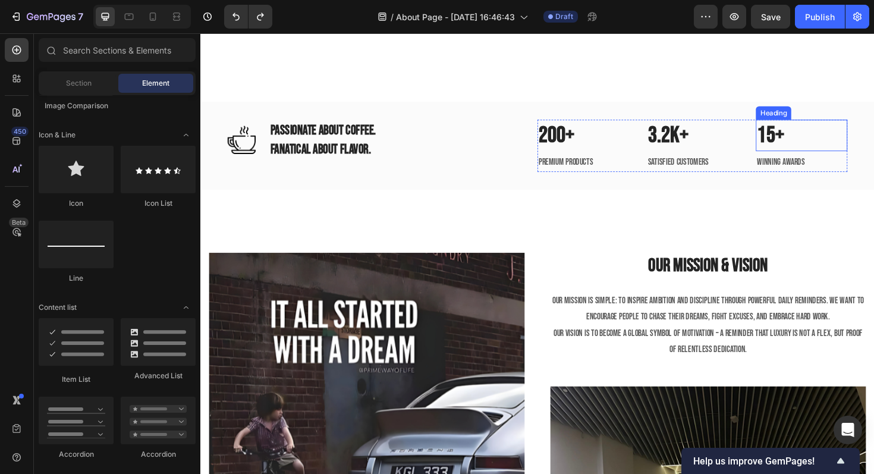
click at [812, 143] on p "15+" at bounding box center [837, 141] width 95 height 31
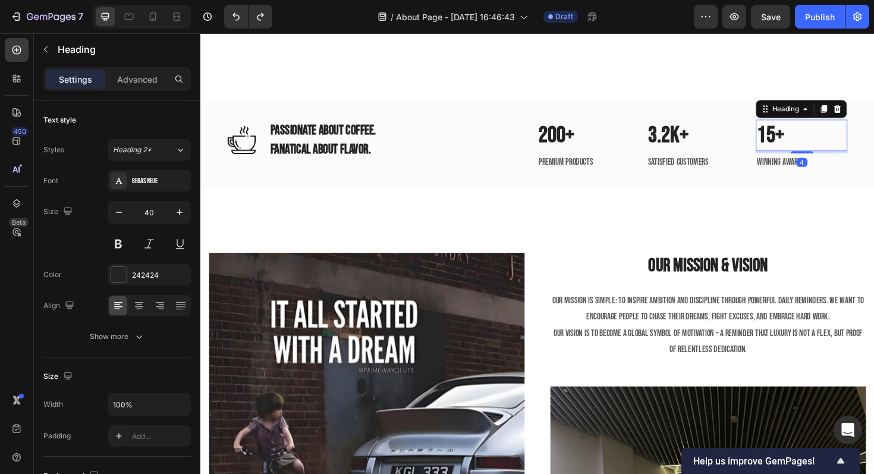
click at [812, 143] on p "15+" at bounding box center [837, 141] width 95 height 31
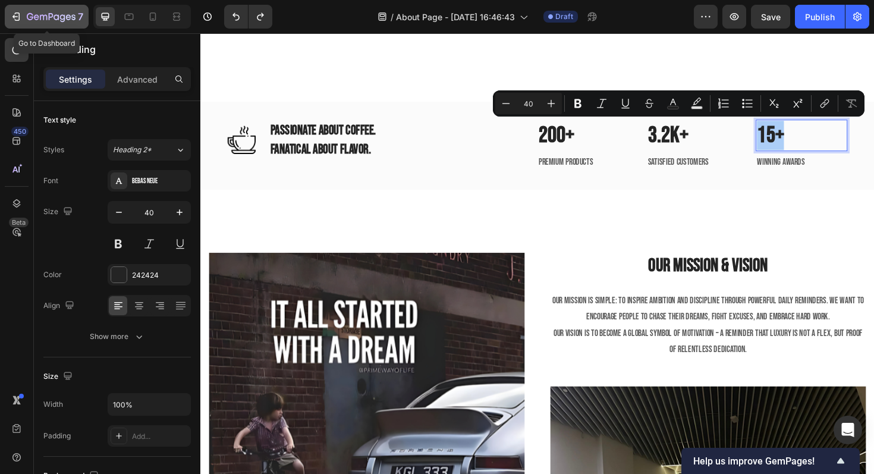
click at [48, 19] on icon "button" at bounding box center [51, 17] width 49 height 10
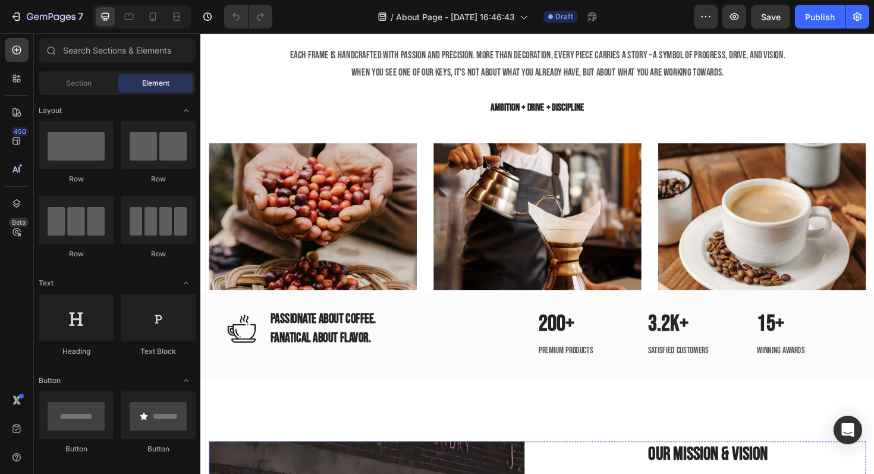
scroll to position [861, 0]
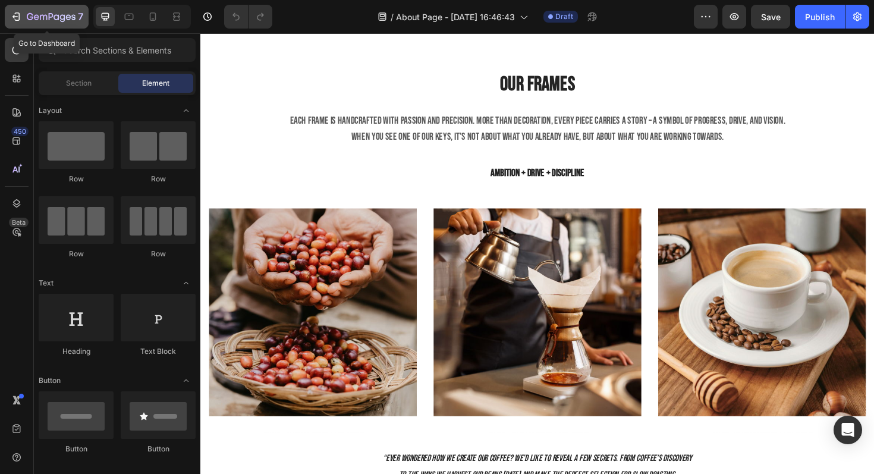
click at [21, 17] on icon "button" at bounding box center [16, 17] width 12 height 12
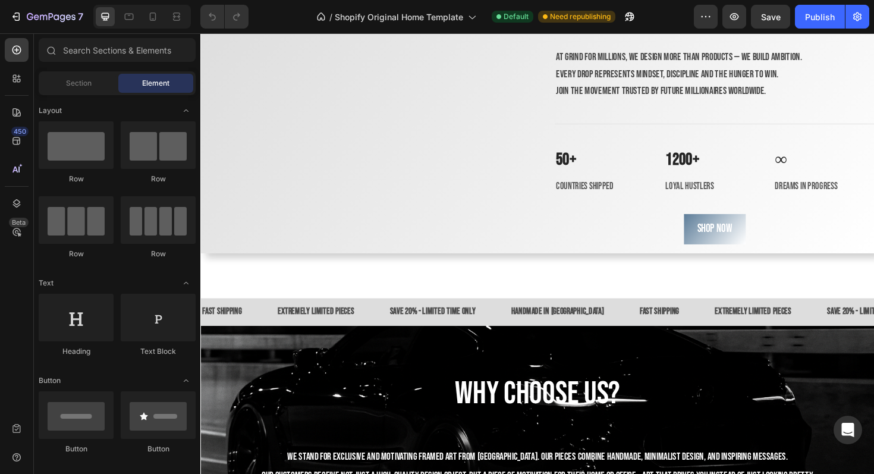
scroll to position [1734, 0]
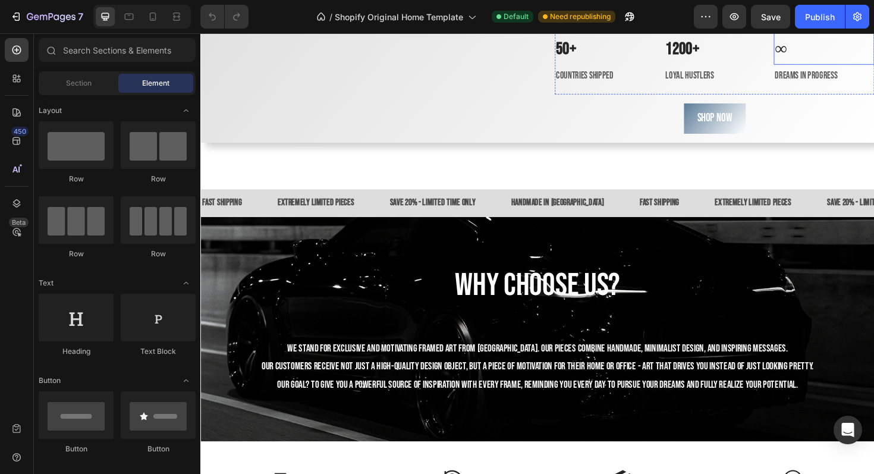
click at [812, 61] on span "∞" at bounding box center [815, 49] width 12 height 21
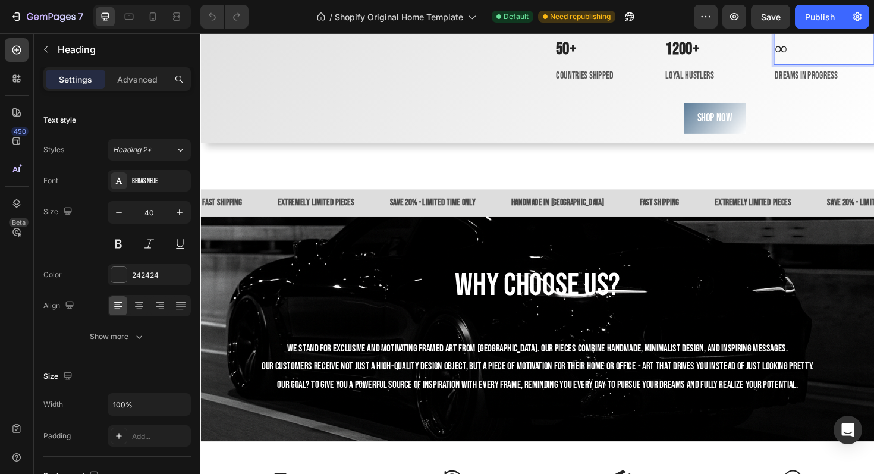
click at [812, 61] on span "∞" at bounding box center [815, 49] width 12 height 21
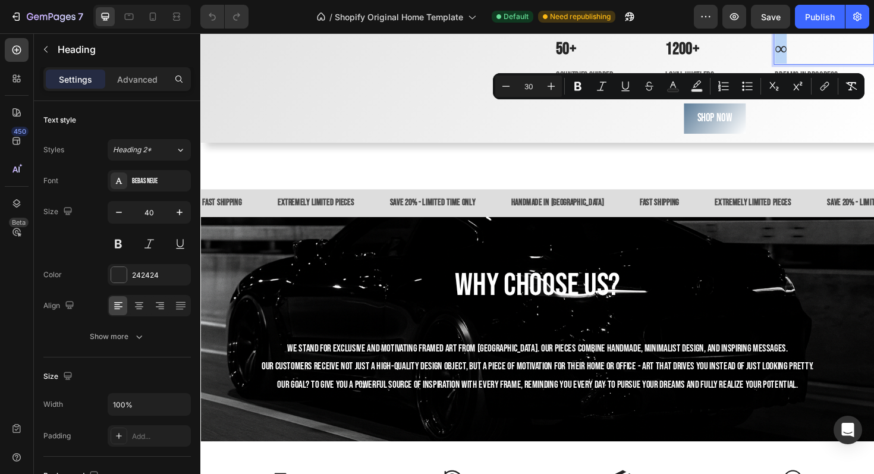
copy span "∞"
click at [851, 149] on div "Millions don’t build themselves. Grind for it. Heading At Grind for Millions, w…" at bounding box center [745, 19] width 338 height 262
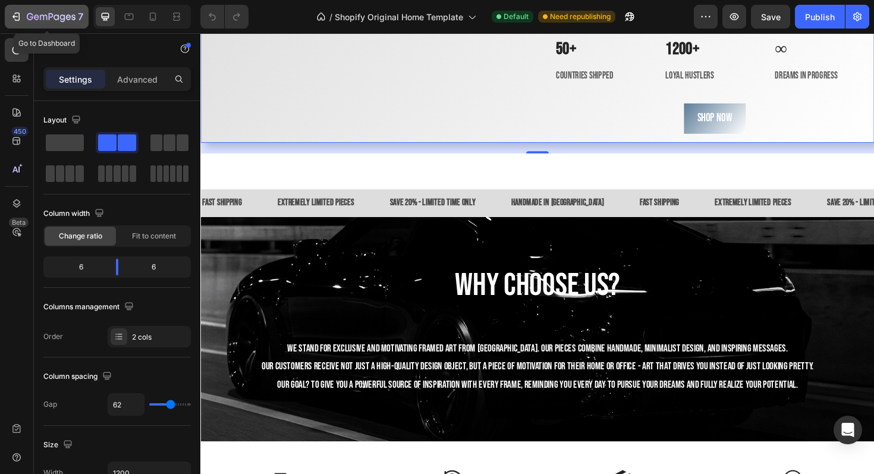
click at [45, 24] on button "7" at bounding box center [47, 17] width 84 height 24
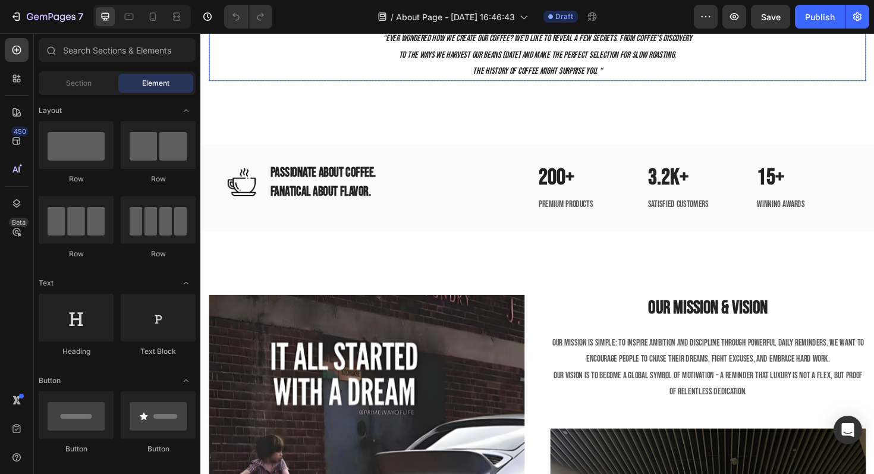
scroll to position [1180, 0]
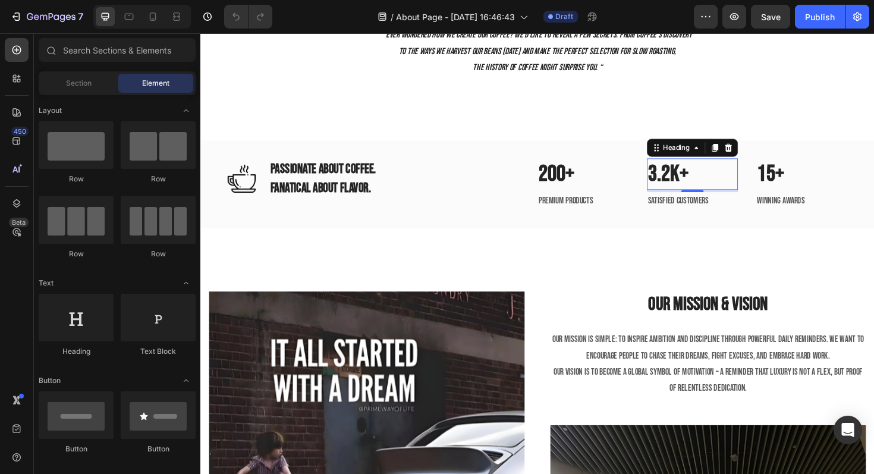
click at [704, 198] on p "3.2K+" at bounding box center [722, 182] width 95 height 31
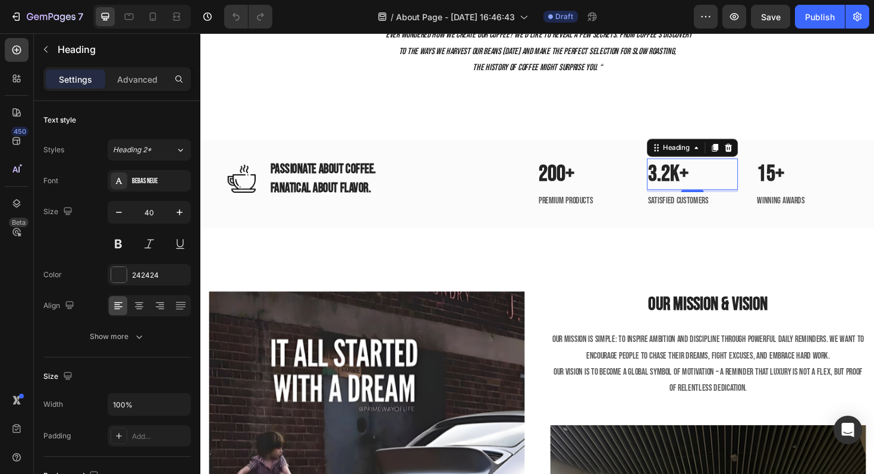
click at [704, 198] on p "3.2K+" at bounding box center [722, 182] width 95 height 31
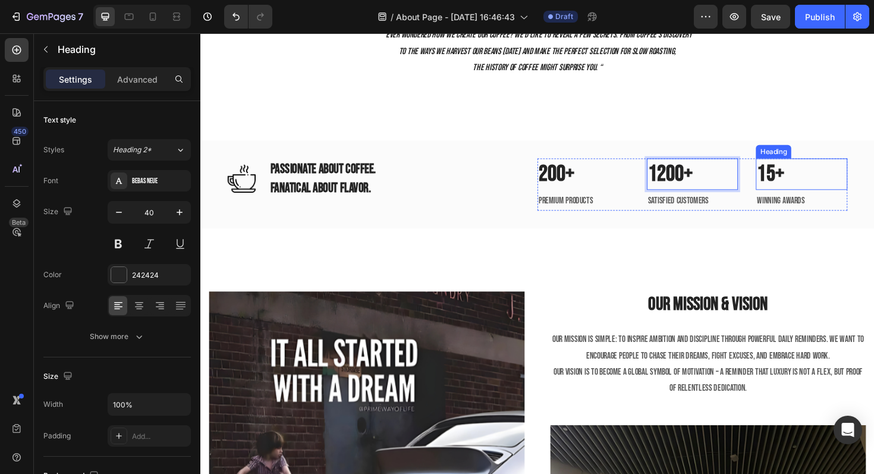
click at [815, 198] on p "15+" at bounding box center [837, 182] width 95 height 31
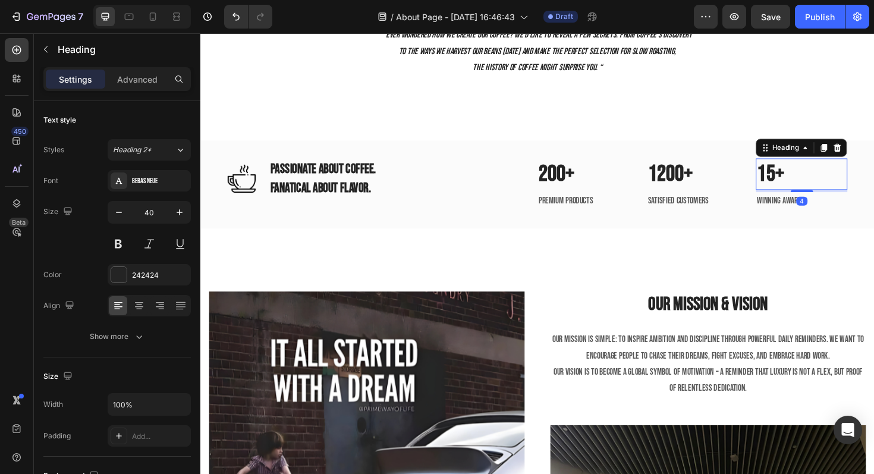
click at [815, 198] on p "15+" at bounding box center [837, 182] width 95 height 31
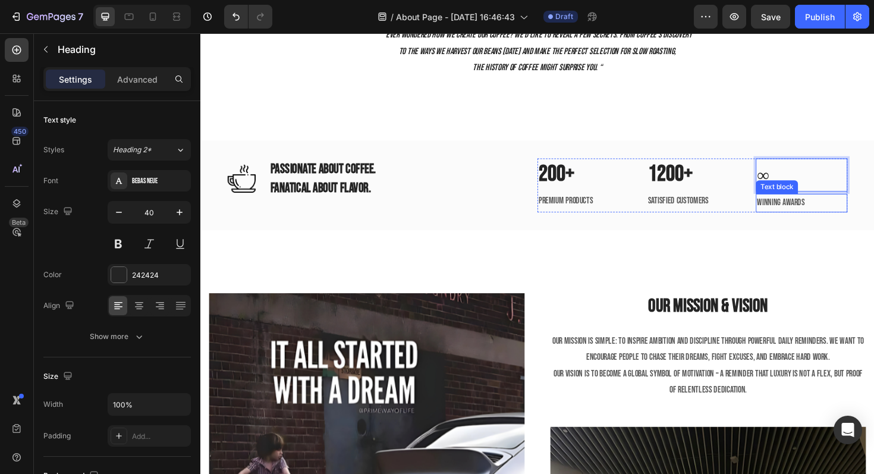
click at [812, 222] on p "Winning Awards" at bounding box center [837, 213] width 95 height 17
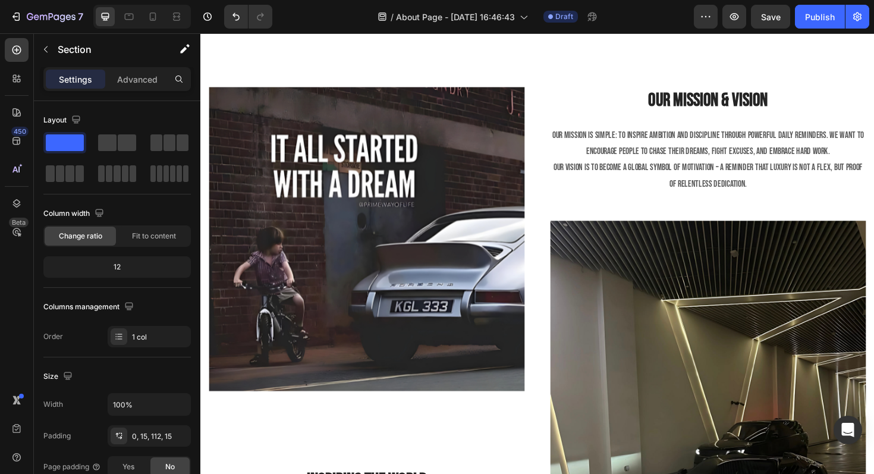
scroll to position [1413, 0]
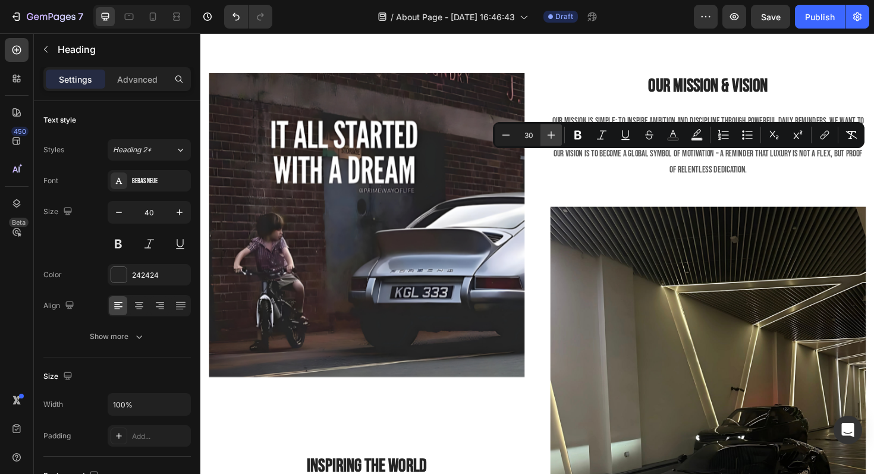
click at [551, 137] on icon "Editor contextual toolbar" at bounding box center [551, 135] width 12 height 12
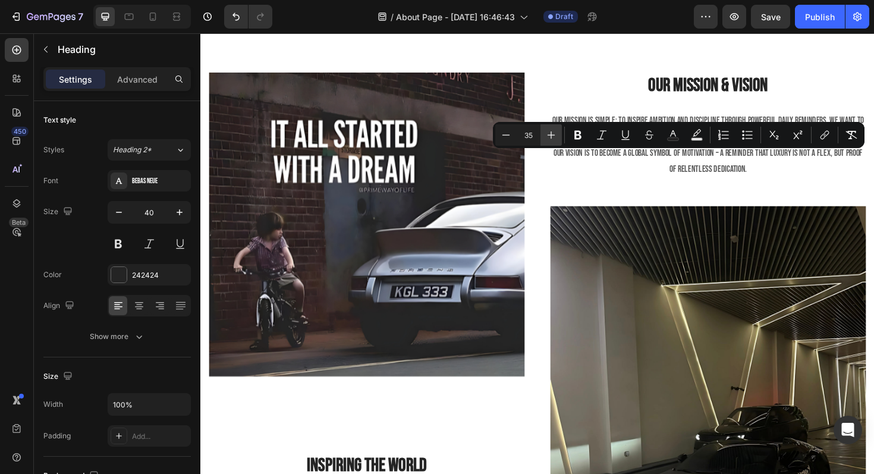
click at [551, 137] on icon "Editor contextual toolbar" at bounding box center [551, 135] width 12 height 12
type input "38"
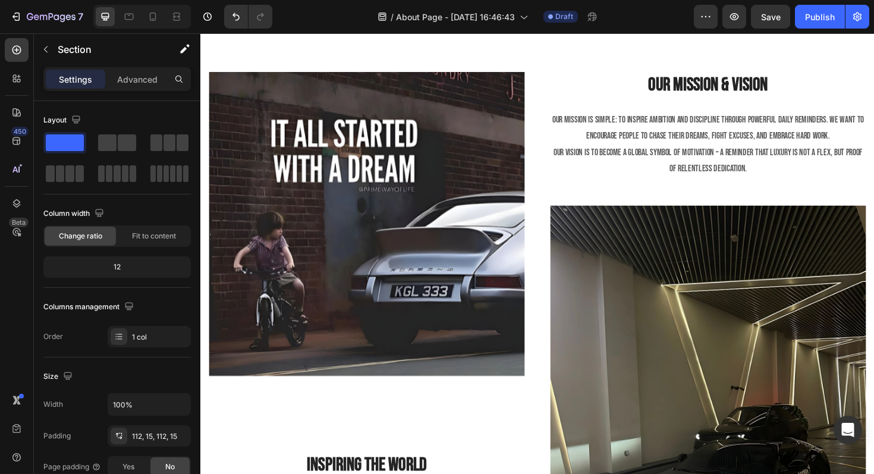
click at [711, 231] on div "Image Inspiring The World Heading Every frame carries the same message: It’s no…" at bounding box center [557, 370] width 714 height 724
click at [746, 271] on div "Image Inspiring The World Heading Every frame carries the same message: It’s no…" at bounding box center [557, 370] width 714 height 724
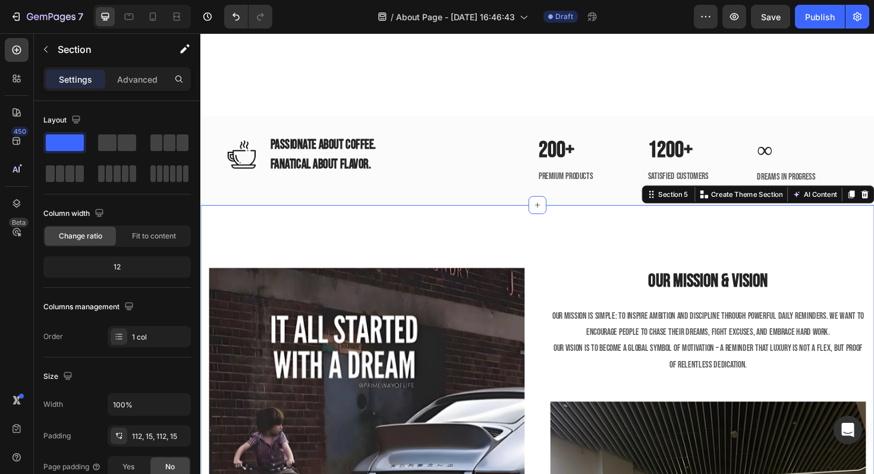
scroll to position [1419, 0]
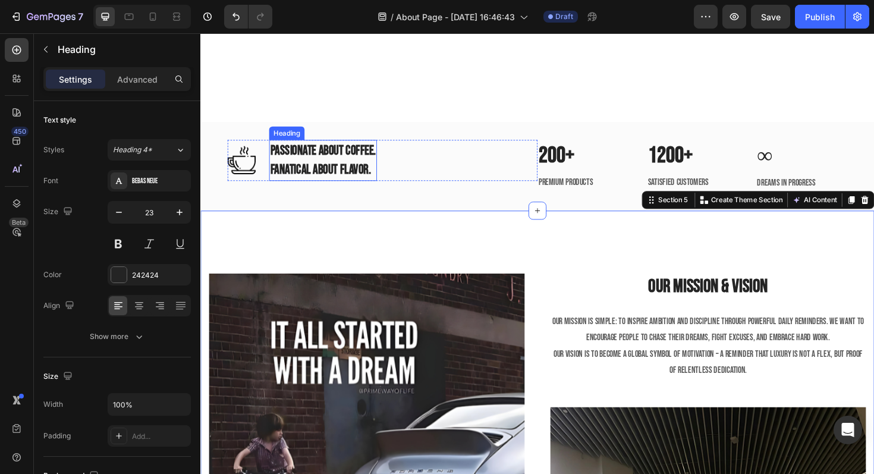
click at [362, 160] on p "PASSIONATE ABOUT COFFEE. FANATICAL ABOUT FLAVOR." at bounding box center [330, 168] width 112 height 41
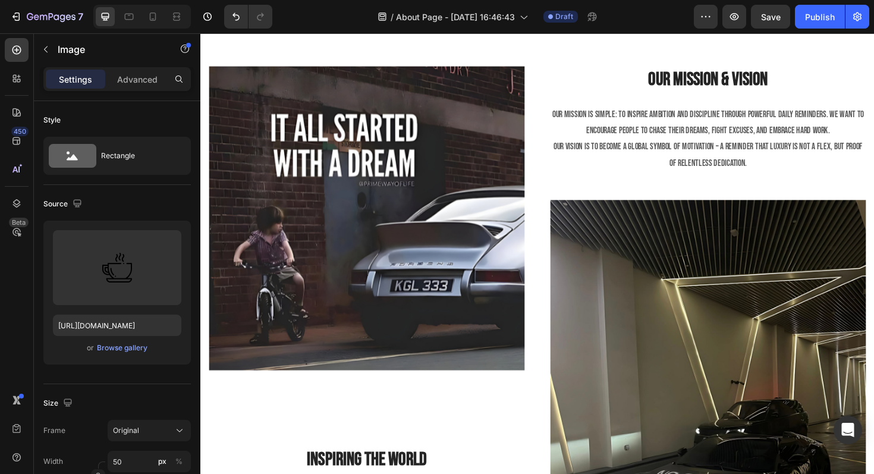
click at [126, 341] on div "or Browse gallery" at bounding box center [117, 348] width 128 height 14
click at [124, 349] on div "Browse gallery" at bounding box center [122, 348] width 51 height 11
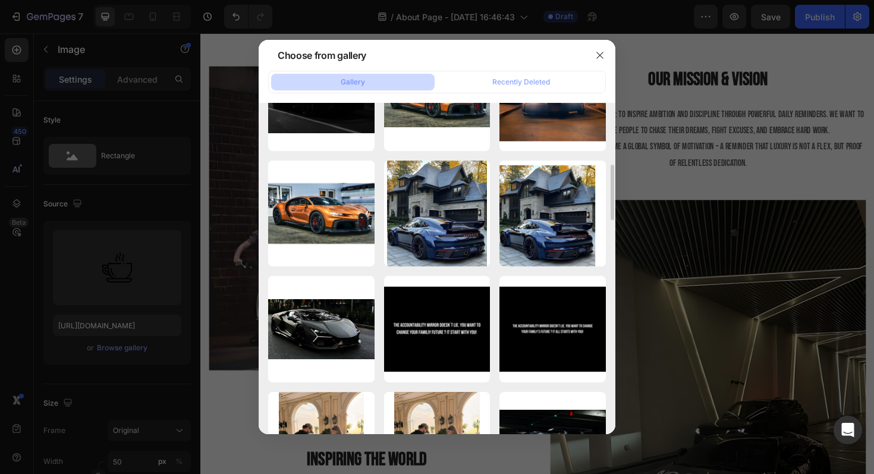
scroll to position [0, 0]
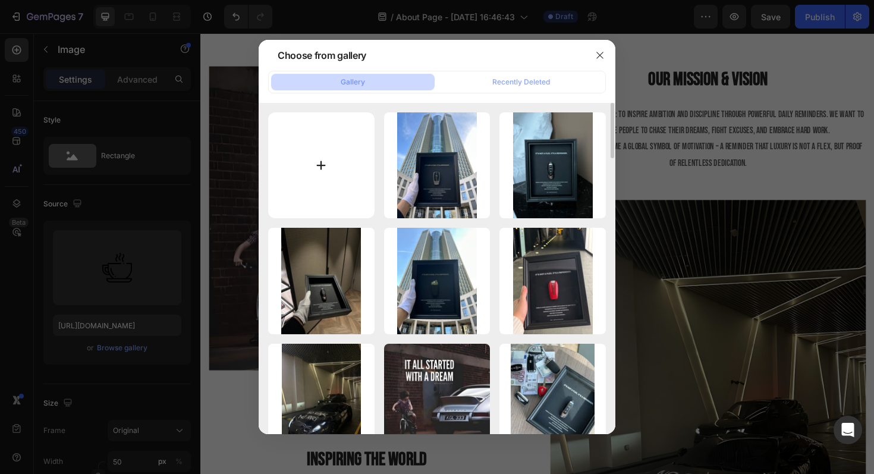
click at [342, 181] on input "file" at bounding box center [321, 165] width 106 height 106
type input "C:\fakepath\Design_ohne_Titel_4_150x.png"
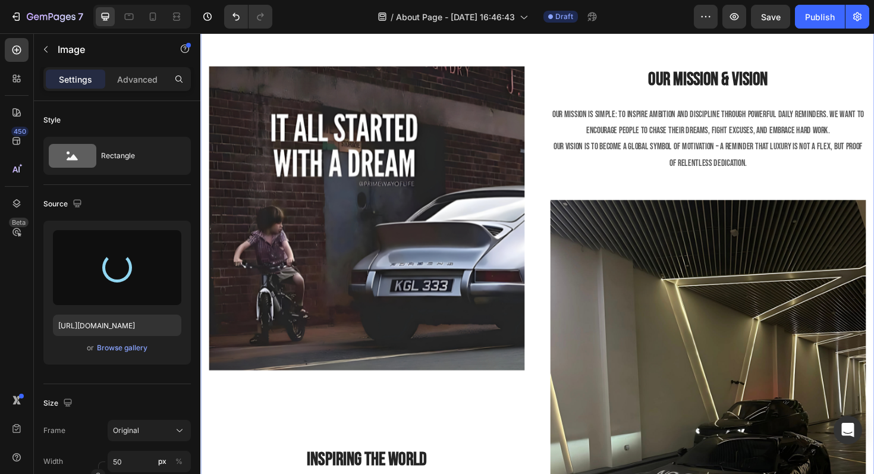
type input "https://cdn.shopify.com/s/files/1/0918/9454/6809/files/gempages_570937643437654…"
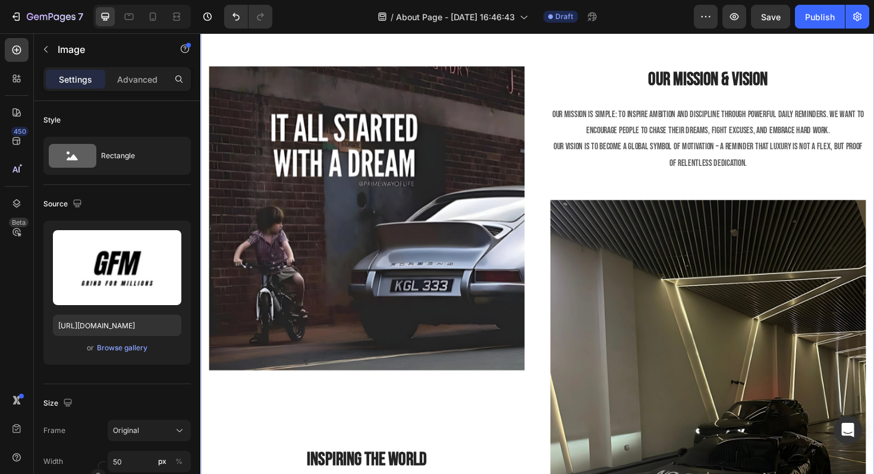
click at [348, 258] on div "Image Inspiring The World Heading Every frame carries the same message: It’s no…" at bounding box center [557, 364] width 714 height 724
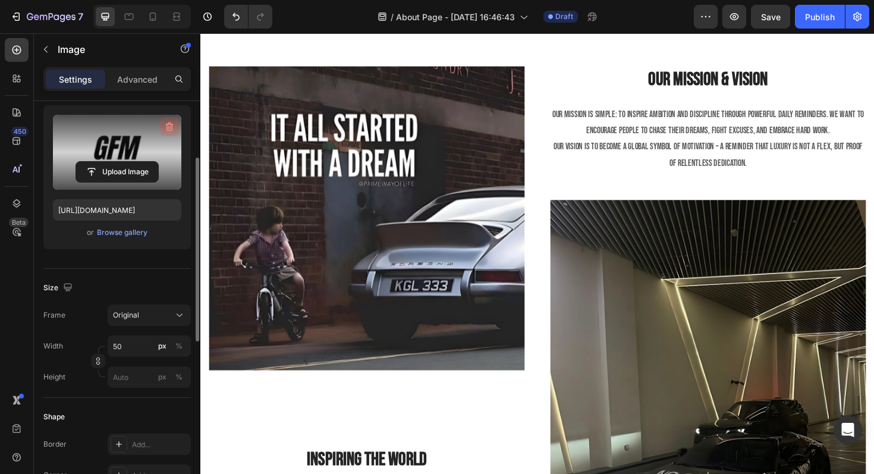
scroll to position [118, 0]
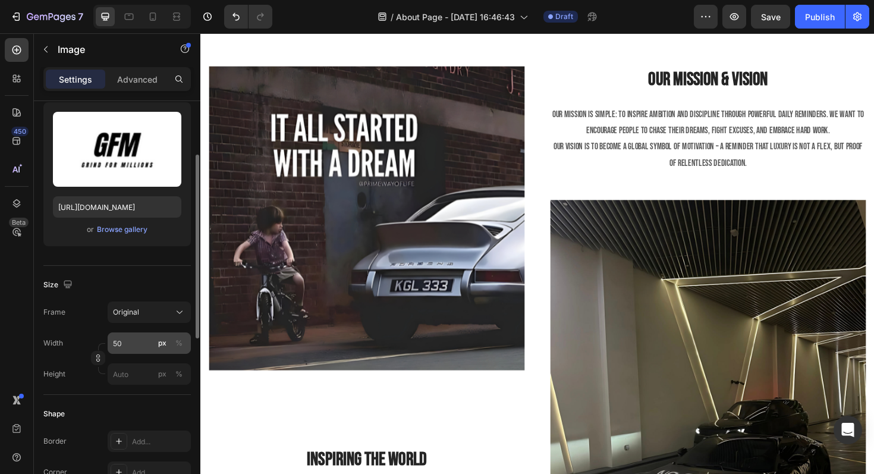
click at [156, 341] on button "px" at bounding box center [162, 343] width 14 height 14
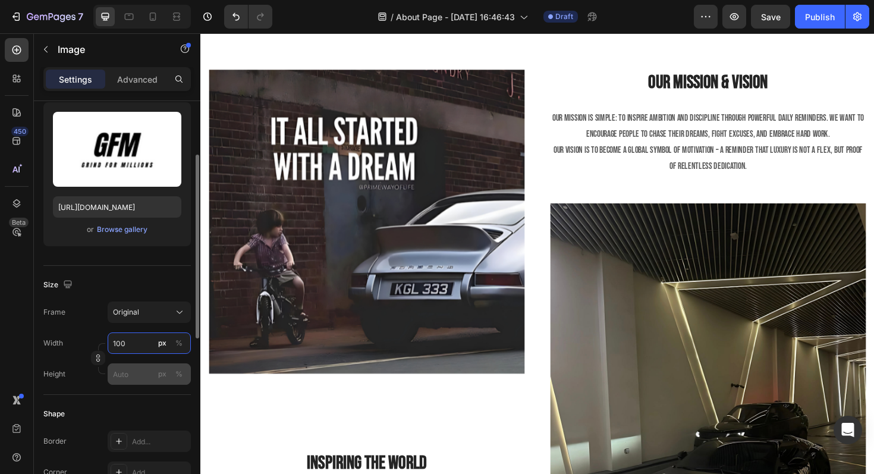
type input "100"
click at [132, 371] on input "px %" at bounding box center [149, 373] width 83 height 21
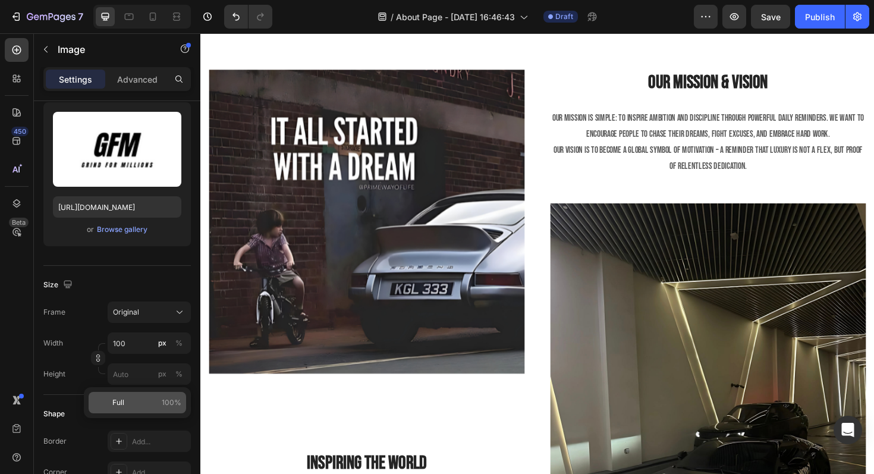
click at [143, 397] on p "Full 100%" at bounding box center [146, 402] width 69 height 11
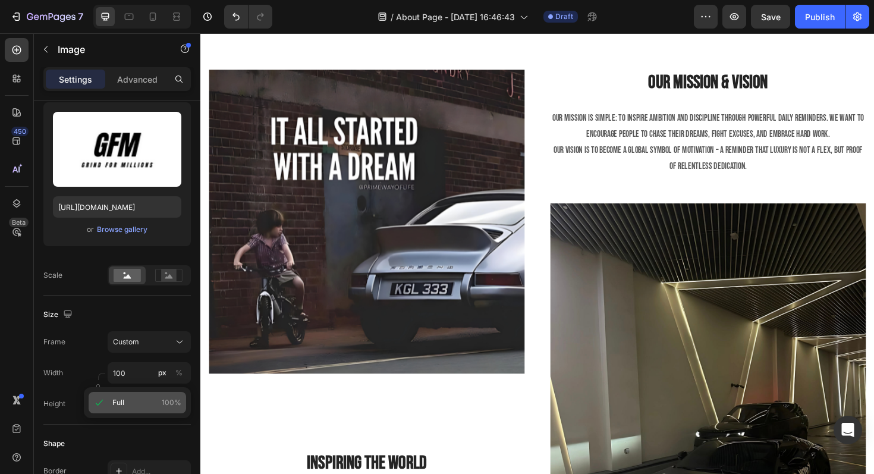
type input "100"
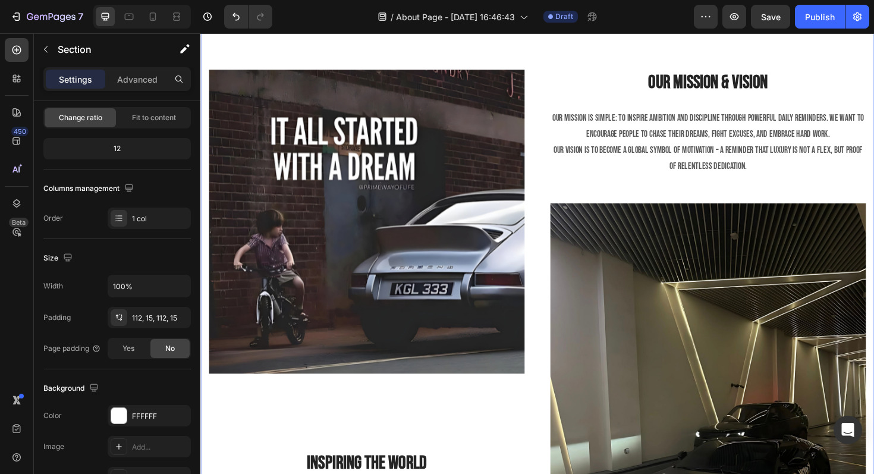
click at [318, 262] on div "Image Inspiring The World Heading Every frame carries the same message: It’s no…" at bounding box center [557, 367] width 714 height 724
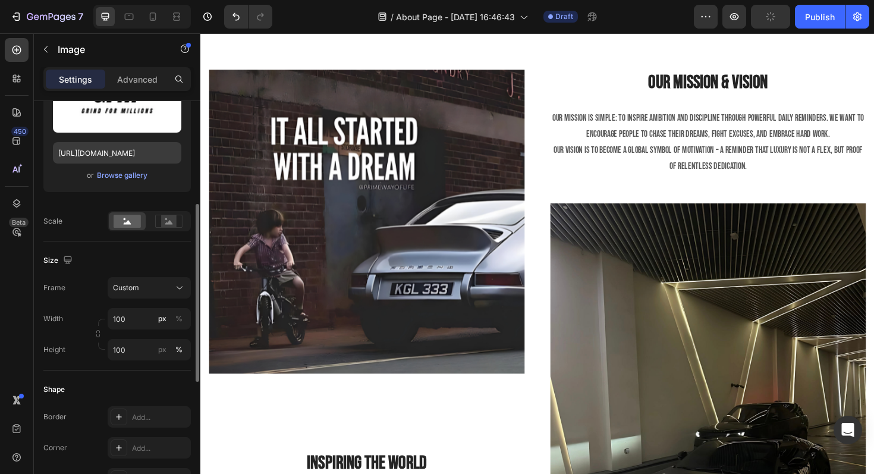
scroll to position [196, 0]
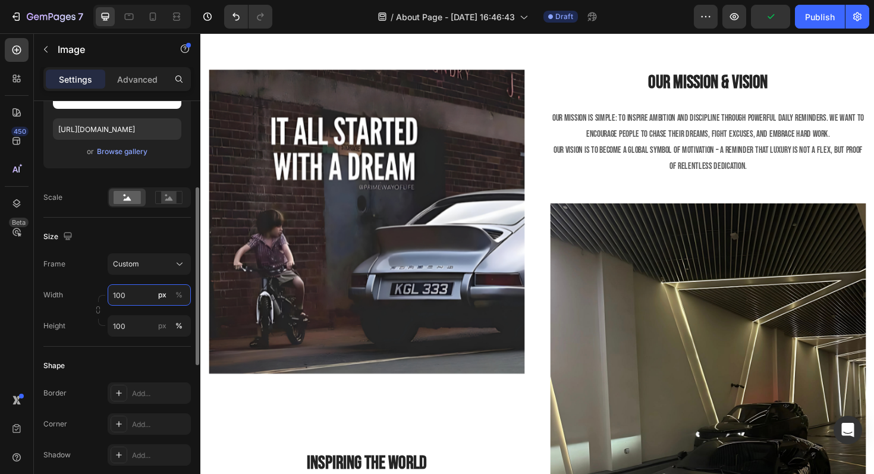
click at [129, 303] on input "100" at bounding box center [149, 294] width 83 height 21
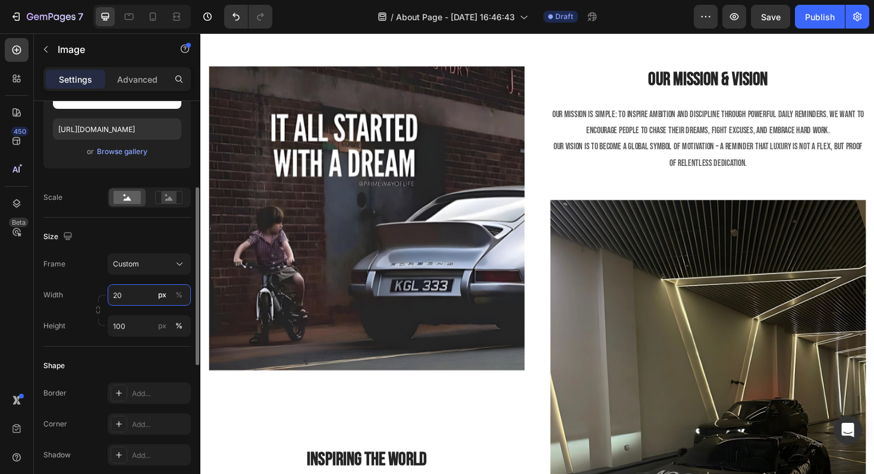
type input "2"
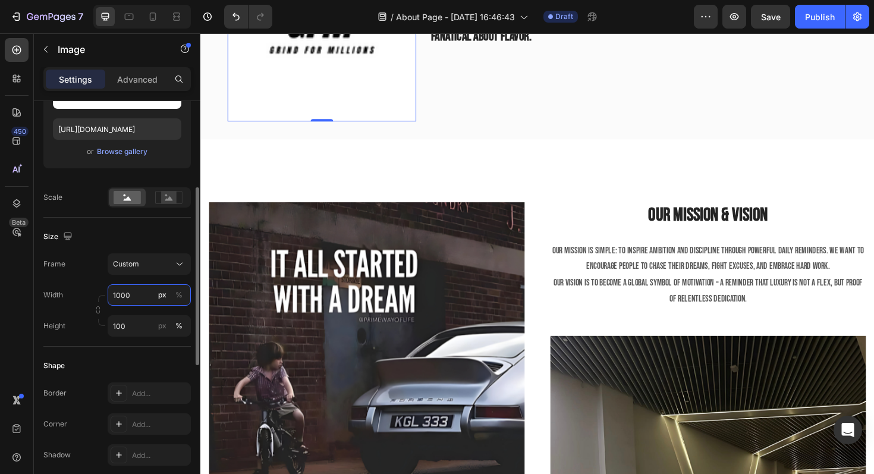
type input "100"
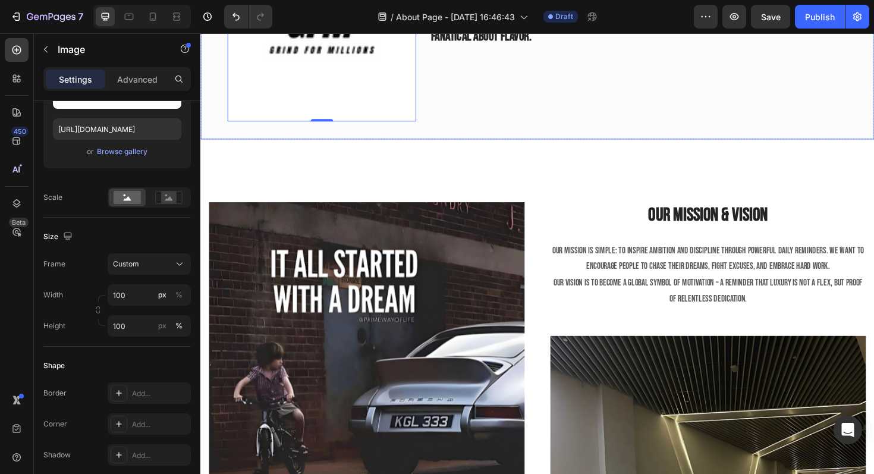
click at [433, 137] on div "Image 0 PASSIONATE ABOUT COFFEE. FANATICAL ABOUT FLAVOR. Heading Row 200+ Headi…" at bounding box center [557, 27] width 714 height 238
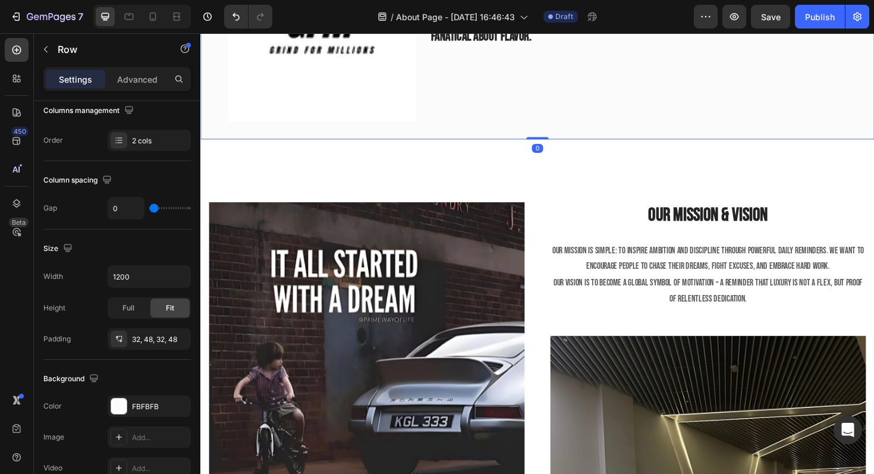
scroll to position [0, 0]
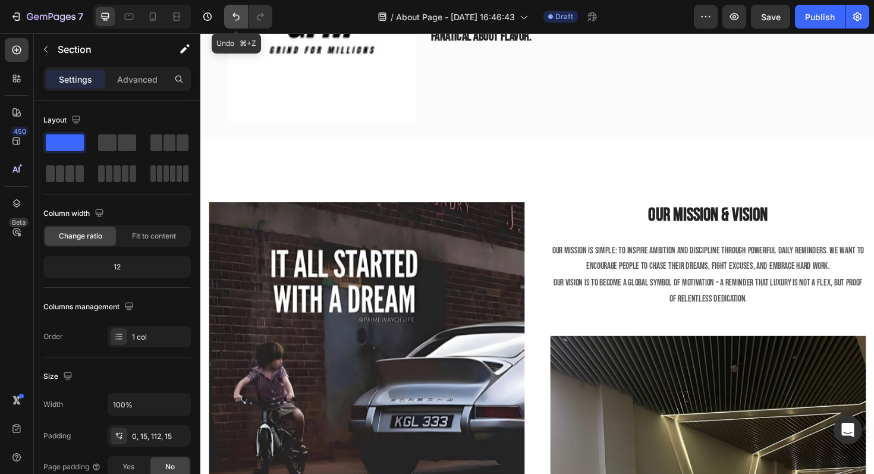
click at [233, 14] on icon "Undo/Redo" at bounding box center [236, 17] width 12 height 12
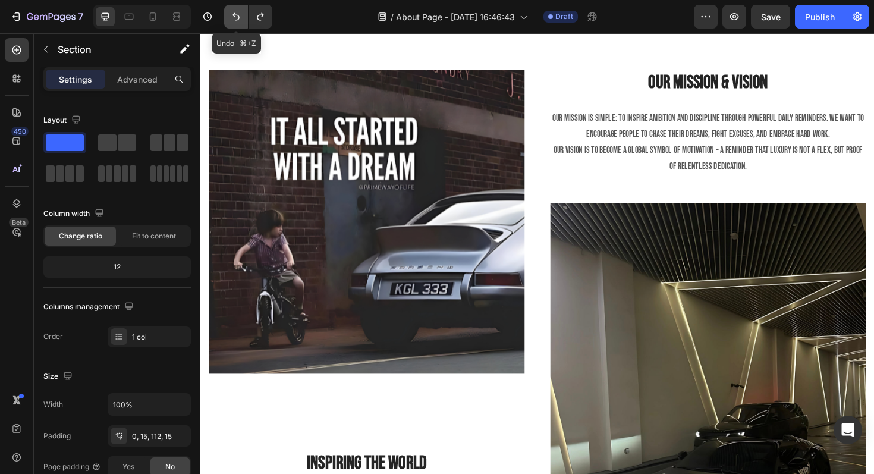
click at [233, 14] on icon "Undo/Redo" at bounding box center [236, 17] width 12 height 12
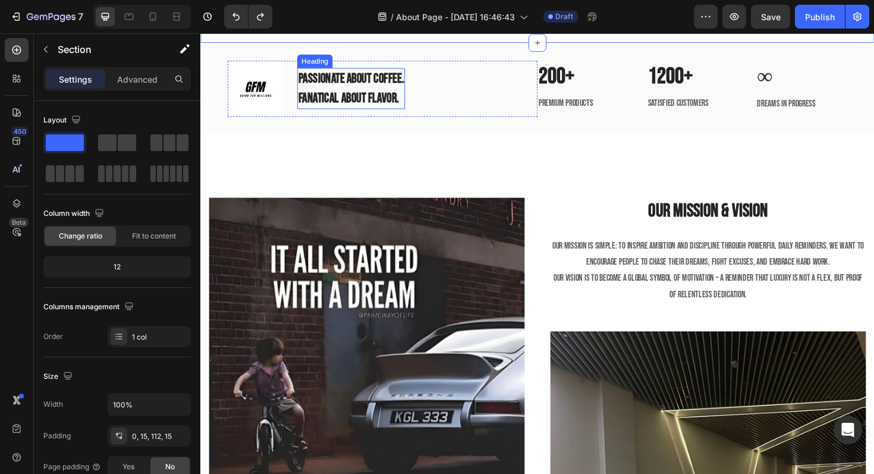
scroll to position [1241, 0]
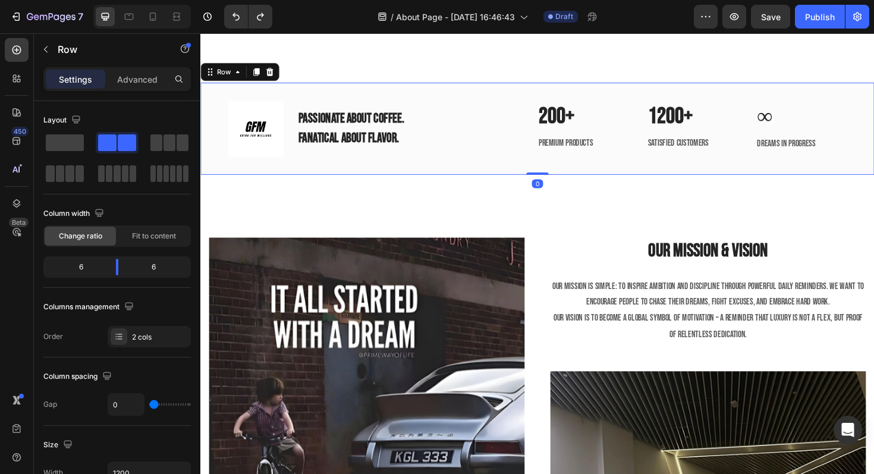
click at [475, 183] on div "Image PASSIONATE ABOUT COFFEE. FANATICAL ABOUT FLAVOR. Heading Row 200+ Heading…" at bounding box center [557, 135] width 714 height 98
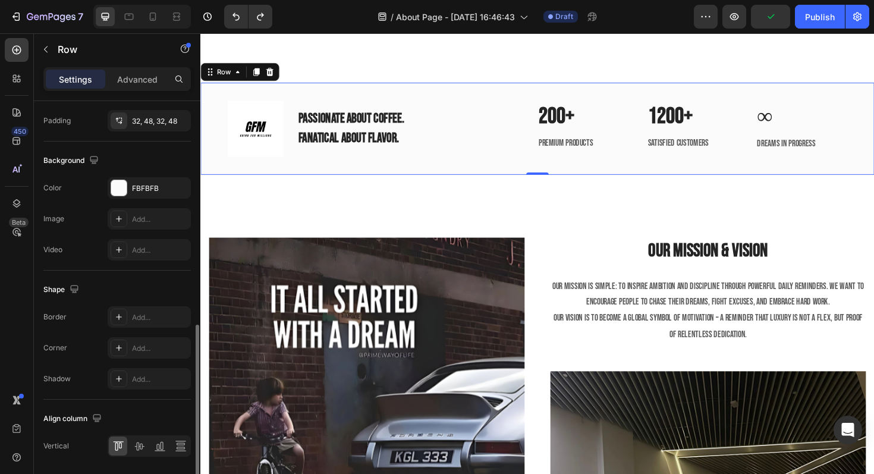
scroll to position [454, 0]
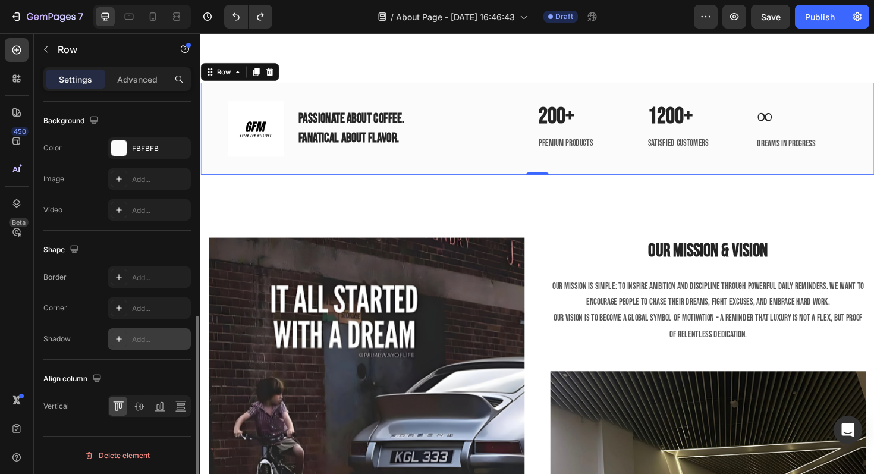
click at [114, 332] on div at bounding box center [119, 339] width 17 height 17
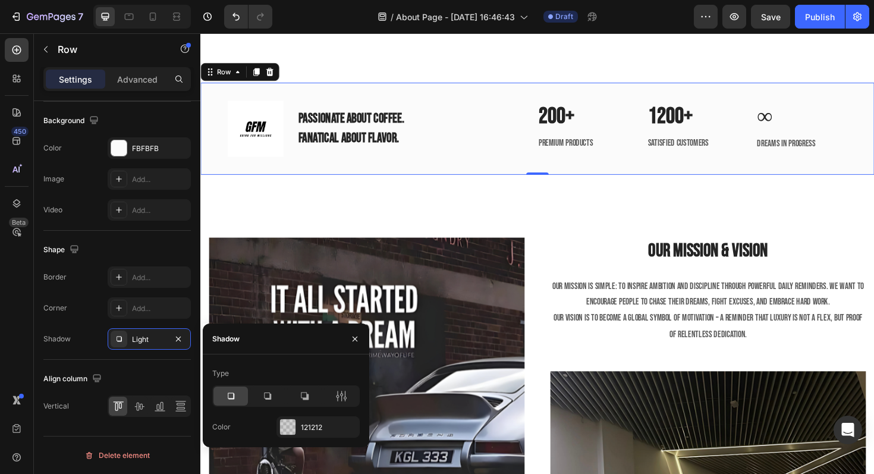
click at [231, 402] on div at bounding box center [231, 396] width 34 height 19
click at [284, 421] on div at bounding box center [287, 426] width 15 height 15
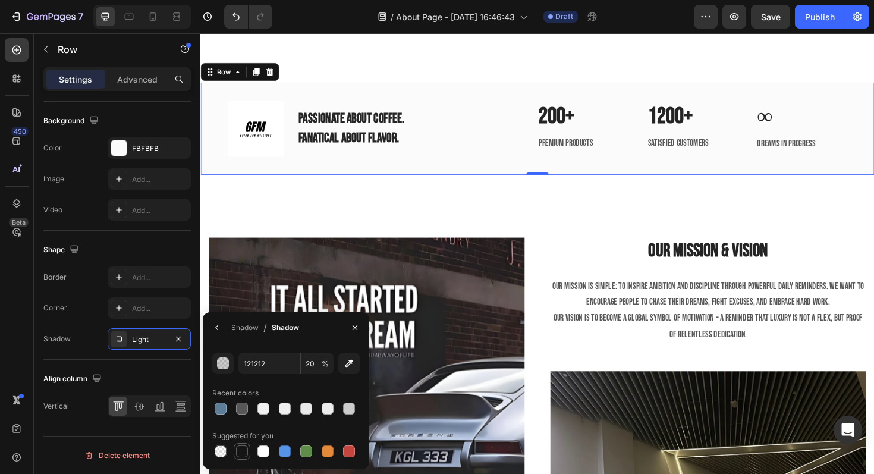
click at [241, 448] on div at bounding box center [242, 452] width 12 height 12
type input "151515"
type input "100"
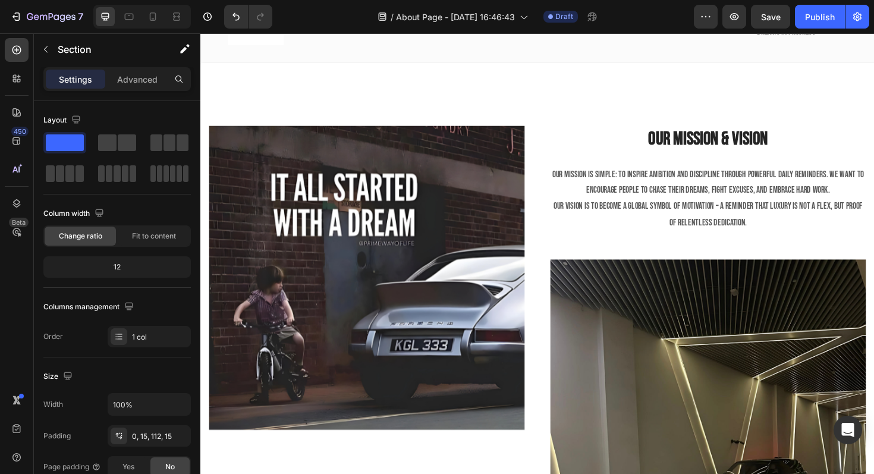
scroll to position [1425, 0]
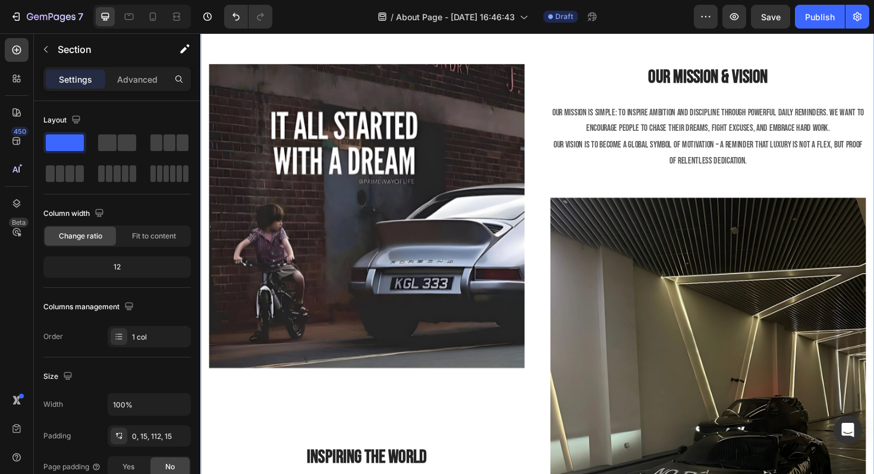
click at [506, 266] on div "Image Inspiring The World Heading Every frame carries the same message: It’s no…" at bounding box center [557, 361] width 714 height 724
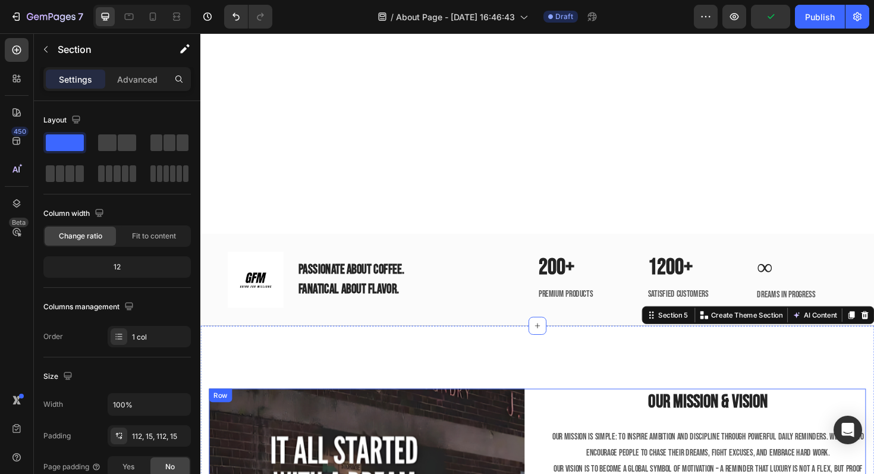
scroll to position [1222, 0]
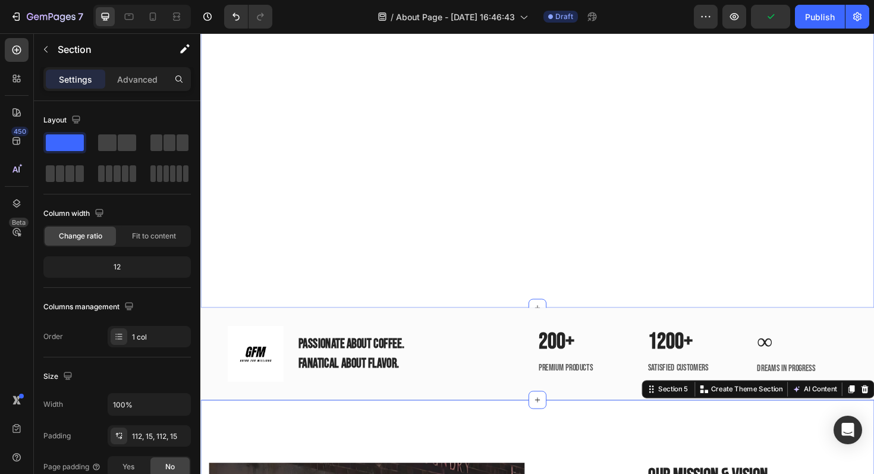
click at [410, 283] on div "Our FRames Heading Each frame is handcrafted with passion and precision. More t…" at bounding box center [557, 64] width 714 height 520
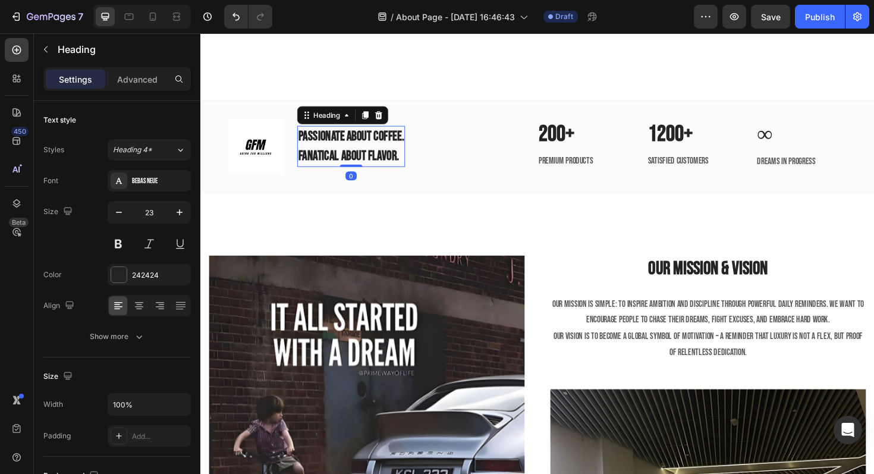
click at [316, 174] on p "PASSIONATE ABOUT COFFEE. FANATICAL ABOUT FLAVOR." at bounding box center [360, 153] width 112 height 41
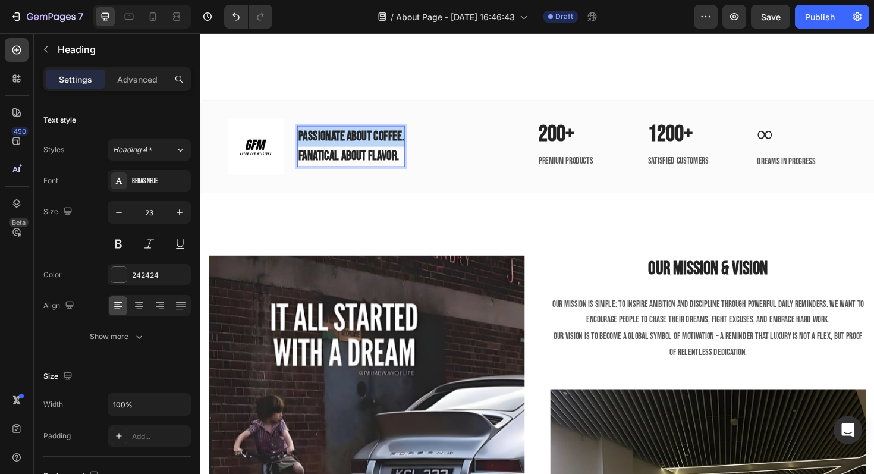
click at [316, 174] on p "PASSIONATE ABOUT COFFEE. FANATICAL ABOUT FLAVOR." at bounding box center [360, 153] width 112 height 41
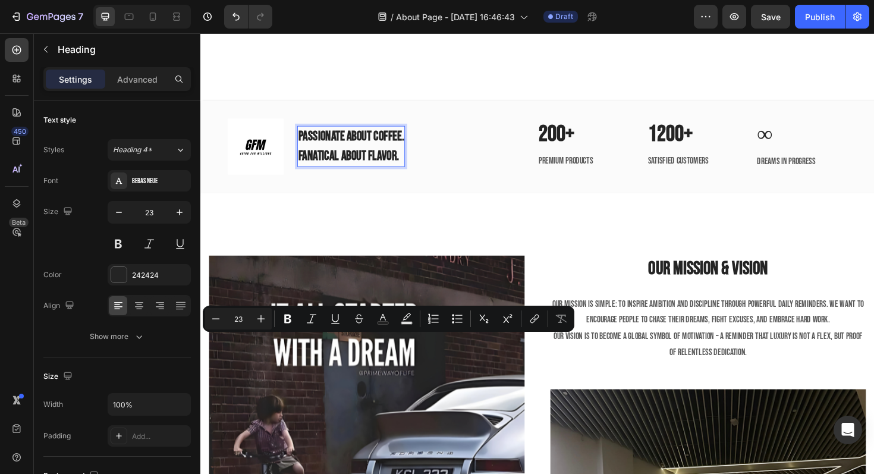
click at [322, 174] on p "PASSIONATE ABOUT COFFEE. FANATICAL ABOUT FLAVOR." at bounding box center [360, 153] width 112 height 41
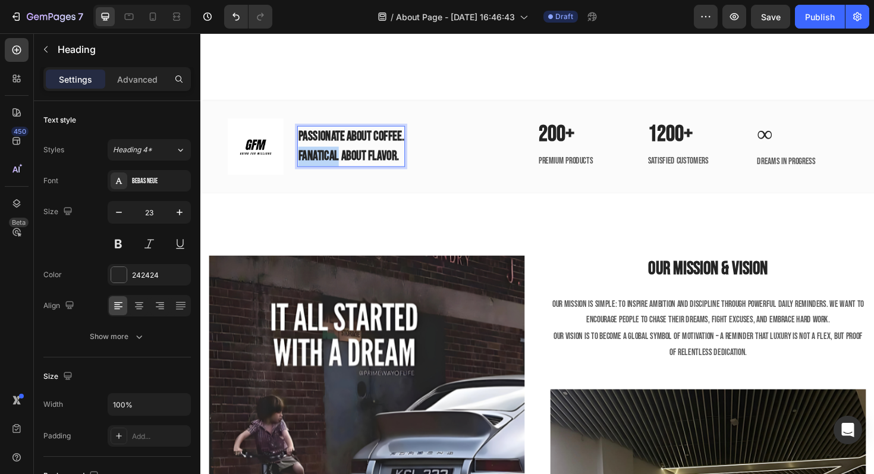
click at [322, 174] on p "PASSIONATE ABOUT COFFEE. FANATICAL ABOUT FLAVOR." at bounding box center [360, 153] width 112 height 41
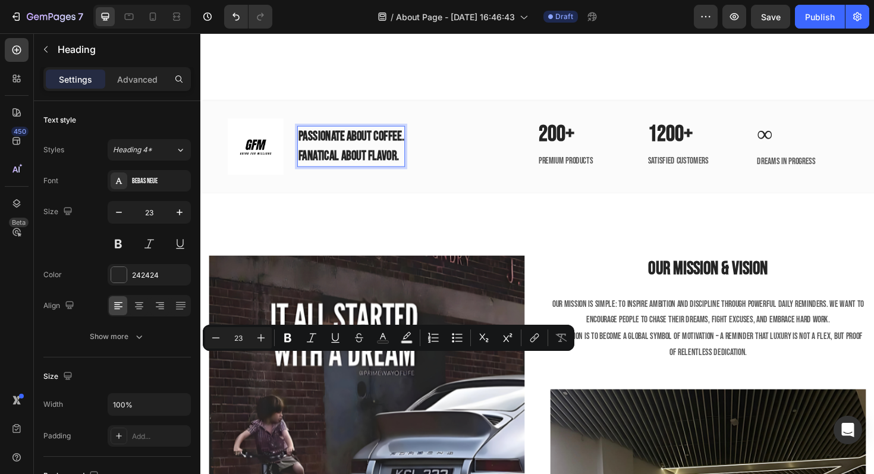
click at [312, 174] on p "PASSIONATE ABOUT COFFEE. FANATICAL ABOUT FLAVOR." at bounding box center [360, 153] width 112 height 41
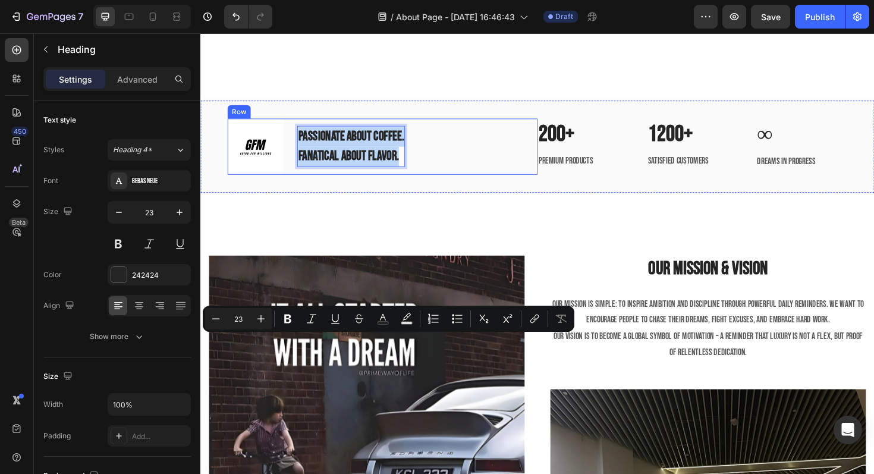
drag, startPoint x: 302, startPoint y: 355, endPoint x: 430, endPoint y: 393, distance: 133.4
click at [430, 183] on div "Image PASSIONATE ABOUT COFFEE. FANATICAL ABOUT FLAVOR. Heading 0 Row" at bounding box center [393, 153] width 328 height 59
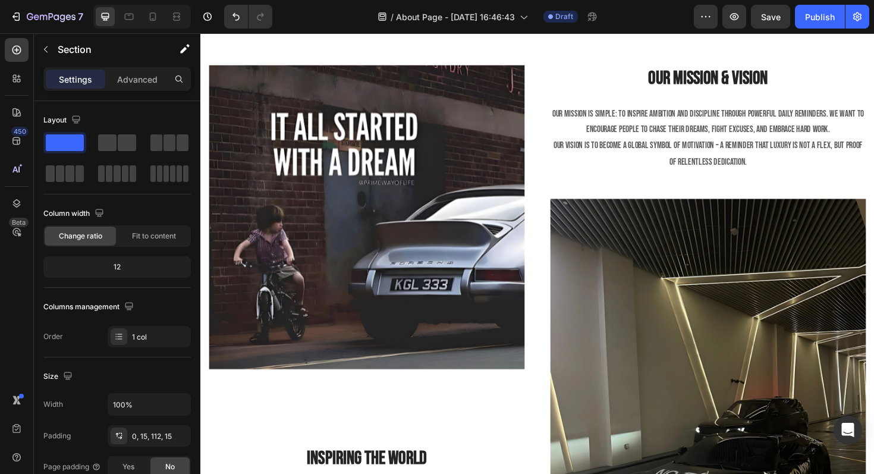
scroll to position [1443, 0]
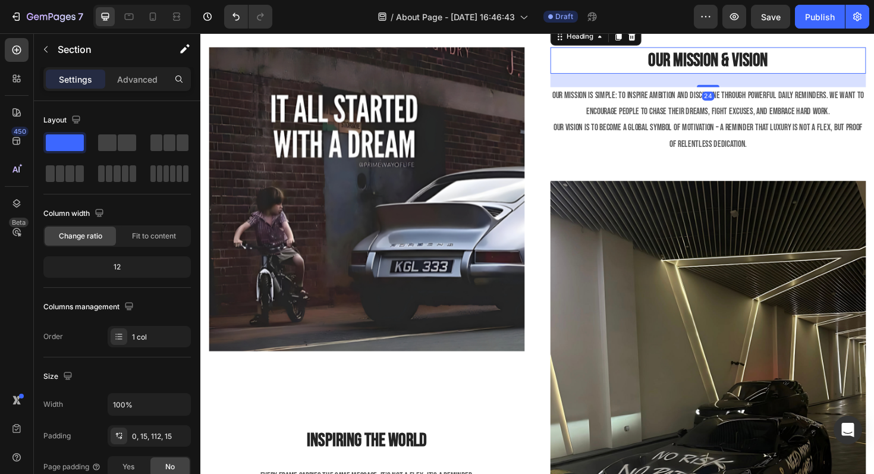
click at [664, 75] on p "Our Mission & Vision" at bounding box center [738, 62] width 332 height 26
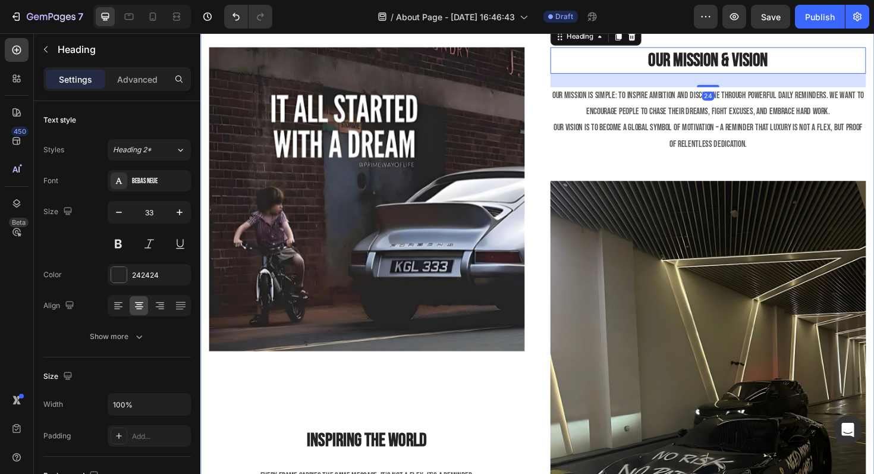
click at [617, 231] on div "Image Inspiring The World Heading Every frame carries the same message: It’s no…" at bounding box center [557, 344] width 714 height 724
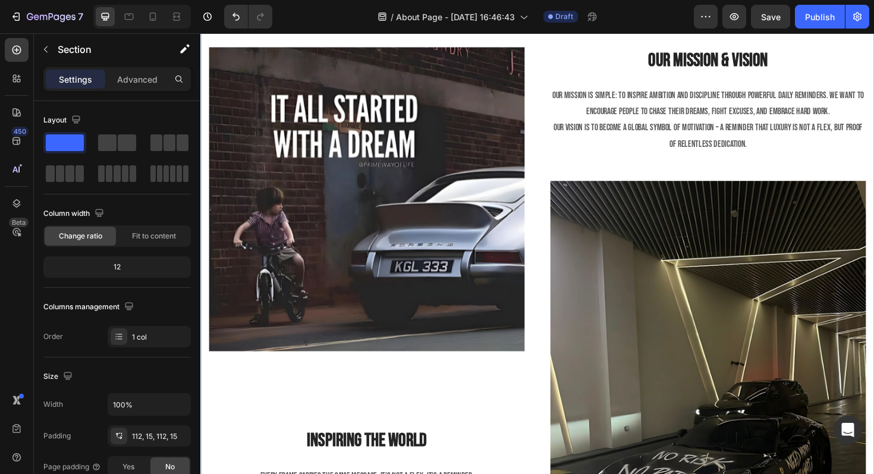
click at [460, 228] on div "Image Inspiring The World Heading Every frame carries the same message: It’s no…" at bounding box center [557, 344] width 714 height 724
click at [413, 234] on div "Image Inspiring The World Heading Every frame carries the same message: It’s no…" at bounding box center [557, 344] width 714 height 724
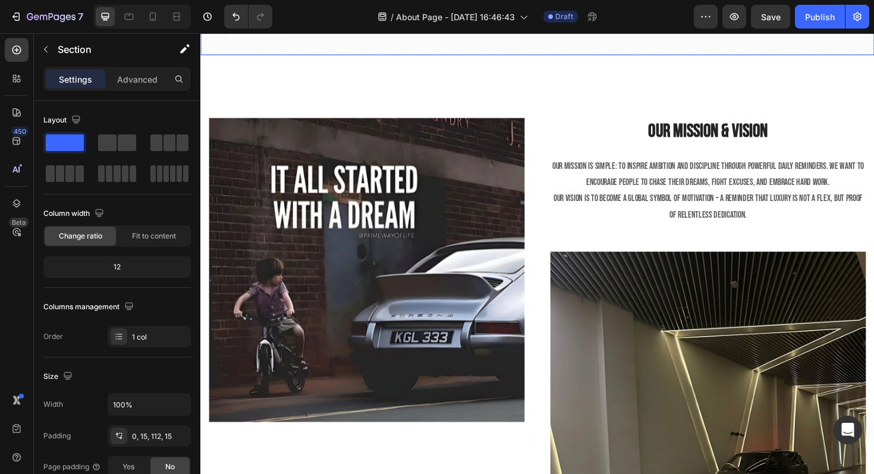
scroll to position [1341, 0]
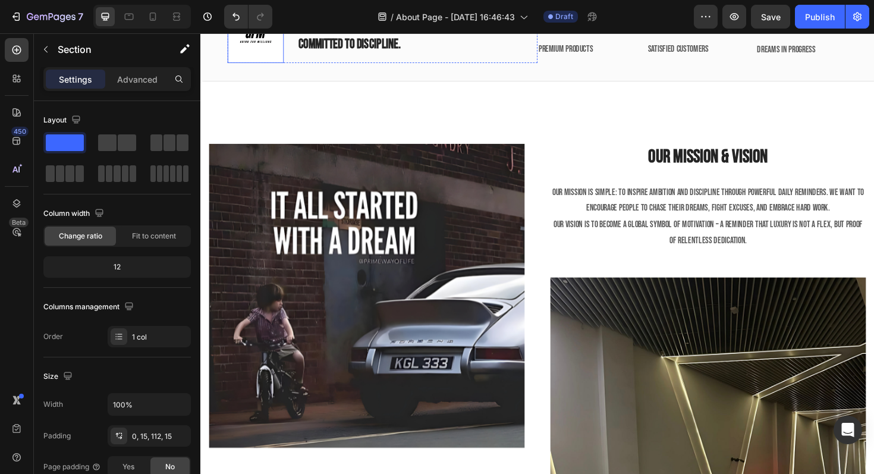
click at [249, 65] on img at bounding box center [258, 34] width 59 height 59
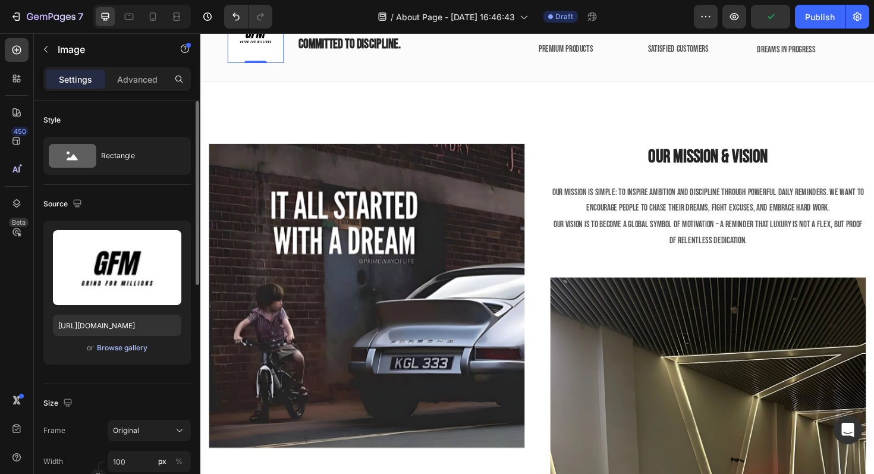
click at [125, 352] on div "Browse gallery" at bounding box center [122, 348] width 51 height 11
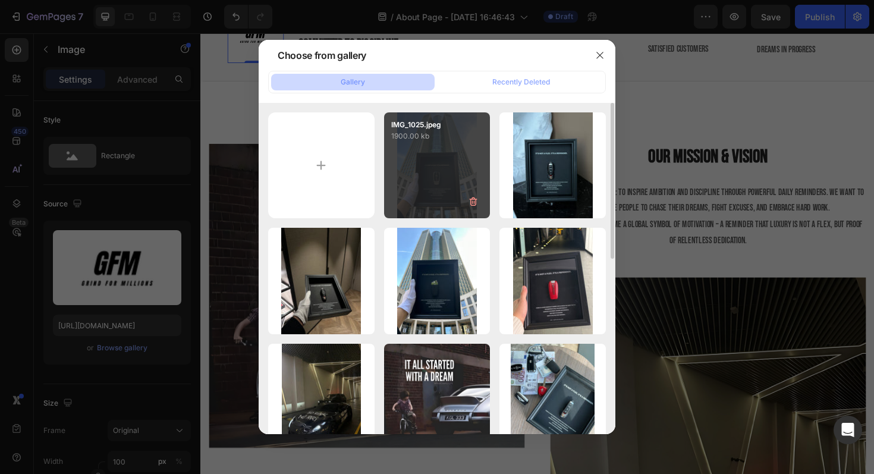
scroll to position [30, 0]
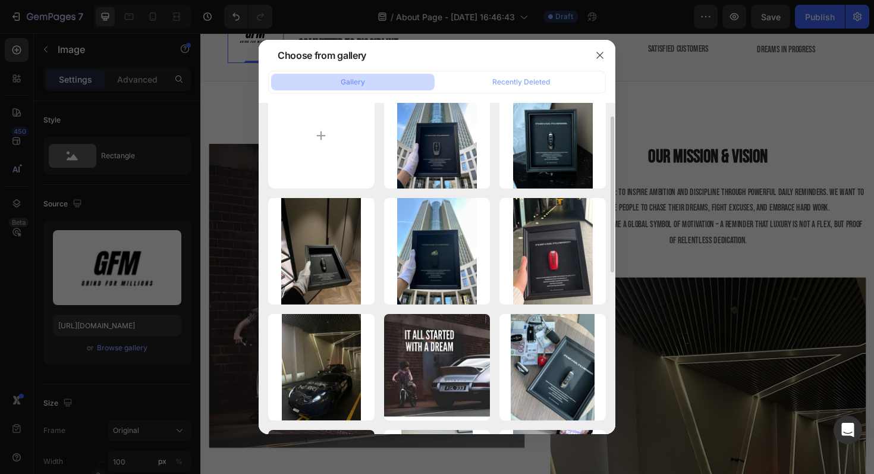
click at [241, 293] on div at bounding box center [437, 237] width 874 height 474
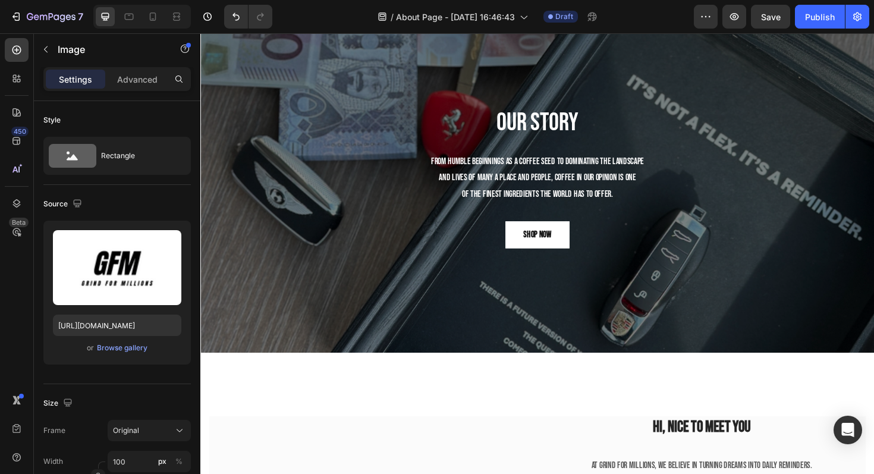
scroll to position [0, 0]
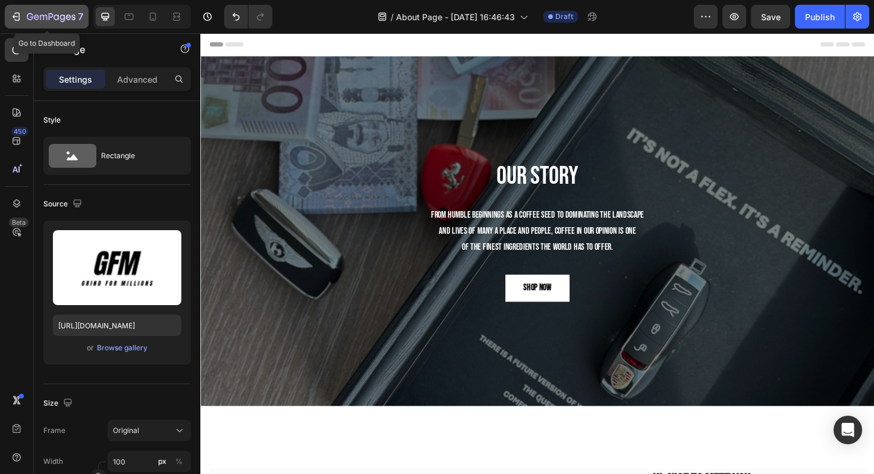
click at [60, 16] on icon "button" at bounding box center [62, 18] width 5 height 8
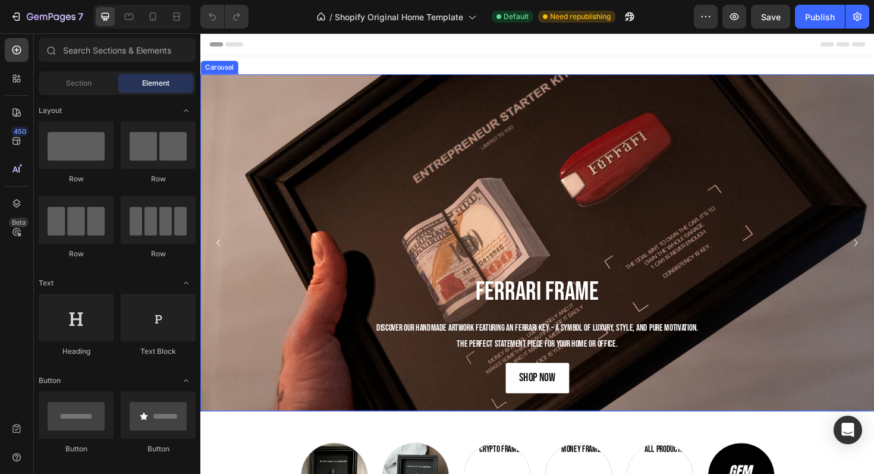
click at [221, 250] on icon "Carousel Back Arrow" at bounding box center [219, 255] width 14 height 14
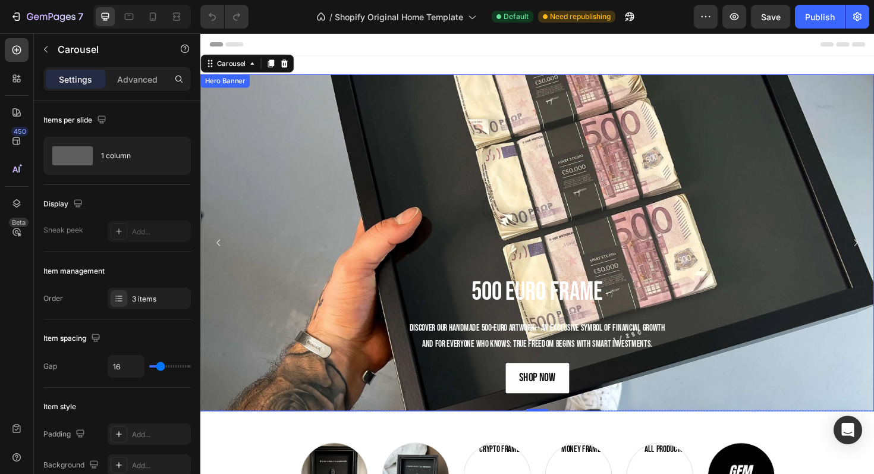
click at [221, 244] on div "Background Image" at bounding box center [557, 255] width 714 height 357
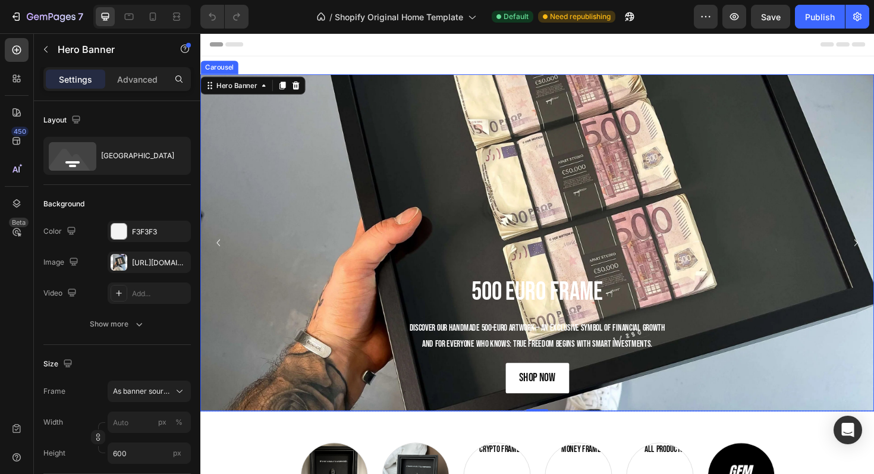
click at [221, 248] on icon "Carousel Back Arrow" at bounding box center [219, 255] width 14 height 14
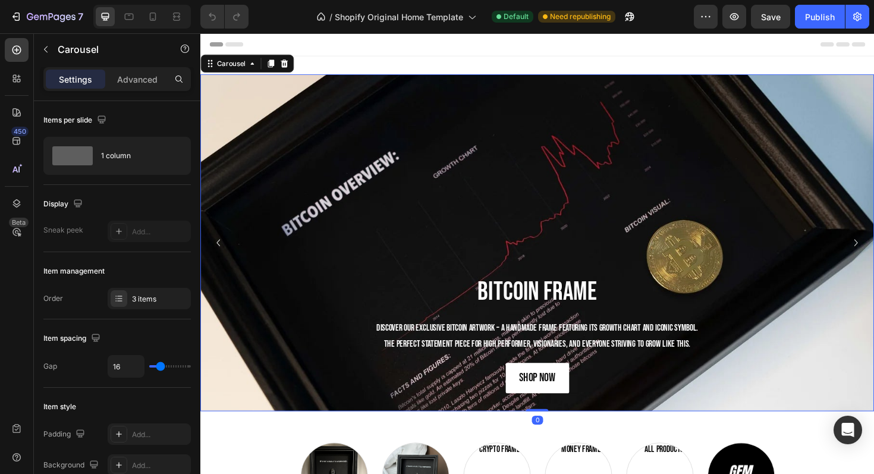
click at [221, 248] on icon "Carousel Back Arrow" at bounding box center [219, 255] width 14 height 14
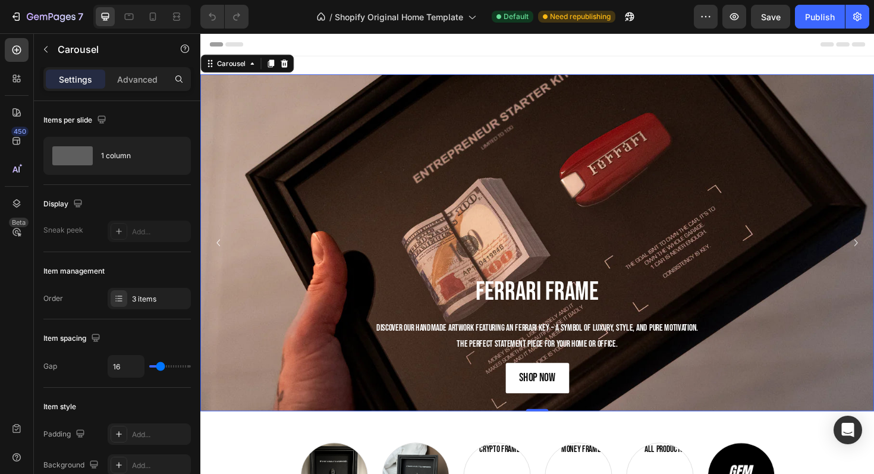
click at [221, 248] on icon "Carousel Back Arrow" at bounding box center [219, 255] width 14 height 14
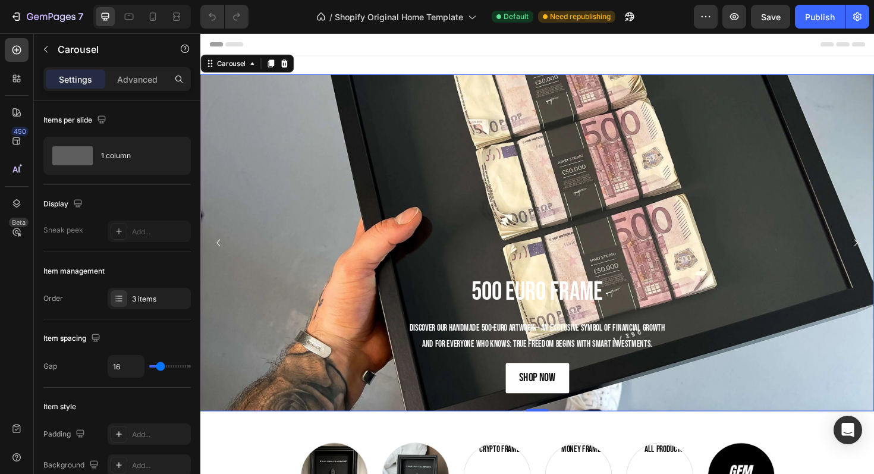
click at [221, 248] on icon "Carousel Back Arrow" at bounding box center [219, 255] width 14 height 14
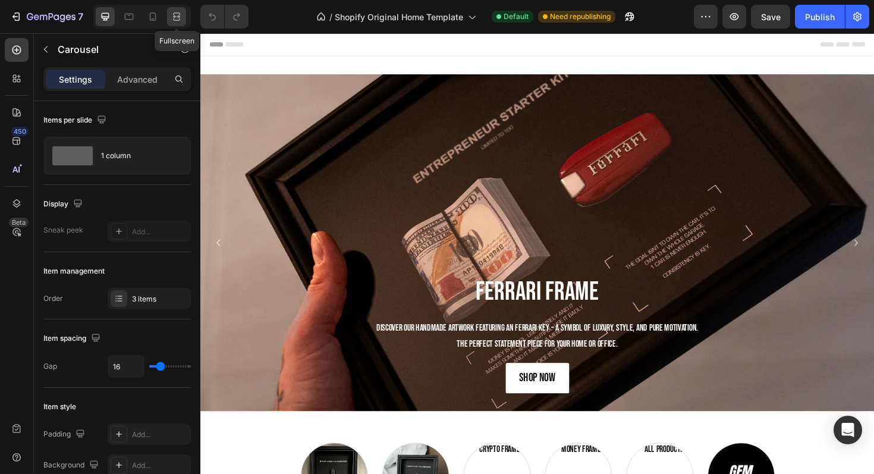
click at [174, 15] on icon at bounding box center [175, 16] width 4 height 3
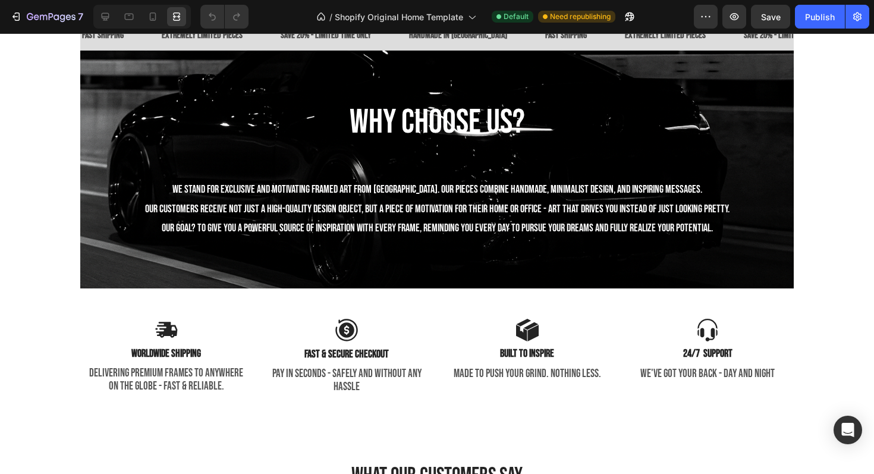
scroll to position [2283, 0]
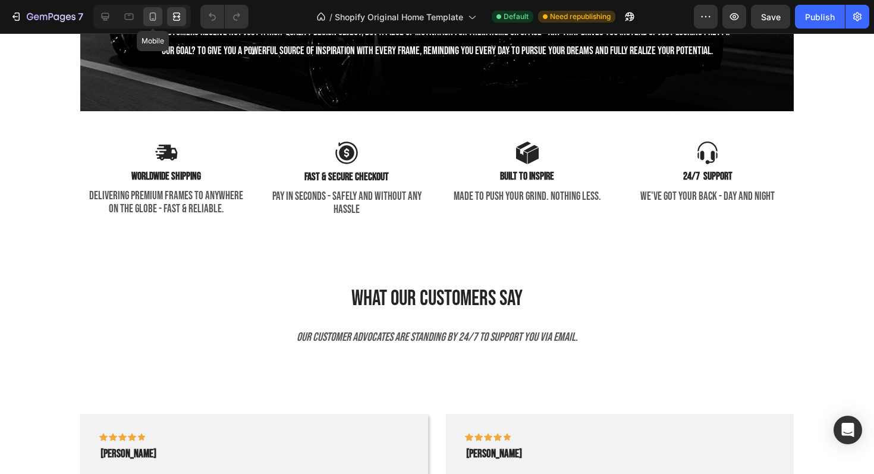
click at [144, 24] on div at bounding box center [152, 16] width 19 height 19
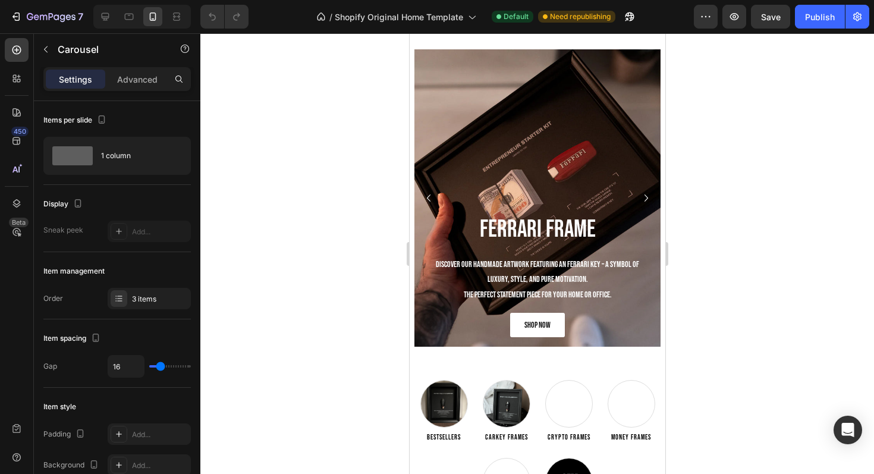
scroll to position [28, 0]
click at [645, 202] on icon "Carousel Next Arrow" at bounding box center [646, 197] width 14 height 14
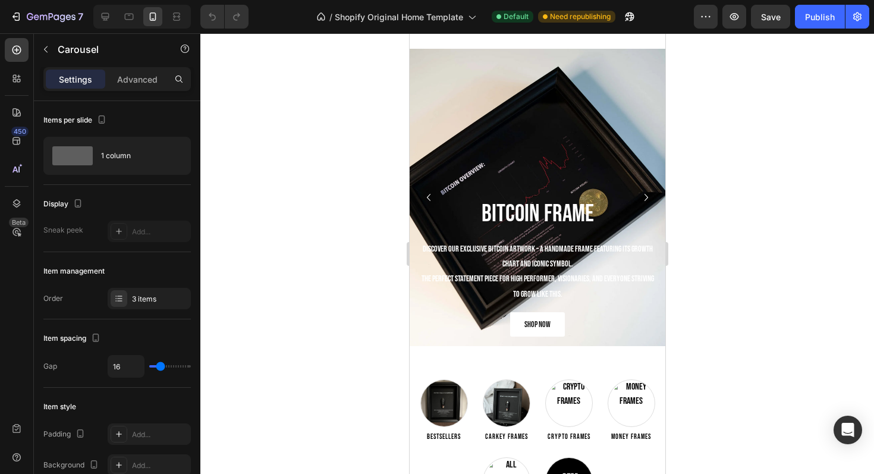
click at [645, 202] on icon "Carousel Next Arrow" at bounding box center [646, 197] width 14 height 14
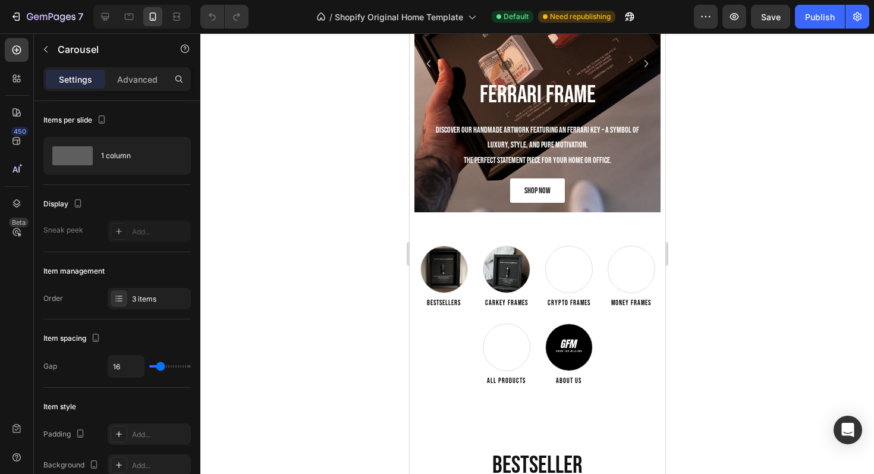
scroll to position [0, 0]
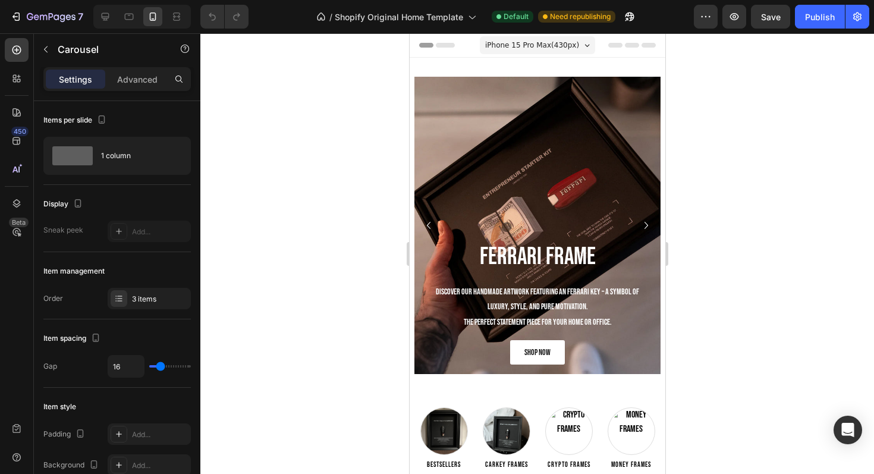
click at [643, 228] on icon "Carousel Next Arrow" at bounding box center [646, 225] width 14 height 14
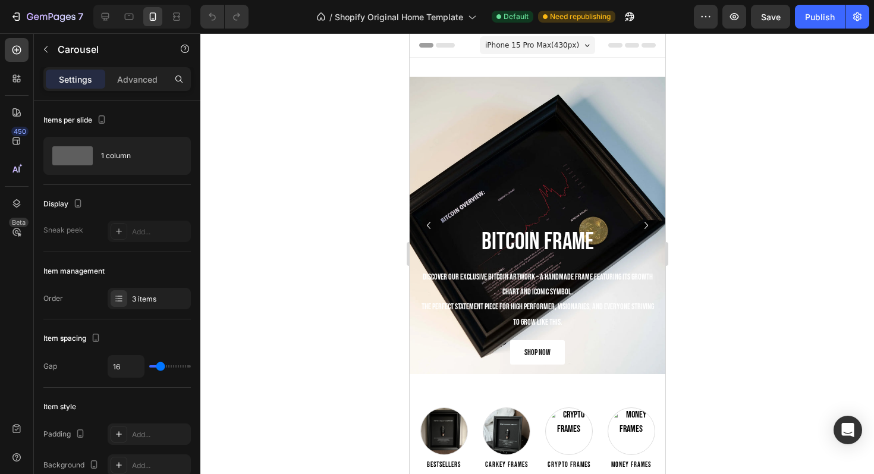
click at [643, 228] on icon "Carousel Next Arrow" at bounding box center [646, 225] width 14 height 14
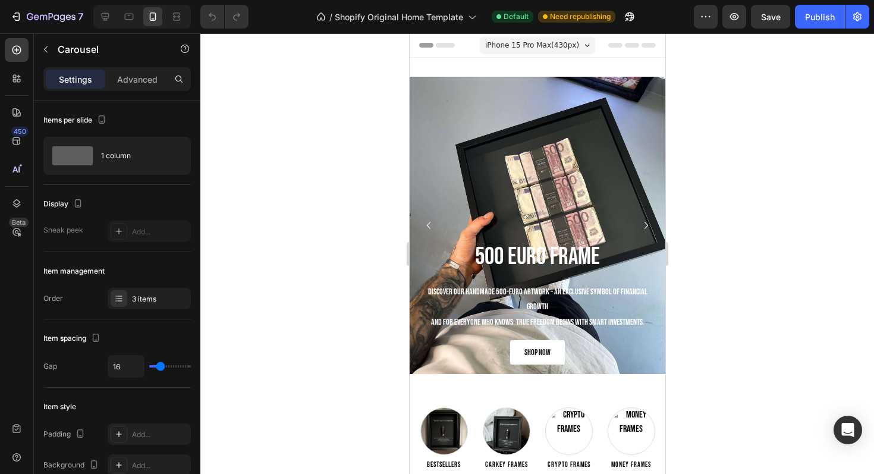
click at [643, 228] on icon "Carousel Next Arrow" at bounding box center [646, 225] width 14 height 14
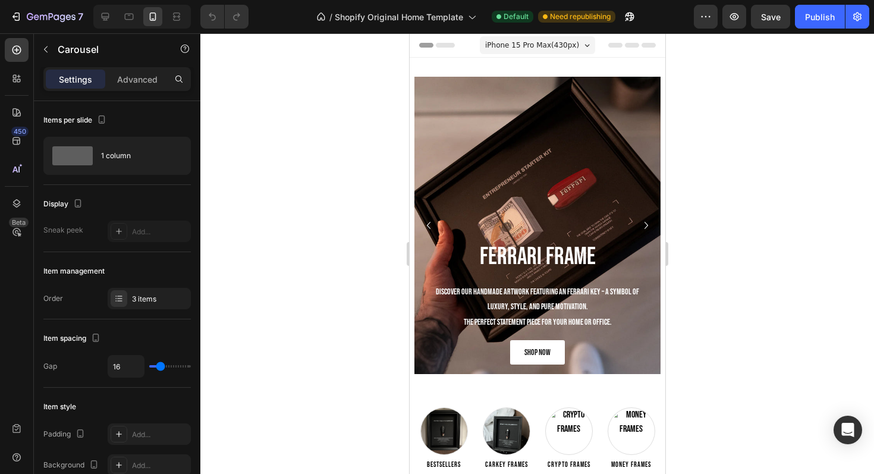
click at [643, 228] on icon "Carousel Next Arrow" at bounding box center [646, 225] width 14 height 14
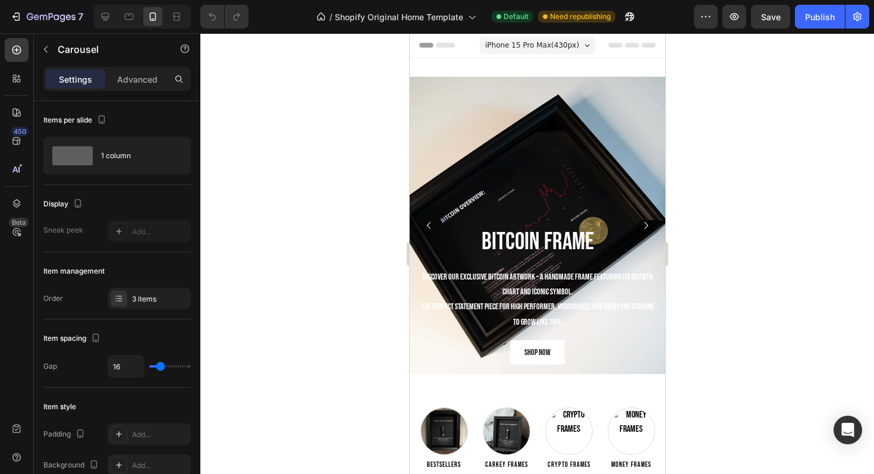
click at [643, 228] on icon "Carousel Next Arrow" at bounding box center [646, 225] width 14 height 14
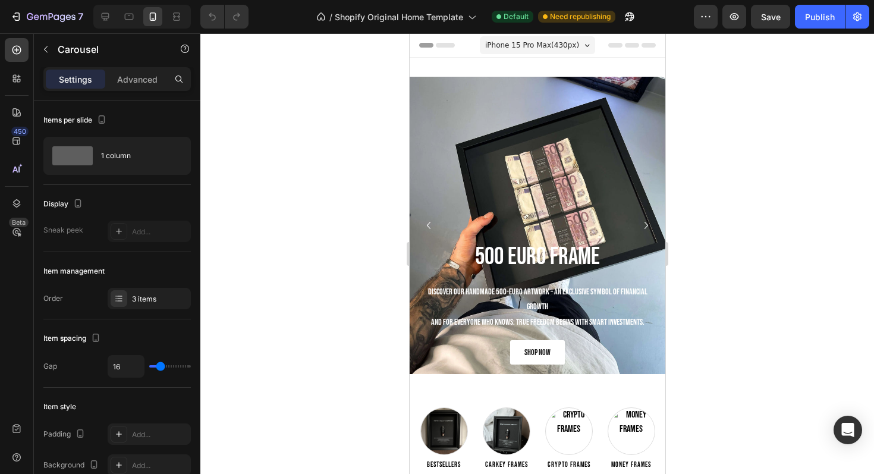
click at [643, 228] on icon "Carousel Next Arrow" at bounding box center [646, 225] width 14 height 14
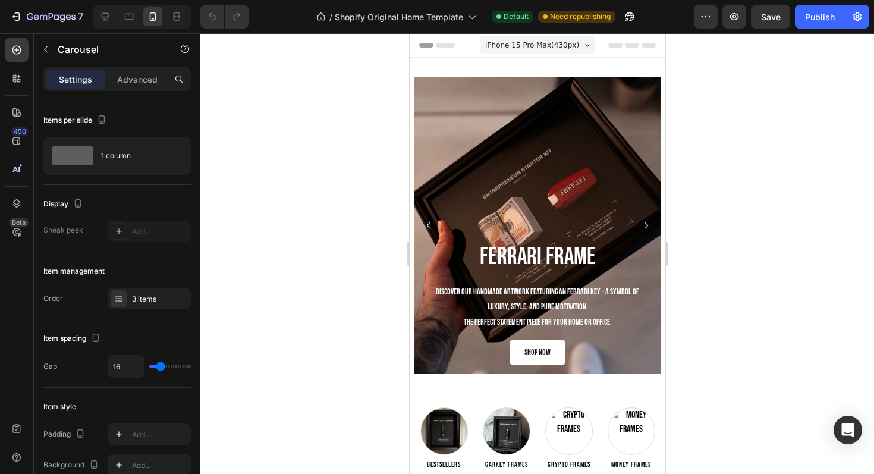
click at [643, 228] on icon "Carousel Next Arrow" at bounding box center [646, 225] width 14 height 14
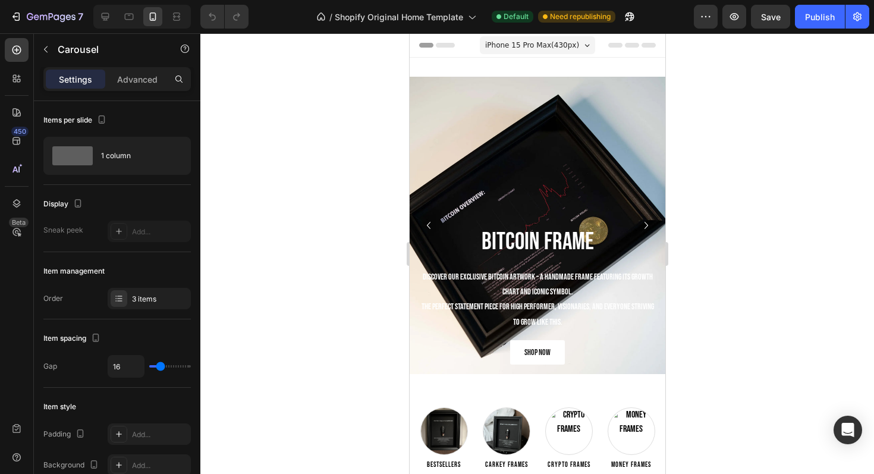
click at [643, 228] on icon "Carousel Next Arrow" at bounding box center [646, 225] width 14 height 14
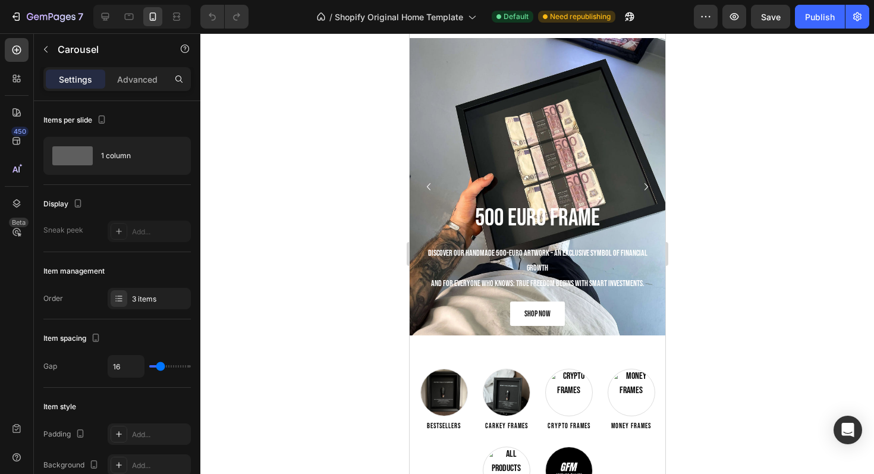
scroll to position [184, 0]
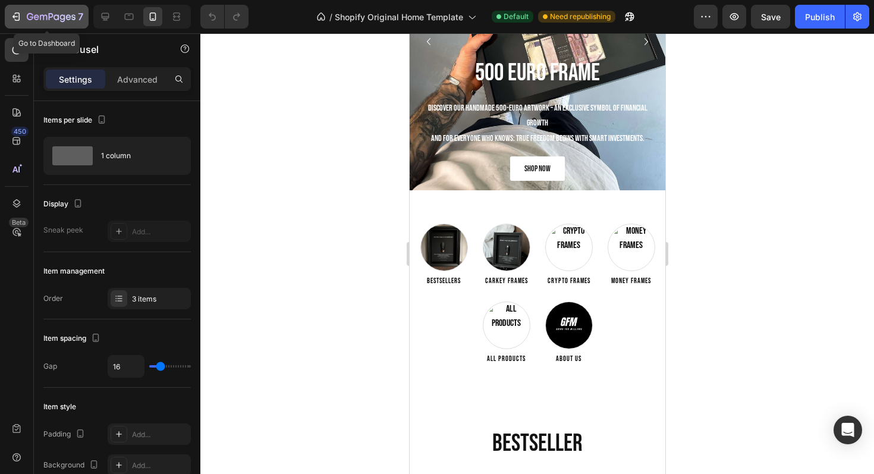
click at [29, 19] on icon "button" at bounding box center [30, 16] width 7 height 7
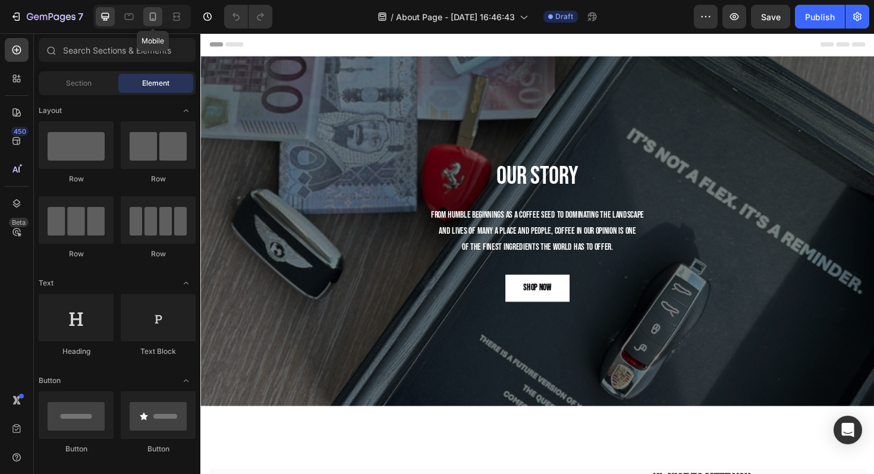
click at [144, 18] on div at bounding box center [152, 16] width 19 height 19
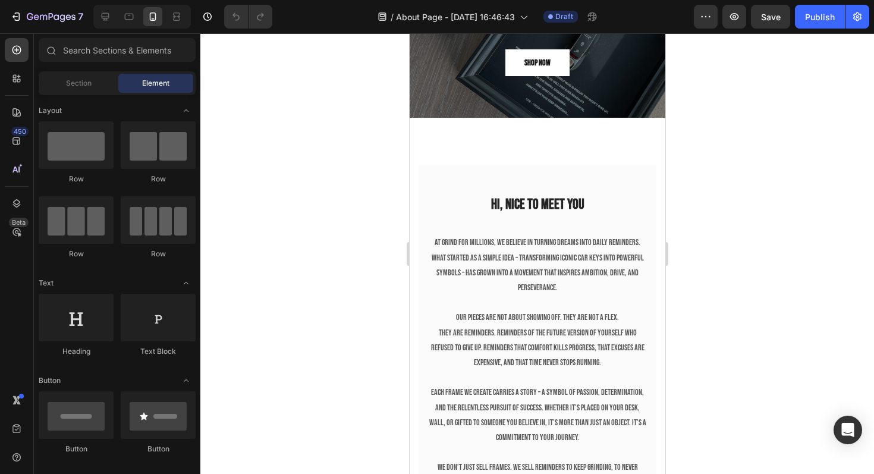
scroll to position [143, 0]
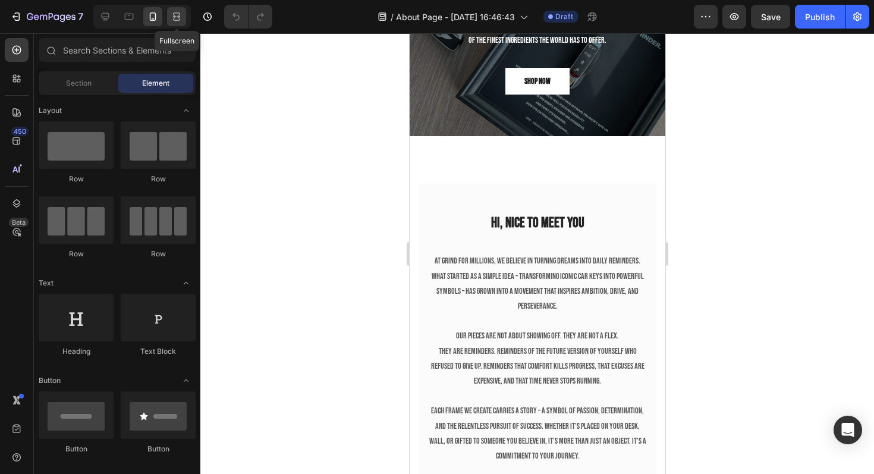
click at [177, 7] on div at bounding box center [176, 16] width 19 height 19
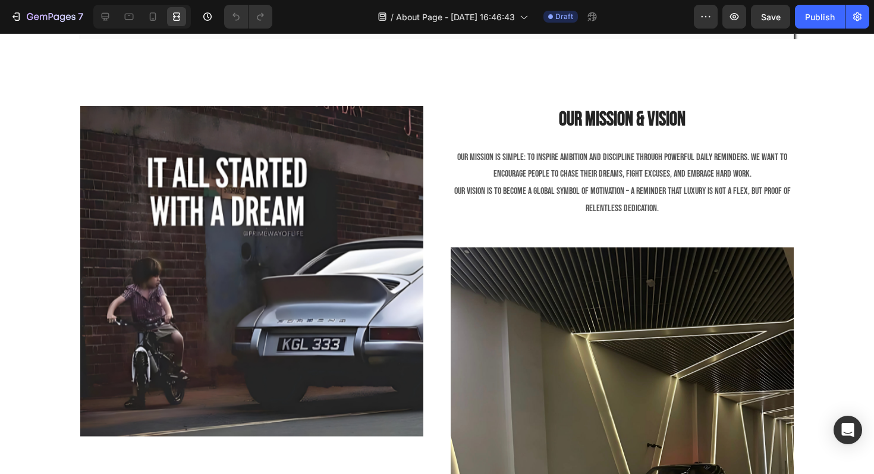
scroll to position [1395, 0]
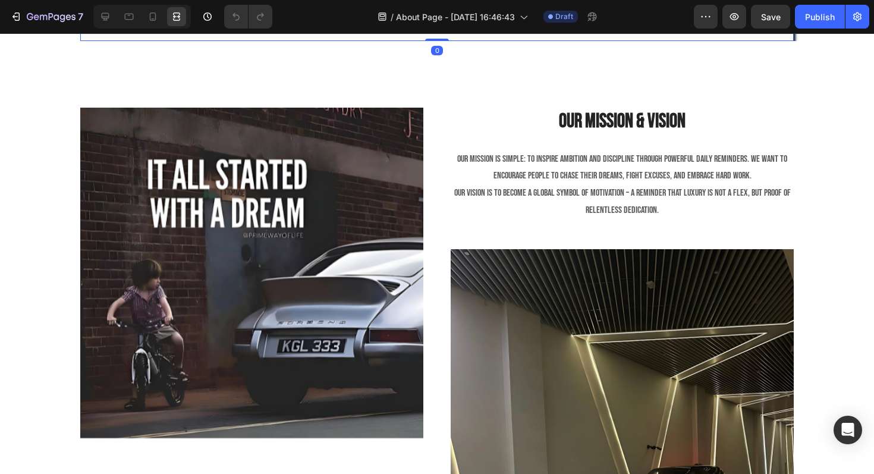
click at [111, 9] on div at bounding box center [105, 16] width 19 height 19
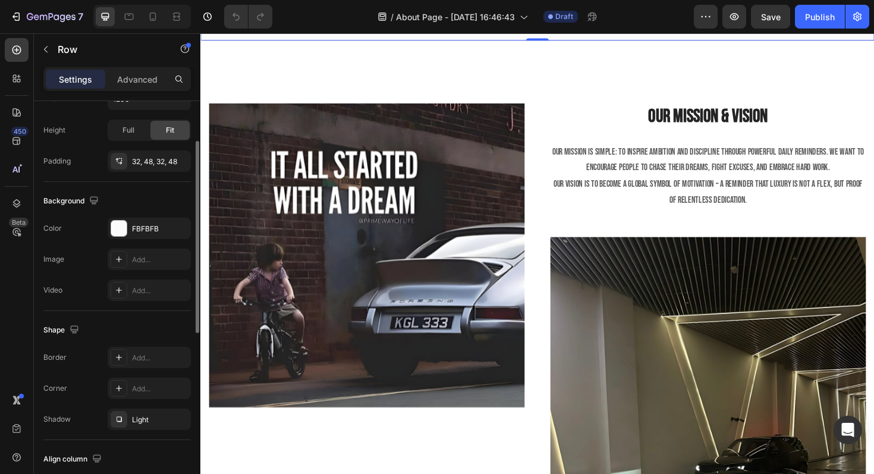
scroll to position [454, 0]
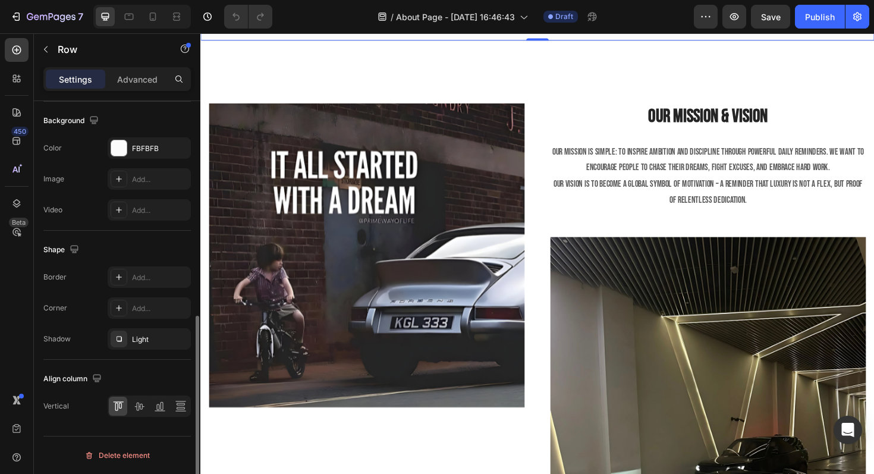
click at [141, 328] on div "Border Add... Corner Add... Shadow Light" at bounding box center [117, 307] width 148 height 83
click at [142, 338] on div "Light" at bounding box center [149, 339] width 34 height 11
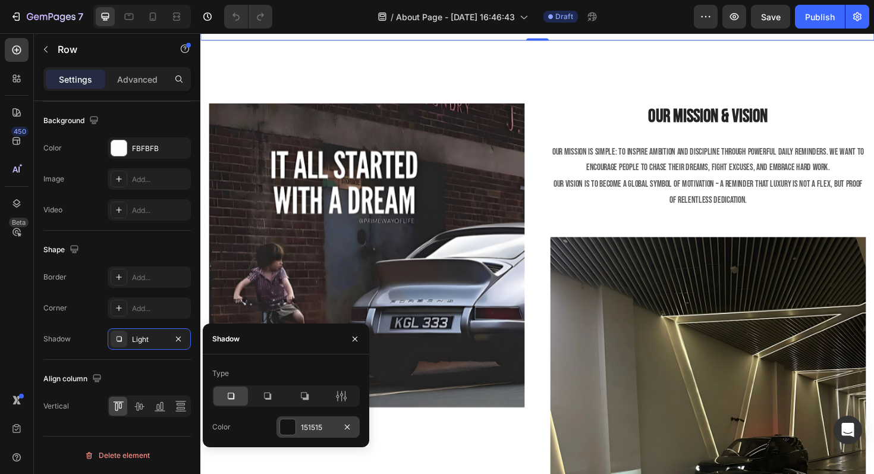
click at [297, 421] on div "151515" at bounding box center [318, 426] width 83 height 21
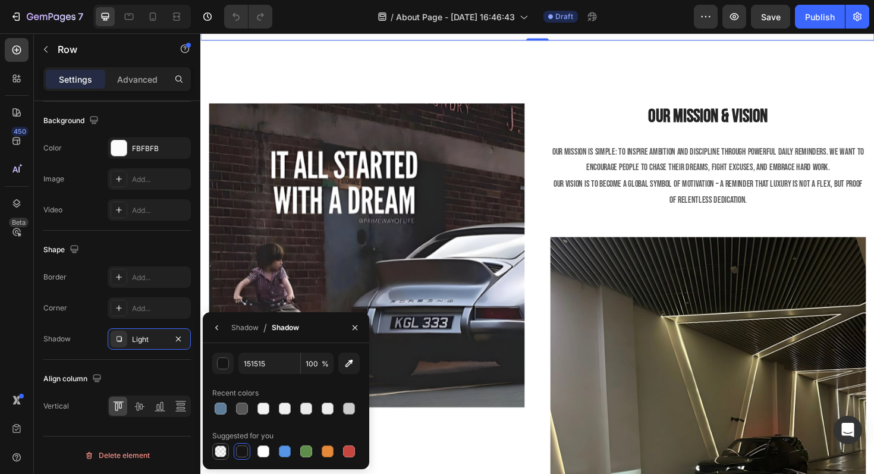
click at [221, 443] on div at bounding box center [220, 451] width 17 height 17
type input "000000"
type input "0"
click at [284, 308] on div "Image Inspiring The World Heading Every frame carries the same message: It’s no…" at bounding box center [557, 403] width 714 height 724
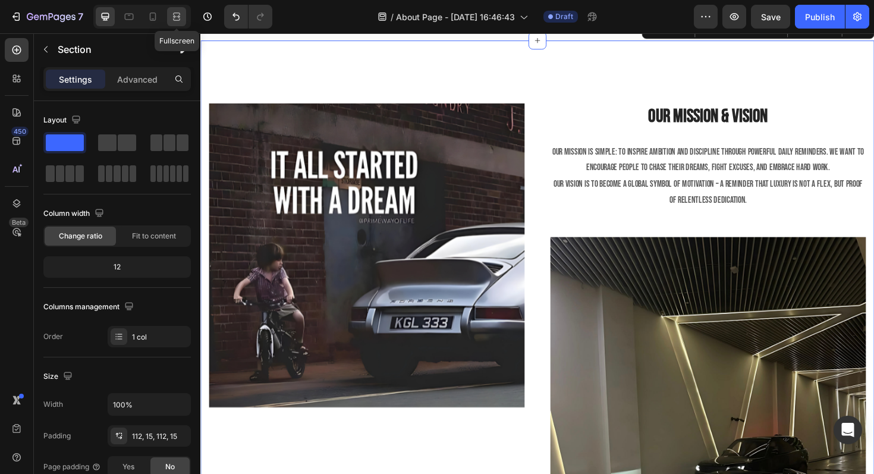
click at [172, 15] on icon at bounding box center [177, 17] width 12 height 12
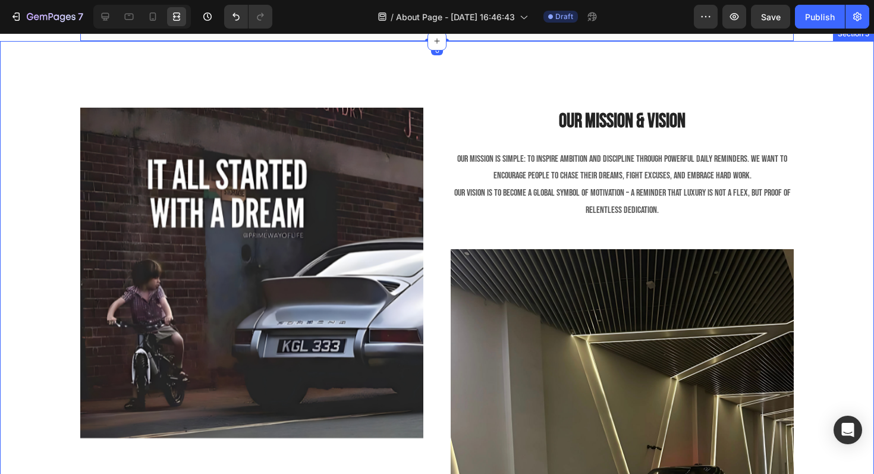
click at [223, 306] on div "Image Inspiring The World Heading Every frame carries the same message: It’s no…" at bounding box center [437, 409] width 874 height 736
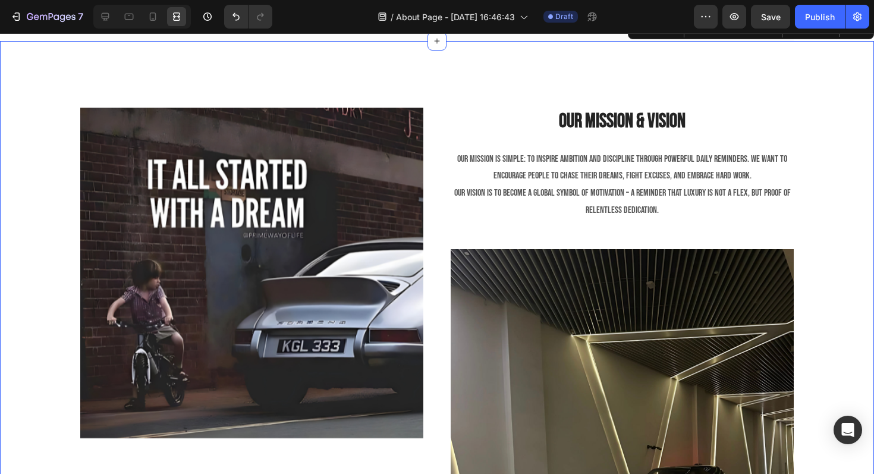
click at [315, 291] on div "Image Inspiring The World Heading Every frame carries the same message: It’s no…" at bounding box center [437, 409] width 874 height 736
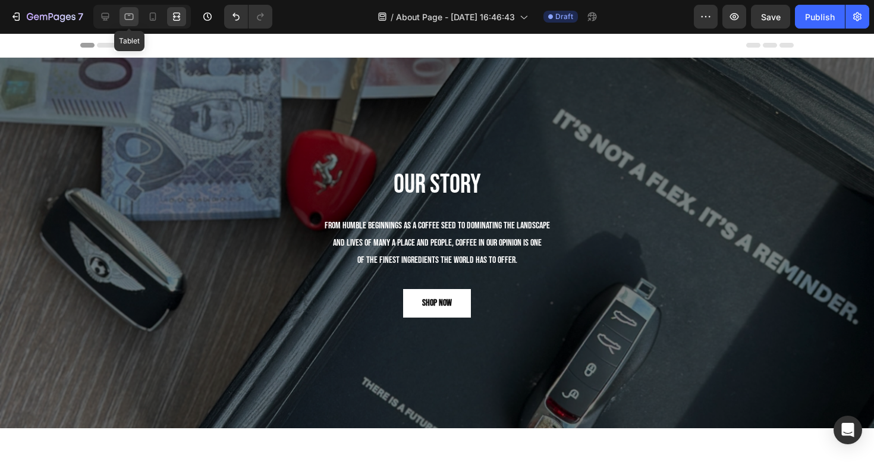
click at [132, 14] on icon at bounding box center [129, 17] width 12 height 12
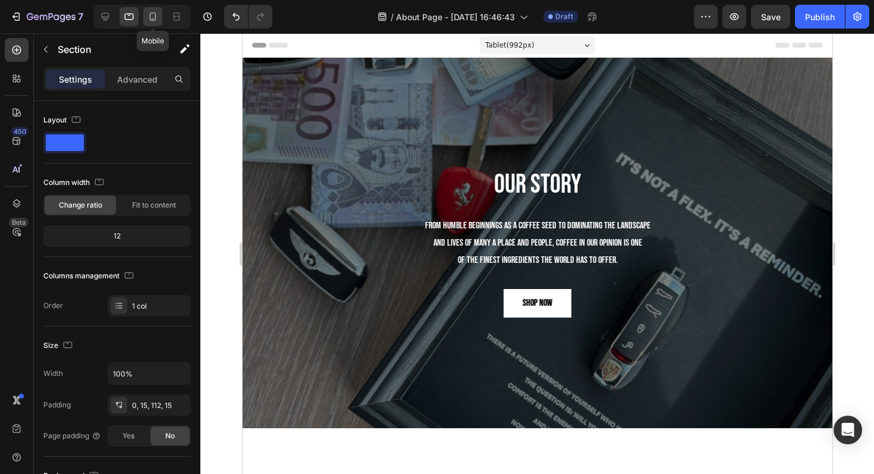
click at [160, 12] on div at bounding box center [152, 16] width 19 height 19
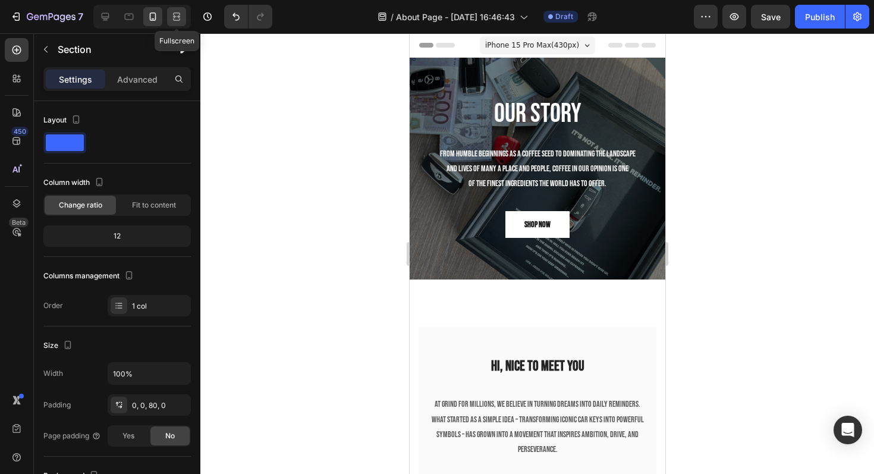
click at [181, 11] on icon at bounding box center [177, 17] width 12 height 12
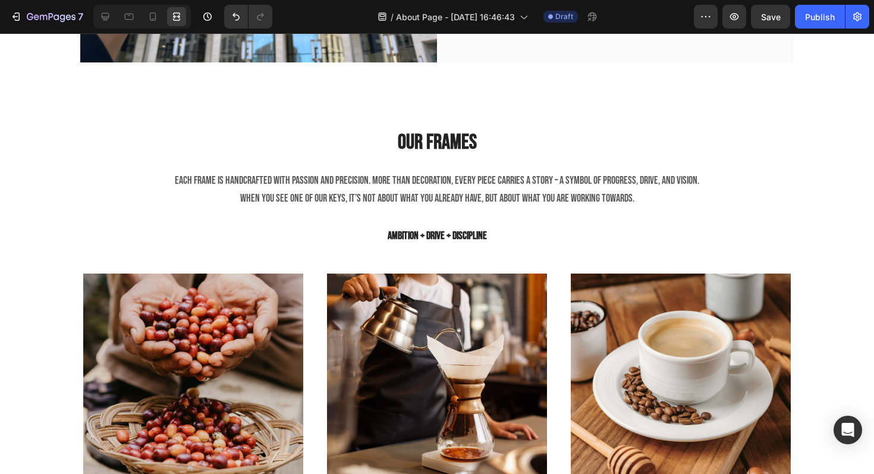
scroll to position [963, 0]
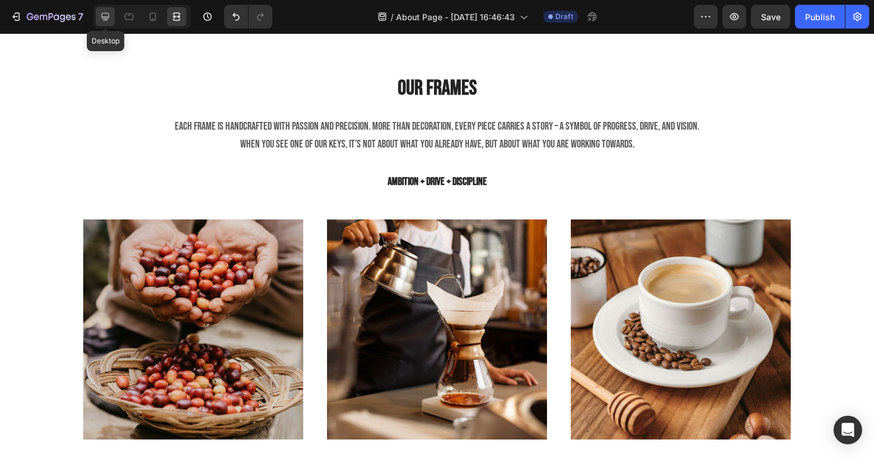
click at [101, 15] on icon at bounding box center [105, 17] width 12 height 12
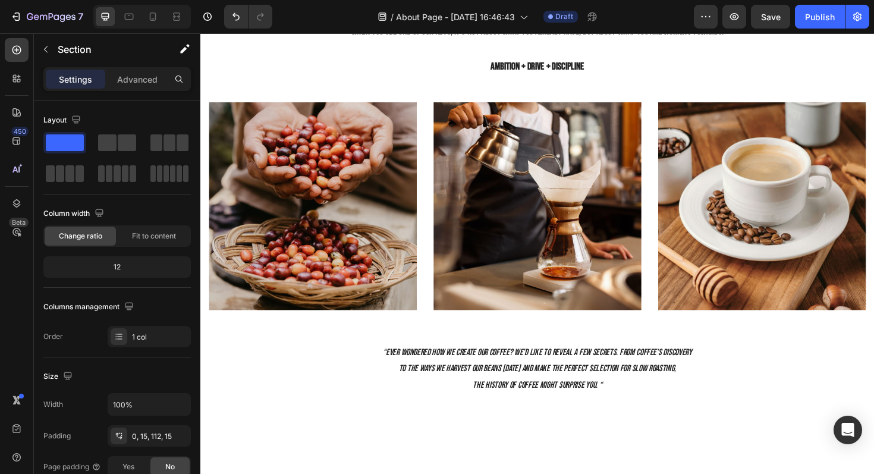
scroll to position [782, 0]
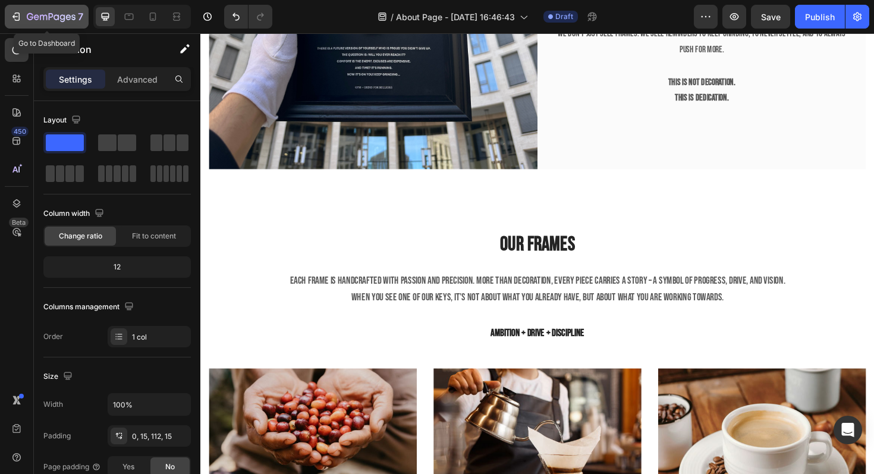
click at [30, 14] on icon "button" at bounding box center [51, 17] width 49 height 10
